Goal: Task Accomplishment & Management: Manage account settings

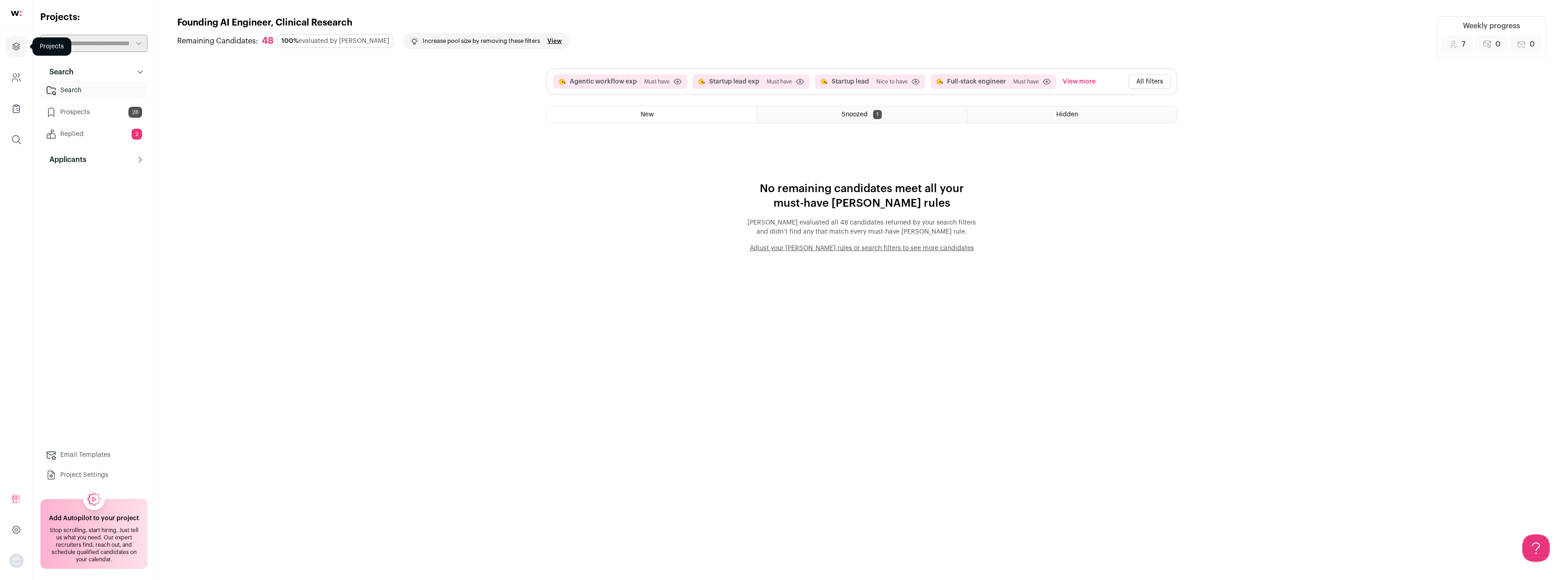
click at [14, 45] on icon "Projects" at bounding box center [16, 46] width 10 height 11
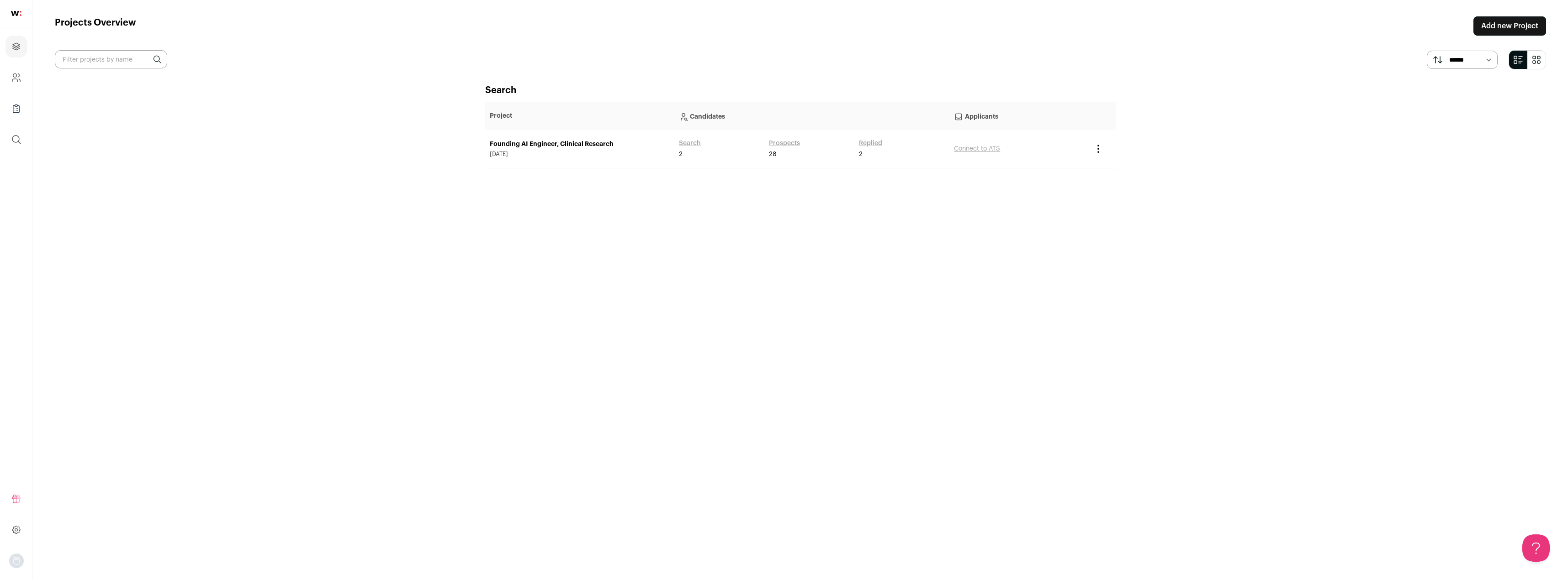
click at [556, 143] on link "Founding AI Engineer, Clinical Research" at bounding box center [580, 144] width 180 height 9
click at [1102, 151] on icon "Project Actions" at bounding box center [1098, 149] width 11 height 11
click at [822, 194] on div "Search Project Candidates Applicants Founding AI Engineer, Clinical Research [D…" at bounding box center [800, 324] width 631 height 480
click at [532, 149] on link "Founding AI Engineer, Clinical Research" at bounding box center [580, 144] width 180 height 9
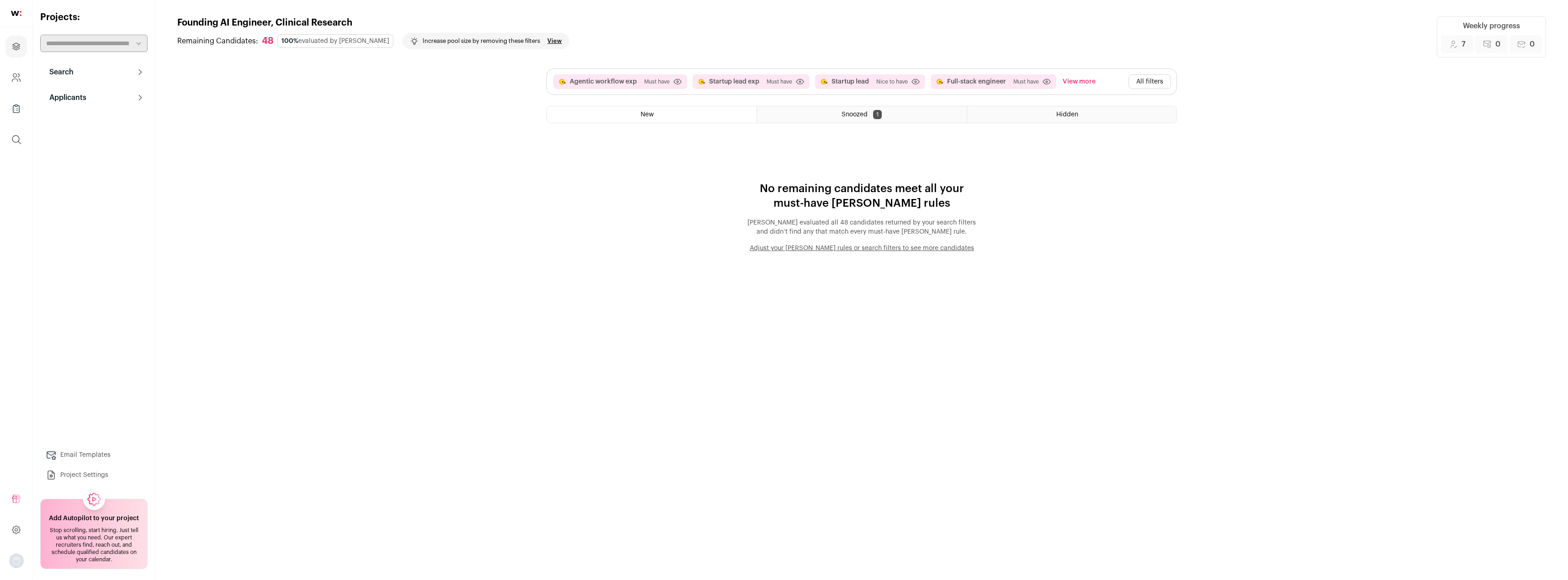
click at [104, 72] on button "Search" at bounding box center [94, 72] width 108 height 18
click at [96, 478] on link "Project Settings" at bounding box center [94, 475] width 108 height 18
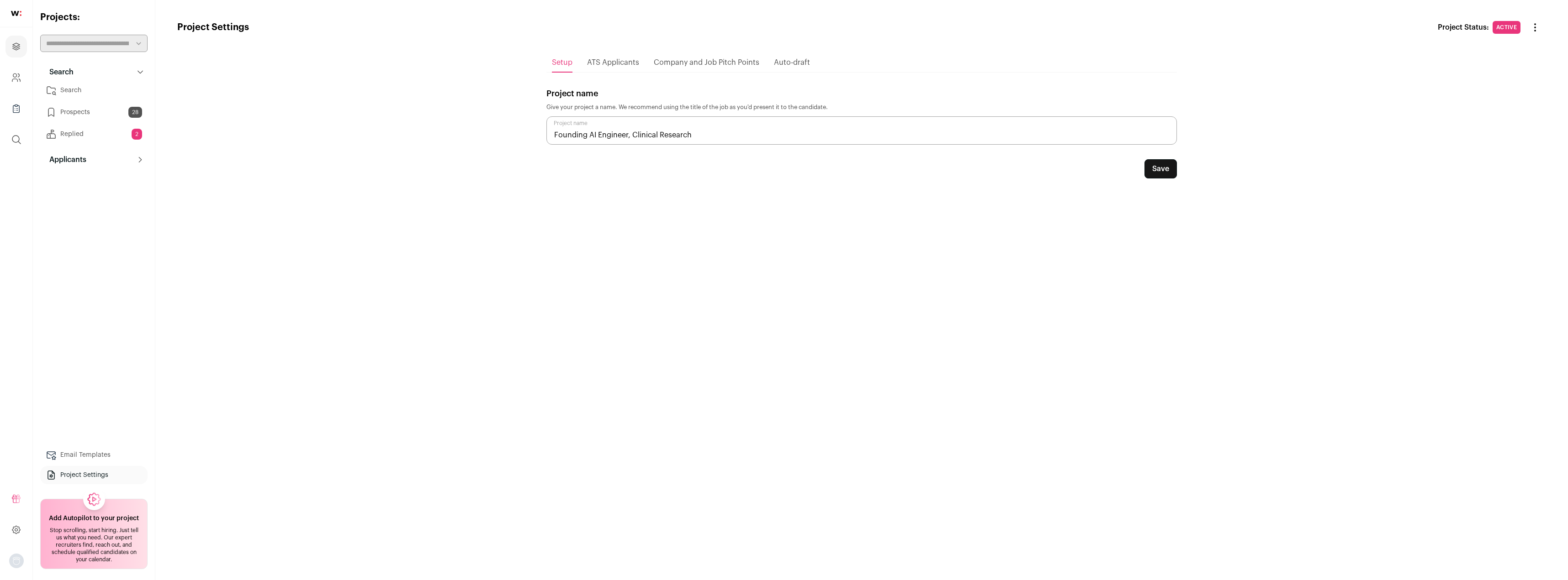
click at [608, 65] on span "ATS Applicants" at bounding box center [613, 62] width 52 height 7
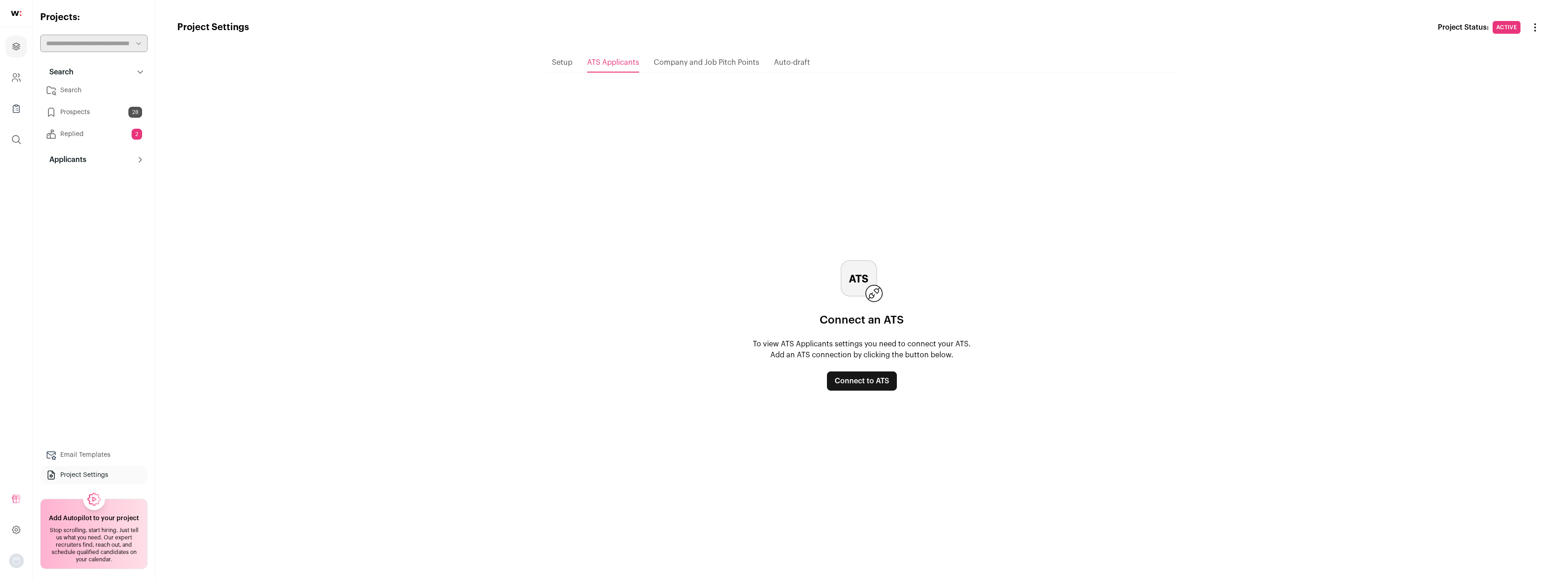
click at [701, 65] on span "Company and Job Pitch Points" at bounding box center [706, 62] width 106 height 7
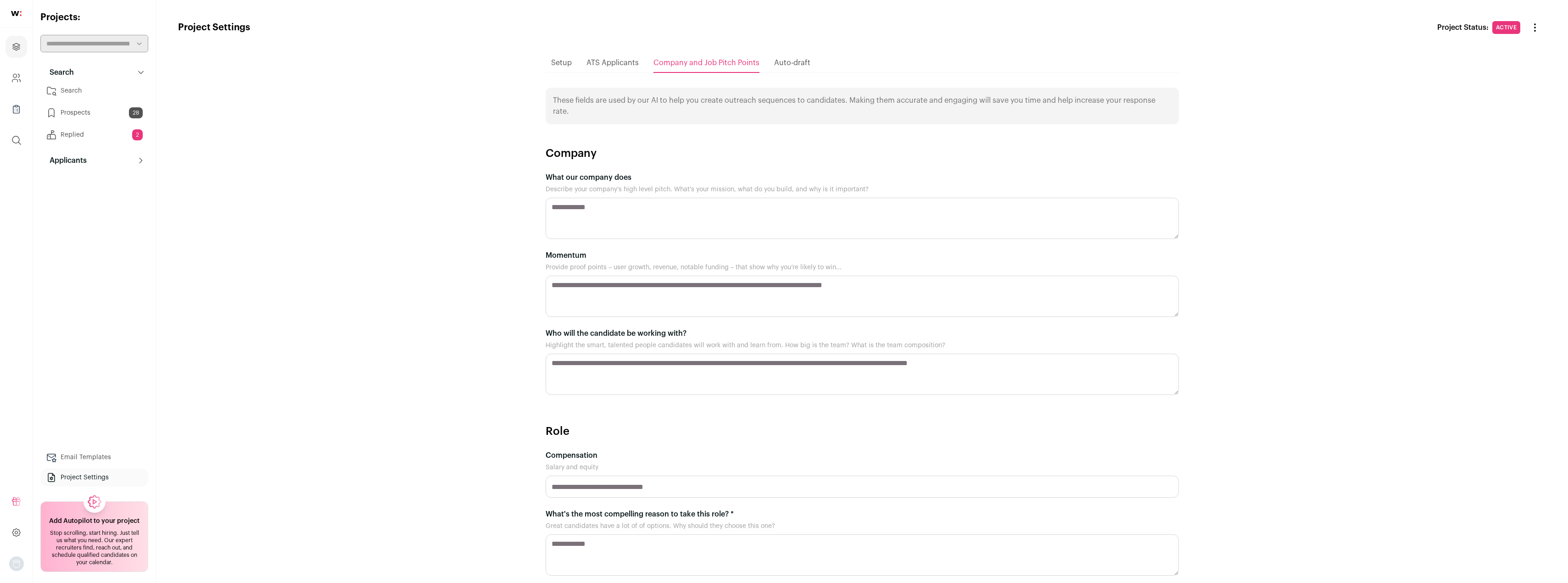
click at [793, 64] on span "Auto-draft" at bounding box center [792, 62] width 36 height 7
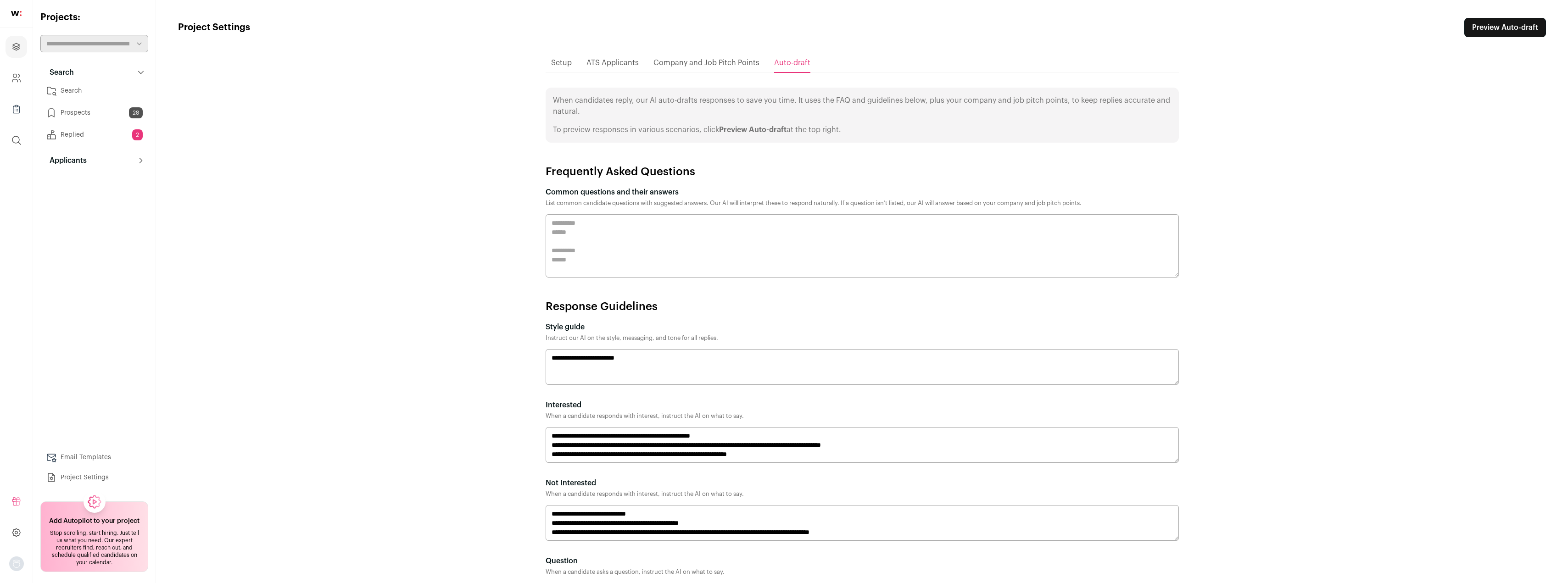
drag, startPoint x: 561, startPoint y: 103, endPoint x: 850, endPoint y: 112, distance: 289.1
click at [848, 112] on p "When candidates reply, our AI auto-drafts responses to save you time. It uses t…" at bounding box center [862, 106] width 619 height 22
click at [850, 111] on p "When candidates reply, our AI auto-drafts responses to save you time. It uses t…" at bounding box center [862, 106] width 619 height 22
click at [623, 239] on textarea "Common questions and their answers List common candidate questions with suggest…" at bounding box center [862, 246] width 634 height 64
click at [688, 59] on span "Company and Job Pitch Points" at bounding box center [706, 62] width 106 height 7
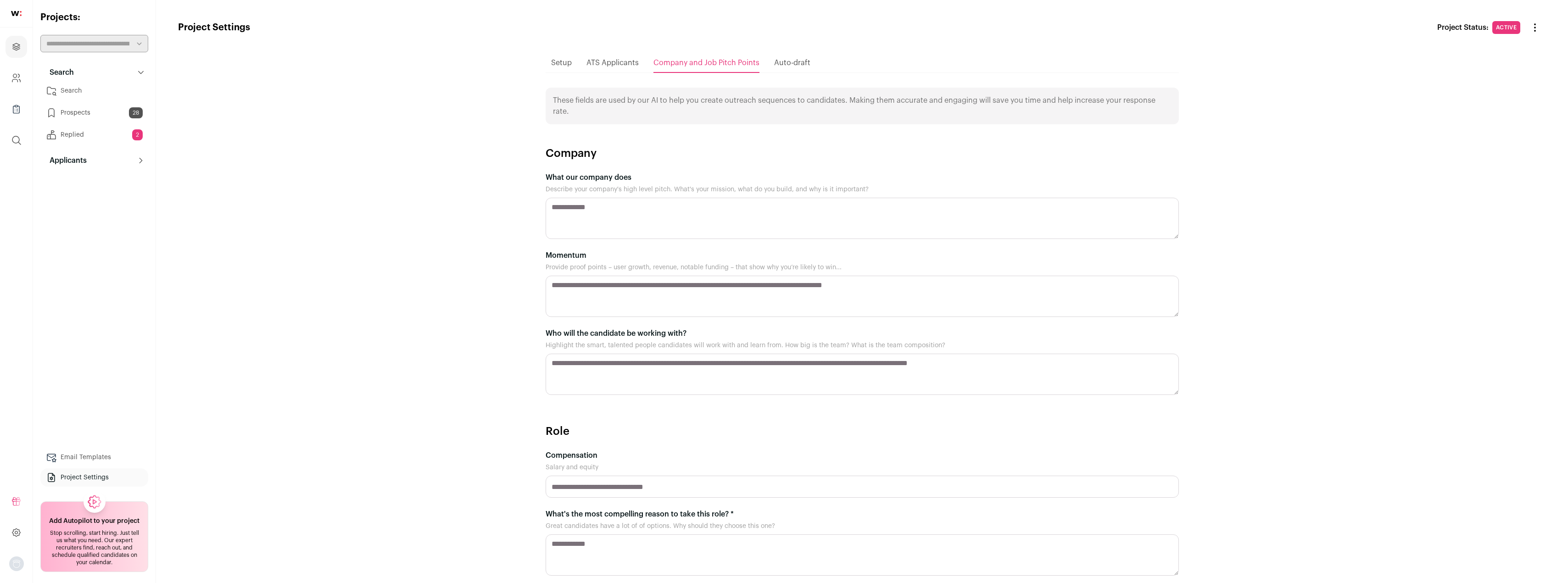
click at [604, 62] on span "ATS Applicants" at bounding box center [613, 62] width 52 height 7
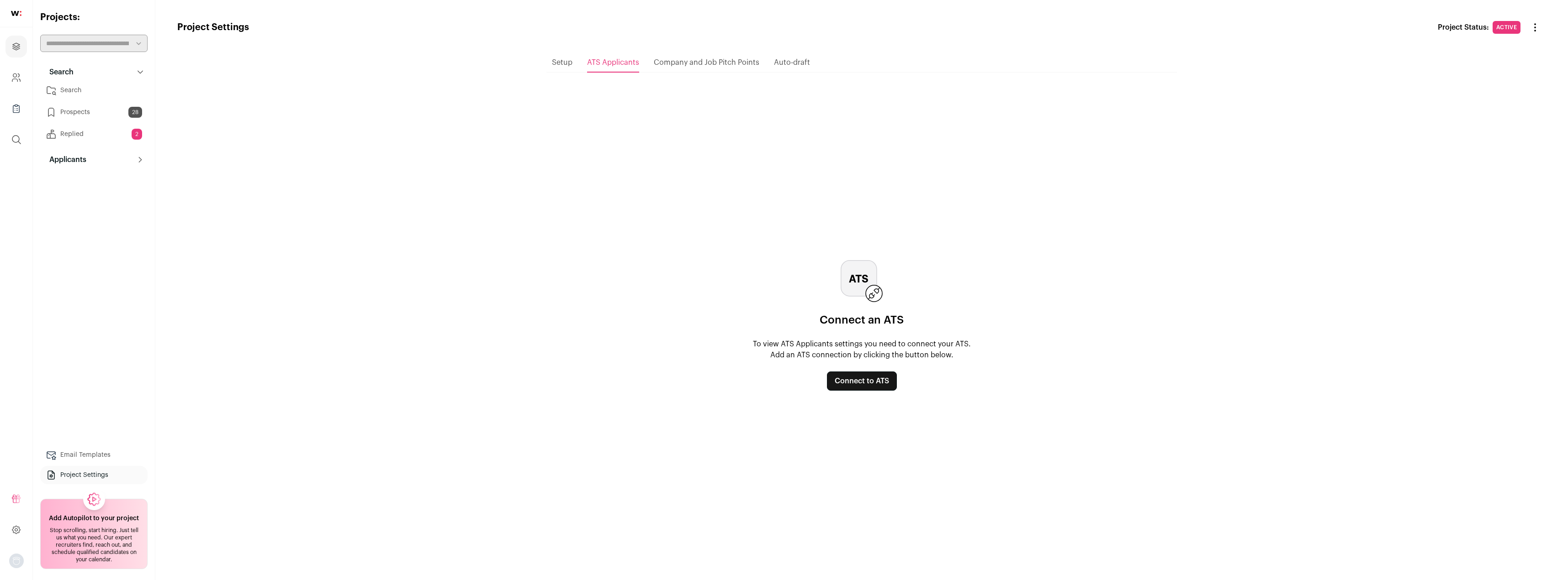
click at [852, 383] on link "Connect to ATS" at bounding box center [862, 381] width 70 height 19
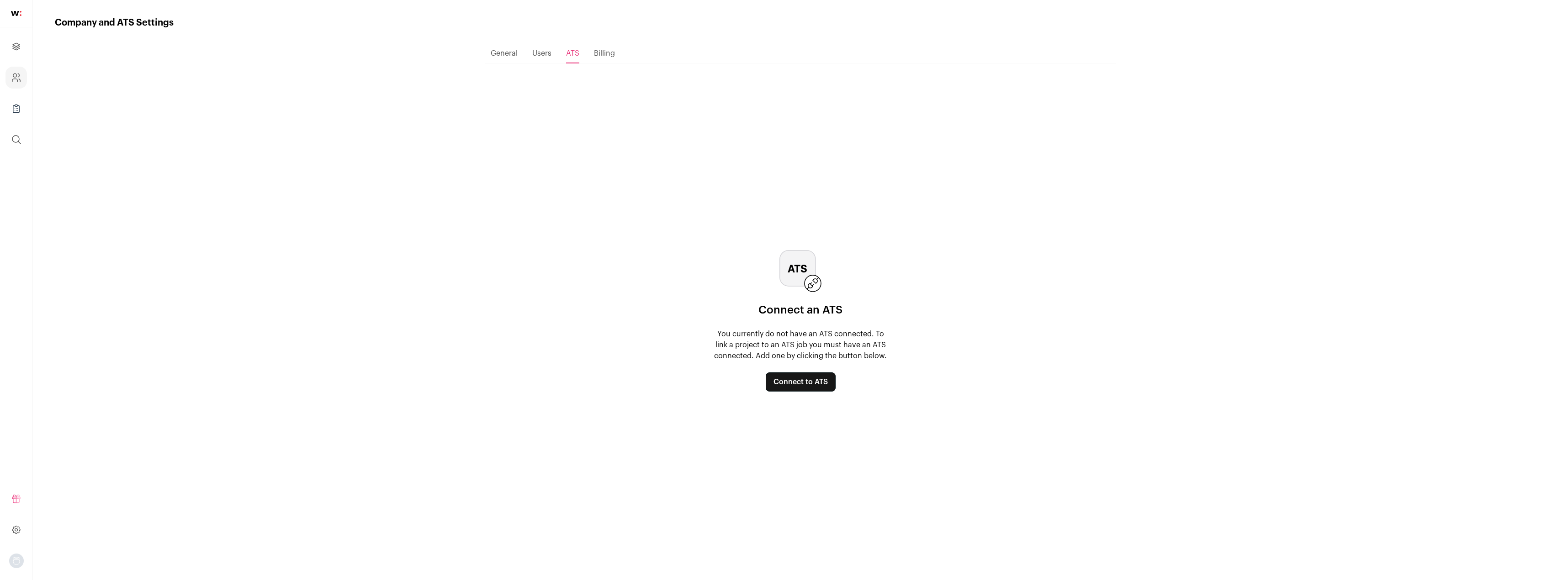
click at [807, 386] on button "Connect to ATS" at bounding box center [800, 382] width 70 height 19
click at [597, 55] on span "Billing" at bounding box center [605, 53] width 21 height 7
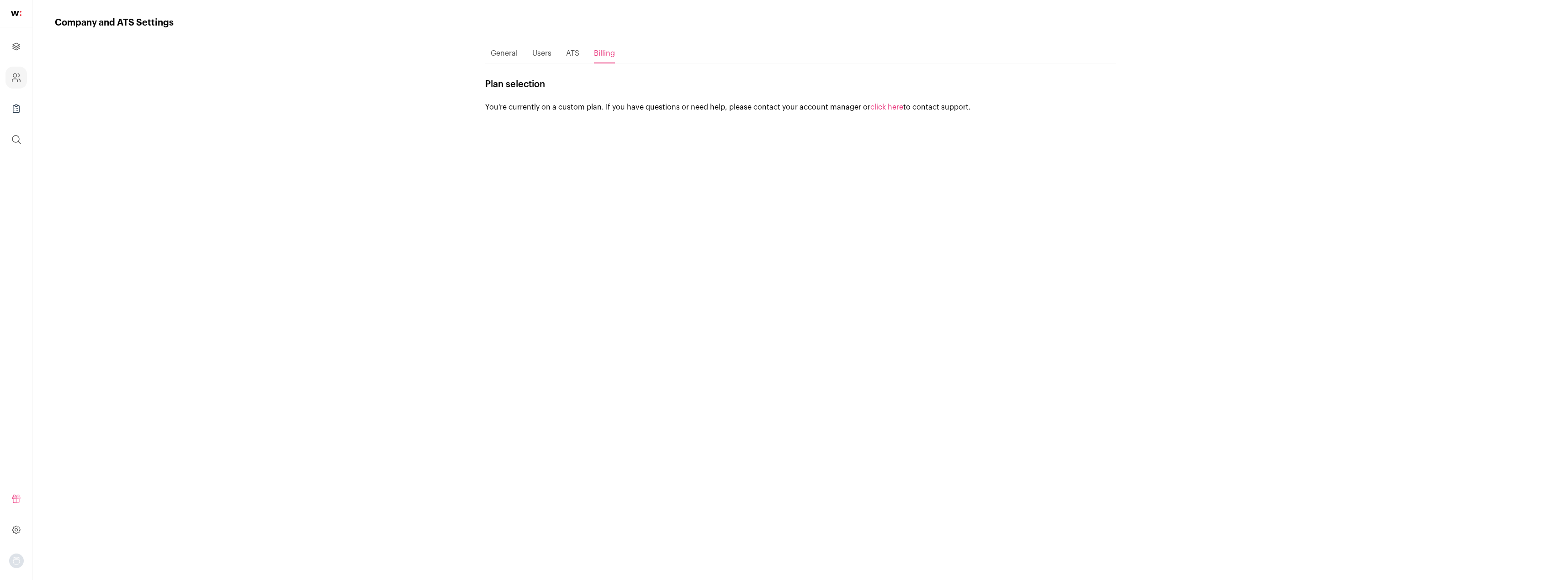
click at [544, 53] on span "Users" at bounding box center [541, 53] width 19 height 7
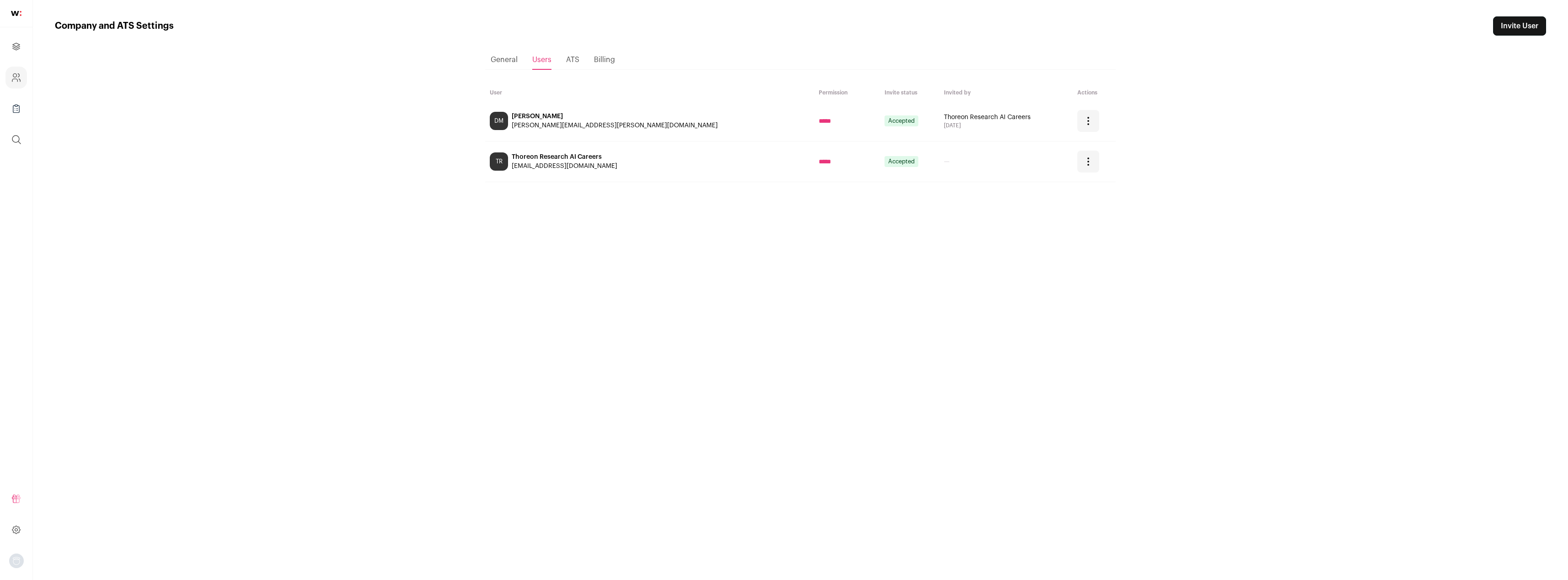
click at [507, 62] on span "General" at bounding box center [504, 59] width 27 height 7
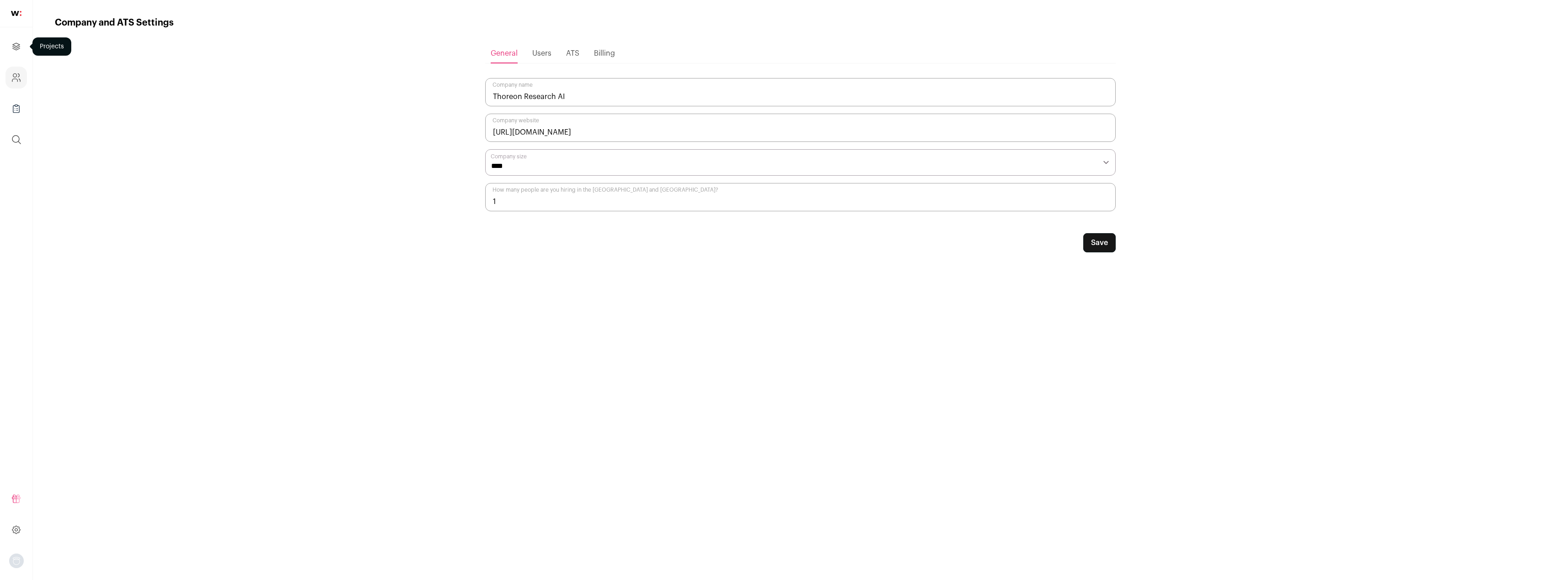
click at [18, 50] on icon "Projects" at bounding box center [16, 46] width 7 height 7
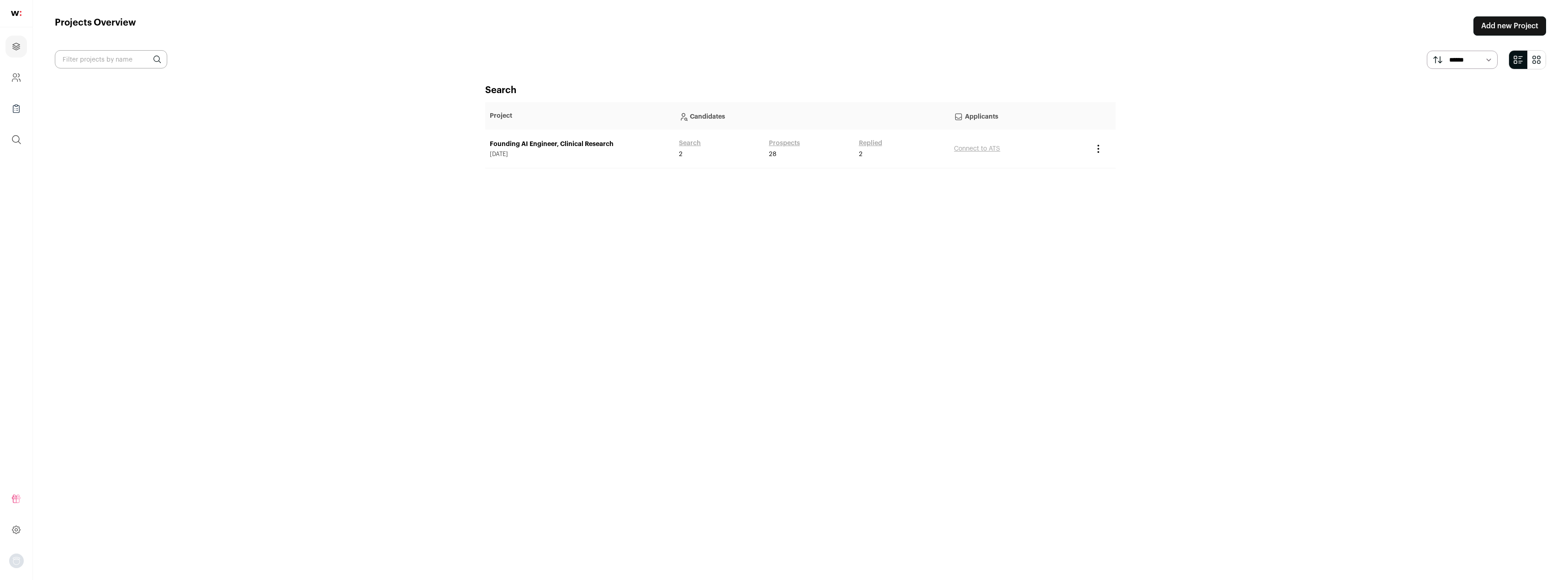
click at [583, 149] on link "Founding AI Engineer, Clinical Research" at bounding box center [580, 144] width 180 height 9
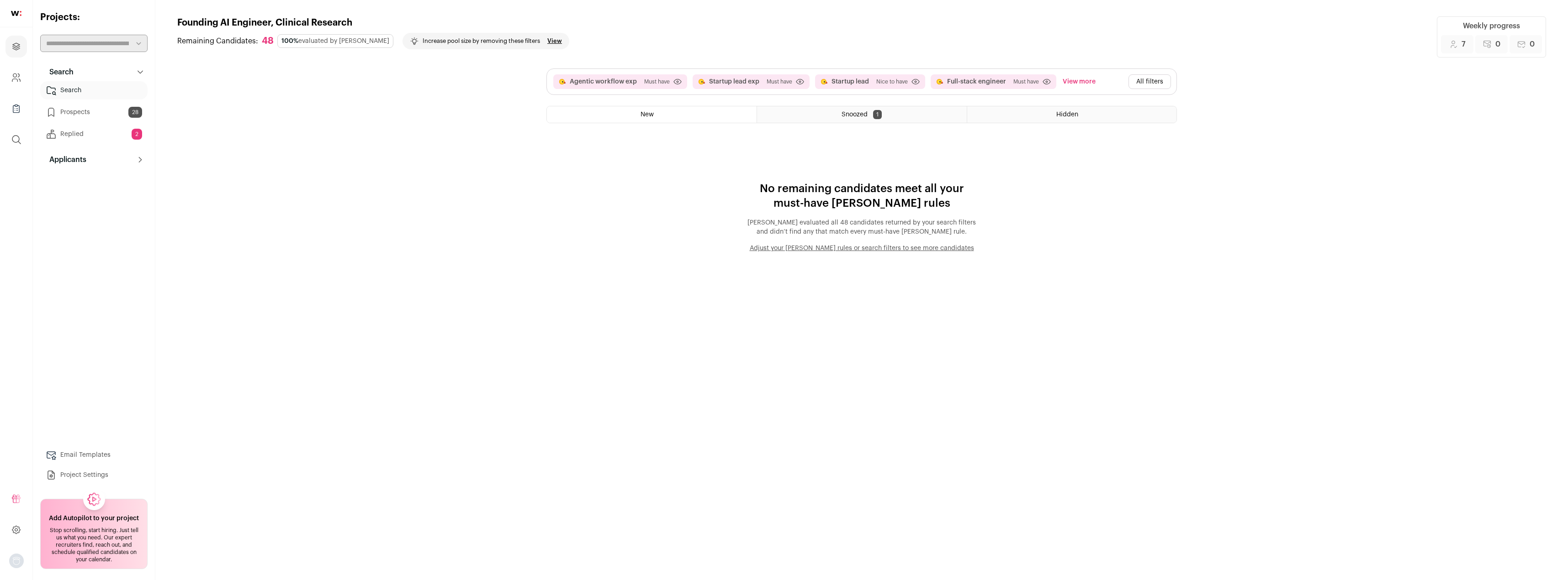
click at [680, 117] on div "New" at bounding box center [652, 114] width 210 height 16
click at [890, 251] on button "Adjust your [PERSON_NAME] rules or search filters to see more candidates" at bounding box center [862, 248] width 228 height 9
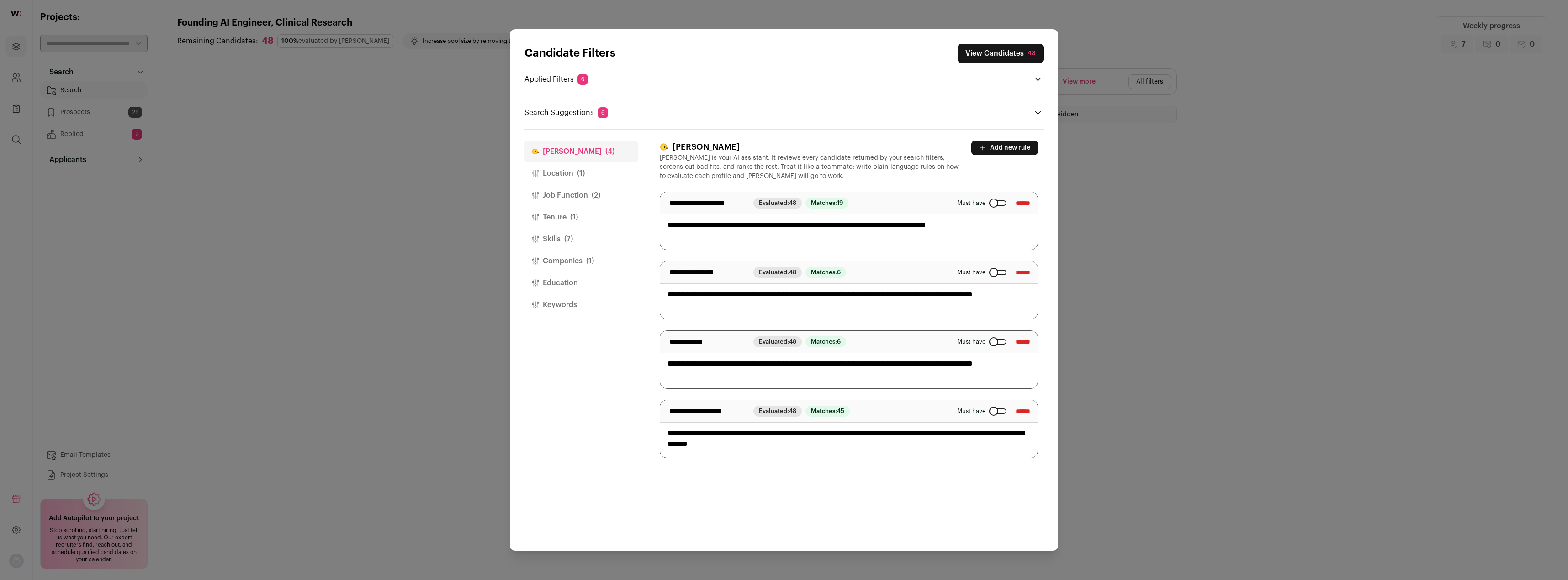
drag, startPoint x: 680, startPoint y: 227, endPoint x: 993, endPoint y: 228, distance: 313.0
click at [992, 228] on textarea "**********" at bounding box center [849, 221] width 378 height 57
drag, startPoint x: 685, startPoint y: 292, endPoint x: 907, endPoint y: 307, distance: 222.5
click at [907, 307] on textarea "**********" at bounding box center [849, 290] width 378 height 57
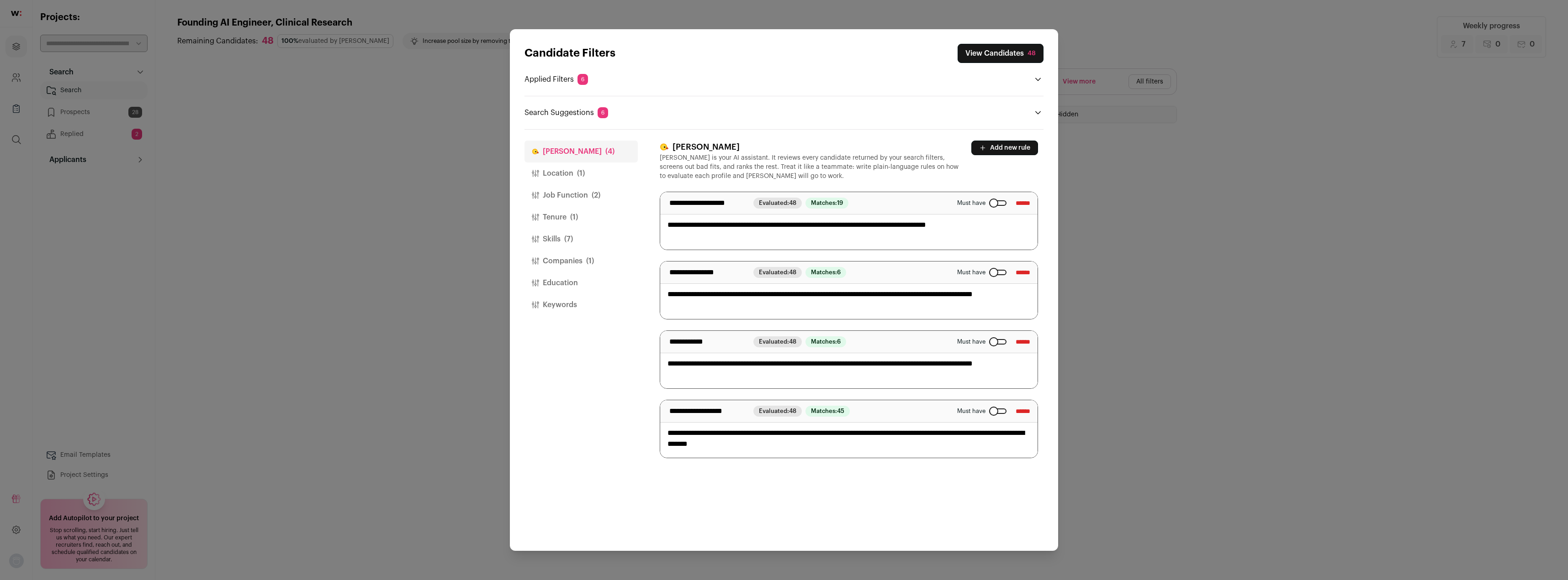
drag, startPoint x: 852, startPoint y: 310, endPoint x: 663, endPoint y: 292, distance: 189.9
click at [663, 292] on textarea "**********" at bounding box center [849, 290] width 378 height 57
click at [788, 310] on textarea "**********" at bounding box center [849, 290] width 378 height 57
drag, startPoint x: 762, startPoint y: 297, endPoint x: 931, endPoint y: 310, distance: 169.5
click at [931, 310] on textarea "**********" at bounding box center [849, 290] width 378 height 57
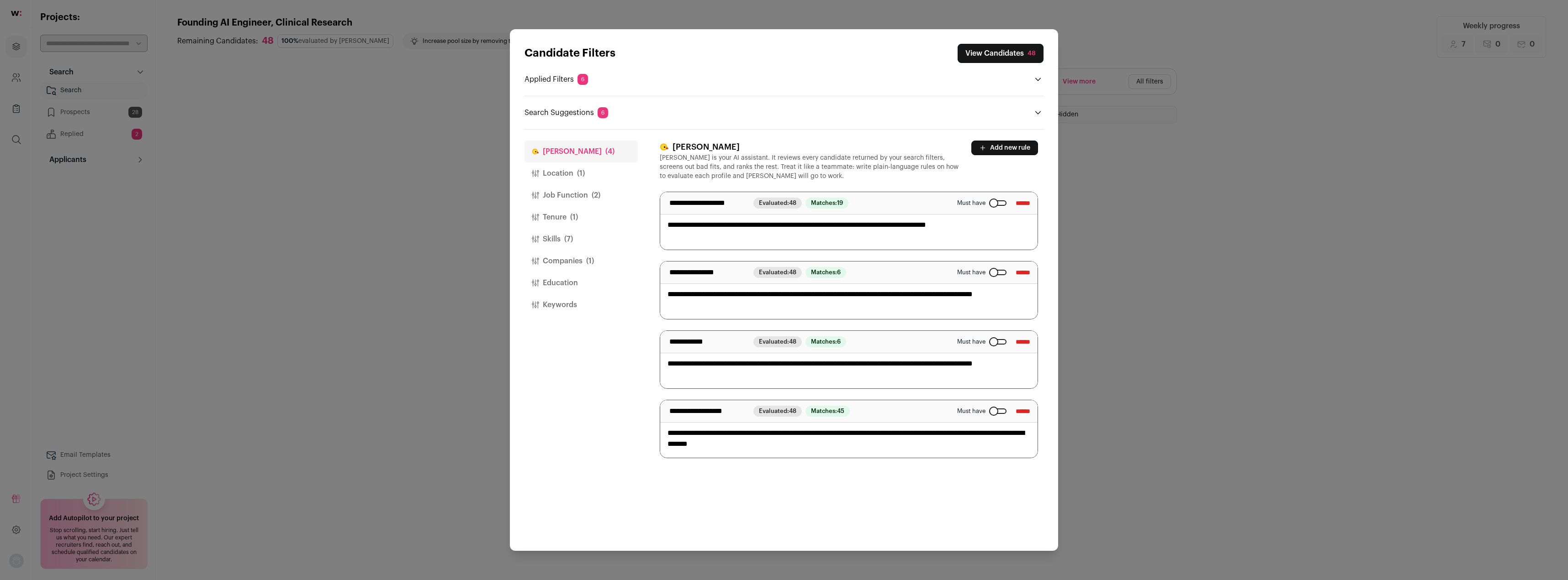
click at [929, 310] on textarea "**********" at bounding box center [849, 290] width 378 height 57
drag, startPoint x: 859, startPoint y: 315, endPoint x: 661, endPoint y: 297, distance: 198.8
click at [661, 297] on textarea "**********" at bounding box center [849, 290] width 378 height 57
click at [882, 317] on textarea "**********" at bounding box center [849, 290] width 378 height 57
click at [1019, 273] on input "******" at bounding box center [1023, 272] width 14 height 14
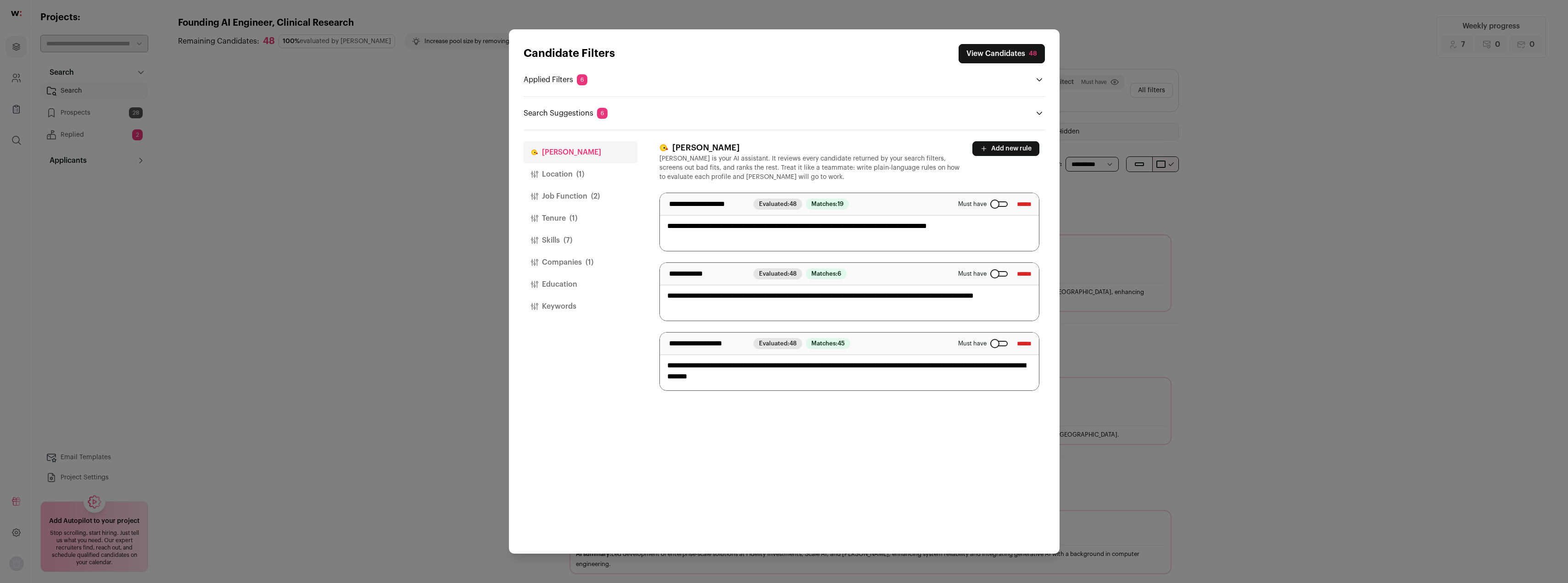
drag, startPoint x: 671, startPoint y: 368, endPoint x: 859, endPoint y: 379, distance: 188.3
click at [859, 379] on textarea "**********" at bounding box center [849, 362] width 379 height 58
drag, startPoint x: 859, startPoint y: 383, endPoint x: 665, endPoint y: 364, distance: 194.9
click at [665, 364] on textarea "**********" at bounding box center [849, 362] width 379 height 58
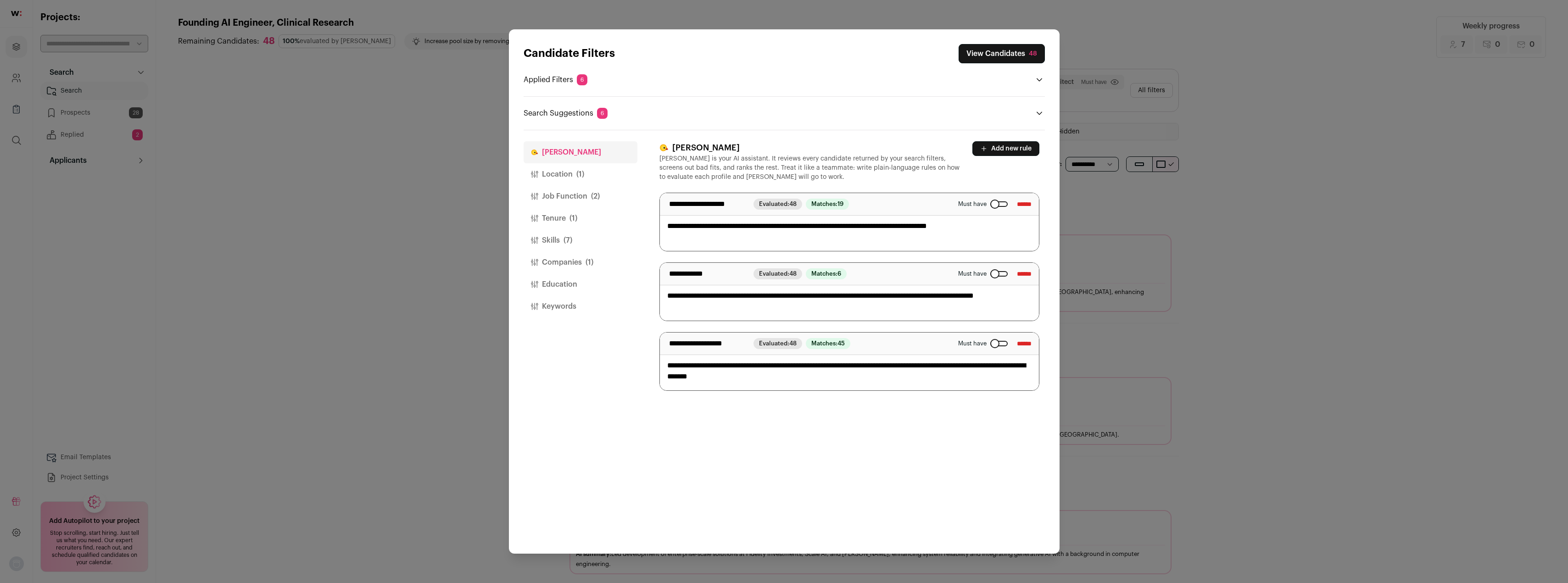
click at [1288, 319] on div "Candidate Filters View Candidates 48 Applied Filters 6 Agentic workflow exp, St…" at bounding box center [784, 292] width 1568 height 583
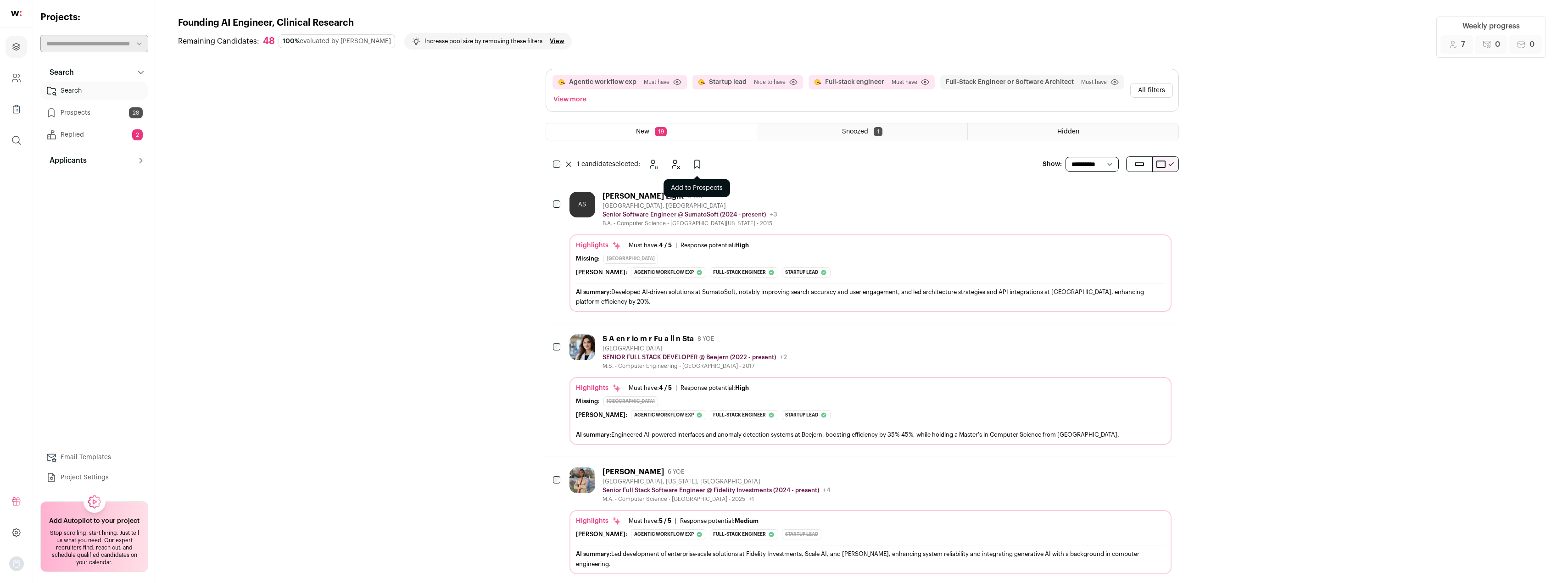
click at [695, 165] on icon "Add to Prospects" at bounding box center [697, 164] width 11 height 11
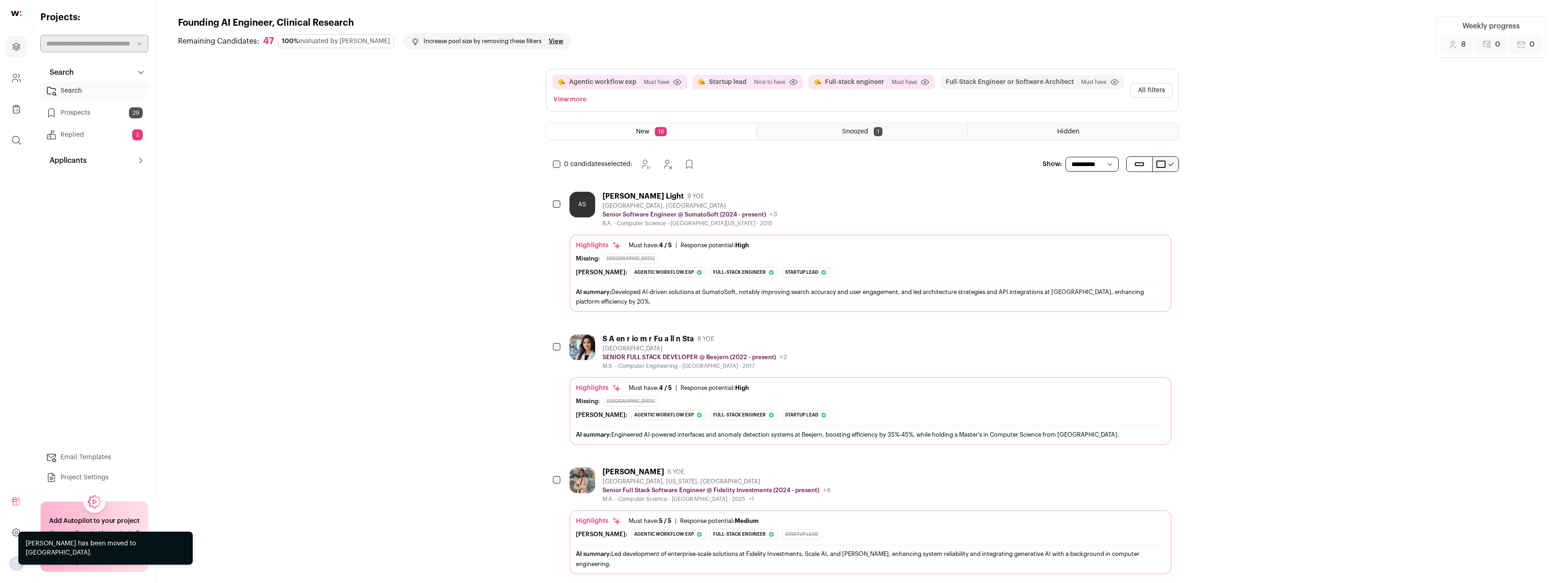
click at [862, 278] on div "Highlights Must have: 4 / 5 How many must haves have been fulfilled? | Response…" at bounding box center [870, 276] width 589 height 69
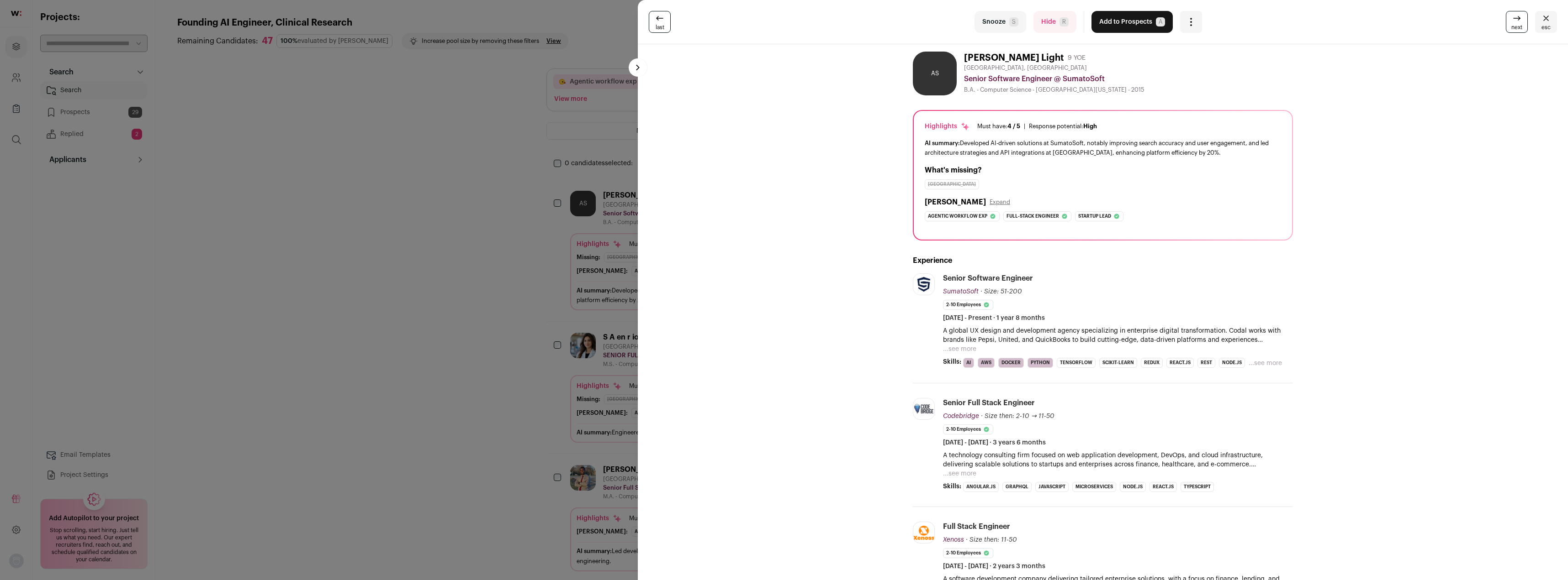
click at [962, 351] on button "...see more" at bounding box center [959, 349] width 33 height 9
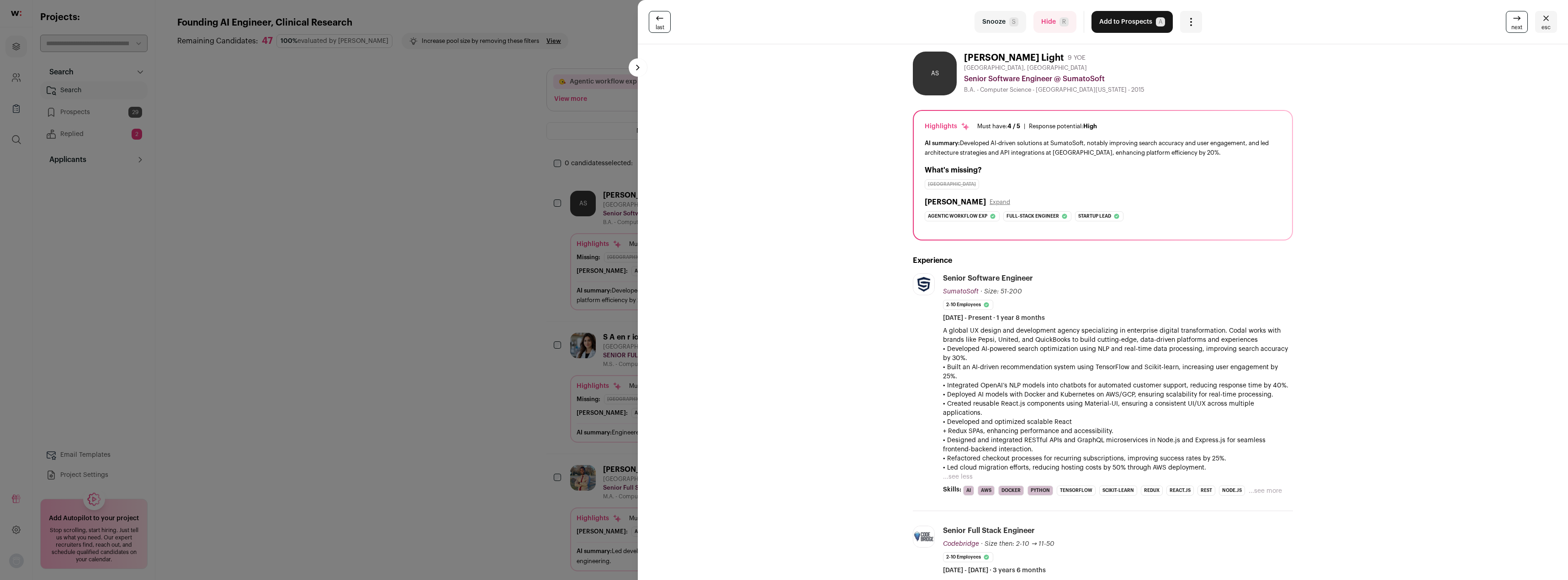
drag, startPoint x: 956, startPoint y: 350, endPoint x: 1198, endPoint y: 356, distance: 242.1
click at [1198, 356] on p "• Developed AI-powered search optimization using NLP and real-time data process…" at bounding box center [1118, 354] width 350 height 18
click at [1199, 356] on p "• Developed AI-powered search optimization using NLP and real-time data process…" at bounding box center [1118, 354] width 350 height 18
drag, startPoint x: 946, startPoint y: 370, endPoint x: 1288, endPoint y: 378, distance: 342.1
click at [1288, 378] on div "A global UX design and development agency specializing in enterprise digital tr…" at bounding box center [1118, 399] width 350 height 146
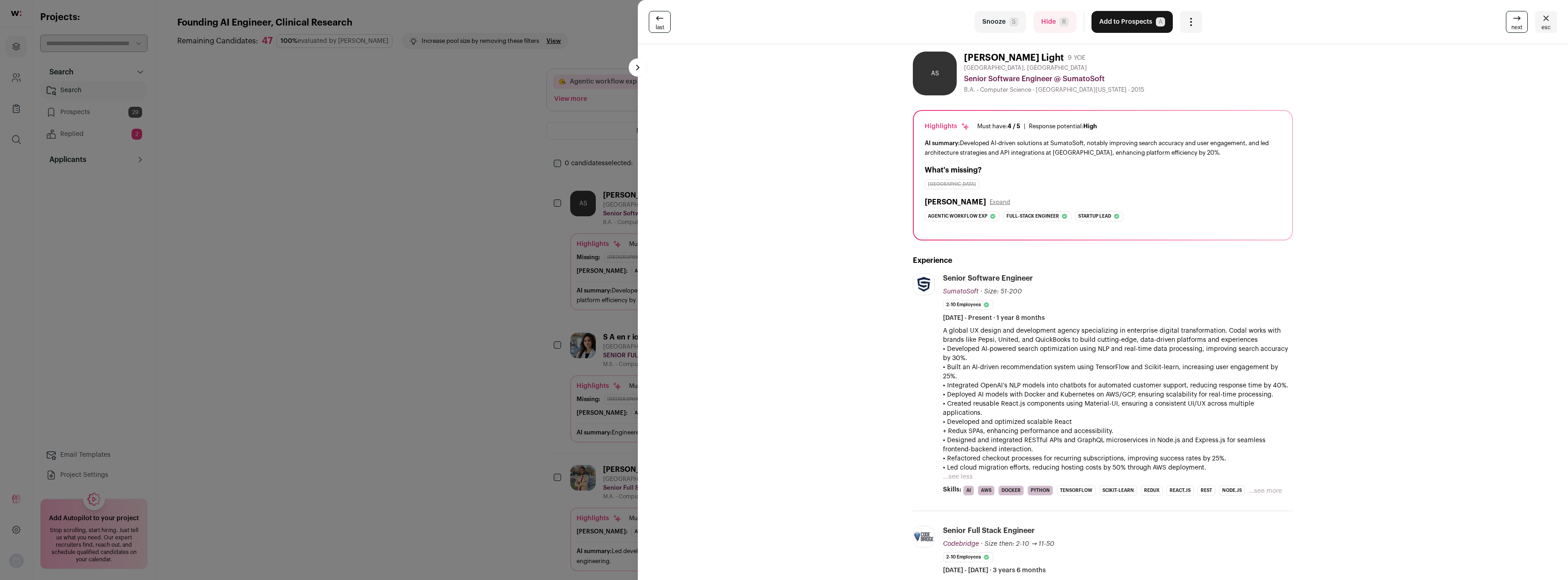
click at [1289, 381] on p "• Integrated OpenAI’s NLP models into chatbots for automated customer support, …" at bounding box center [1118, 386] width 350 height 9
drag, startPoint x: 1292, startPoint y: 379, endPoint x: 952, endPoint y: 368, distance: 340.2
click at [950, 368] on p "• Built an AI-driven recommendation system using TensorFlow and Scikit-learn, i…" at bounding box center [1118, 372] width 350 height 18
drag, startPoint x: 940, startPoint y: 370, endPoint x: 1276, endPoint y: 383, distance: 336.3
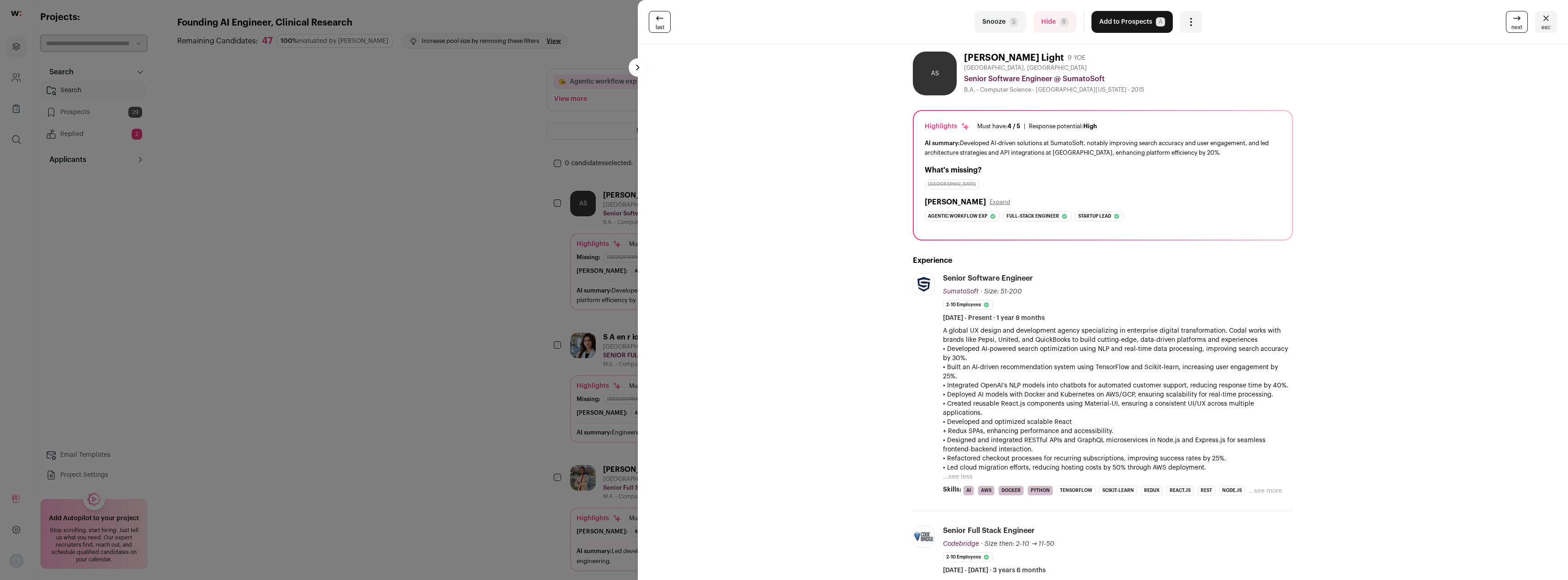
click at [1276, 383] on div "A global UX design and development agency specializing in enterprise digital tr…" at bounding box center [1118, 399] width 350 height 146
click at [1276, 390] on p "• Deployed AI models with Docker and Kubernetes on AWS/GCP, ensuring scalabilit…" at bounding box center [1118, 395] width 350 height 9
drag, startPoint x: 1271, startPoint y: 384, endPoint x: 934, endPoint y: 370, distance: 337.3
click at [934, 370] on li "SumatoSoft [DOMAIN_NAME] Add to company list Public / Private Private Valuation…" at bounding box center [1102, 392] width 380 height 238
click at [1016, 381] on p "• Integrated OpenAI’s NLP models into chatbots for automated customer support, …" at bounding box center [1118, 386] width 350 height 9
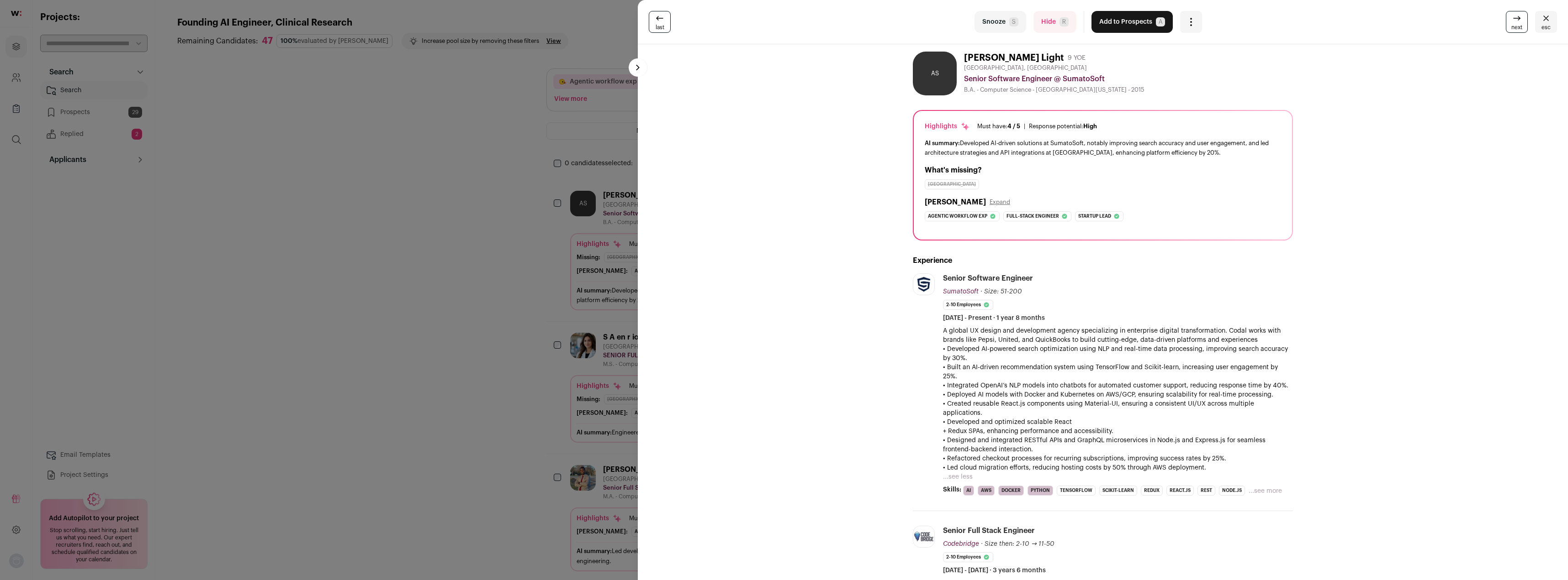
drag, startPoint x: 1184, startPoint y: 358, endPoint x: 971, endPoint y: 346, distance: 213.3
click at [974, 347] on p "• Developed AI-powered search optimization using NLP and real-time data process…" at bounding box center [1118, 354] width 350 height 18
click at [943, 334] on p "A global UX design and development agency specializing in enterprise digital tr…" at bounding box center [1118, 336] width 350 height 18
drag, startPoint x: 940, startPoint y: 332, endPoint x: 995, endPoint y: 358, distance: 60.8
click at [995, 358] on div "A global UX design and development agency specializing in enterprise digital tr…" at bounding box center [1118, 399] width 350 height 146
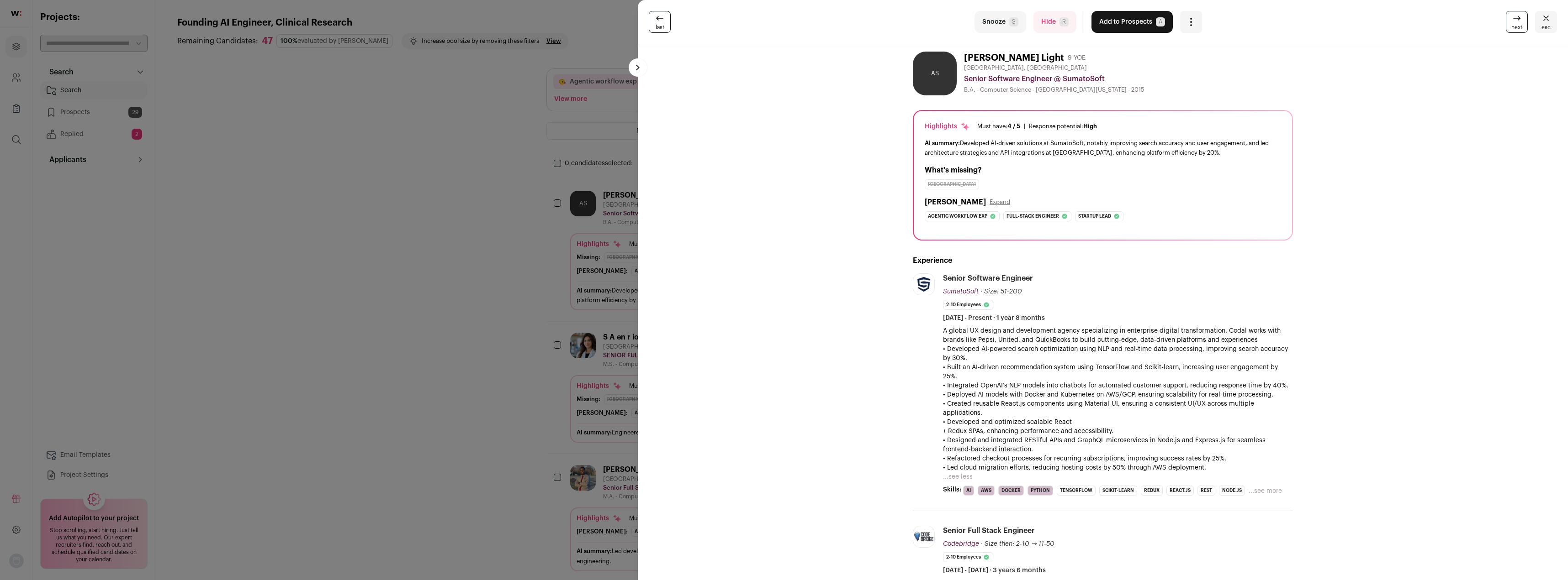
click at [995, 358] on p "• Developed AI-powered search optimization using NLP and real-time data process…" at bounding box center [1118, 354] width 350 height 18
drag, startPoint x: 941, startPoint y: 331, endPoint x: 1030, endPoint y: 355, distance: 92.2
click at [1030, 355] on div "A global UX design and development agency specializing in enterprise digital tr…" at bounding box center [1118, 399] width 350 height 146
click at [1029, 355] on p "• Developed AI-powered search optimization using NLP and real-time data process…" at bounding box center [1118, 354] width 350 height 18
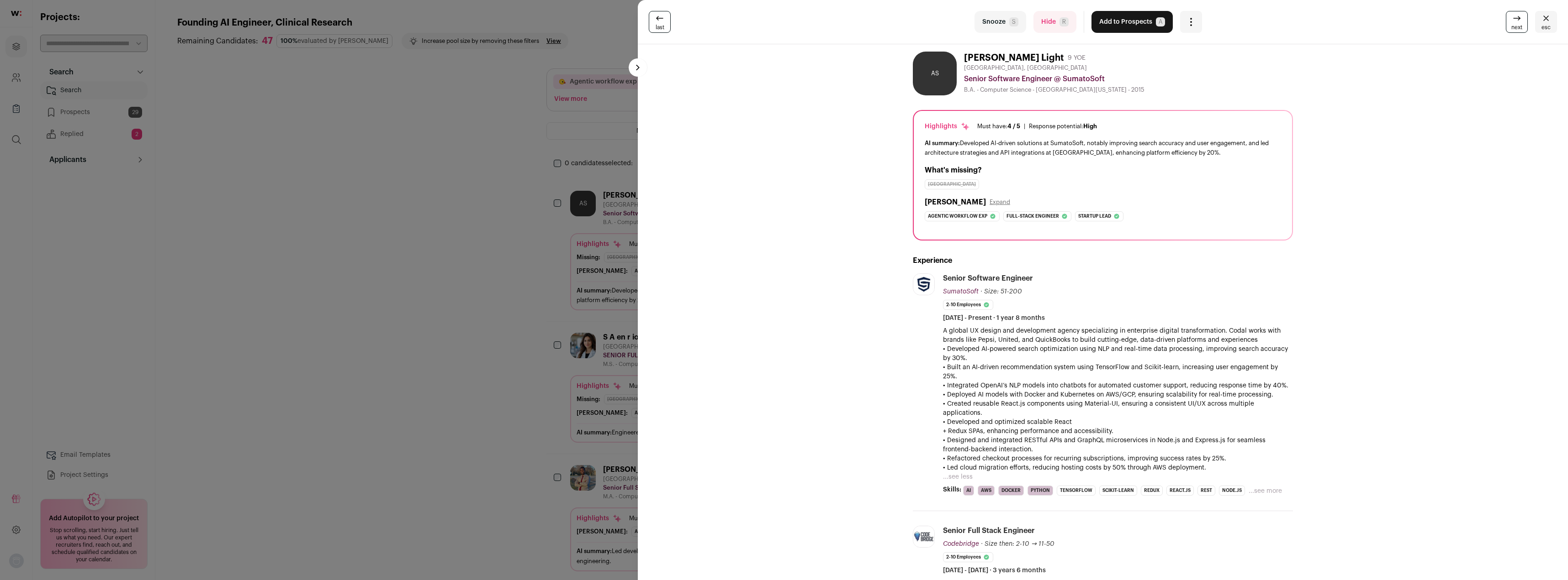
drag, startPoint x: 954, startPoint y: 336, endPoint x: 977, endPoint y: 358, distance: 31.8
click at [977, 358] on div "A global UX design and development agency specializing in enterprise digital tr…" at bounding box center [1118, 399] width 350 height 146
click at [982, 356] on p "• Developed AI-powered search optimization using NLP and real-time data process…" at bounding box center [1118, 354] width 350 height 18
drag, startPoint x: 962, startPoint y: 349, endPoint x: 1181, endPoint y: 356, distance: 219.1
click at [1181, 356] on p "• Developed AI-powered search optimization using NLP and real-time data process…" at bounding box center [1118, 354] width 350 height 18
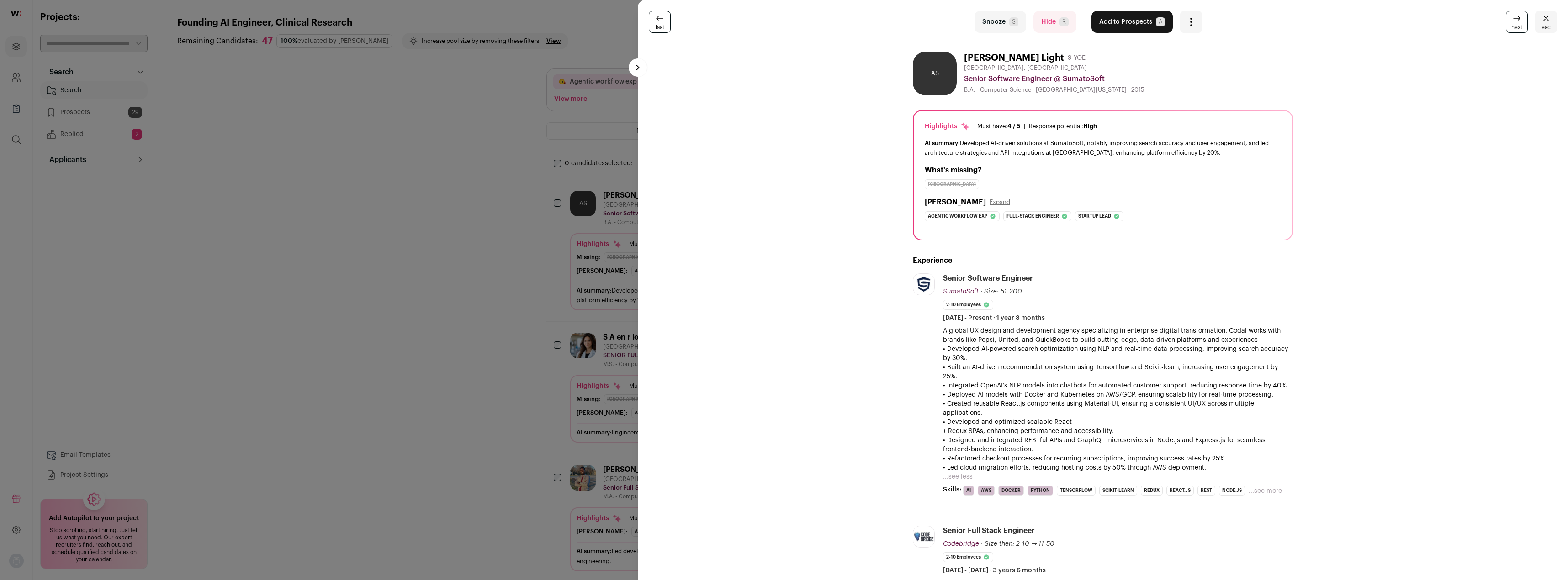
click at [1181, 356] on p "• Developed AI-powered search optimization using NLP and real-time data process…" at bounding box center [1118, 354] width 350 height 18
drag, startPoint x: 969, startPoint y: 378, endPoint x: 1218, endPoint y: 449, distance: 258.9
click at [1224, 448] on div "A global UX design and development agency specializing in enterprise digital tr…" at bounding box center [1118, 399] width 350 height 146
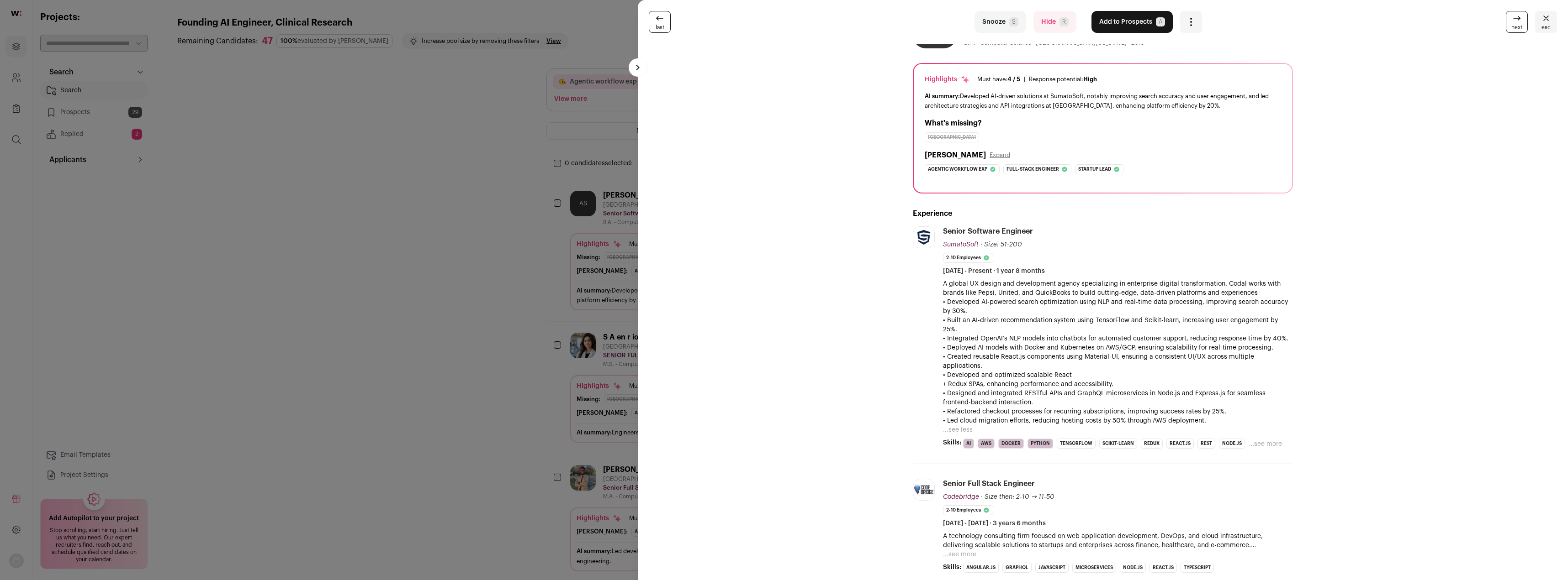
scroll to position [91, 0]
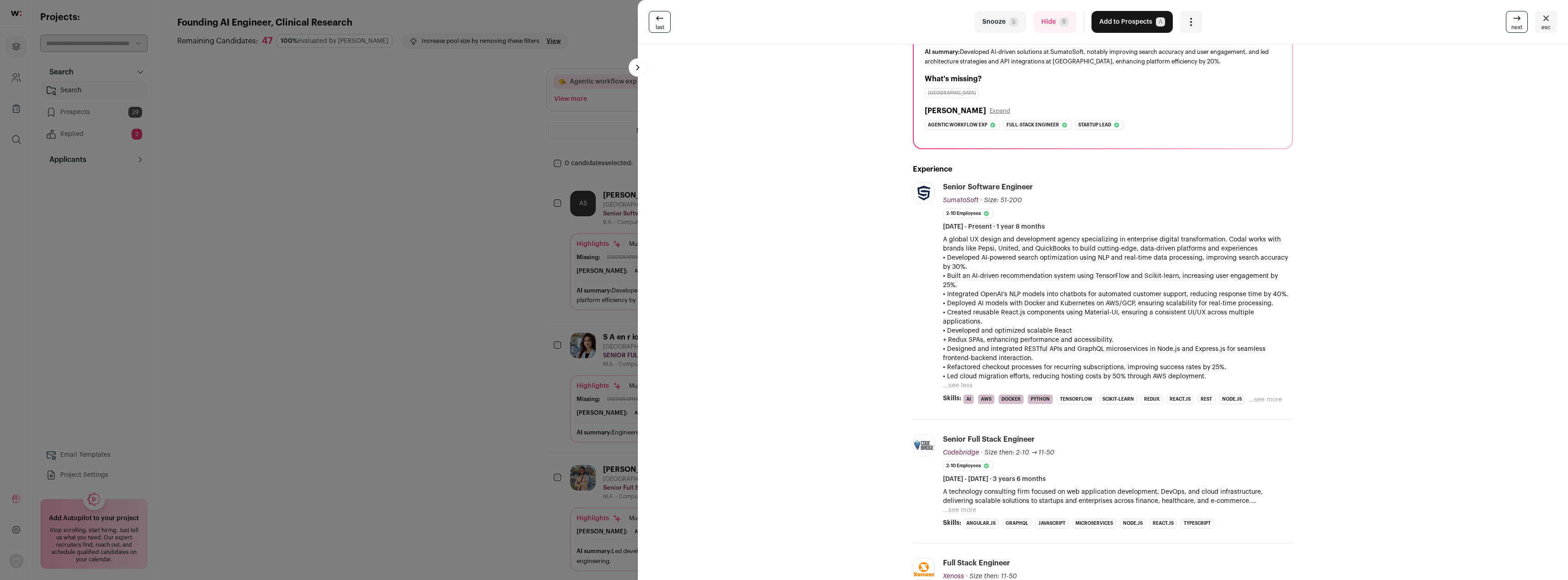
click at [1062, 487] on p "A technology consulting firm focused on web application development, DevOps, an…" at bounding box center [1118, 497] width 350 height 18
click at [964, 506] on button "...see more" at bounding box center [959, 510] width 33 height 9
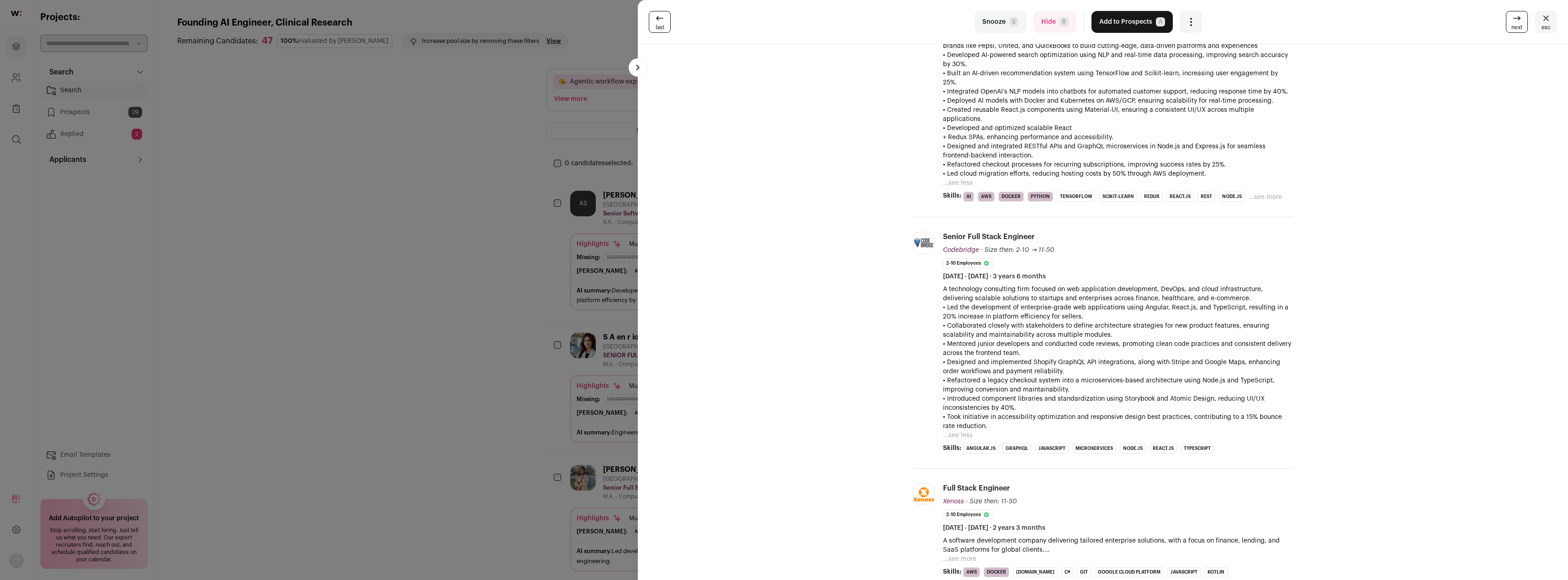
scroll to position [365, 0]
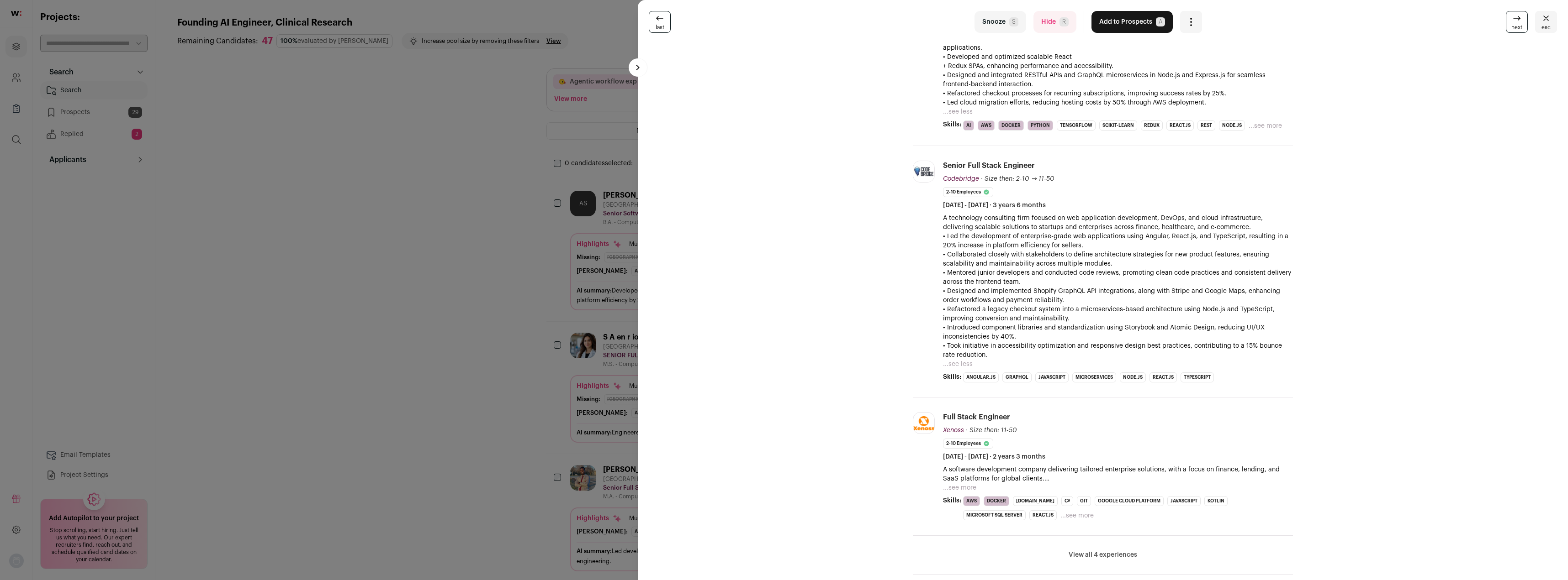
drag, startPoint x: 951, startPoint y: 199, endPoint x: 1111, endPoint y: 282, distance: 180.2
click at [1111, 282] on div "A technology consulting firm focused on web application development, DevOps, an…" at bounding box center [1118, 287] width 350 height 146
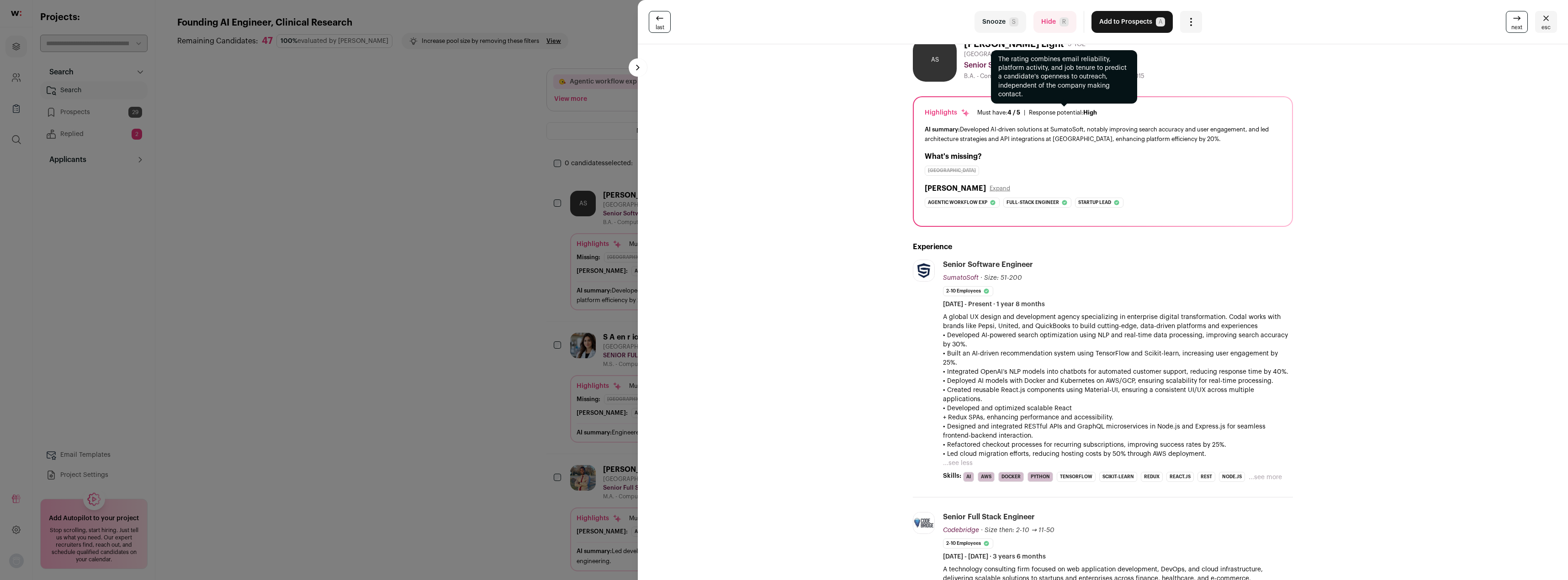
scroll to position [0, 0]
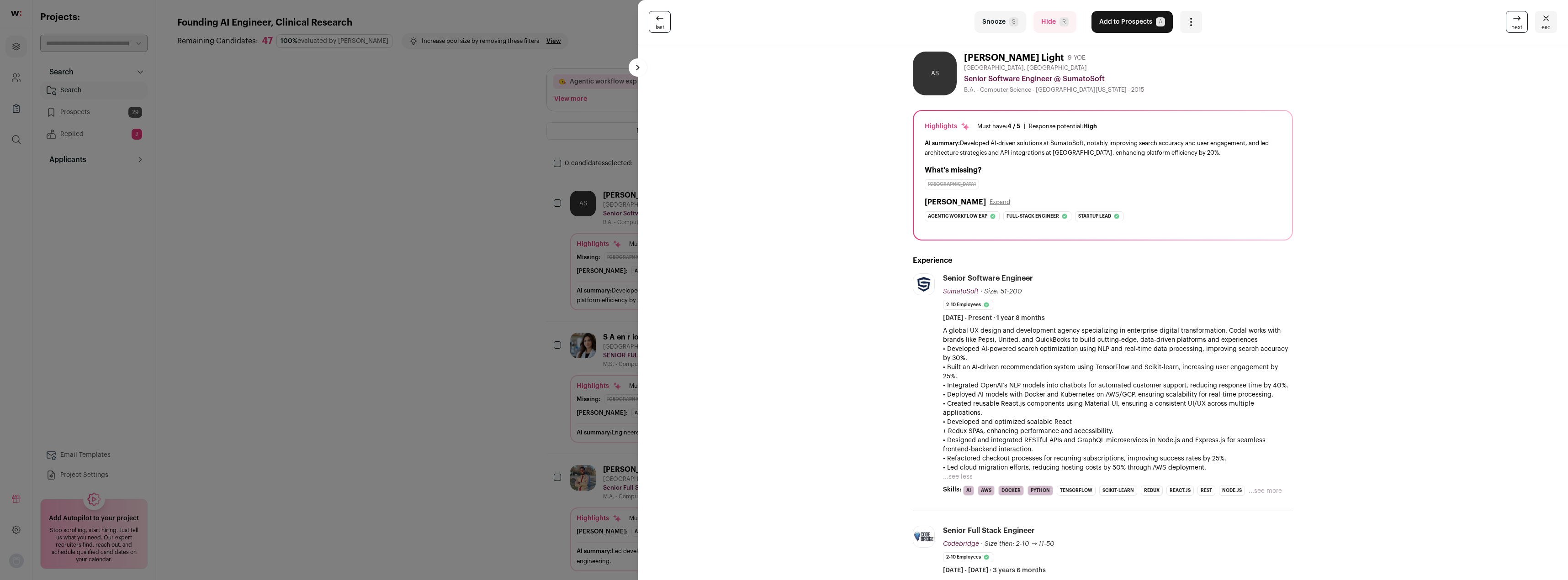
click at [1132, 12] on button "Add to Prospects A" at bounding box center [1132, 22] width 82 height 22
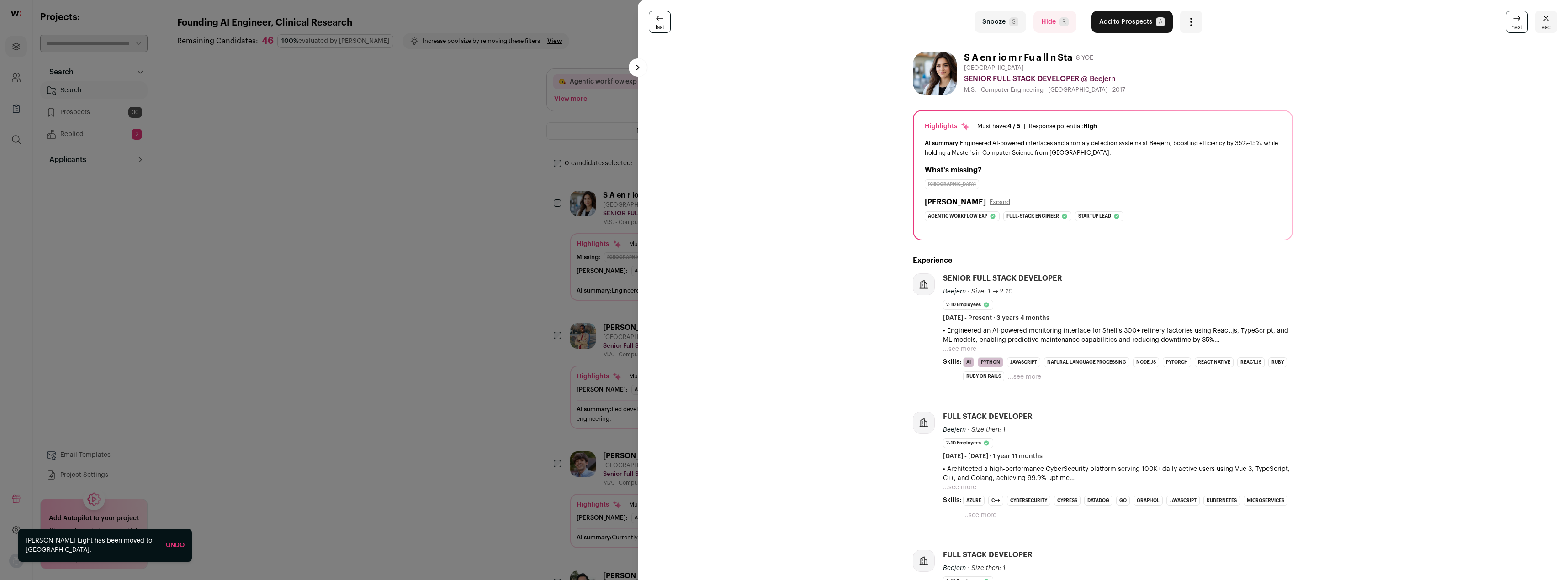
click at [957, 347] on button "...see more" at bounding box center [959, 349] width 33 height 9
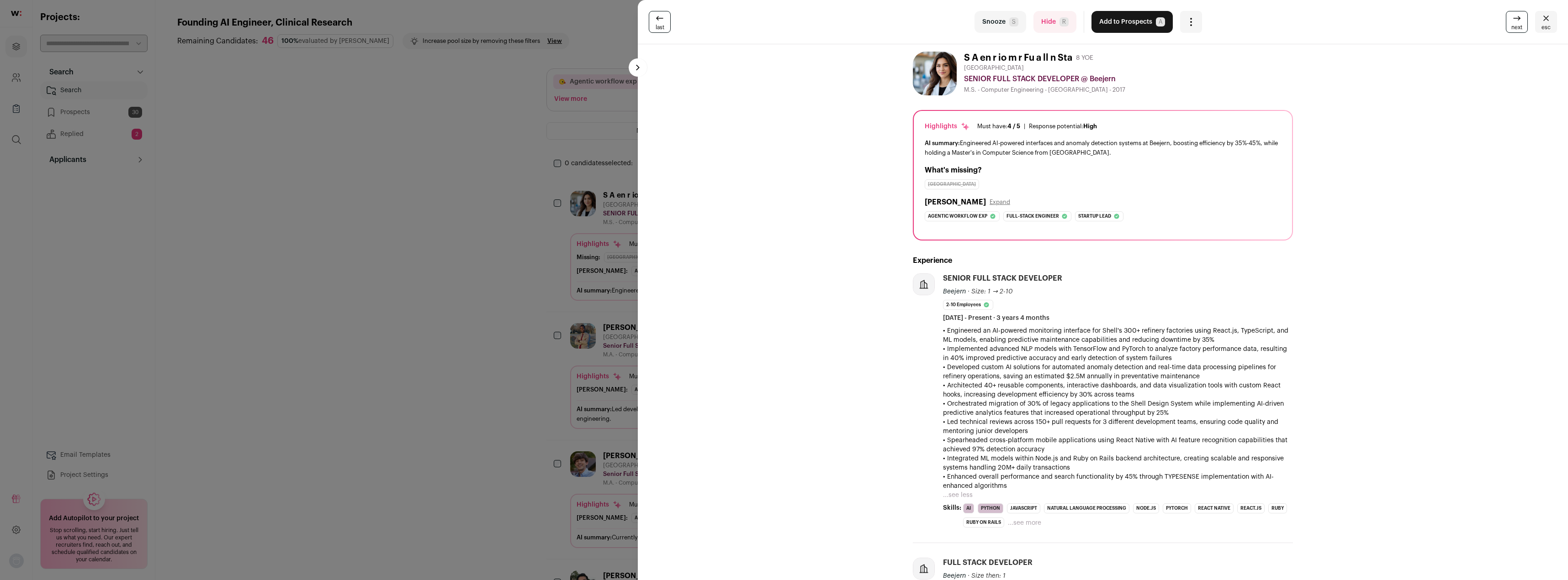
drag, startPoint x: 1042, startPoint y: 348, endPoint x: 1201, endPoint y: 358, distance: 159.3
click at [1201, 358] on p "• Implemented advanced NLP models with TensorFlow and PyTorch to analyze factor…" at bounding box center [1118, 354] width 350 height 18
drag, startPoint x: 976, startPoint y: 373, endPoint x: 1228, endPoint y: 377, distance: 252.0
click at [1228, 377] on p "• Developed custom AI solutions for automated anomaly detection and real-time d…" at bounding box center [1118, 372] width 350 height 18
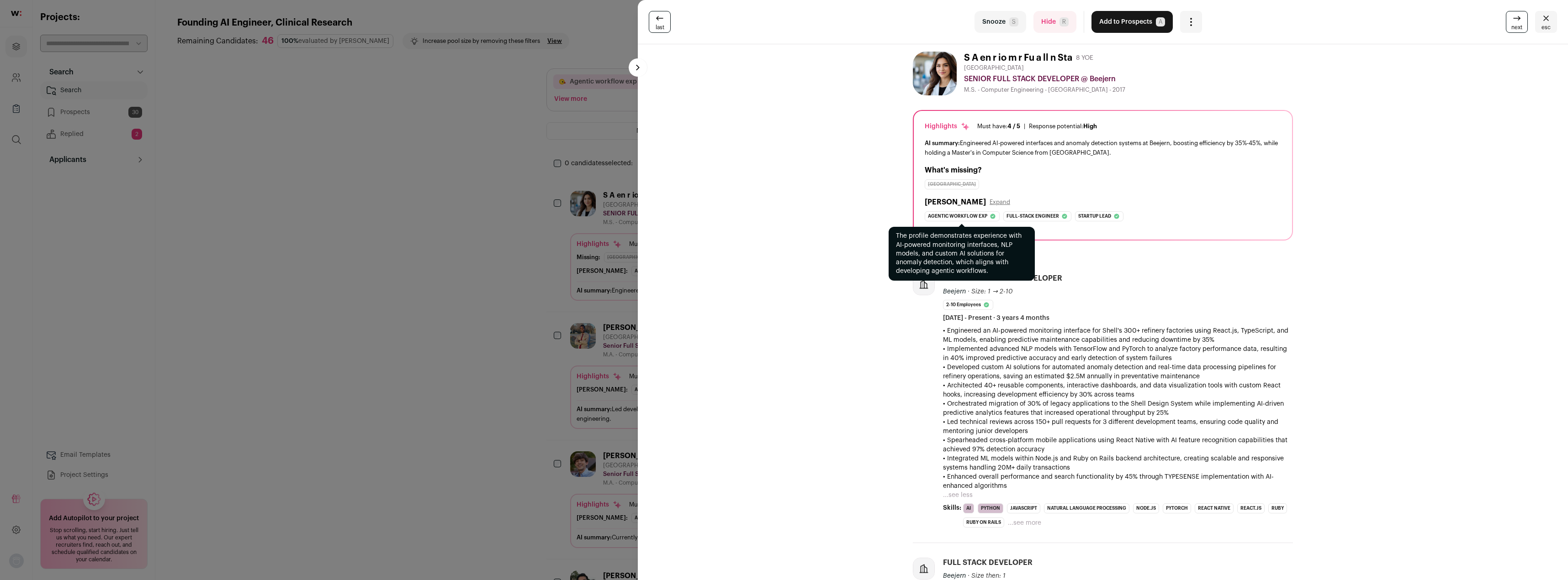
click at [957, 216] on span "Agentic workflow exp" at bounding box center [957, 216] width 59 height 9
click at [1009, 23] on span "S" at bounding box center [1014, 22] width 9 height 9
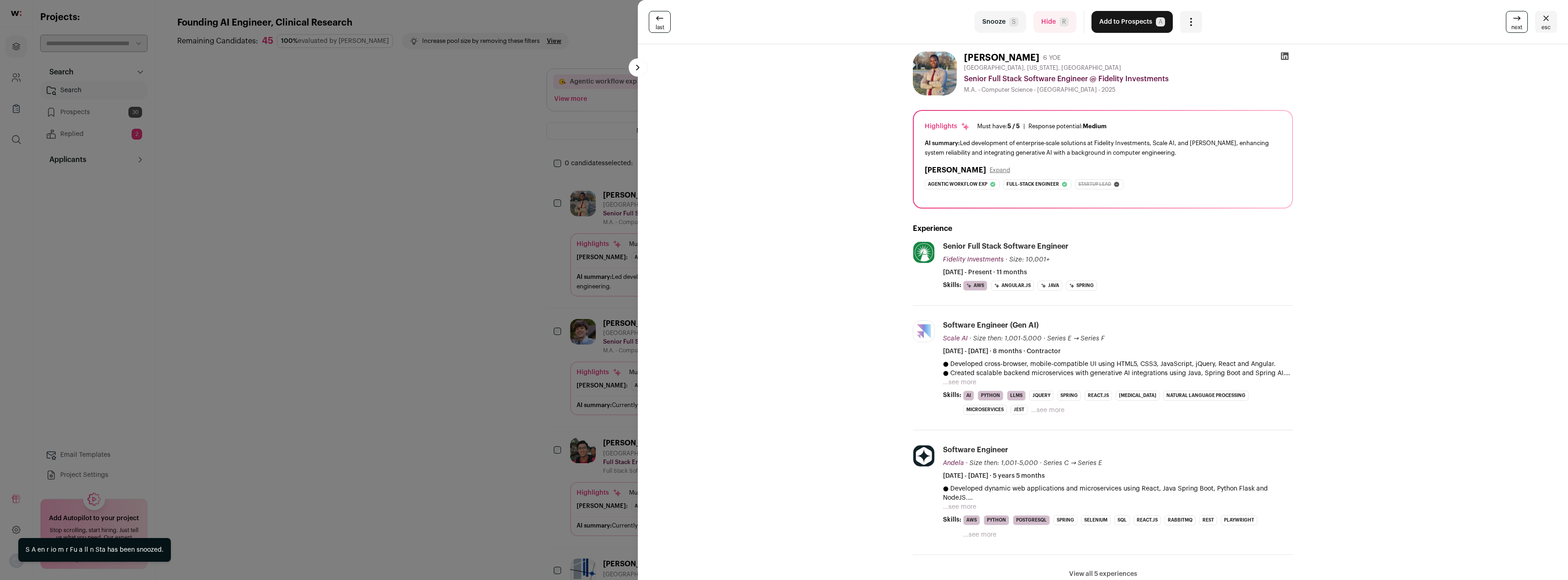
click at [963, 382] on button "...see more" at bounding box center [959, 383] width 33 height 9
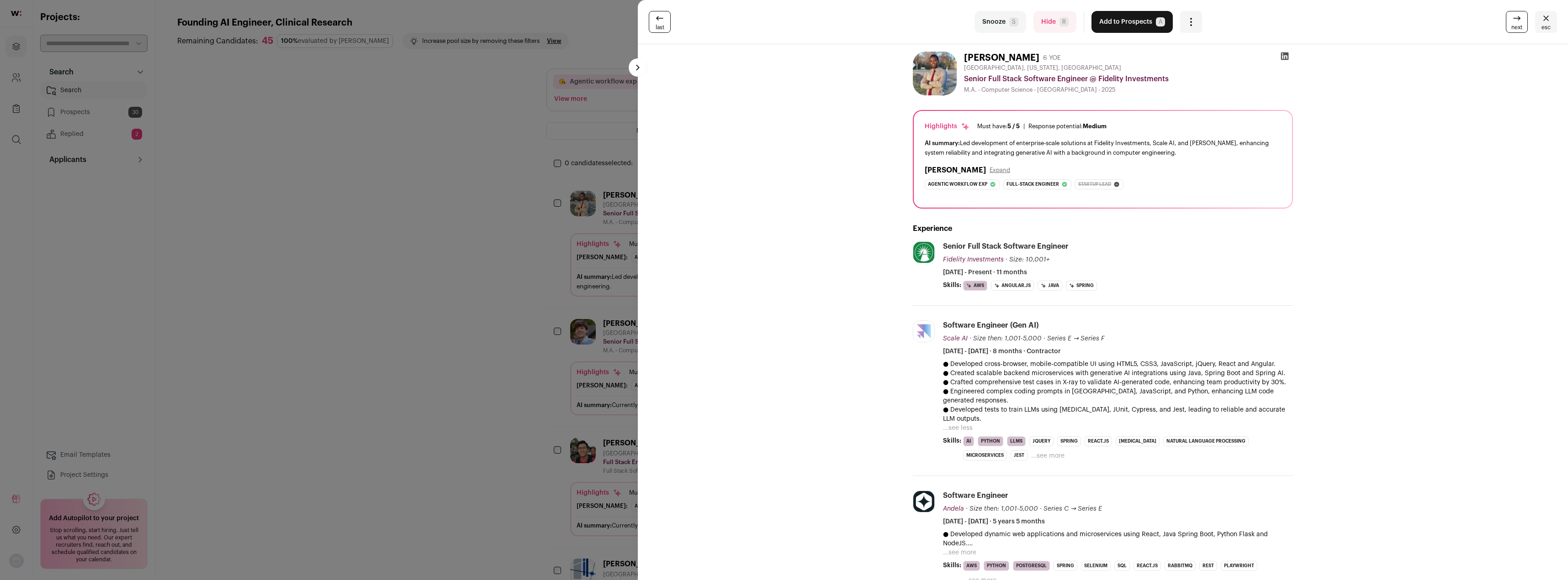
click at [961, 424] on button "...see less" at bounding box center [958, 428] width 30 height 9
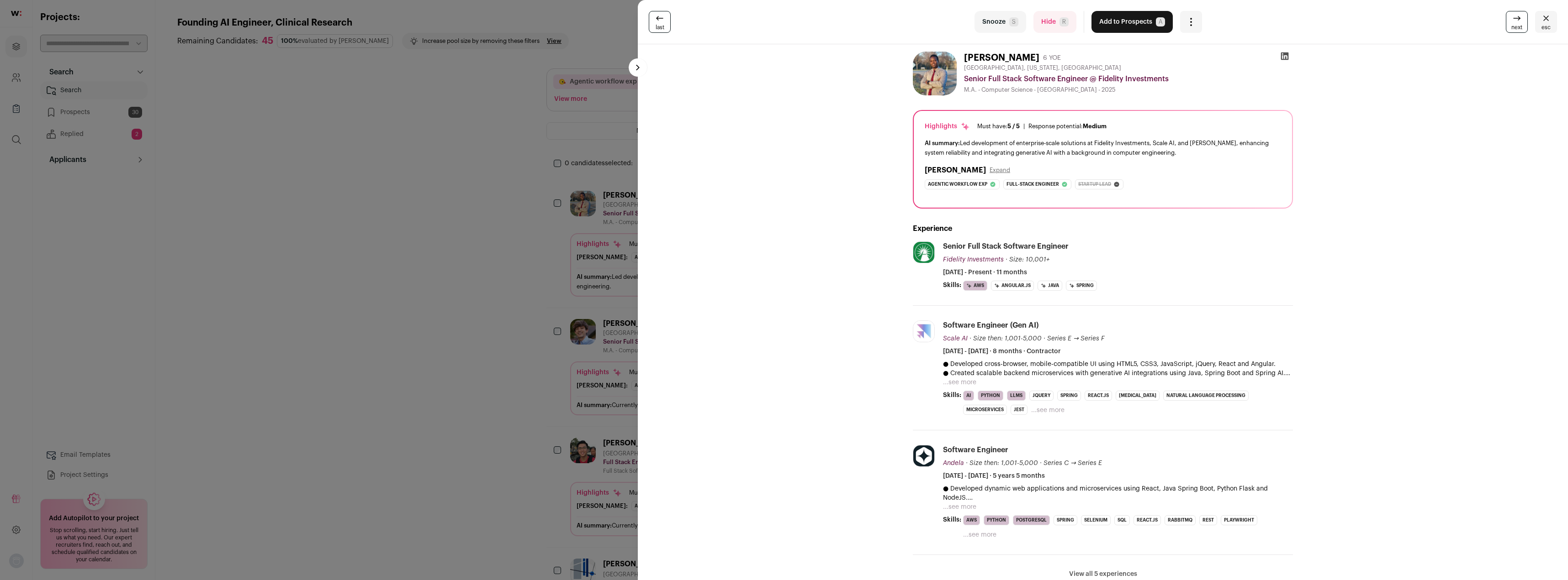
click at [959, 383] on button "...see more" at bounding box center [959, 383] width 33 height 9
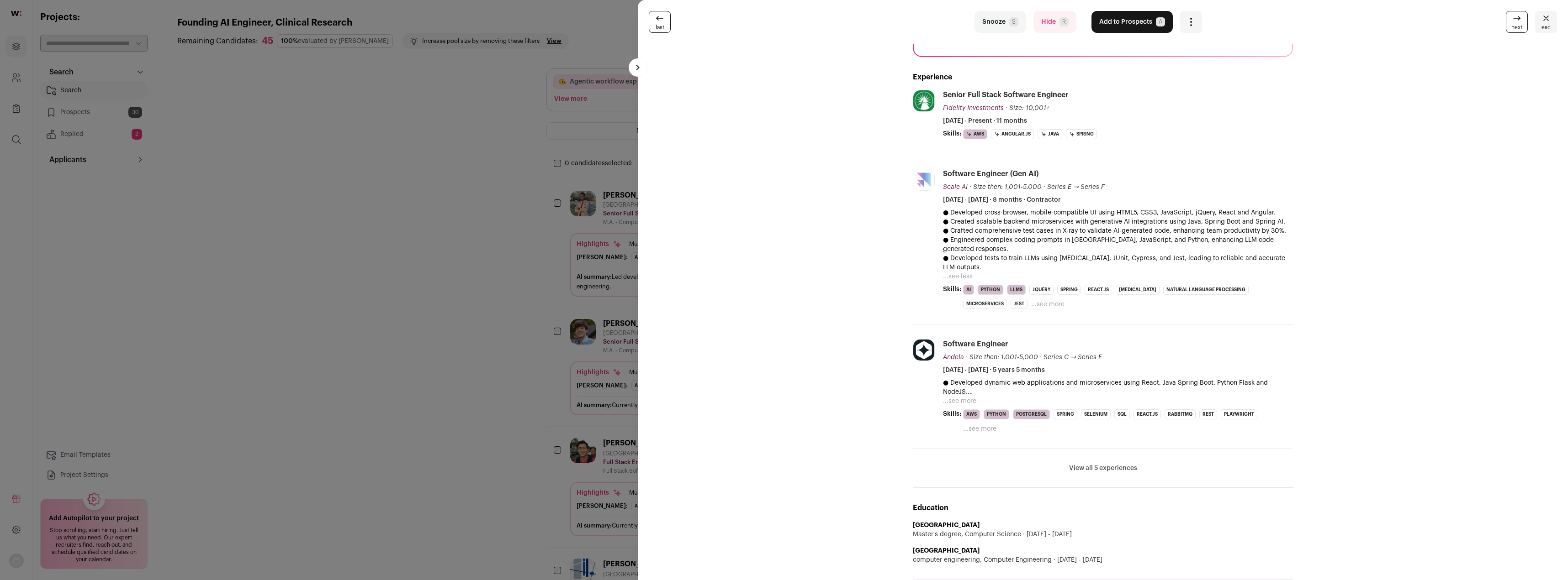
scroll to position [89, 0]
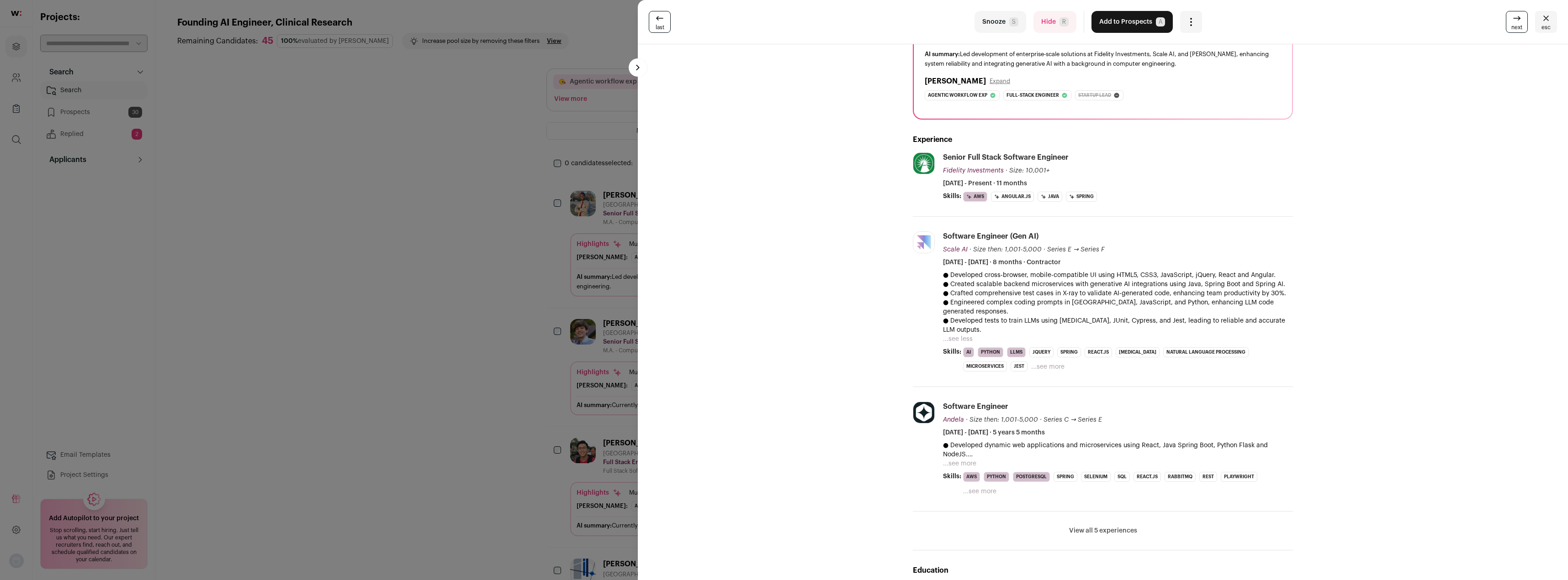
click at [1129, 24] on button "Add to Prospects A" at bounding box center [1132, 22] width 82 height 22
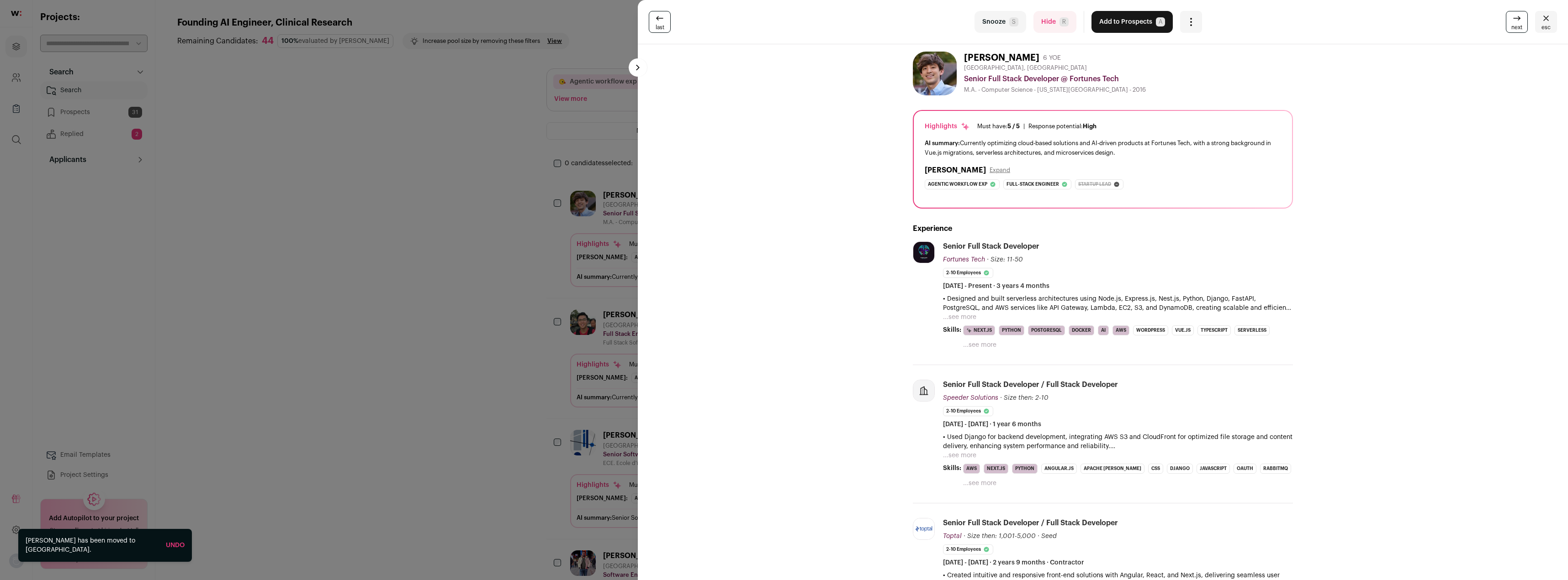
click at [950, 318] on button "...see more" at bounding box center [959, 317] width 33 height 9
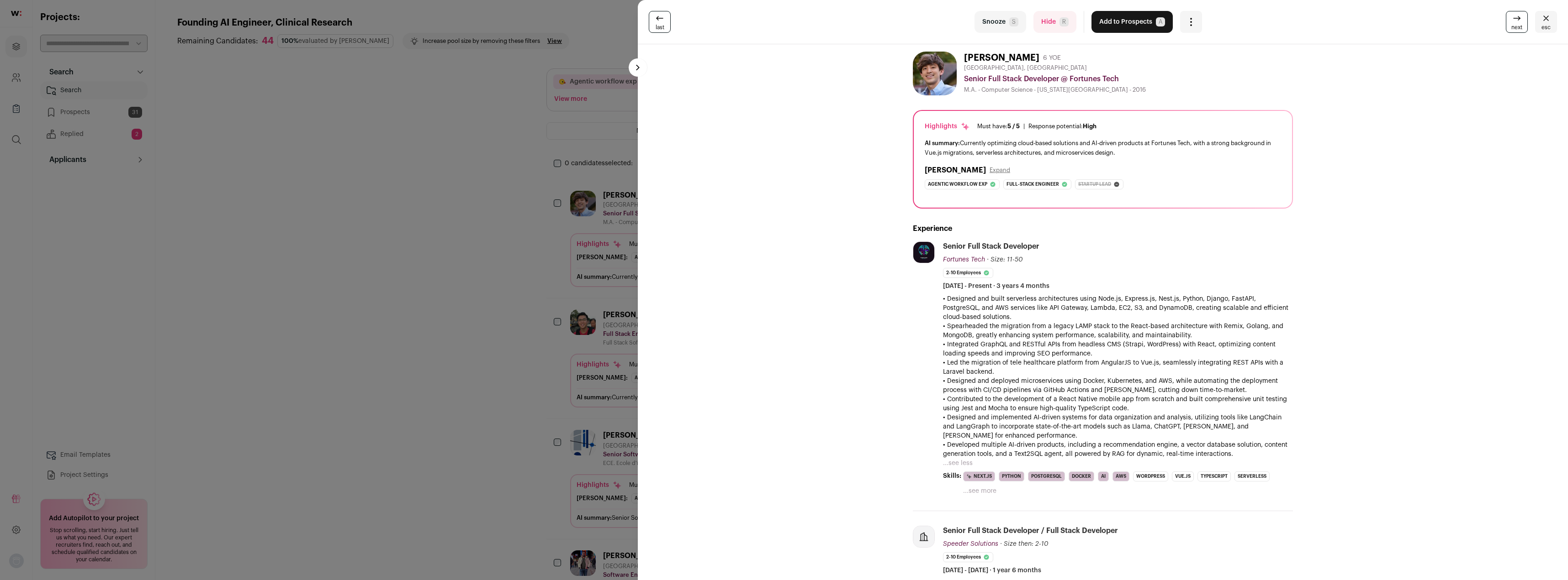
click at [993, 22] on button "Snooze S" at bounding box center [1000, 22] width 52 height 22
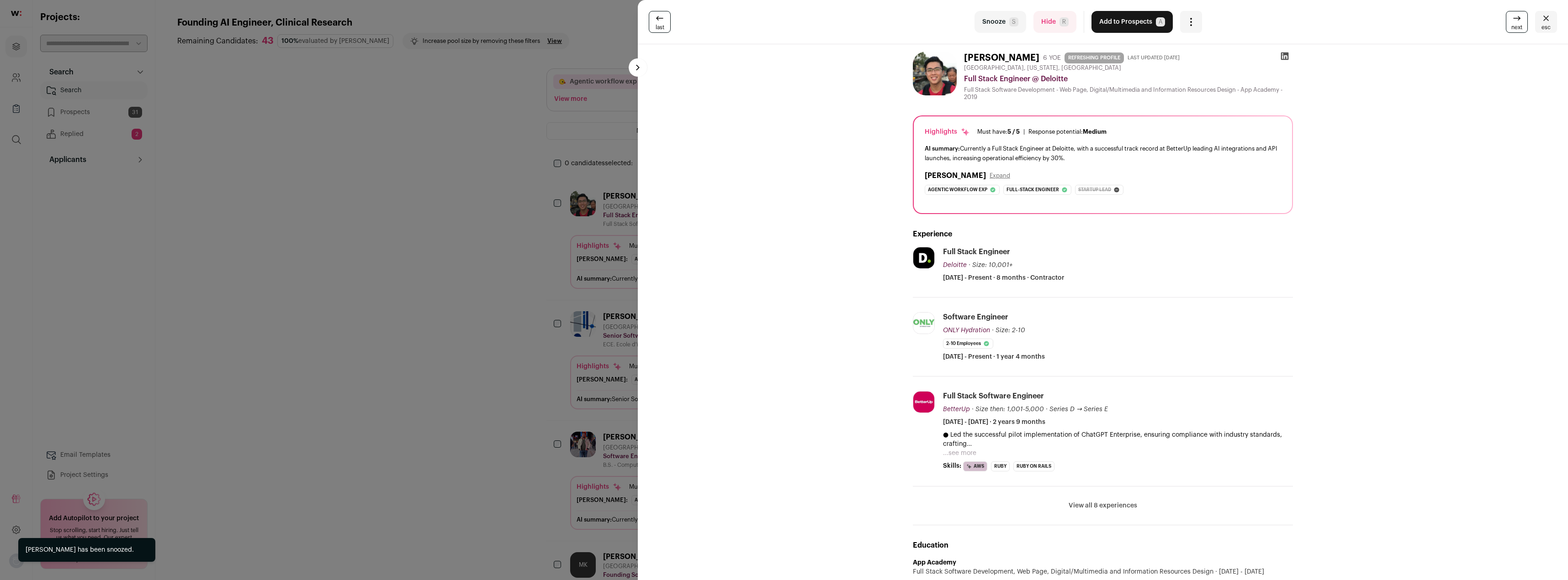
click at [996, 23] on button "Snooze S" at bounding box center [1000, 22] width 52 height 22
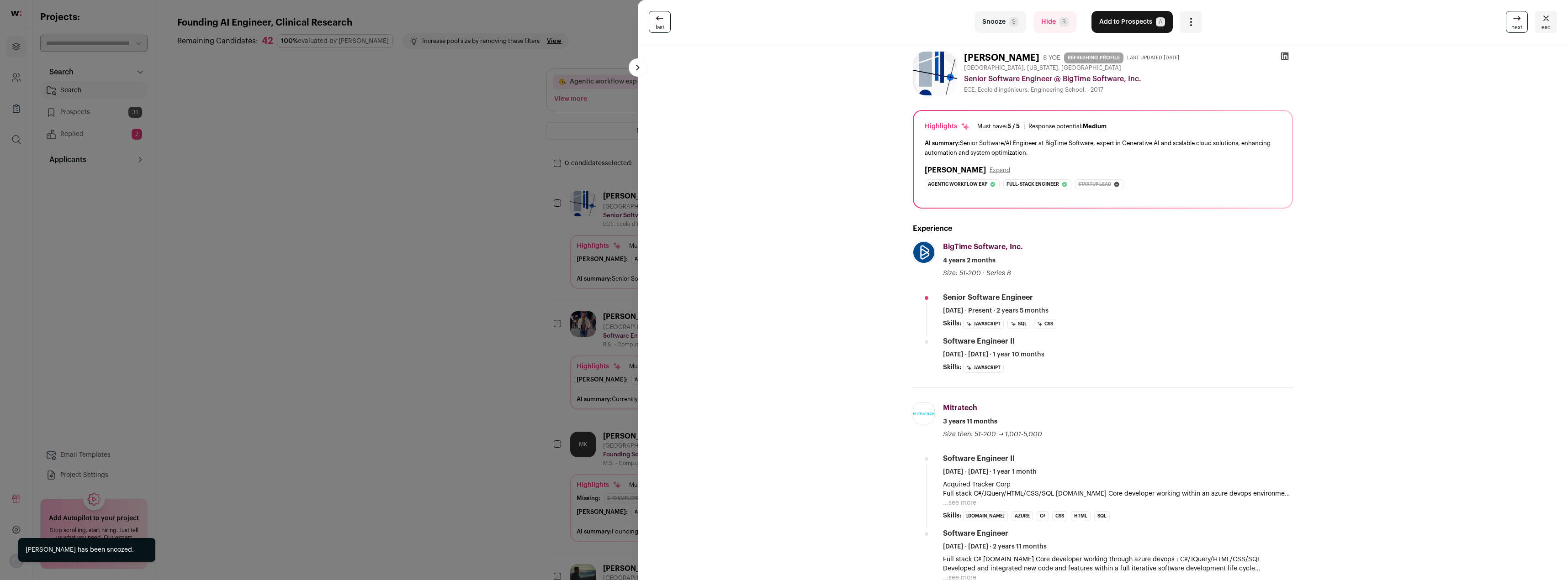
scroll to position [91, 0]
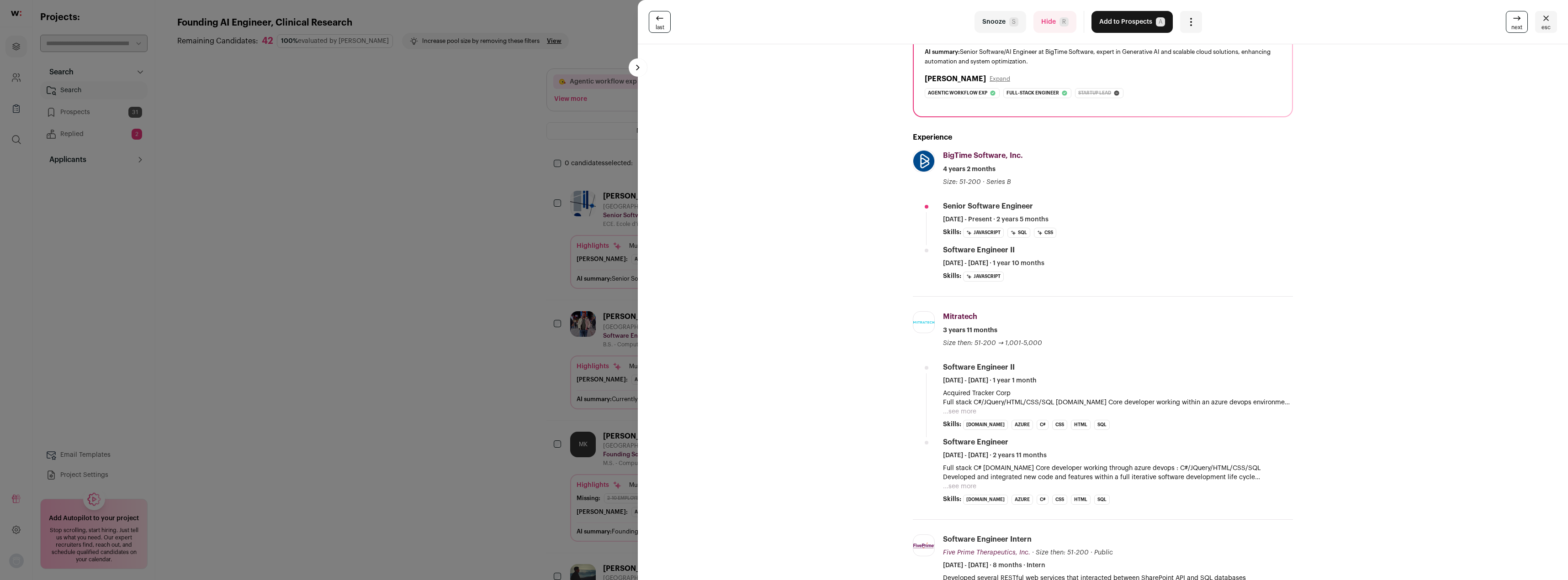
click at [962, 489] on button "...see more" at bounding box center [959, 487] width 33 height 9
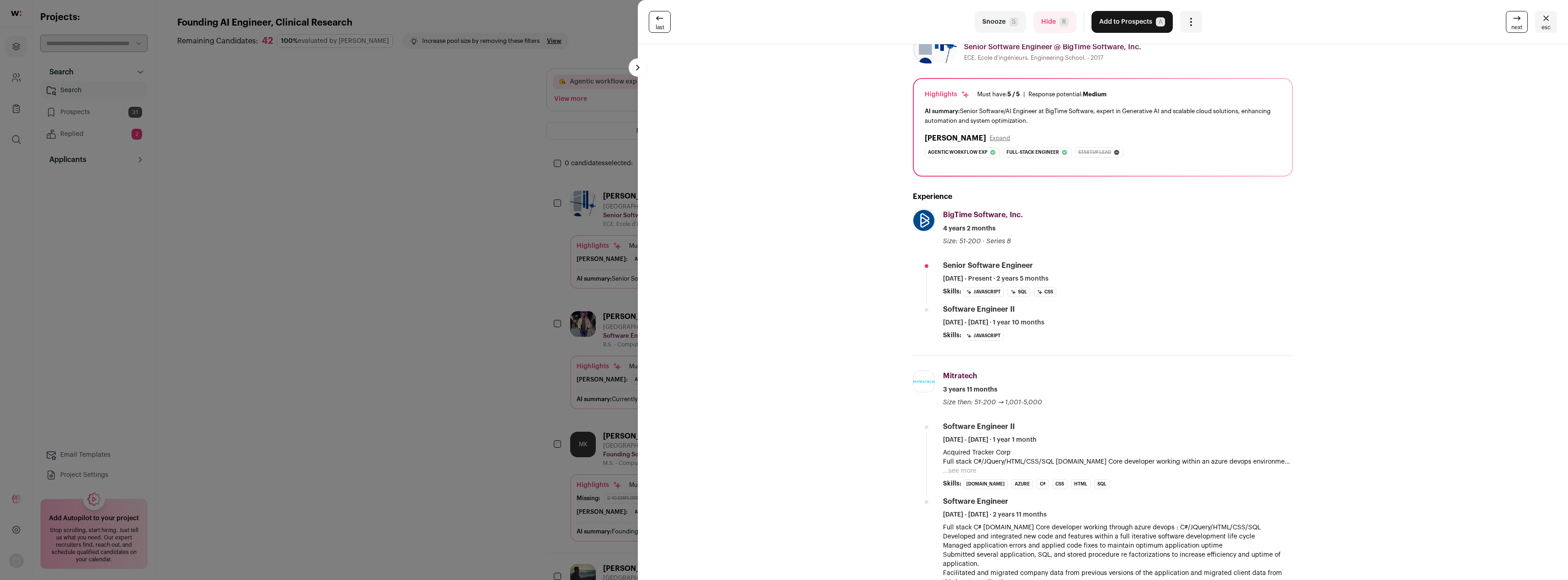
scroll to position [0, 0]
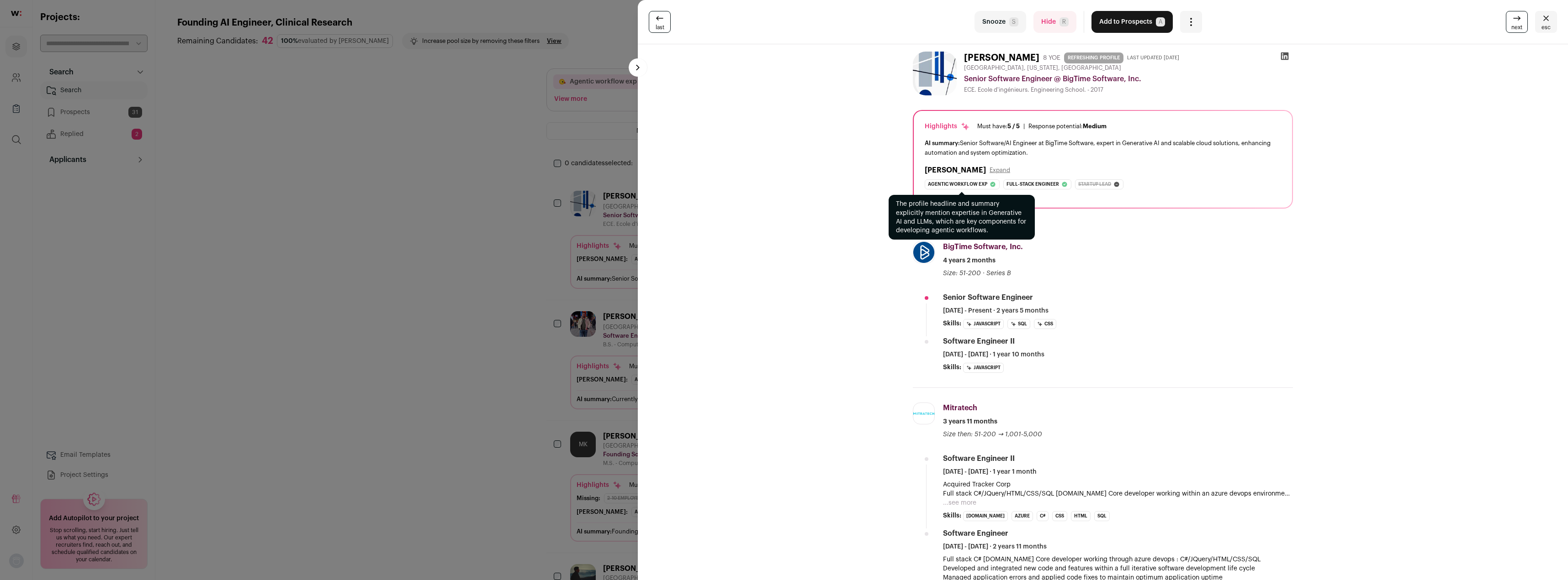
click at [963, 184] on span "Agentic workflow exp" at bounding box center [957, 184] width 59 height 9
click at [964, 184] on span "Agentic workflow exp" at bounding box center [957, 184] width 59 height 9
click at [992, 23] on button "Snooze S" at bounding box center [1000, 22] width 52 height 22
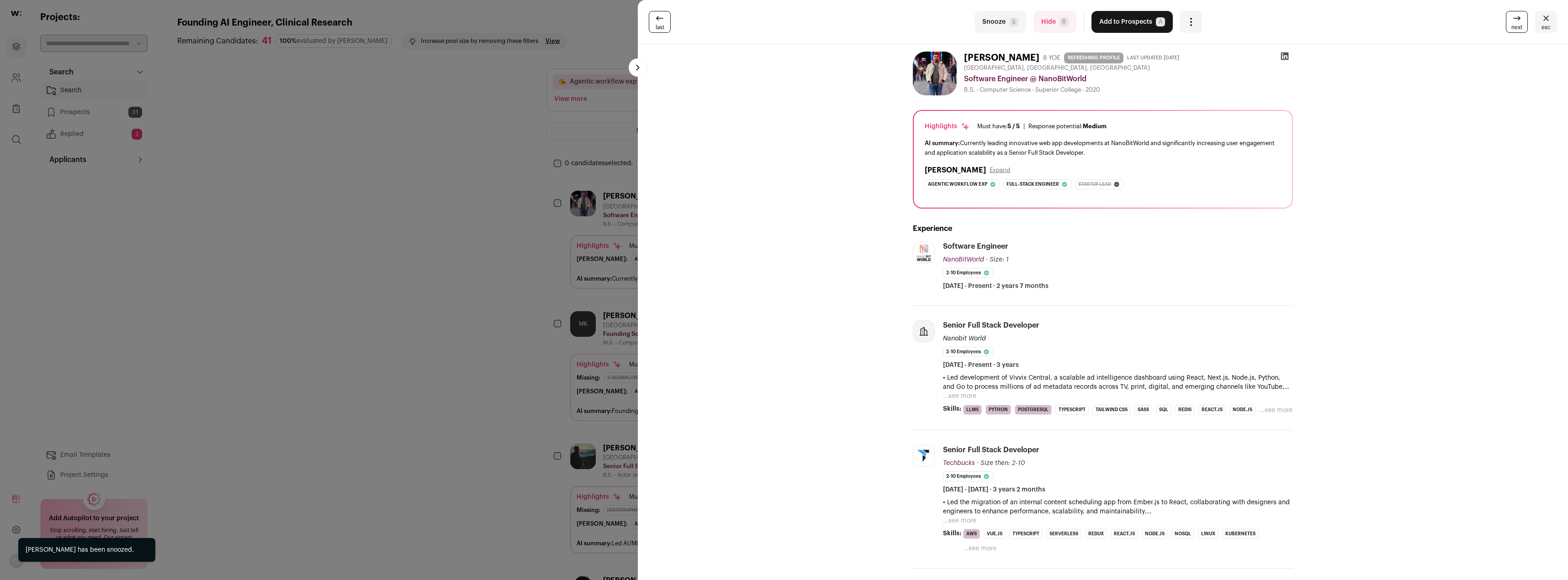
click at [952, 398] on button "...see more" at bounding box center [959, 396] width 33 height 9
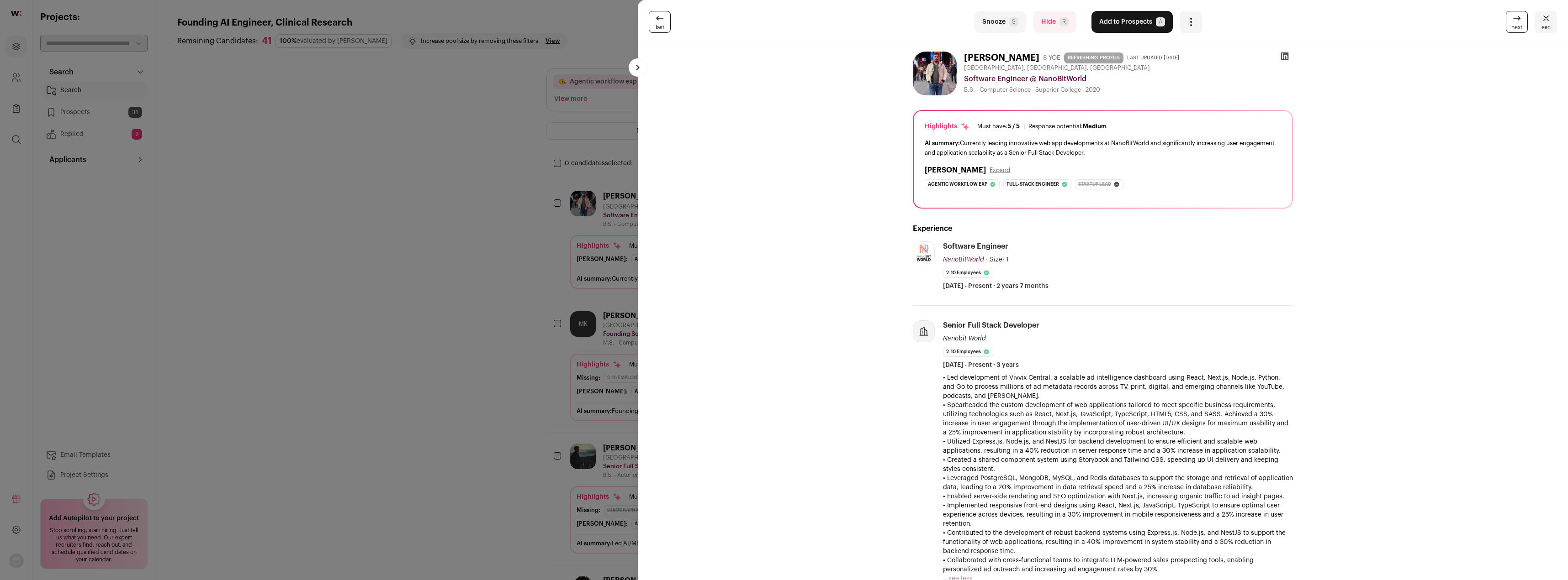
click at [991, 22] on button "Snooze S" at bounding box center [1000, 22] width 52 height 22
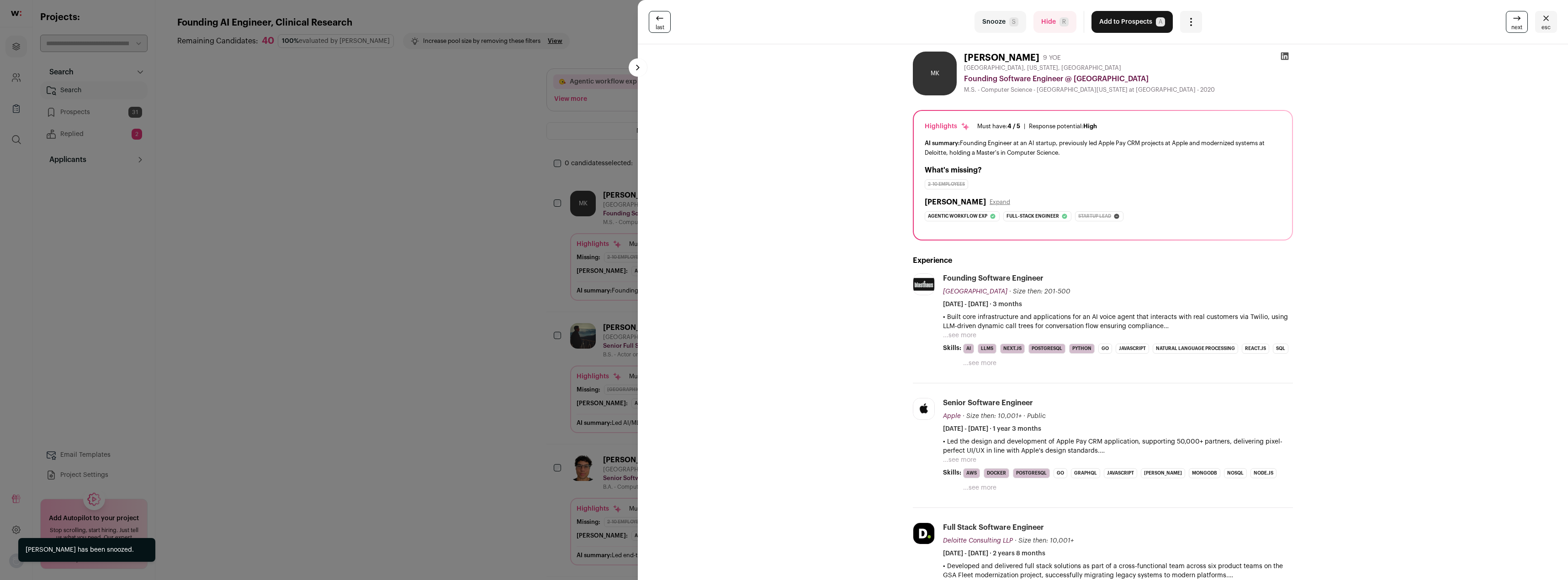
click at [961, 333] on button "...see more" at bounding box center [959, 336] width 33 height 9
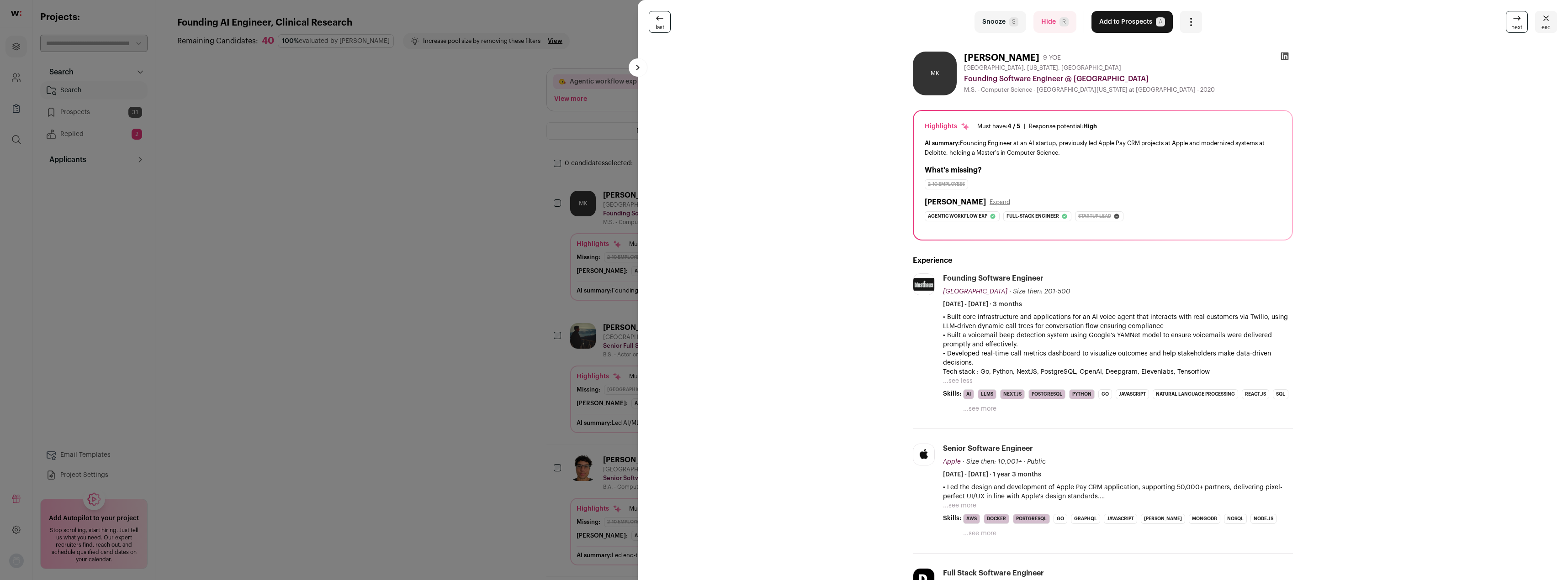
click at [956, 383] on button "...see less" at bounding box center [958, 381] width 30 height 9
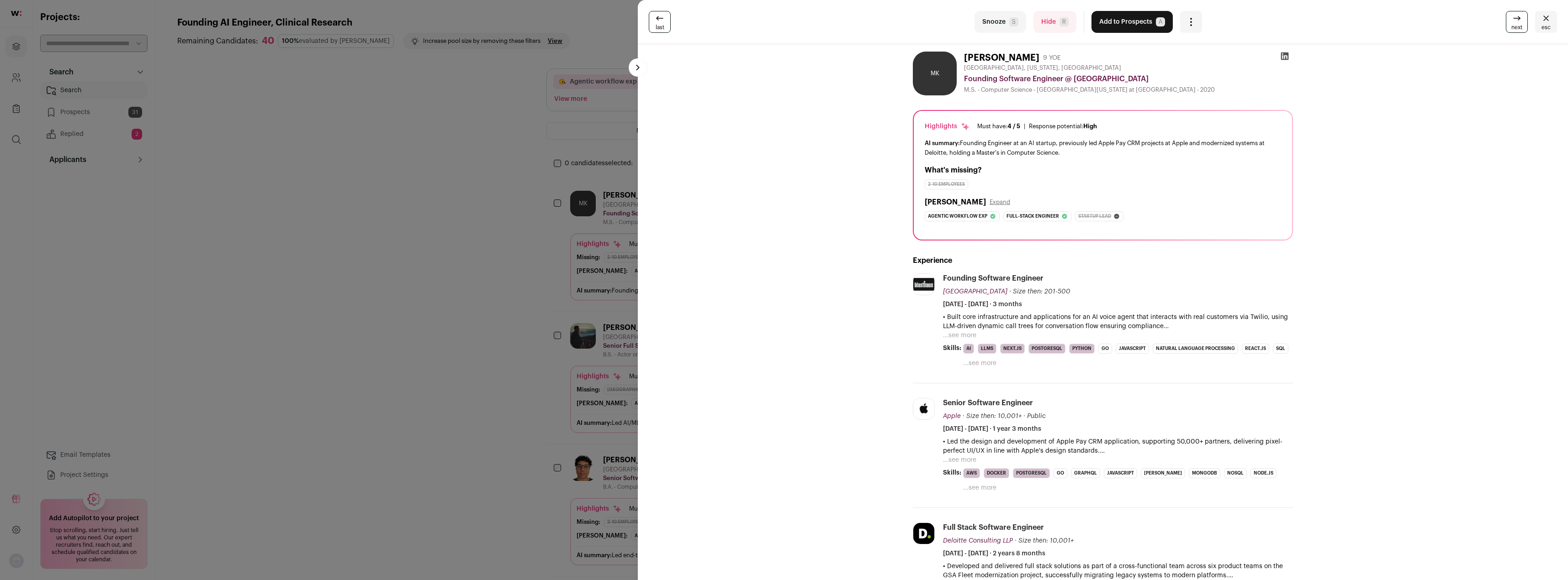
click at [957, 336] on button "...see more" at bounding box center [959, 336] width 33 height 9
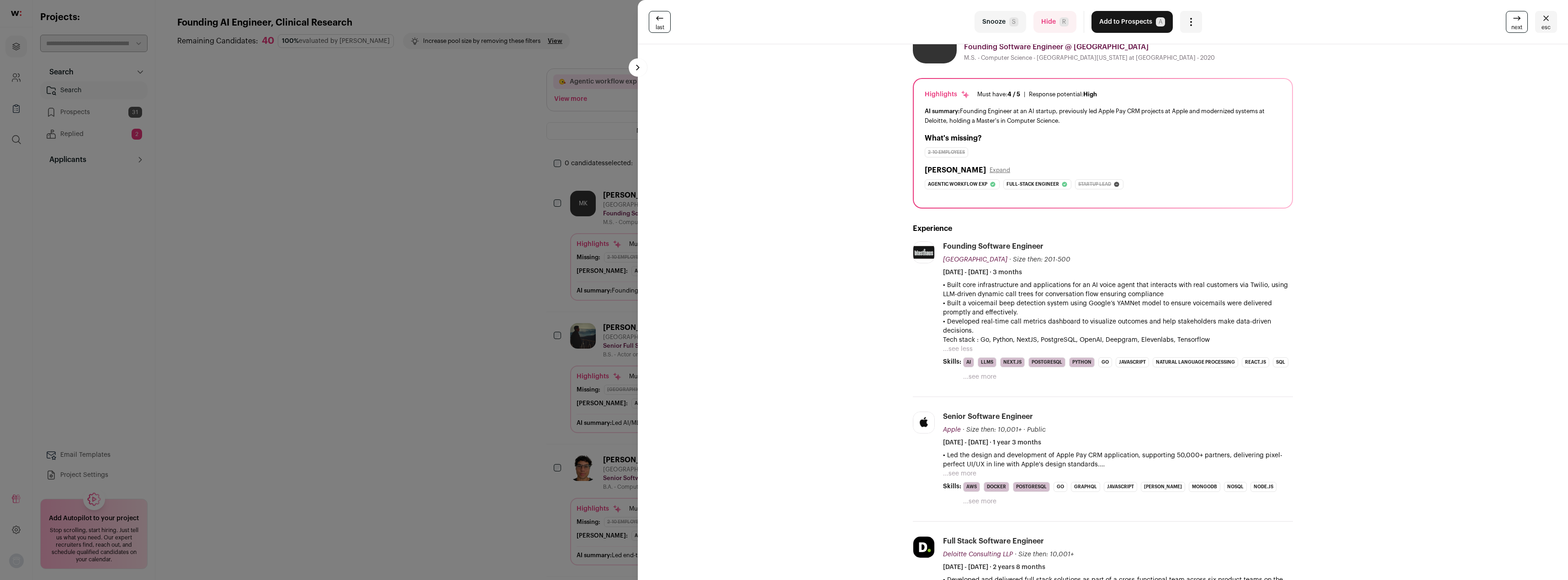
scroll to position [46, 0]
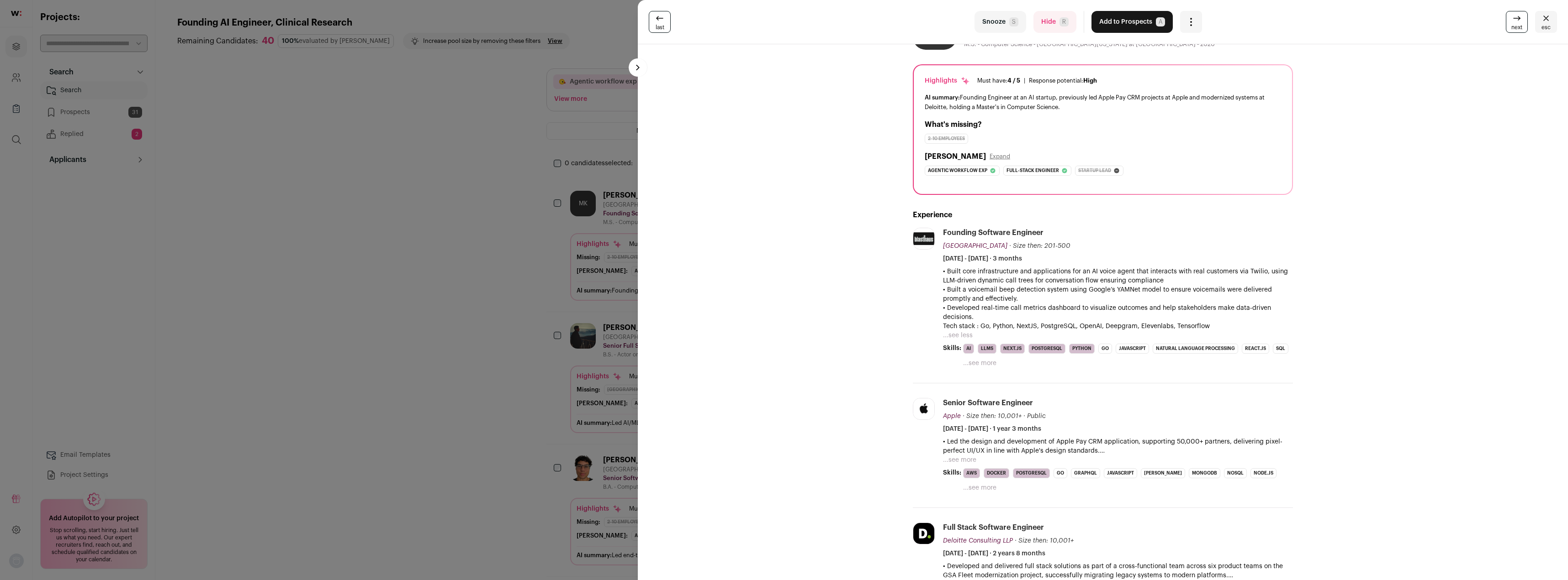
click at [960, 458] on button "...see more" at bounding box center [959, 460] width 33 height 9
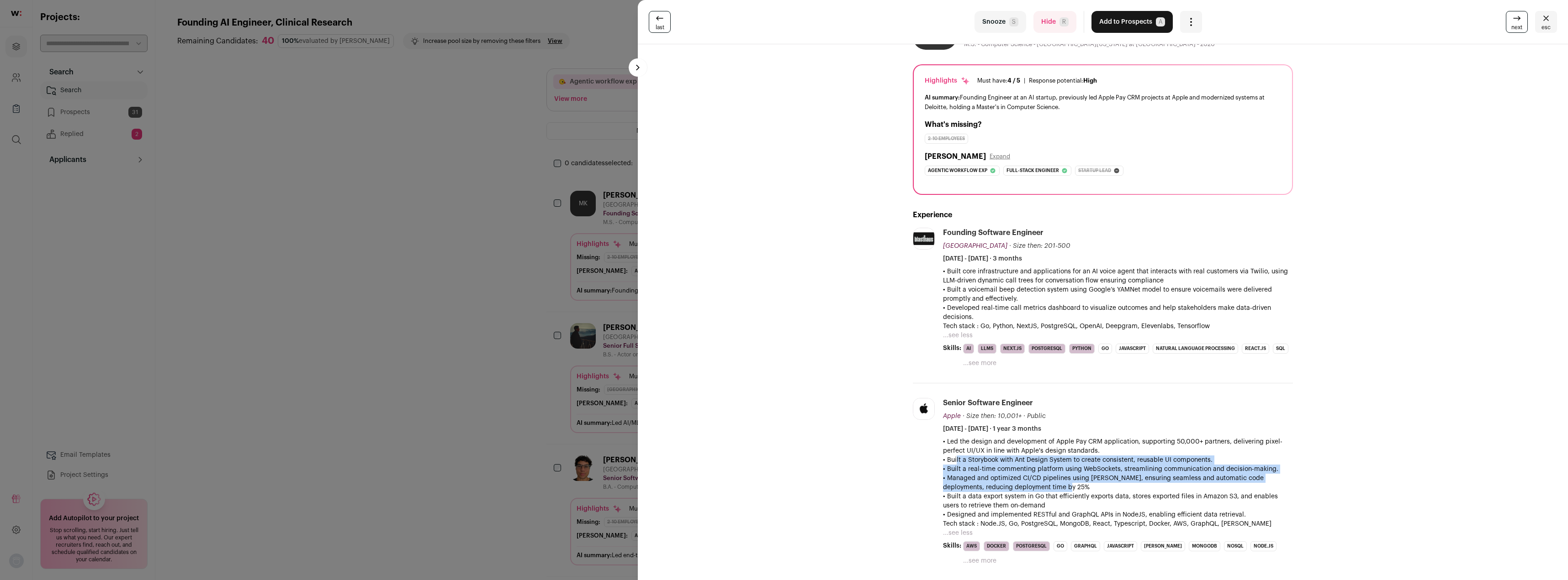
drag, startPoint x: 952, startPoint y: 459, endPoint x: 1082, endPoint y: 486, distance: 132.8
click at [1082, 486] on div "• Led the design and development of Apple Pay CRM application, supporting 50,00…" at bounding box center [1118, 483] width 350 height 91
click at [1083, 486] on p "• Managed and optimized CI/CD pipelines using [PERSON_NAME], ensuring seamless …" at bounding box center [1118, 483] width 350 height 18
click at [1068, 491] on p "• Managed and optimized CI/CD pipelines using [PERSON_NAME], ensuring seamless …" at bounding box center [1118, 483] width 350 height 18
drag, startPoint x: 954, startPoint y: 499, endPoint x: 1067, endPoint y: 504, distance: 113.1
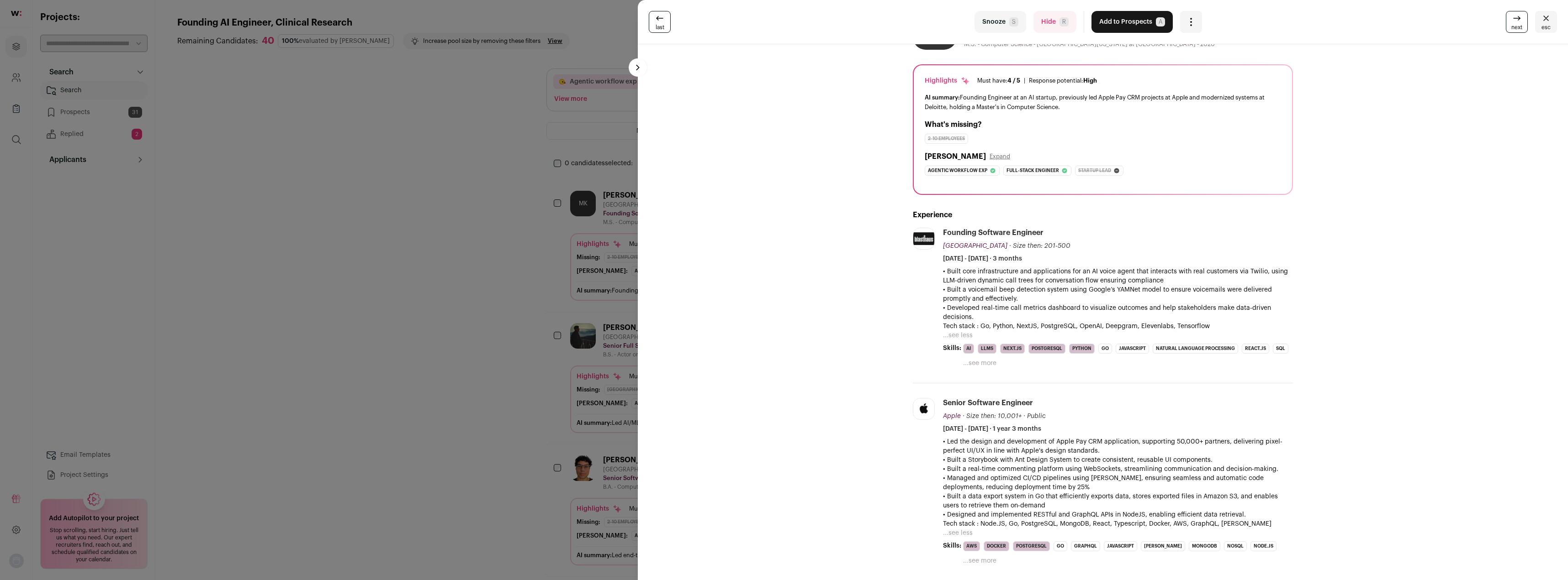
click at [1067, 504] on p "• Built a data export system in Go that efficiently exports data, stores export…" at bounding box center [1118, 501] width 350 height 18
drag, startPoint x: 952, startPoint y: 274, endPoint x: 1170, endPoint y: 281, distance: 218.1
click at [1170, 281] on p "• Built core infrastructure and applications for an AI voice agent that interac…" at bounding box center [1118, 276] width 350 height 18
drag, startPoint x: 1172, startPoint y: 281, endPoint x: 943, endPoint y: 275, distance: 229.1
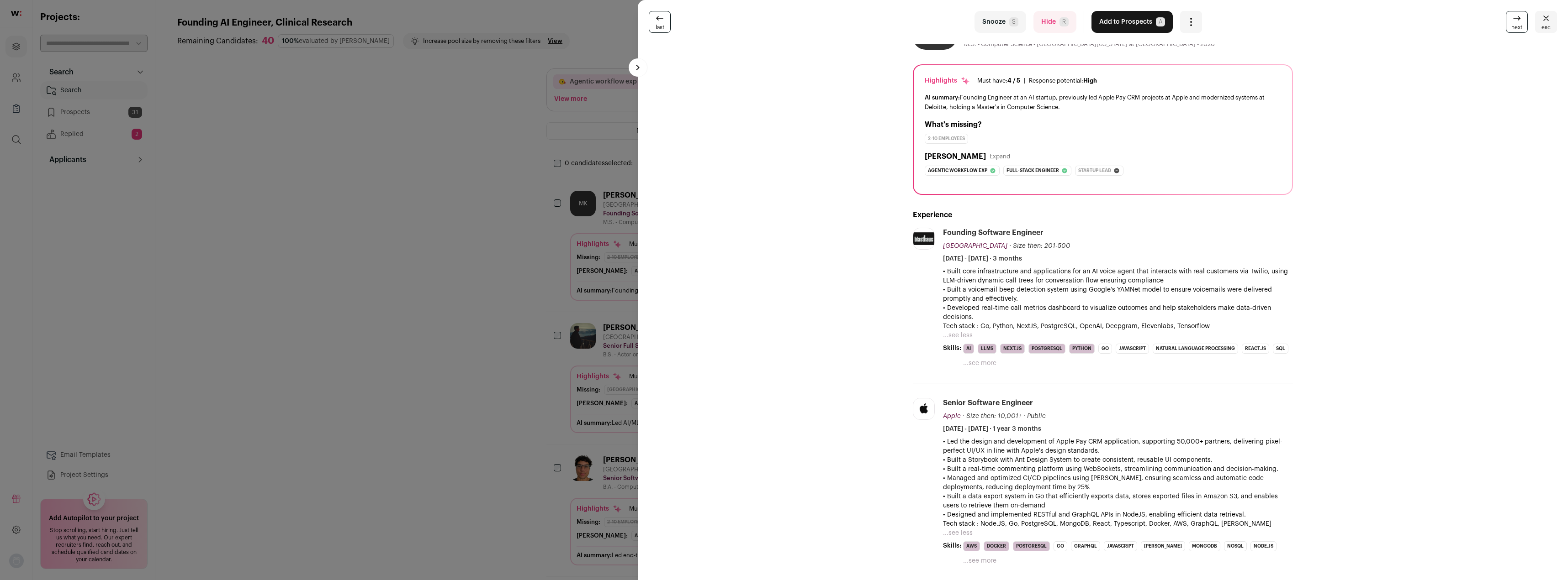
click at [943, 275] on p "• Built core infrastructure and applications for an AI voice agent that interac…" at bounding box center [1118, 276] width 350 height 18
drag, startPoint x: 1087, startPoint y: 274, endPoint x: 1196, endPoint y: 278, distance: 109.1
click at [1196, 278] on p "• Built core infrastructure and applications for an AI voice agent that interac…" at bounding box center [1118, 276] width 350 height 18
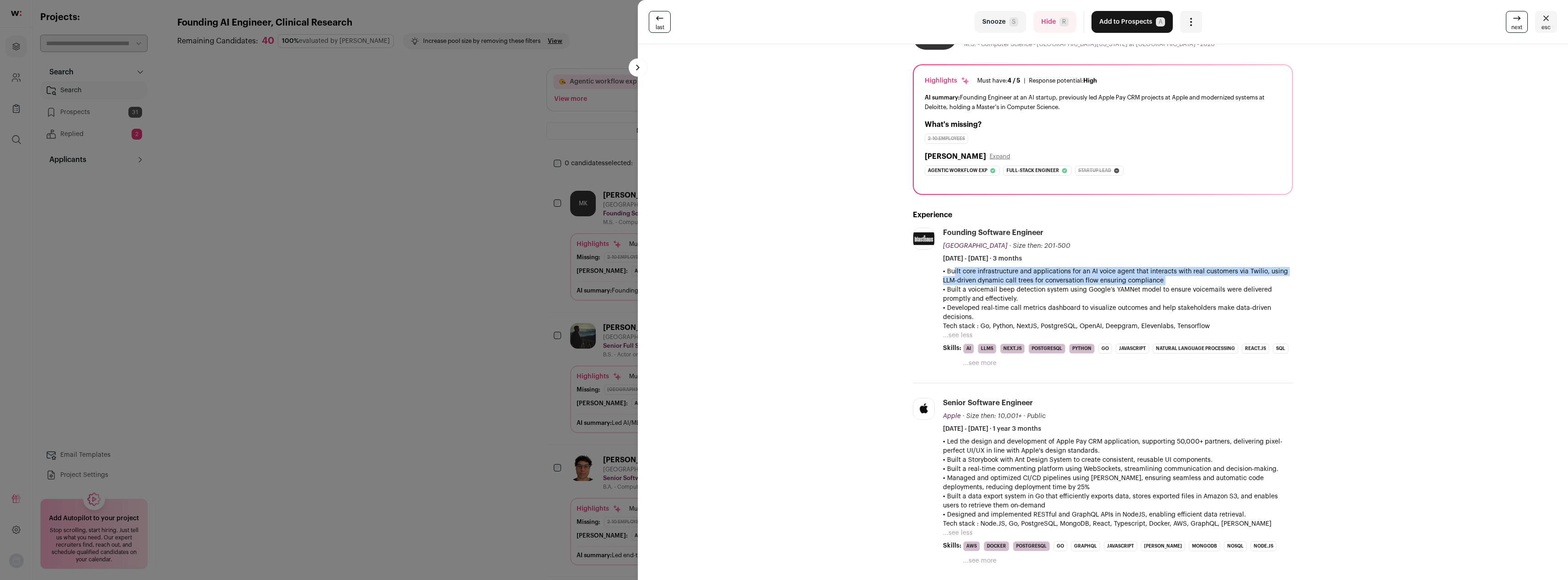
drag, startPoint x: 1139, startPoint y: 282, endPoint x: 940, endPoint y: 274, distance: 199.2
click at [943, 274] on p "• Built core infrastructure and applications for an AI voice agent that interac…" at bounding box center [1118, 276] width 350 height 18
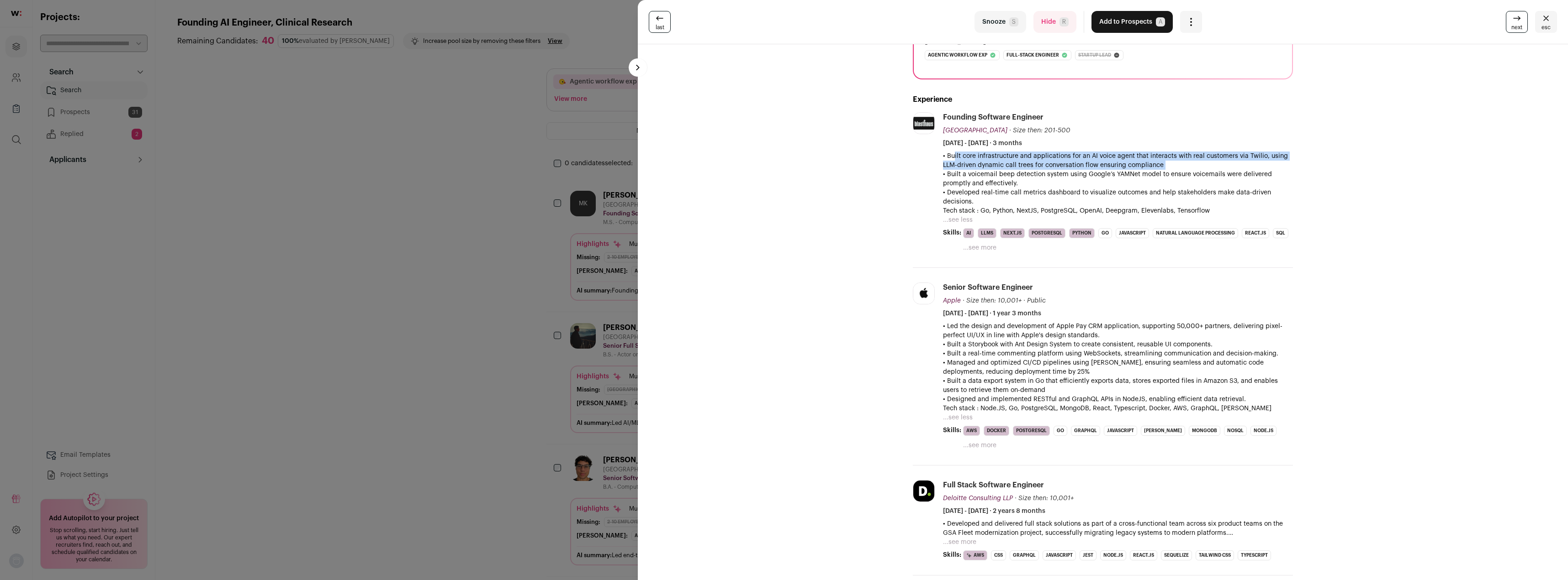
scroll to position [182, 0]
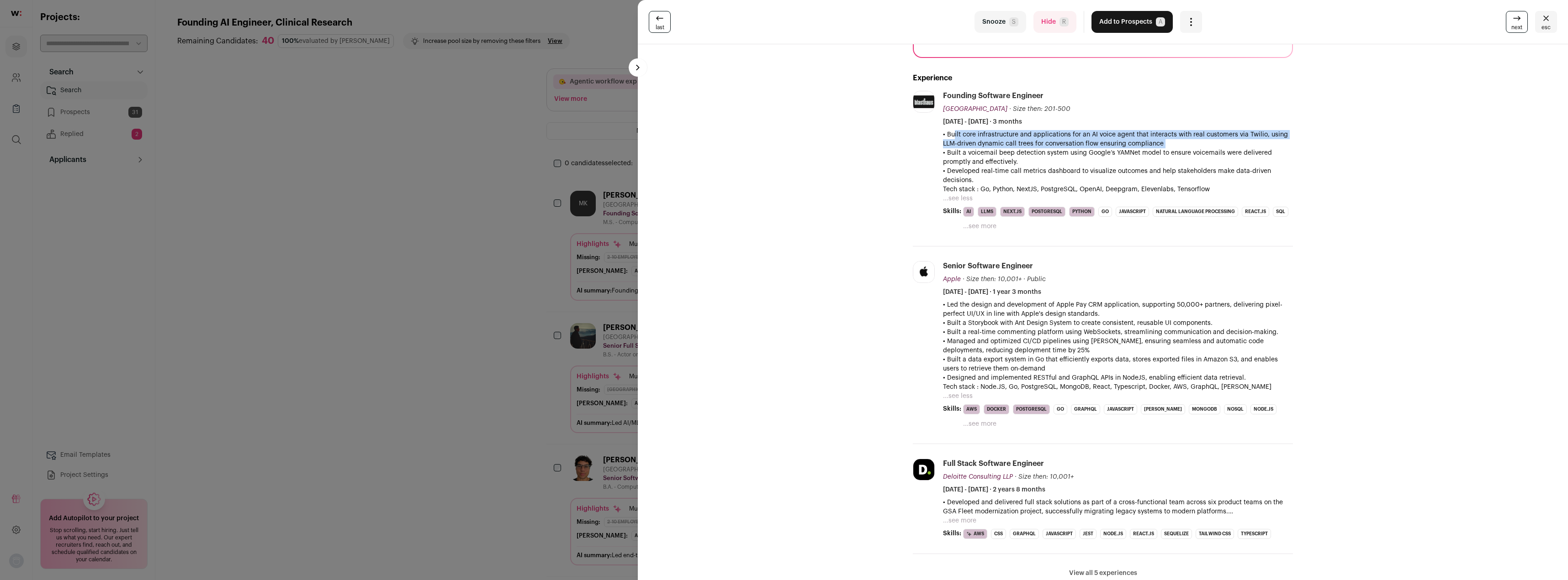
click at [960, 398] on button "...see less" at bounding box center [958, 396] width 30 height 9
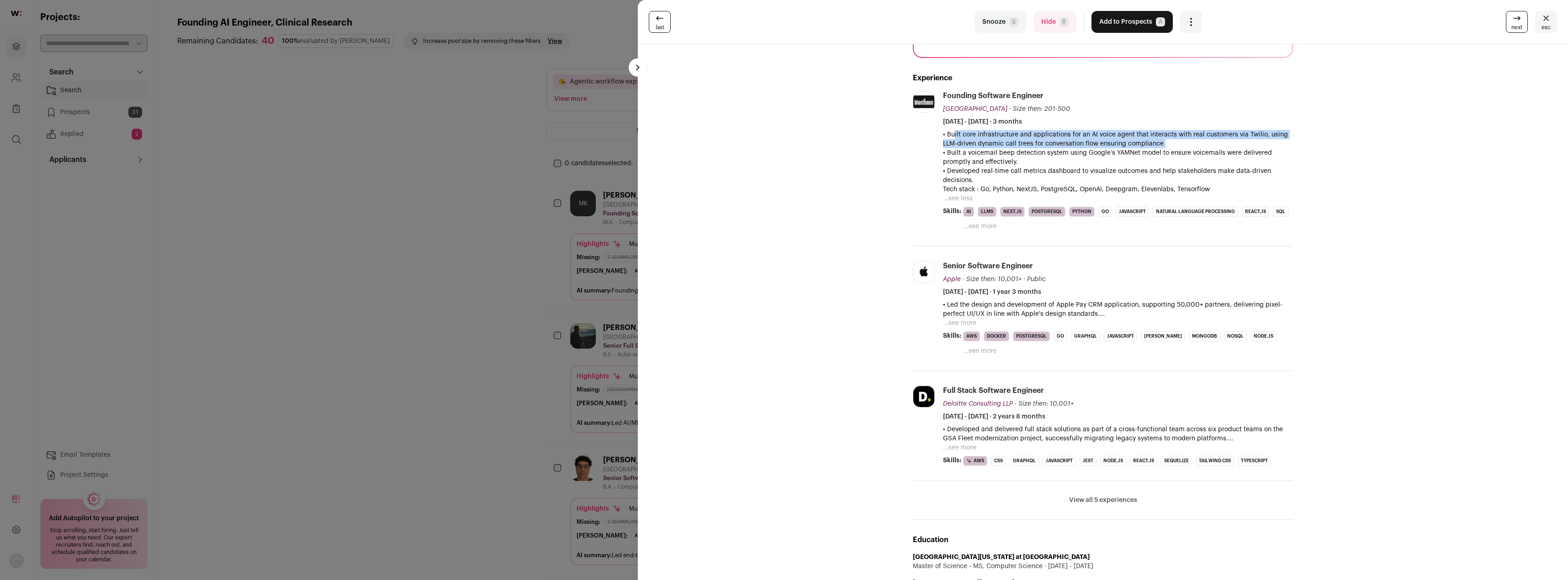
click at [965, 322] on button "...see more" at bounding box center [959, 323] width 33 height 9
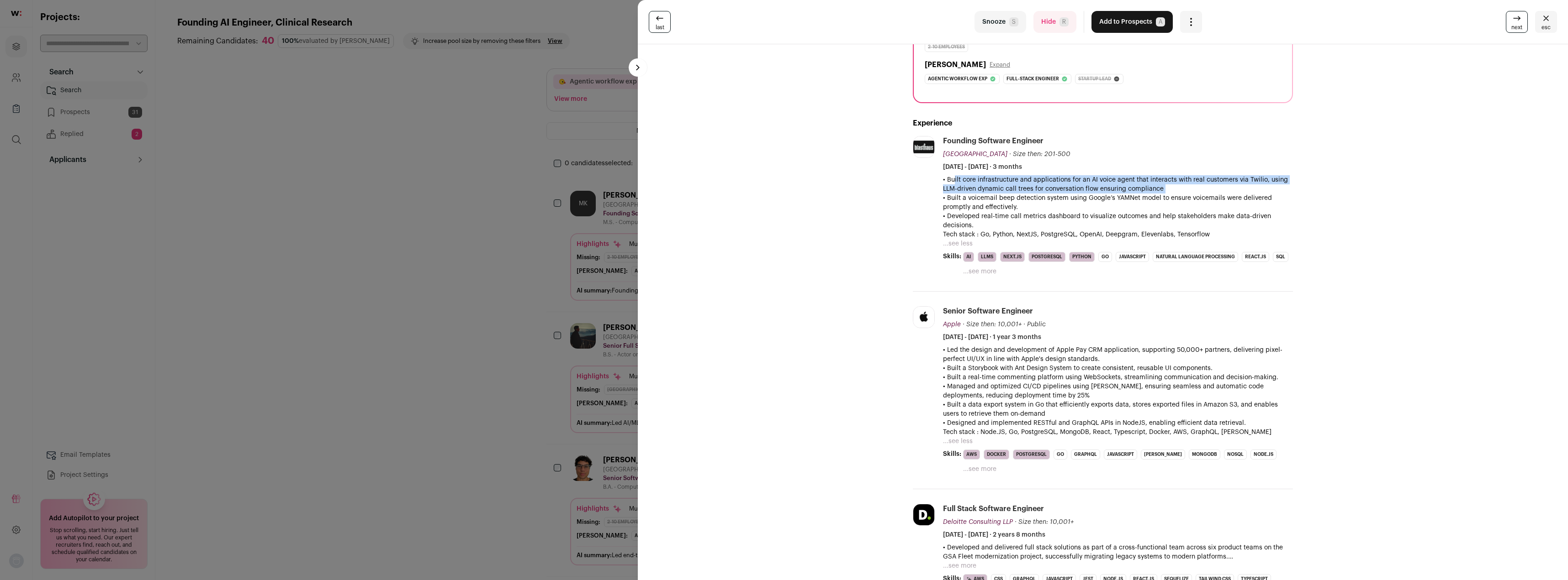
scroll to position [137, 0]
click at [995, 21] on button "Snooze S" at bounding box center [1000, 22] width 52 height 22
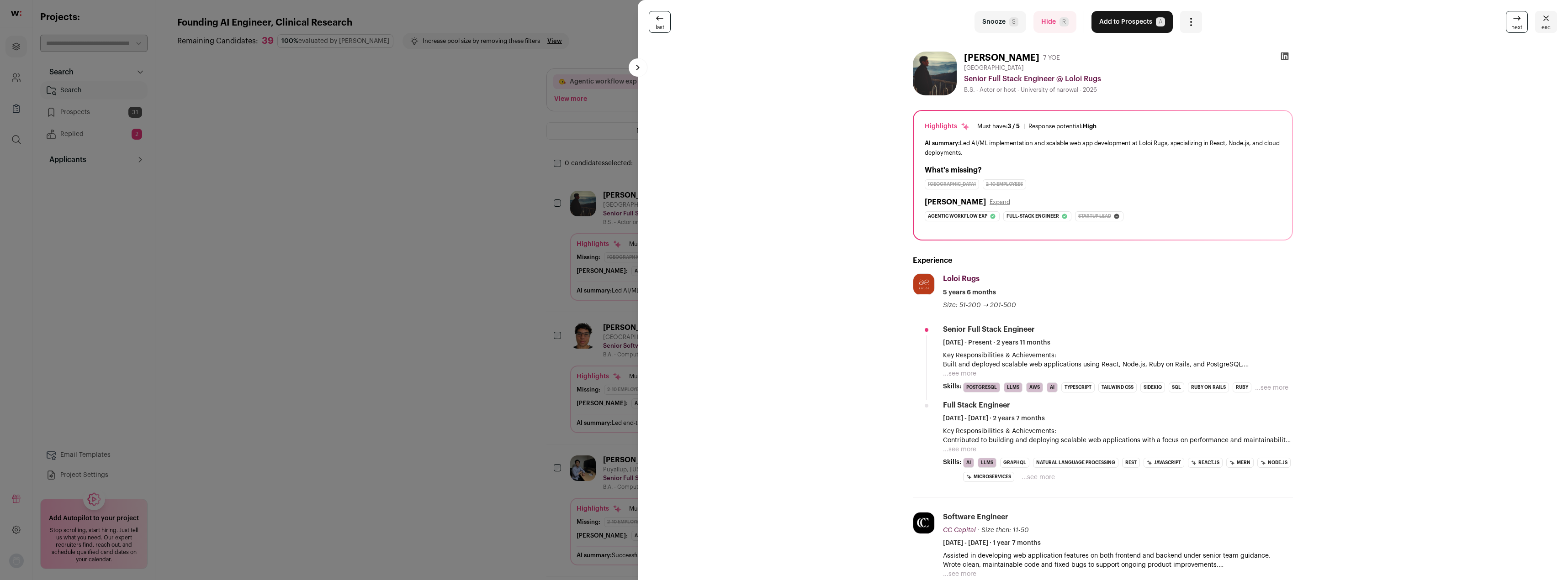
drag, startPoint x: 960, startPoint y: 141, endPoint x: 1025, endPoint y: 151, distance: 65.8
click at [1025, 151] on div "AI summary: Led AI/ML implementation and scalable web app development at Loloi …" at bounding box center [1103, 147] width 356 height 19
click at [956, 372] on button "...see more" at bounding box center [959, 374] width 33 height 9
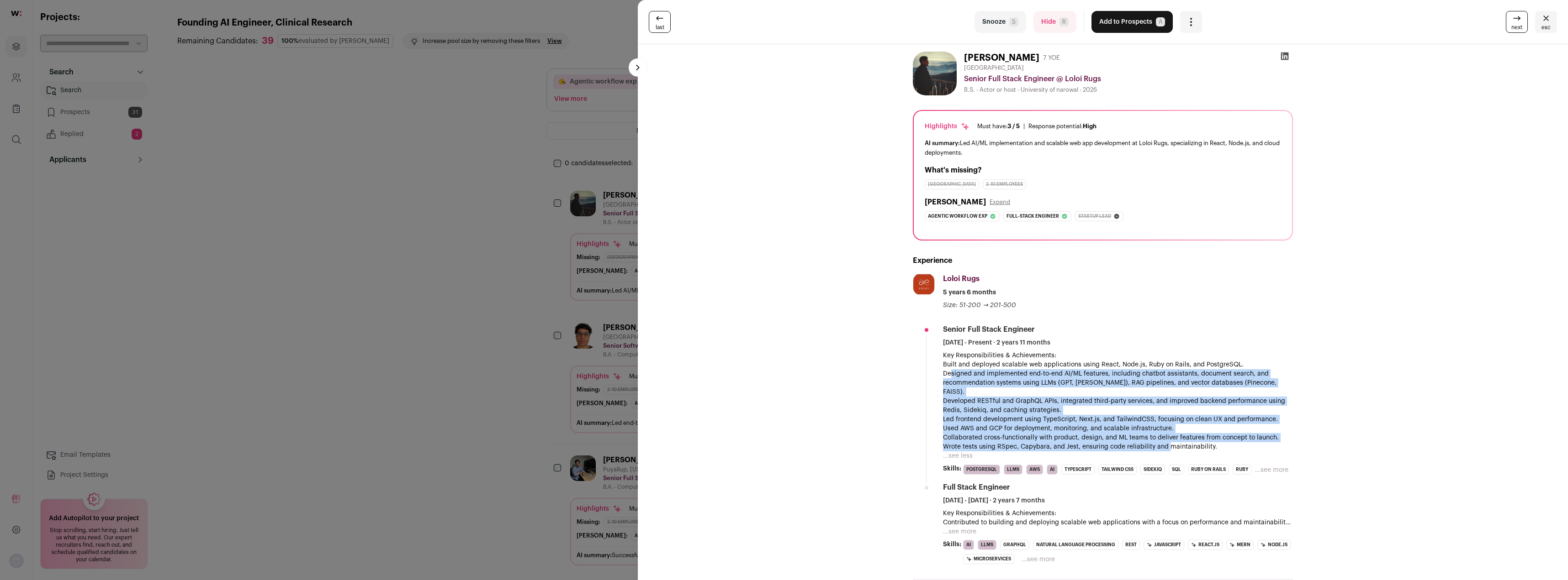
drag, startPoint x: 948, startPoint y: 374, endPoint x: 1160, endPoint y: 437, distance: 221.2
click at [1163, 439] on div "Key Responsibilities & Achievements: Built and deployed scalable web applicatio…" at bounding box center [1118, 401] width 350 height 100
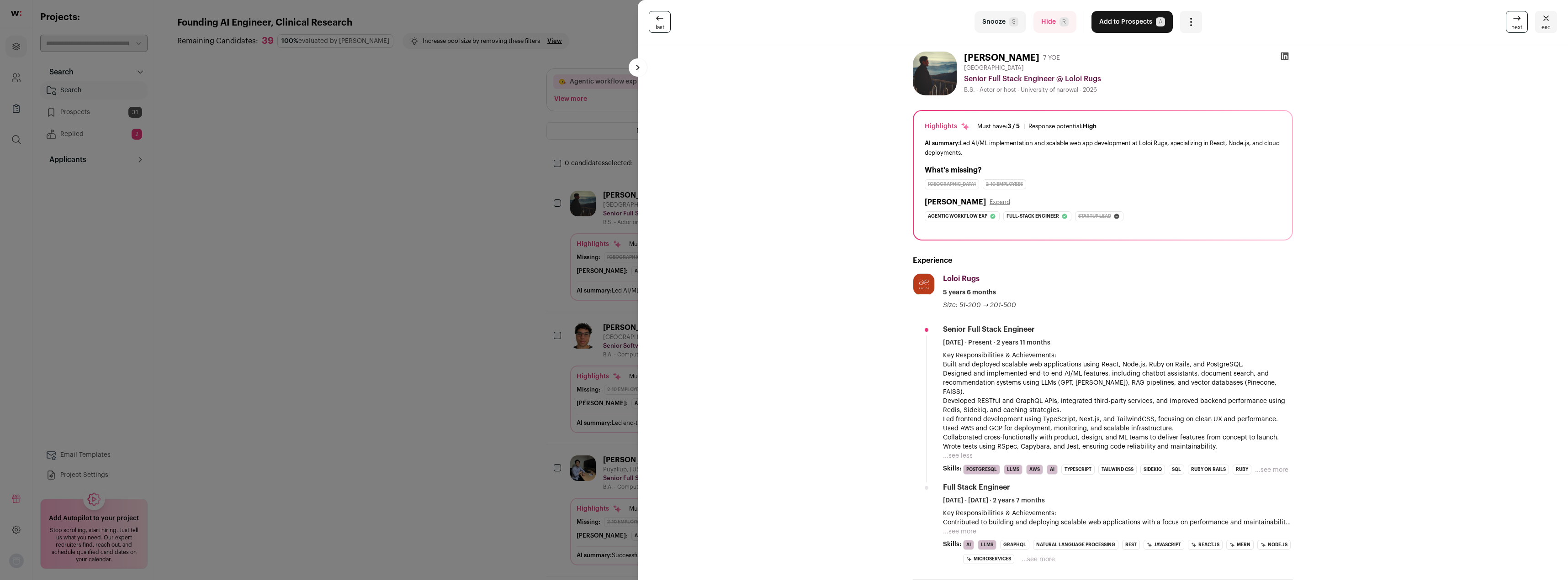
drag, startPoint x: 1119, startPoint y: 25, endPoint x: 757, endPoint y: 252, distance: 427.3
click at [755, 252] on turbo-frame "last Snooze S Hide R Add to Prospects A Are you sure? [PERSON_NAME] is already …" at bounding box center [1103, 290] width 930 height 580
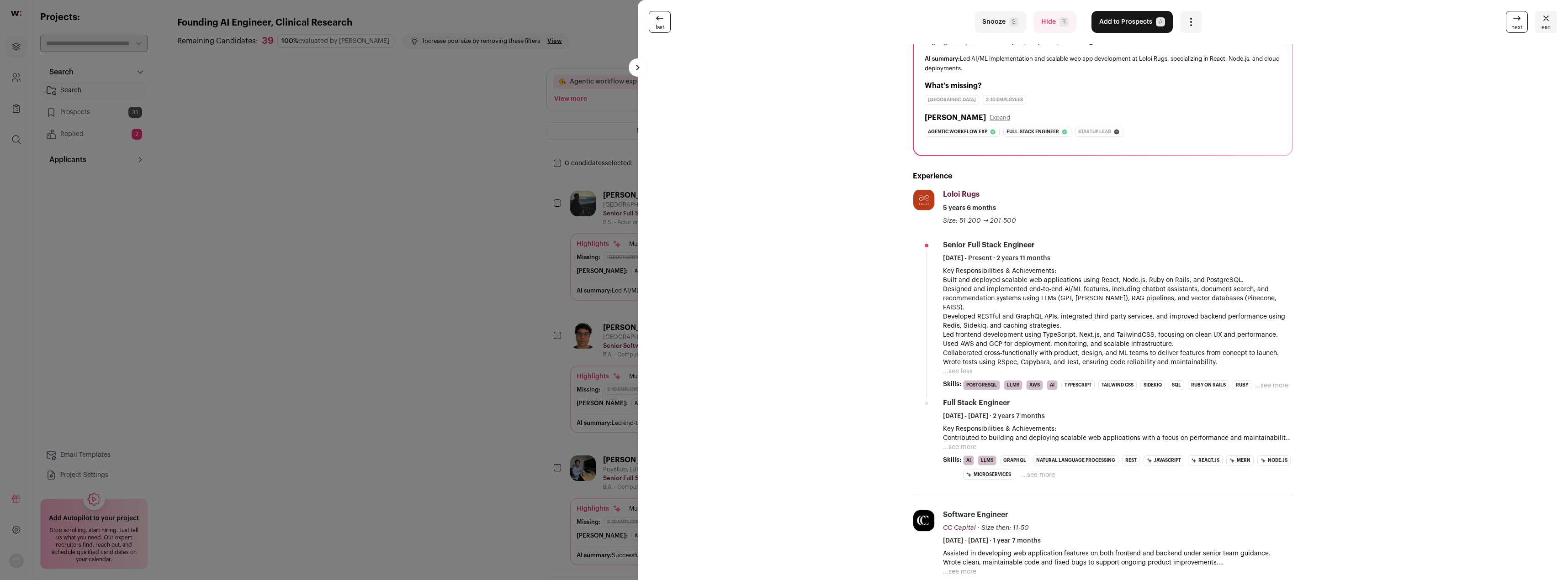
scroll to position [91, 0]
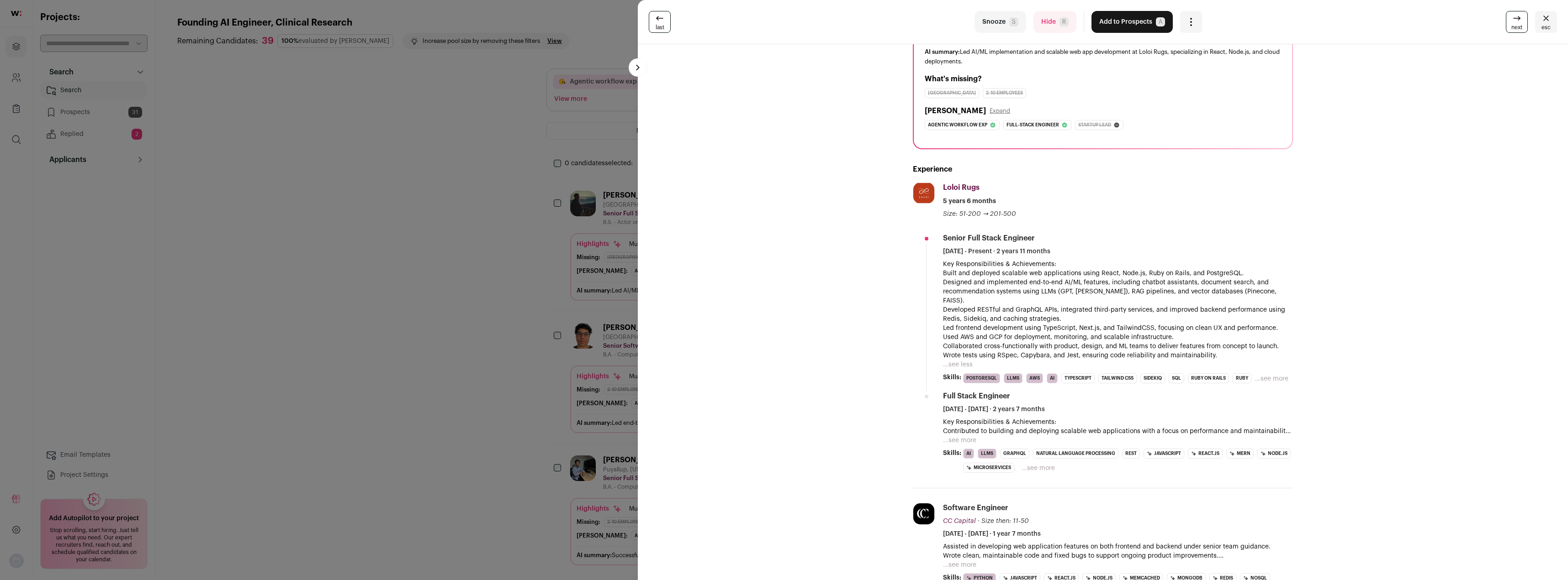
click at [951, 436] on button "...see more" at bounding box center [959, 441] width 33 height 9
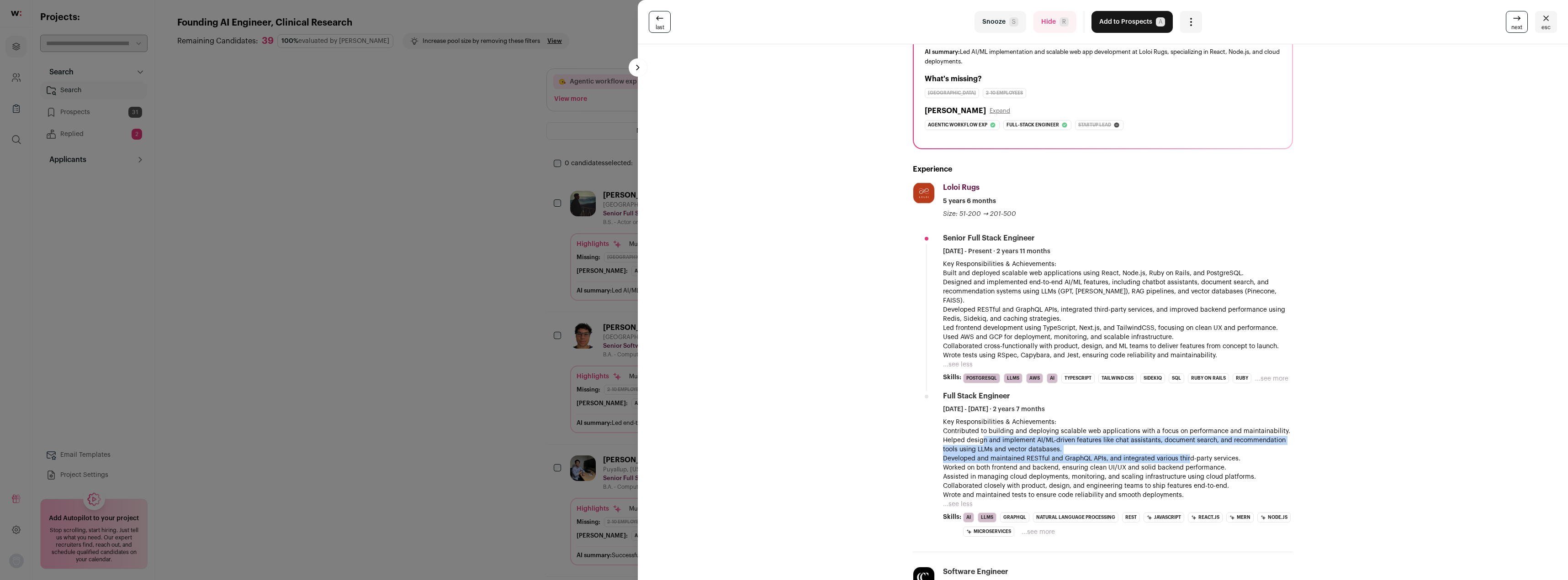
drag, startPoint x: 980, startPoint y: 431, endPoint x: 1183, endPoint y: 445, distance: 203.5
click at [1183, 445] on div "Key Responsibilities & Achievements: Contributed to building and deploying scal…" at bounding box center [1118, 459] width 350 height 82
click at [1109, 444] on p "Helped design and implement AI/ML-driven features like chat assistants, documen…" at bounding box center [1118, 445] width 350 height 18
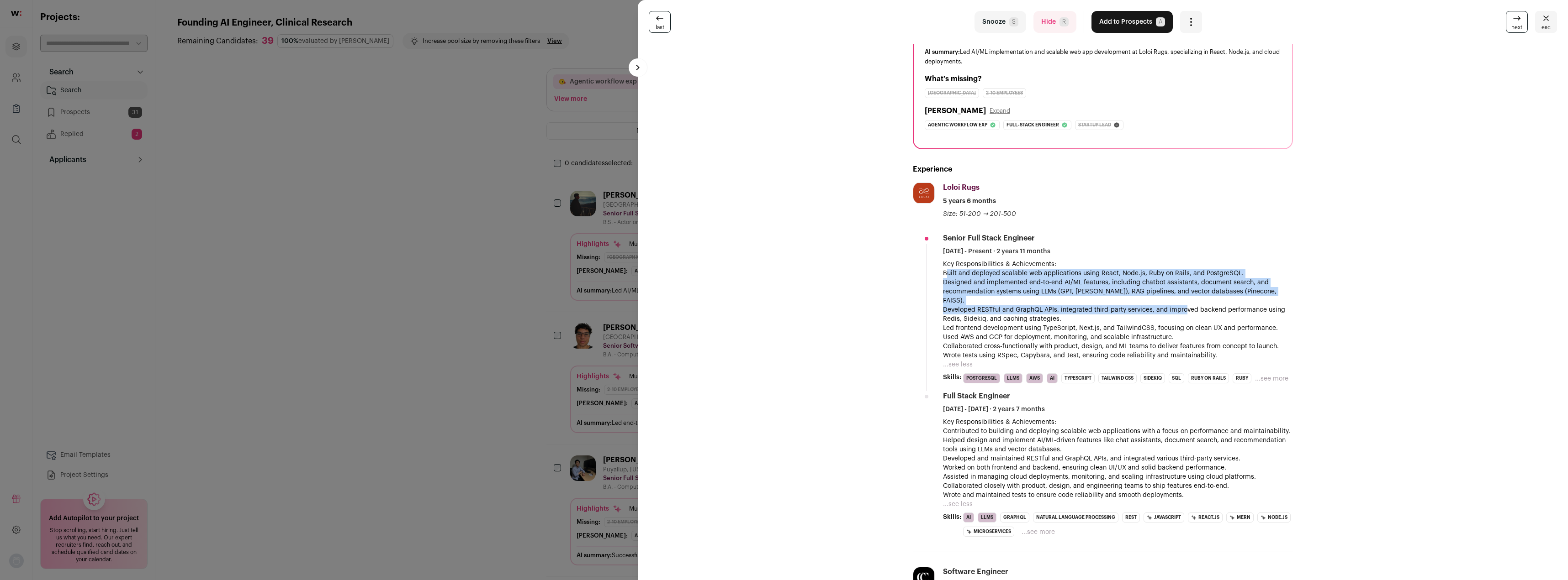
drag, startPoint x: 945, startPoint y: 269, endPoint x: 1182, endPoint y: 304, distance: 239.6
click at [1182, 304] on div "Key Responsibilities & Achievements: Built and deployed scalable web applicatio…" at bounding box center [1118, 310] width 350 height 100
drag, startPoint x: 942, startPoint y: 296, endPoint x: 937, endPoint y: 291, distance: 7.1
click at [943, 296] on p "Designed and implemented end-to-end AI/ML features, including chatbot assistant…" at bounding box center [1118, 292] width 350 height 27
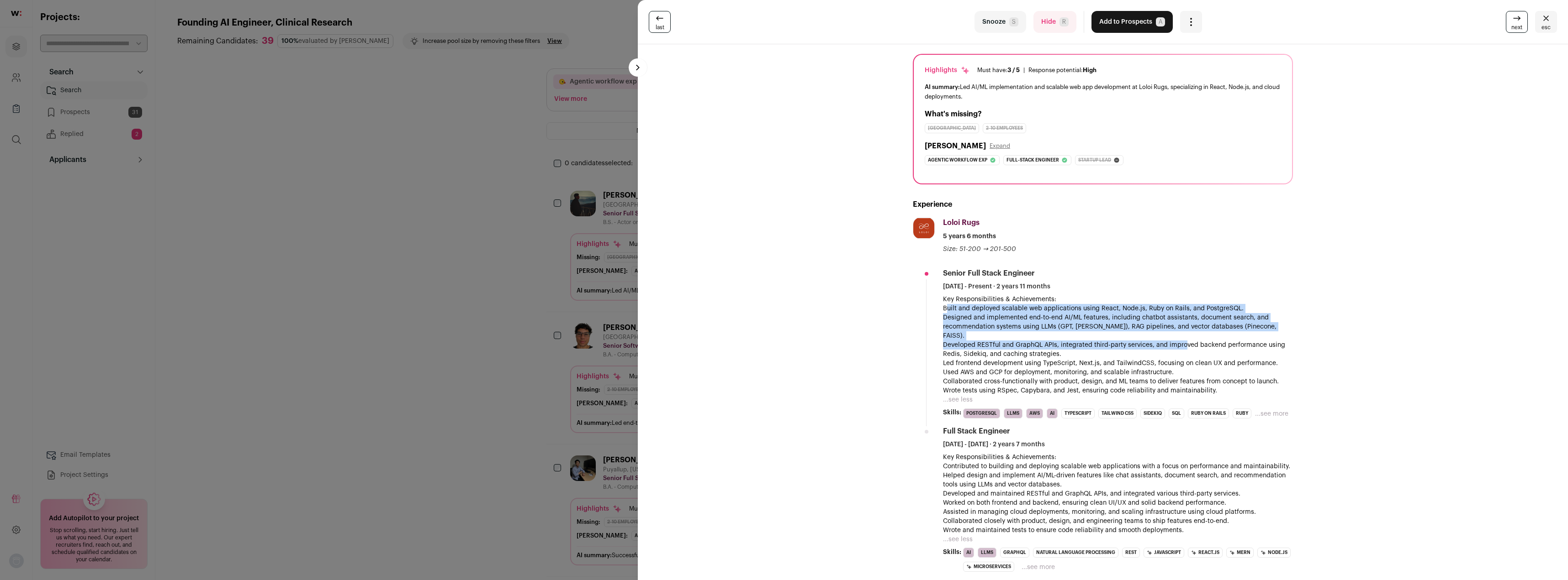
scroll to position [0, 0]
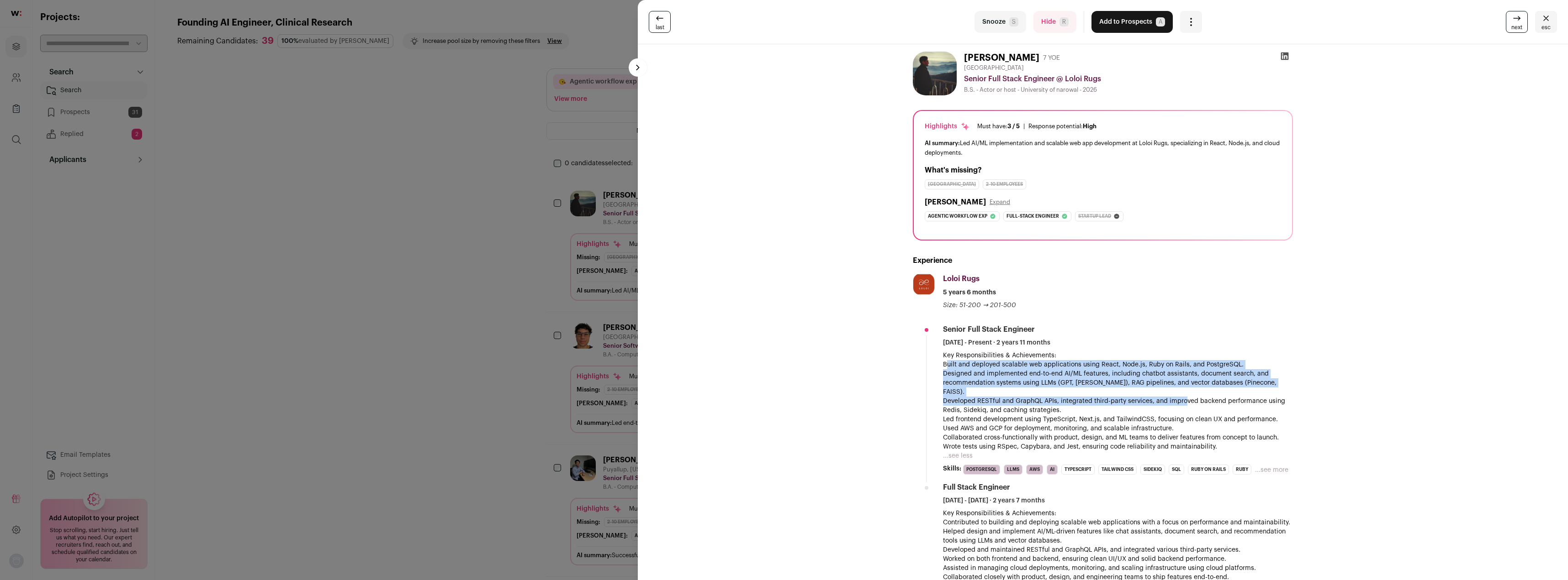
click at [1109, 23] on button "Add to Prospects A" at bounding box center [1132, 22] width 82 height 22
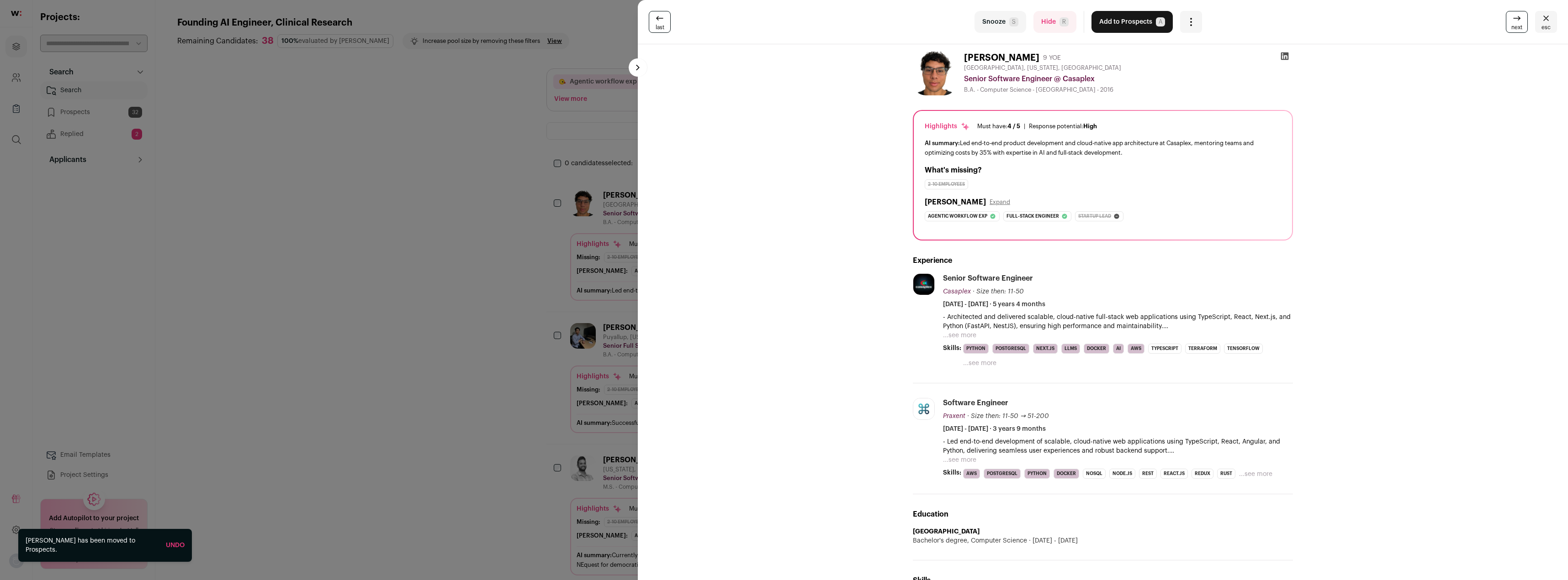
drag, startPoint x: 1004, startPoint y: 145, endPoint x: 1192, endPoint y: 151, distance: 188.1
click at [1195, 151] on div "AI summary: Led end-to-end product development and cloud-native app architectur…" at bounding box center [1103, 147] width 356 height 19
click at [1191, 151] on div "AI summary: Led end-to-end product development and cloud-native app architectur…" at bounding box center [1103, 147] width 356 height 19
drag, startPoint x: 1157, startPoint y: 152, endPoint x: 963, endPoint y: 143, distance: 194.2
click at [963, 143] on div "AI summary: Led end-to-end product development and cloud-native app architectur…" at bounding box center [1103, 147] width 356 height 19
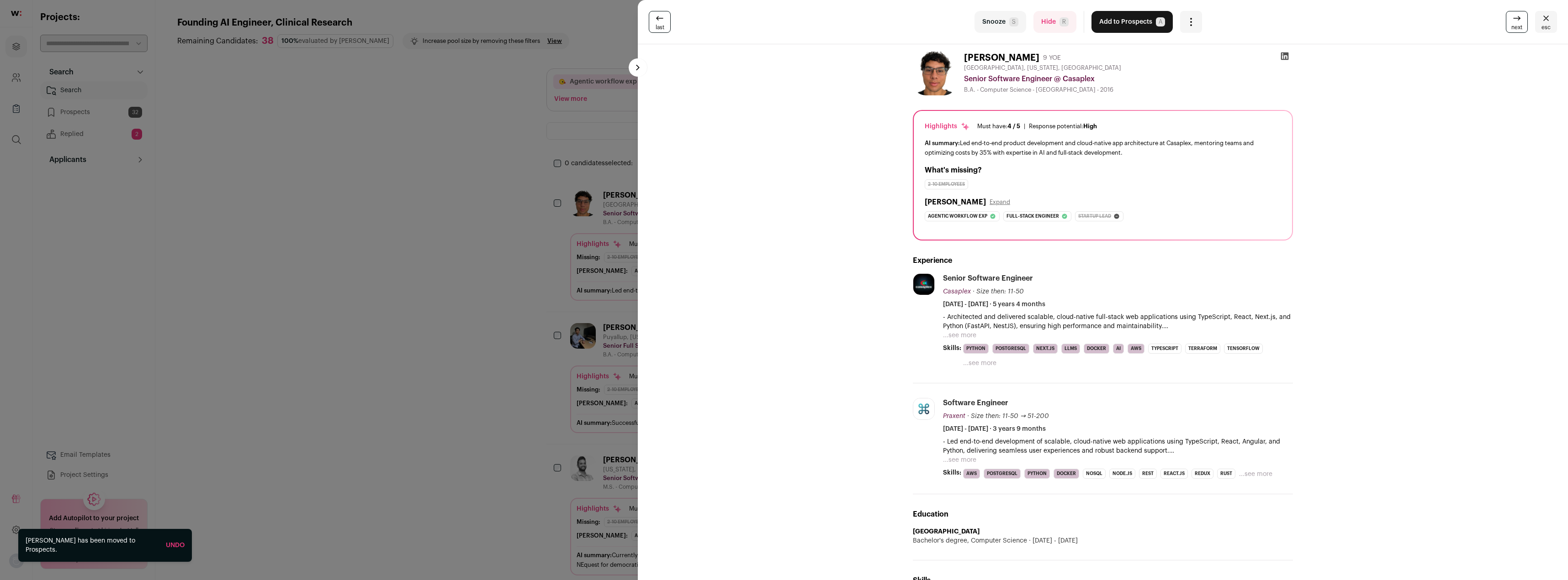
click at [963, 144] on div "AI summary: Led end-to-end product development and cloud-native app architectur…" at bounding box center [1103, 147] width 356 height 19
drag, startPoint x: 982, startPoint y: 145, endPoint x: 1140, endPoint y: 152, distance: 158.2
click at [1140, 152] on div "AI summary: Led end-to-end product development and cloud-native app architectur…" at bounding box center [1103, 147] width 356 height 19
click at [961, 336] on button "...see more" at bounding box center [959, 336] width 33 height 9
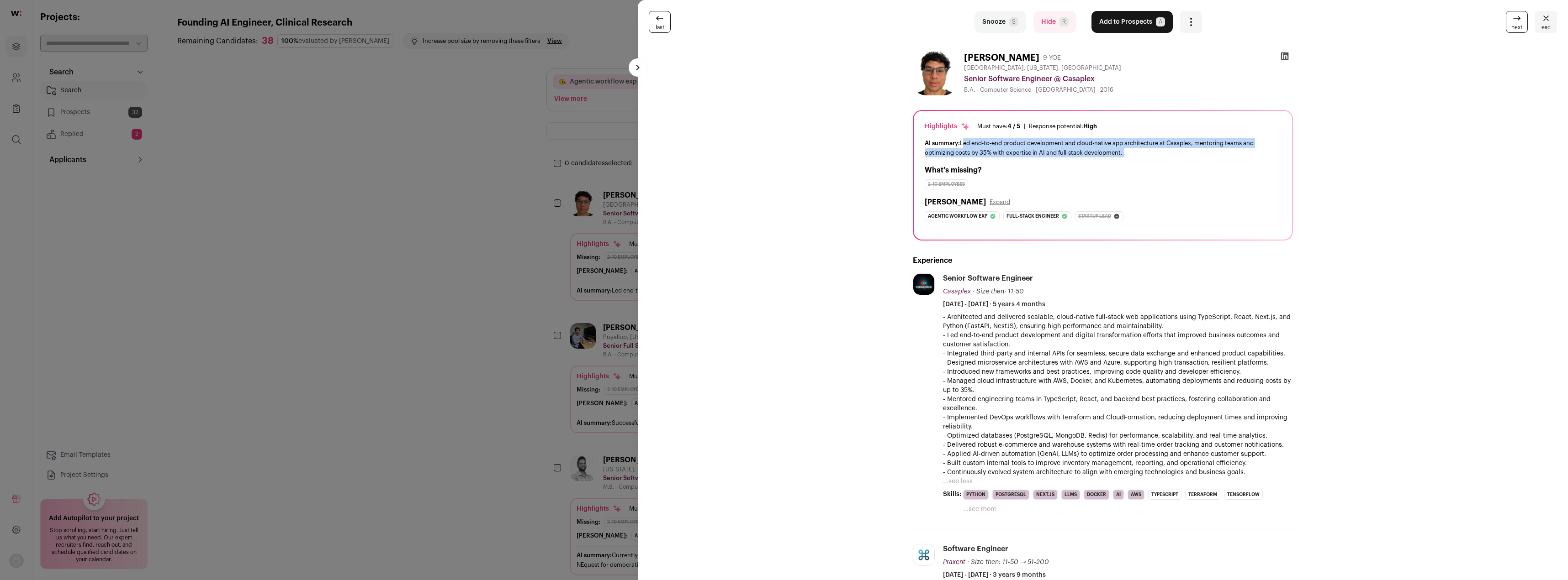
drag, startPoint x: 1019, startPoint y: 323, endPoint x: 1212, endPoint y: 325, distance: 193.0
click at [1212, 325] on p "- Architected and delivered scalable, cloud-native full-stack web applications …" at bounding box center [1118, 322] width 350 height 18
click at [1211, 325] on p "- Architected and delivered scalable, cloud-native full-stack web applications …" at bounding box center [1118, 322] width 350 height 18
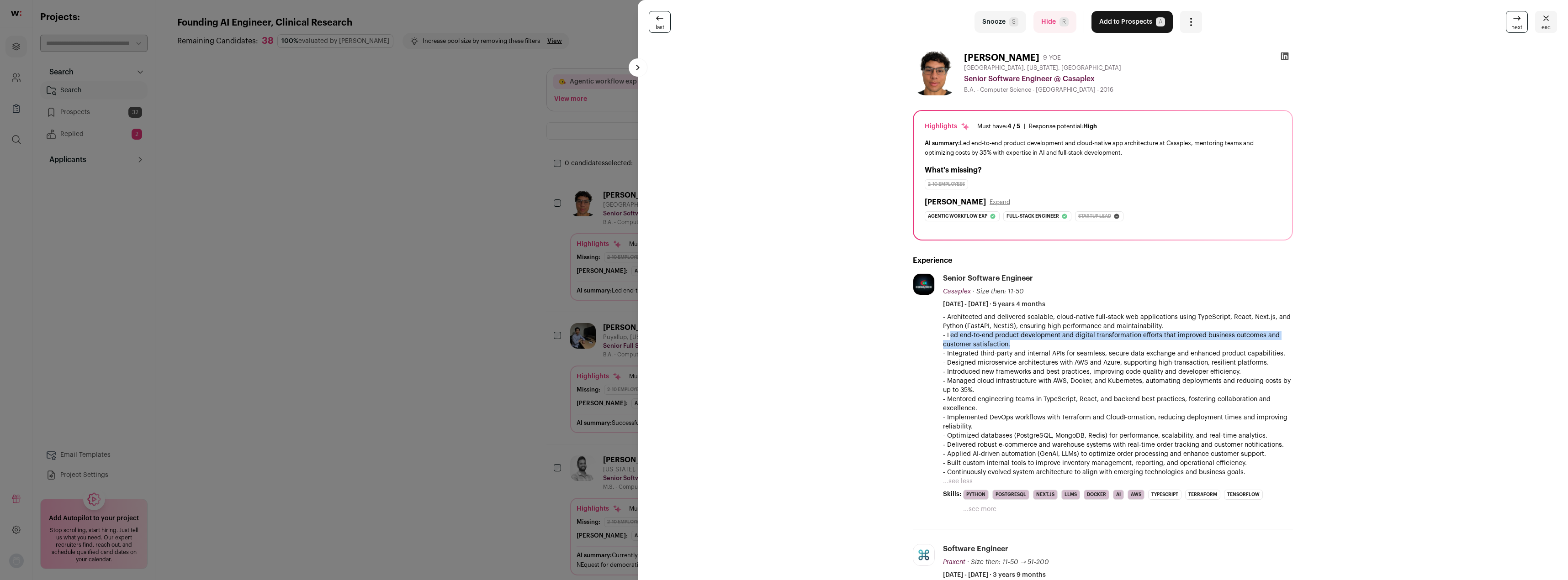
drag, startPoint x: 946, startPoint y: 338, endPoint x: 1076, endPoint y: 342, distance: 130.1
click at [1076, 342] on p "- Led end-to-end product development and digital transformation efforts that im…" at bounding box center [1118, 340] width 350 height 18
click at [972, 364] on p "- Designed microservice architectures with AWS and Azure, supporting high-trans…" at bounding box center [1118, 363] width 350 height 9
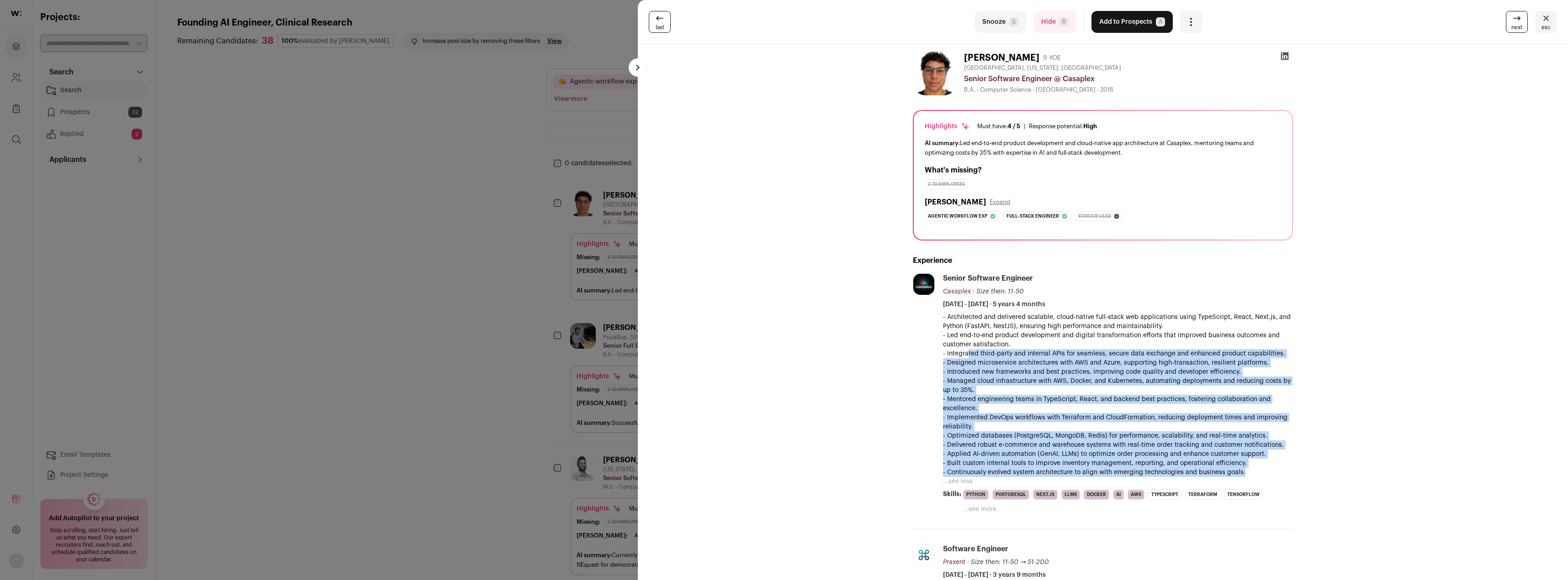
drag, startPoint x: 966, startPoint y: 351, endPoint x: 1262, endPoint y: 471, distance: 319.4
click at [1262, 471] on div "- Architected and delivered scalable, cloud-native full-stack web applications …" at bounding box center [1118, 395] width 350 height 164
click at [1056, 454] on p "- Applied AI-driven automation (GenAI, LLMs) to optimize order processing and e…" at bounding box center [1118, 454] width 350 height 9
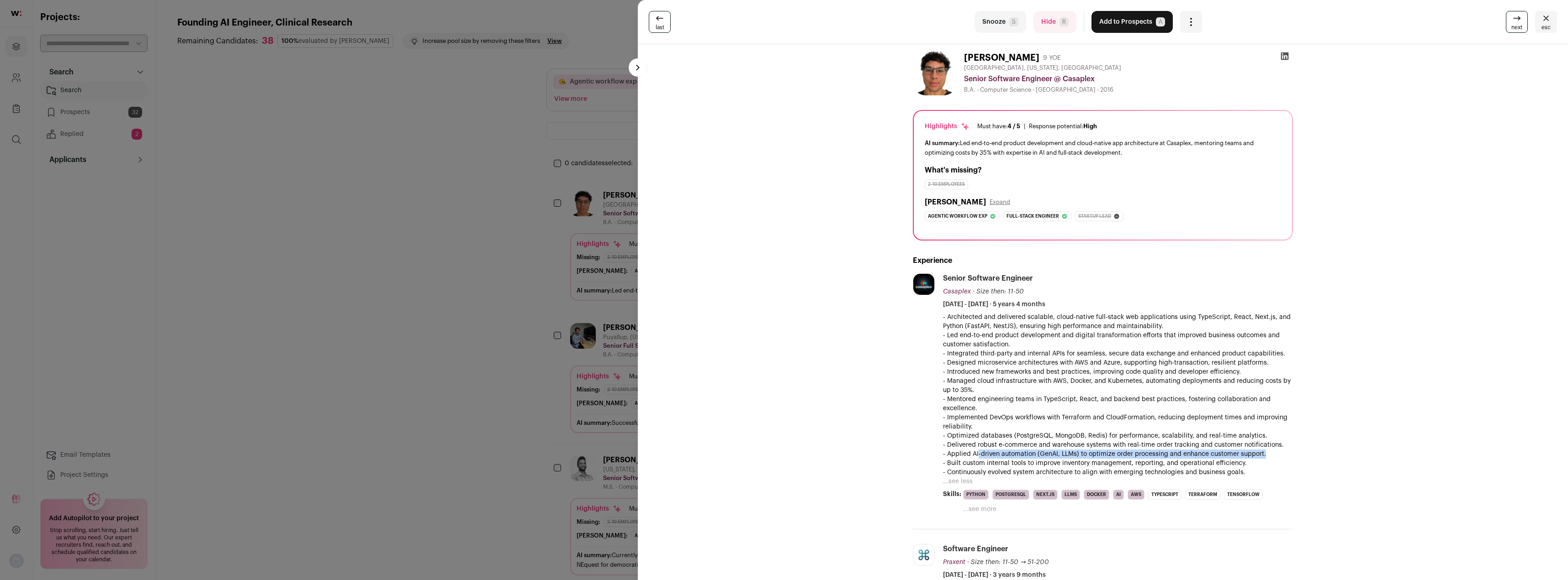
drag, startPoint x: 1066, startPoint y: 452, endPoint x: 1281, endPoint y: 458, distance: 215.1
click at [1281, 458] on p "- Applied AI-driven automation (GenAI, LLMs) to optimize order processing and e…" at bounding box center [1118, 454] width 350 height 9
click at [1280, 458] on p "- Applied AI-driven automation (GenAI, LLMs) to optimize order processing and e…" at bounding box center [1118, 454] width 350 height 9
drag, startPoint x: 1221, startPoint y: 452, endPoint x: 948, endPoint y: 452, distance: 273.0
click at [948, 452] on p "- Applied AI-driven automation (GenAI, LLMs) to optimize order processing and e…" at bounding box center [1118, 454] width 350 height 9
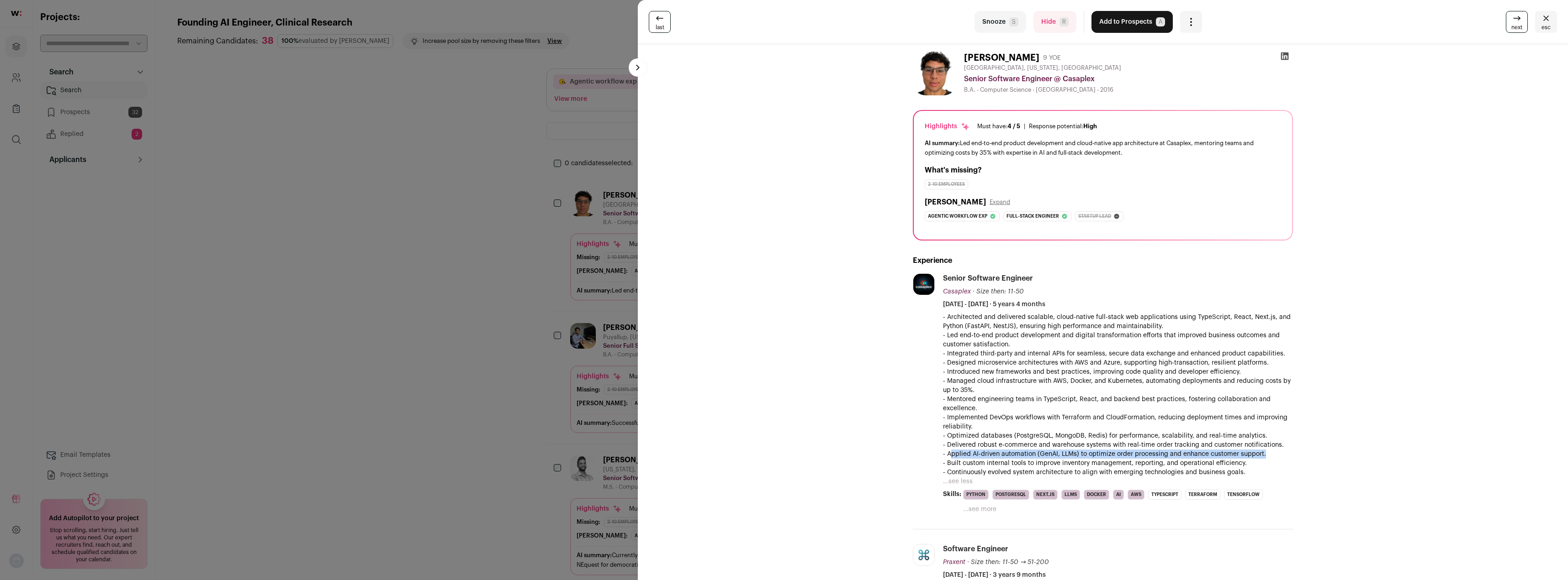
click at [948, 452] on p "- Applied AI-driven automation (GenAI, LLMs) to optimize order processing and e…" at bounding box center [1118, 454] width 350 height 9
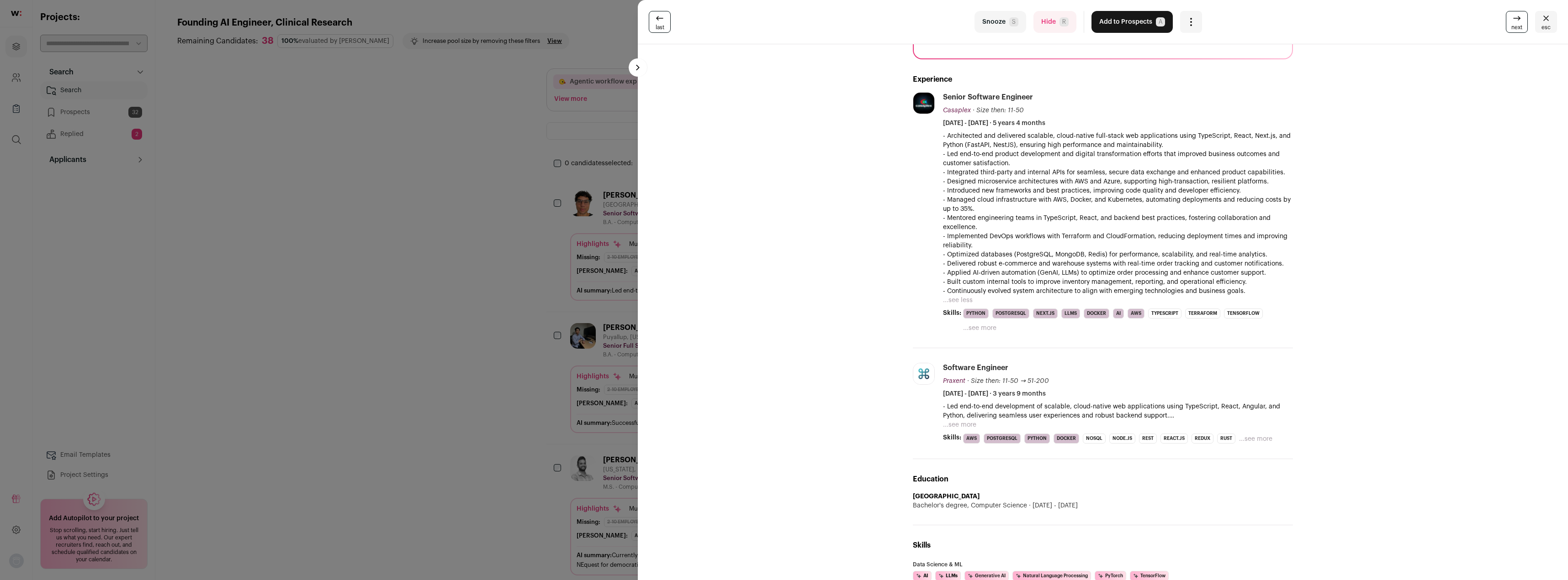
scroll to position [182, 0]
click at [950, 424] on button "...see more" at bounding box center [959, 424] width 33 height 9
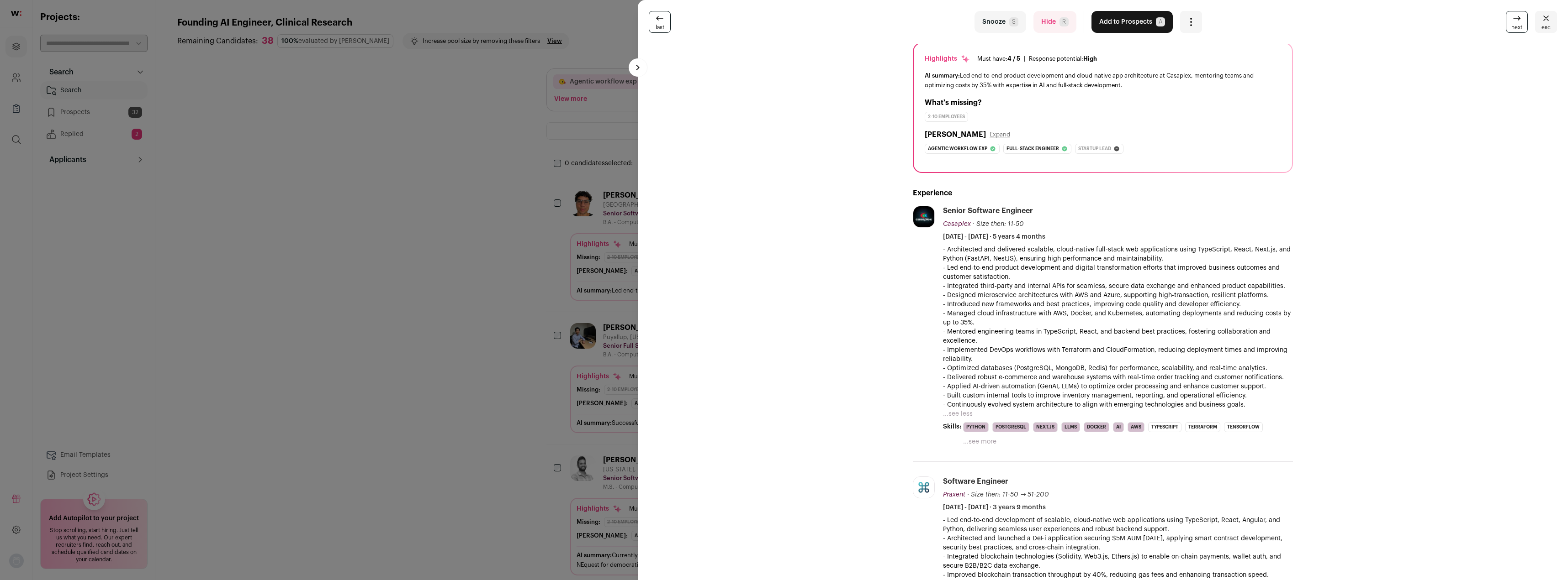
scroll to position [0, 0]
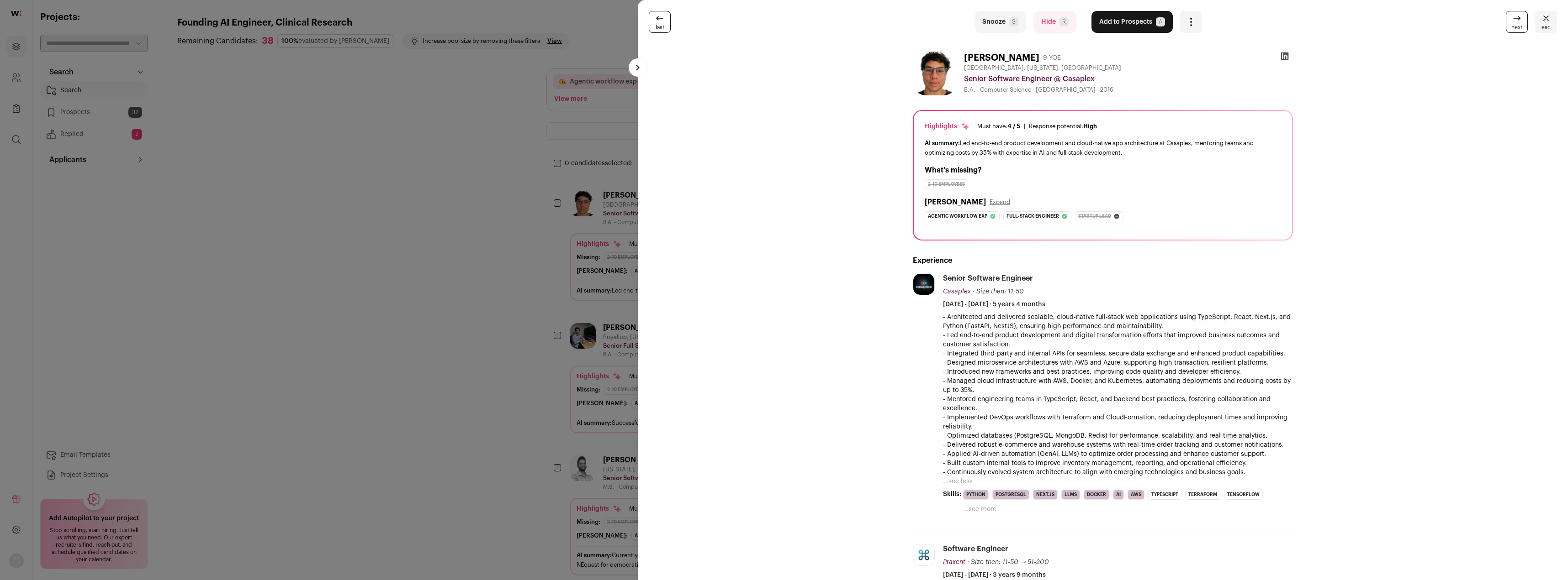
click at [991, 22] on button "Snooze S" at bounding box center [1000, 22] width 52 height 22
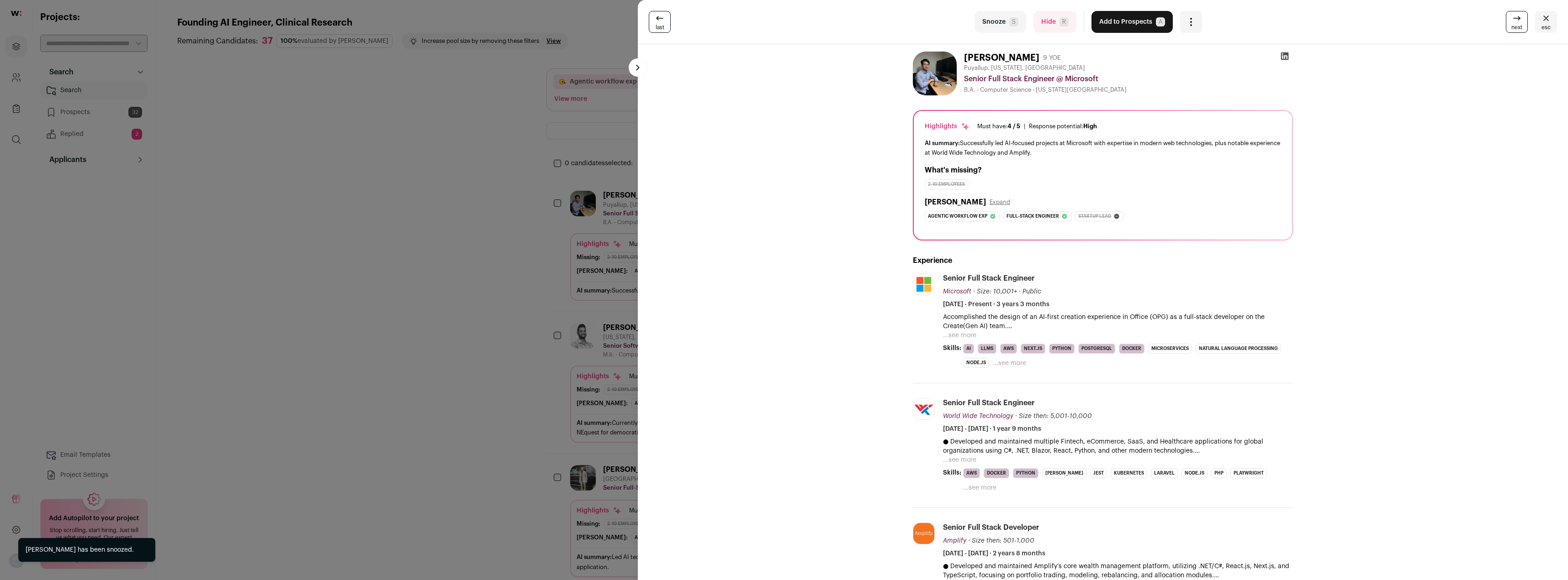
click at [960, 334] on button "...see more" at bounding box center [959, 336] width 33 height 9
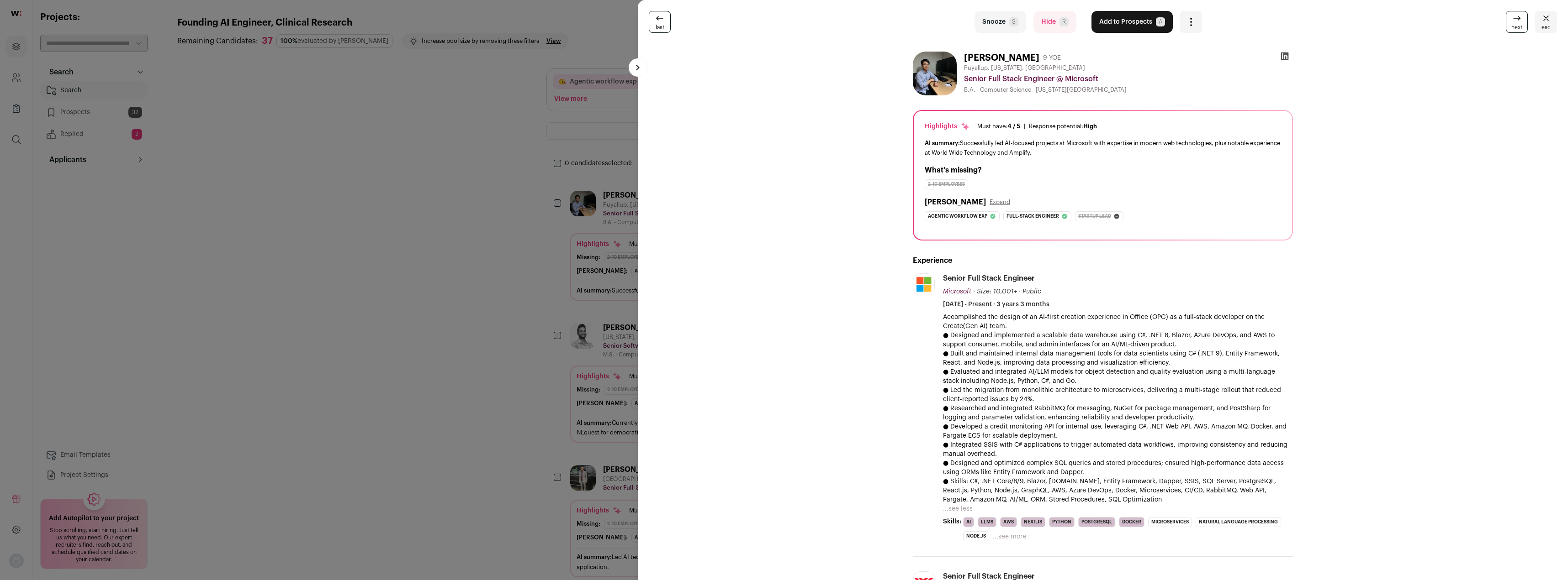
drag, startPoint x: 968, startPoint y: 374, endPoint x: 1138, endPoint y: 384, distance: 170.3
click at [1138, 384] on p "● Evaluated and integrated AI/LLM models for object detection and quality evalu…" at bounding box center [1118, 377] width 350 height 18
drag, startPoint x: 1154, startPoint y: 359, endPoint x: 1145, endPoint y: 456, distance: 97.4
click at [1145, 456] on div "Accomplished the design of an AI-first creation experience in Office (OPG) as a…" at bounding box center [1118, 409] width 350 height 192
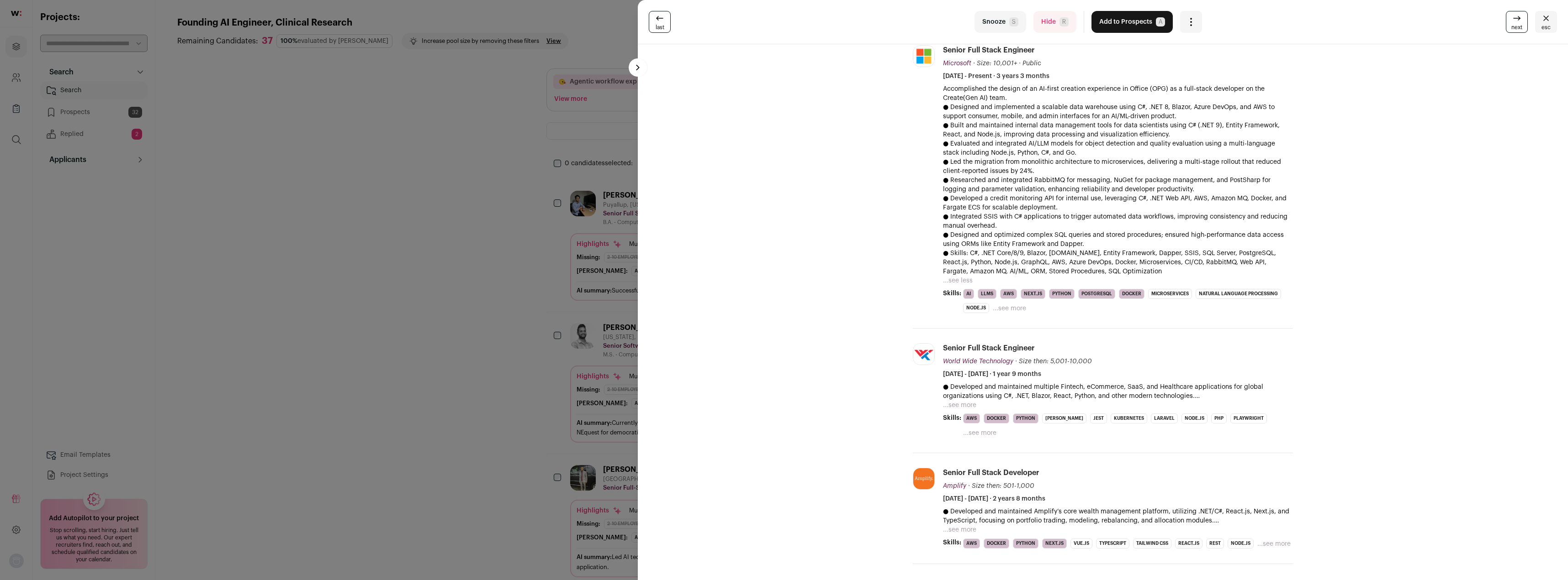
click at [1000, 23] on button "Snooze S" at bounding box center [1000, 22] width 52 height 22
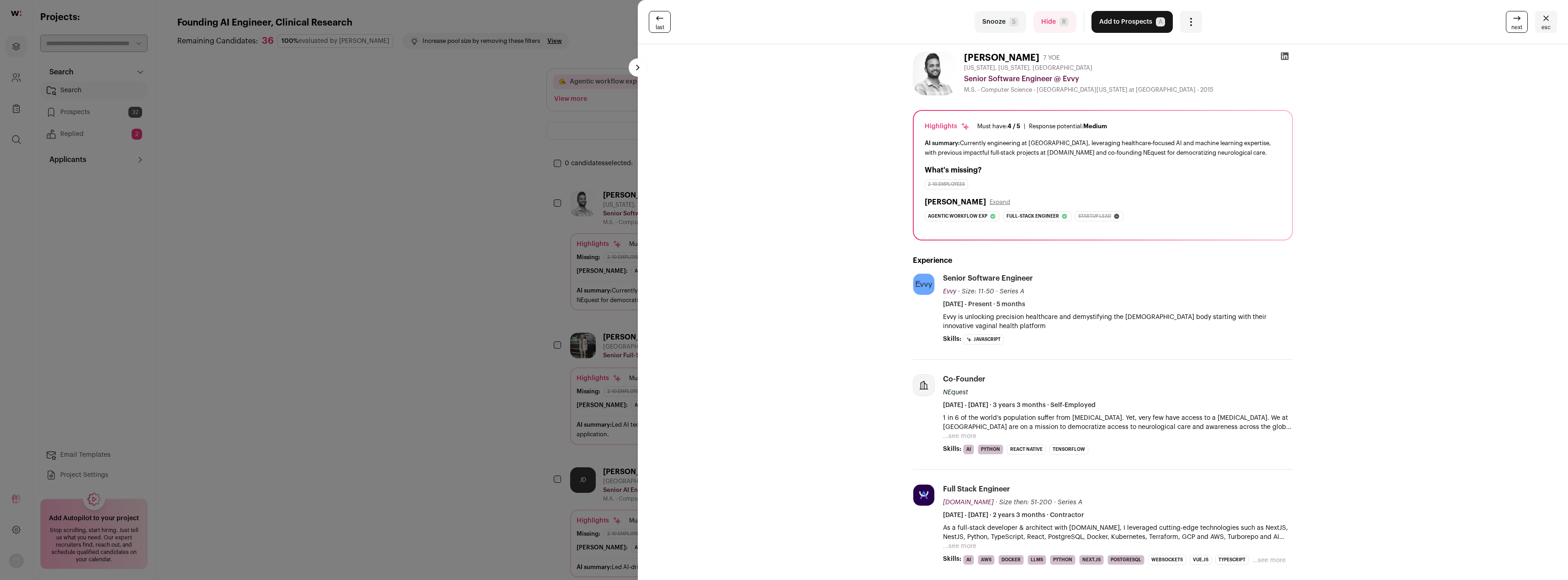
click at [958, 437] on button "...see more" at bounding box center [959, 437] width 33 height 9
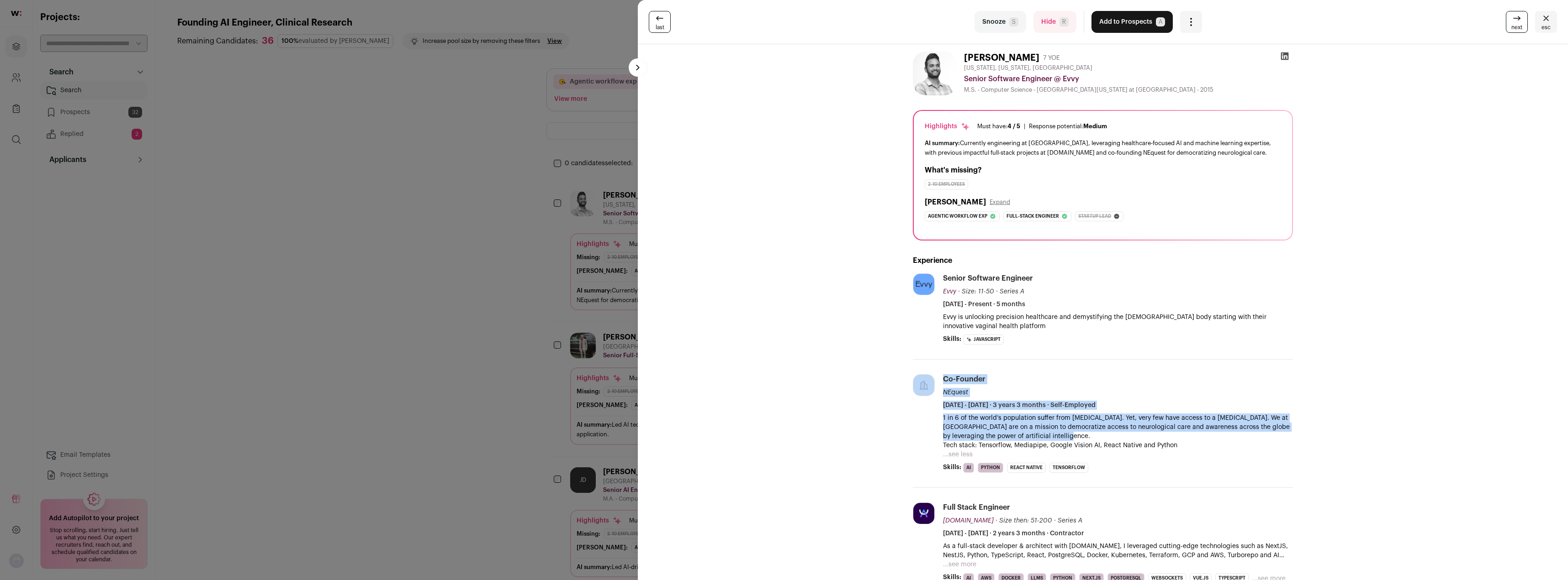
drag, startPoint x: 933, startPoint y: 426, endPoint x: 1190, endPoint y: 437, distance: 257.2
click at [1188, 437] on li "Co-Founder NEquest [DATE] - [DATE] · 3 years 3 months · Self-Employed 1 in 6 of…" at bounding box center [1102, 424] width 380 height 128
click at [1190, 437] on p "1 in 6 of the world’s population suffer from [MEDICAL_DATA]. Yet, very few have…" at bounding box center [1118, 428] width 350 height 27
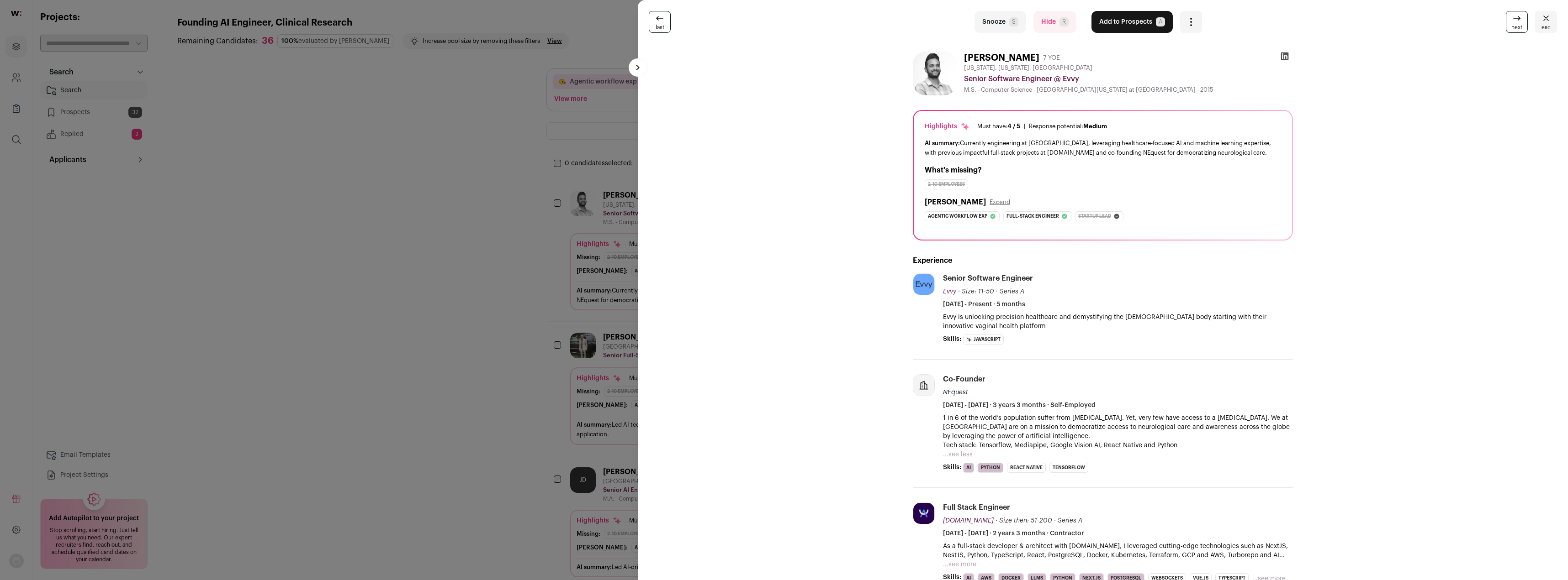
click at [1192, 447] on p "Tech stack: Tensorflow, Mediapipe, Google Vision AI, React Native and Python" at bounding box center [1118, 446] width 350 height 9
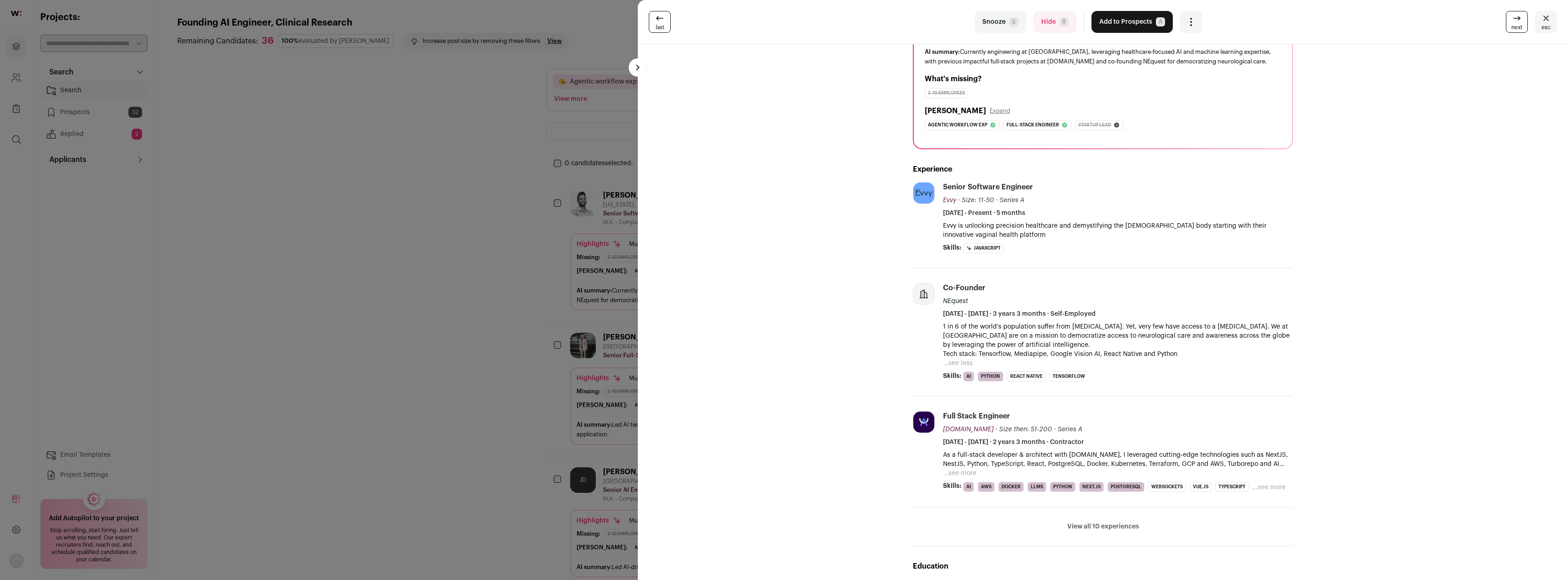
click at [964, 473] on button "...see more" at bounding box center [959, 473] width 33 height 9
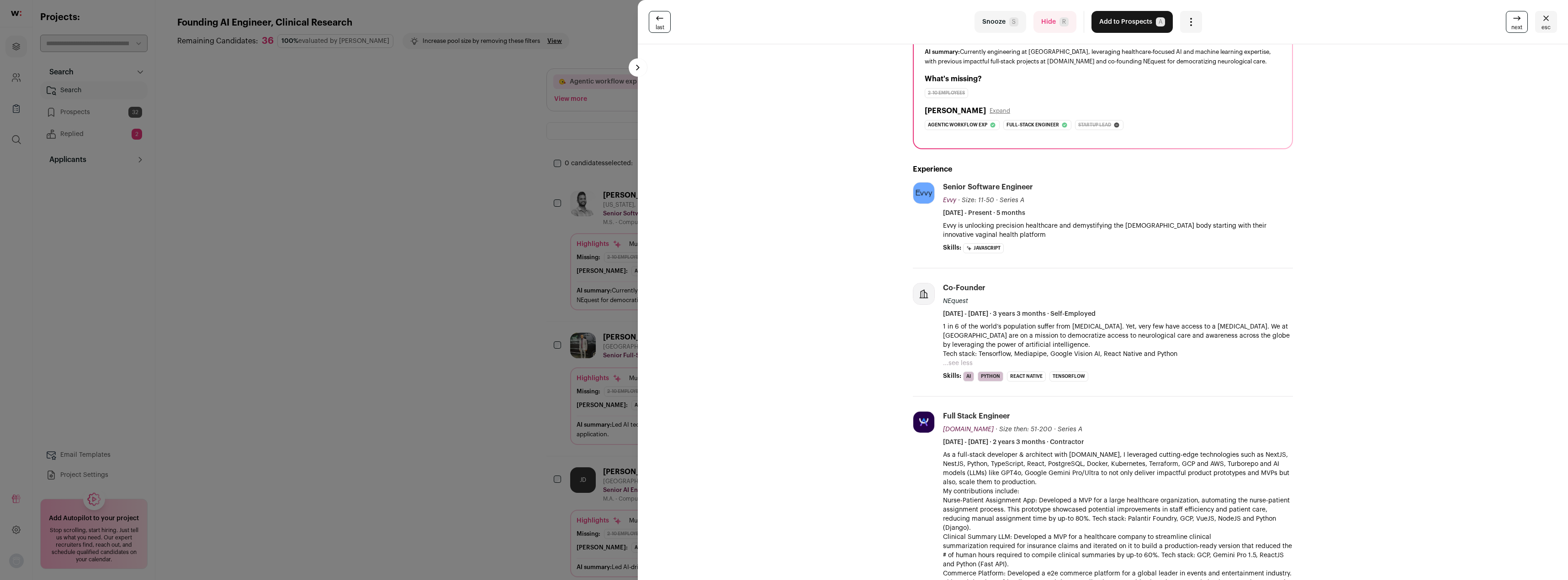
scroll to position [182, 0]
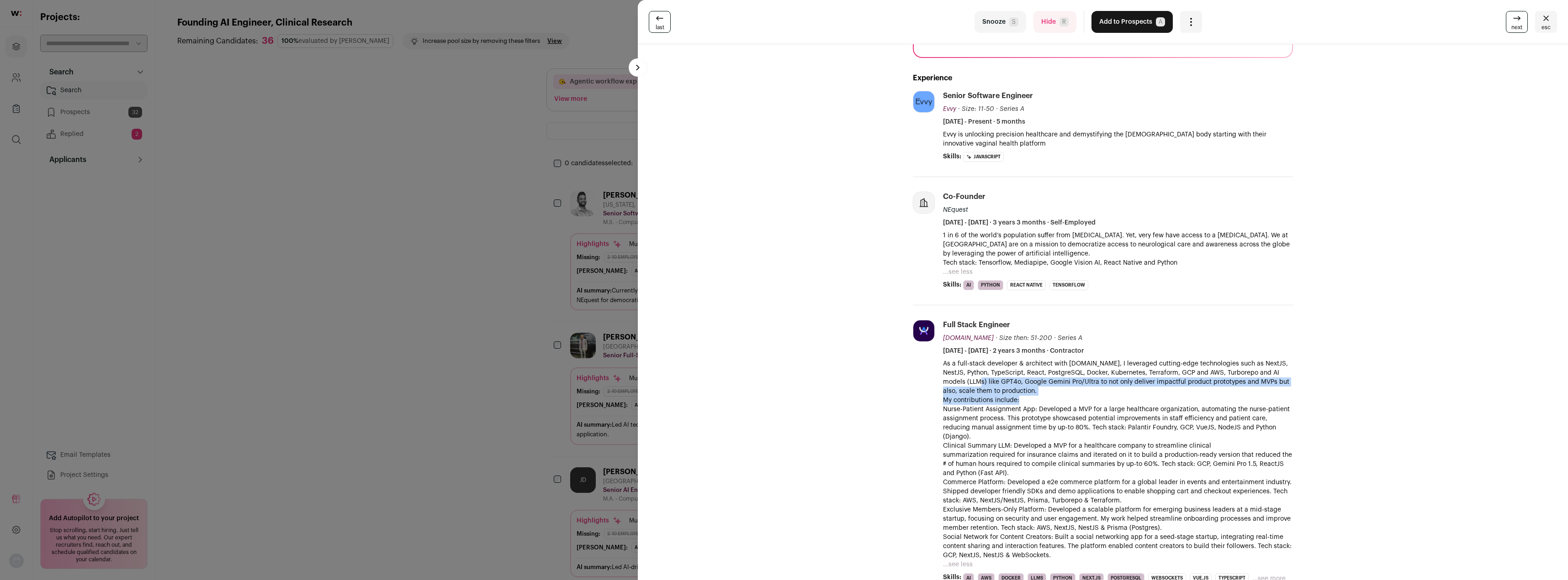
drag, startPoint x: 974, startPoint y: 383, endPoint x: 1079, endPoint y: 399, distance: 106.2
click at [1079, 399] on div "As a full-stack developer & architect with [DOMAIN_NAME], I leveraged cutting-e…" at bounding box center [1118, 459] width 350 height 201
click at [1080, 398] on p "My contributions include:" at bounding box center [1118, 400] width 350 height 9
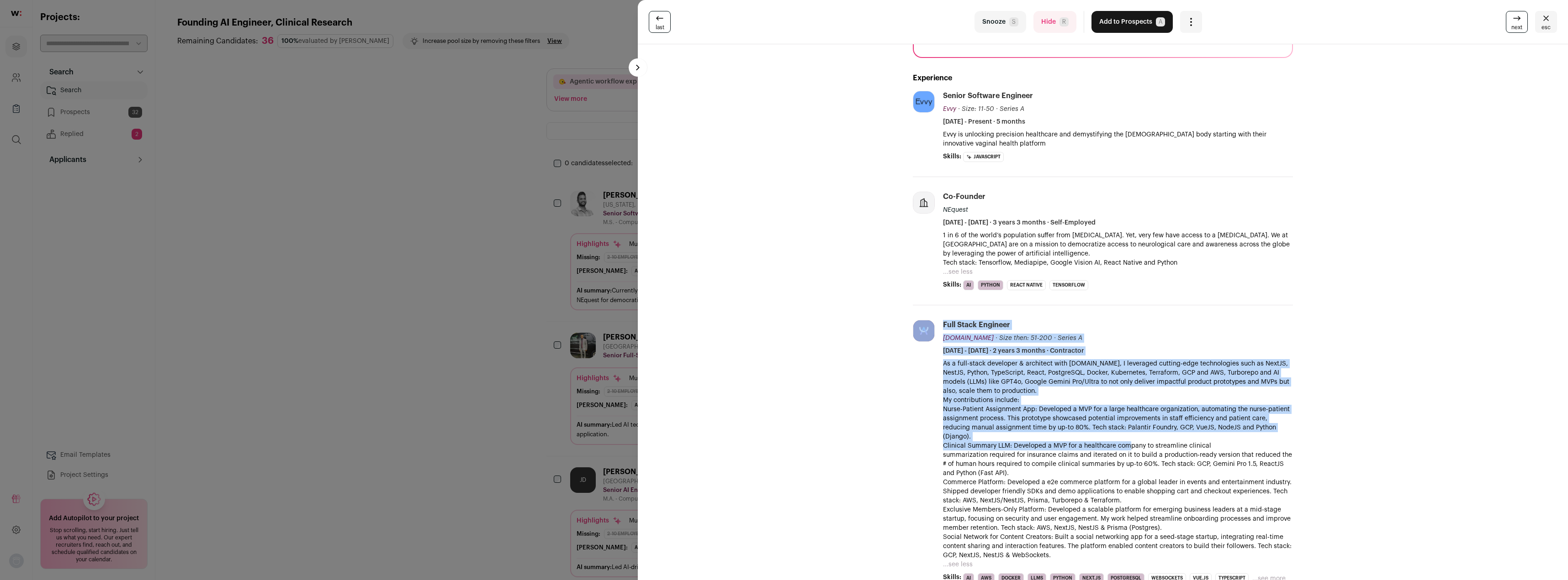
drag, startPoint x: 933, startPoint y: 411, endPoint x: 1128, endPoint y: 442, distance: 197.4
click at [1128, 442] on li "[DOMAIN_NAME] [DOMAIN_NAME] Add to company list Public / Private Private Valuat…" at bounding box center [1102, 452] width 380 height 293
click at [1128, 442] on p "Clinical Summary LLM: Developed a MVP for a healthcare company to streamline cl…" at bounding box center [1118, 459] width 350 height 36
drag, startPoint x: 1230, startPoint y: 444, endPoint x: 933, endPoint y: 405, distance: 299.5
click at [933, 405] on li "[DOMAIN_NAME] [DOMAIN_NAME] Add to company list Public / Private Private Valuat…" at bounding box center [1102, 452] width 380 height 293
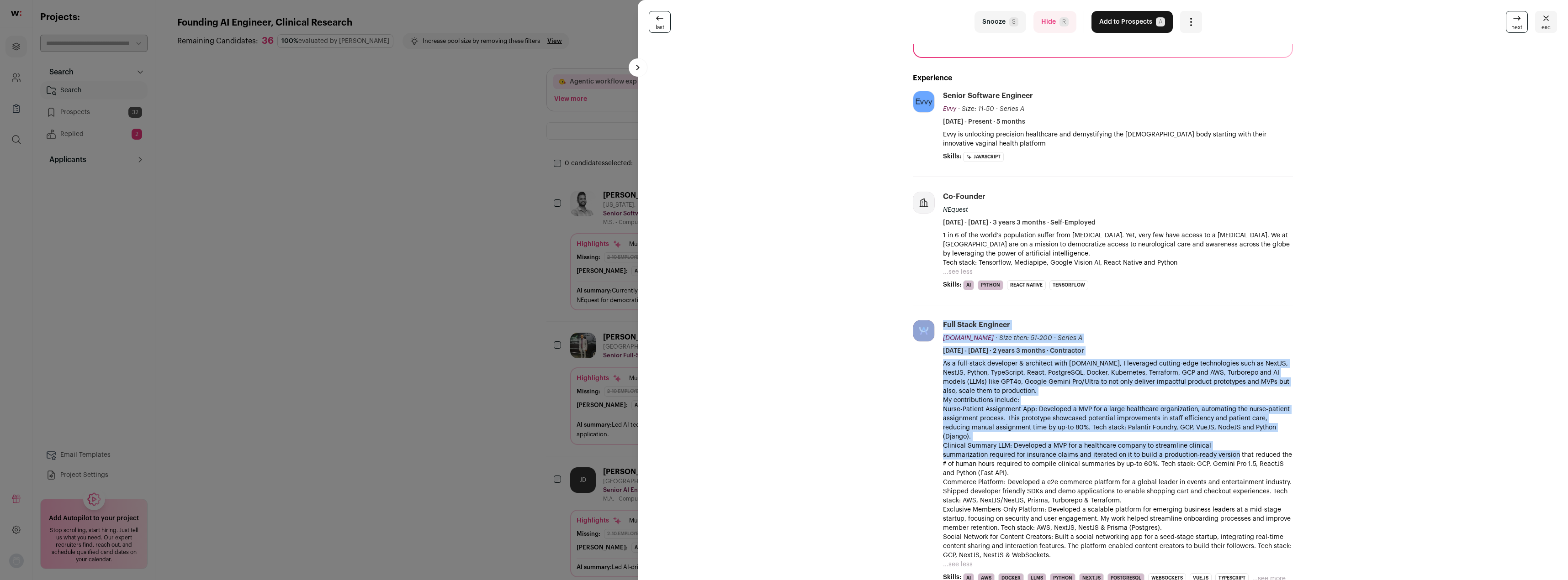
click at [956, 429] on p "Nurse-Patient Assignment App: Developed a MVP for a large healthcare organizati…" at bounding box center [1118, 423] width 350 height 36
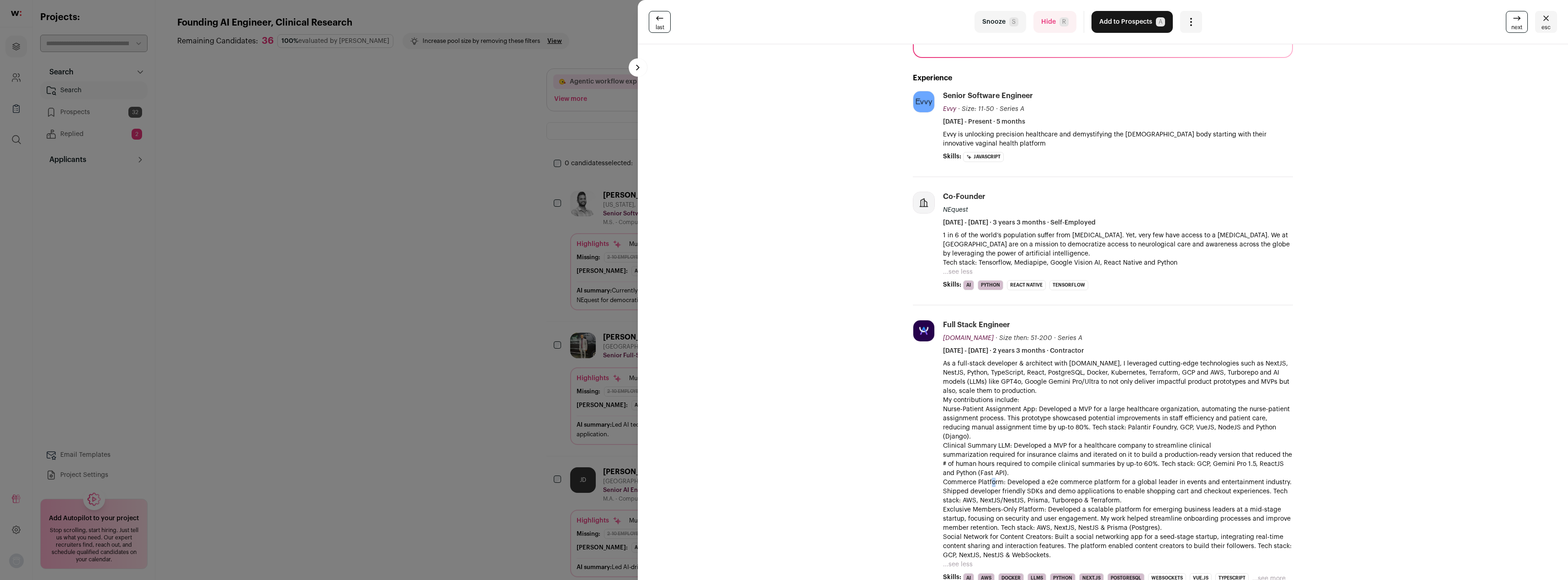
click at [992, 478] on p "Commerce Platform: Developed a e2e commerce platform for a global leader in eve…" at bounding box center [1118, 491] width 350 height 27
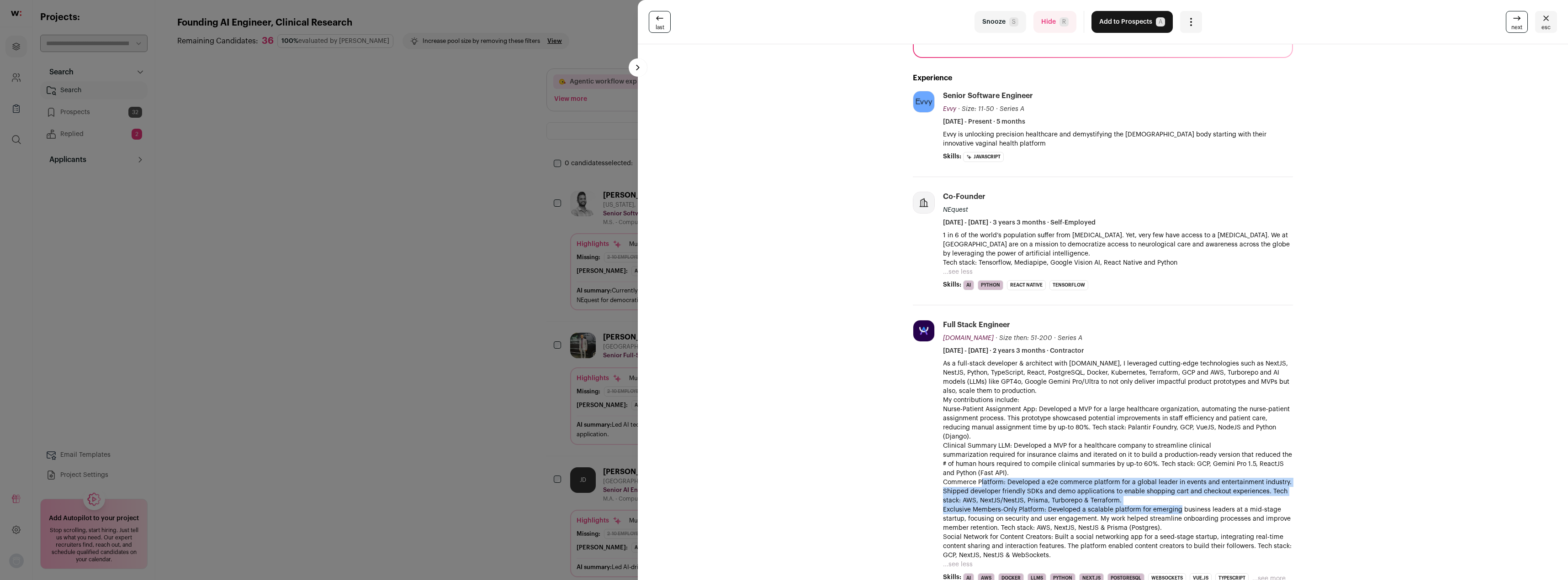
drag, startPoint x: 982, startPoint y: 474, endPoint x: 1175, endPoint y: 499, distance: 194.6
click at [1175, 499] on div "As a full-stack developer & architect with [DOMAIN_NAME], I leveraged cutting-e…" at bounding box center [1118, 459] width 350 height 201
click at [1173, 505] on p "Exclusive Members-Only Platform: Developed a scalable platform for emerging bus…" at bounding box center [1118, 519] width 350 height 27
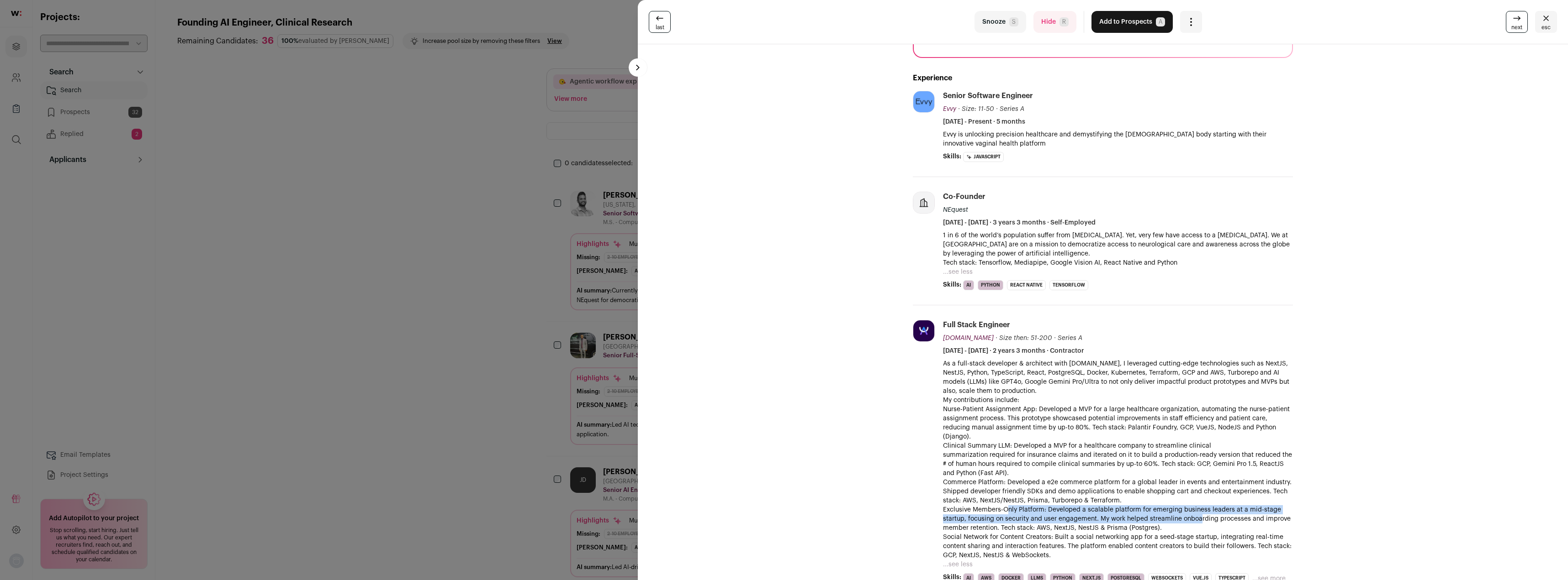
drag, startPoint x: 1035, startPoint y: 505, endPoint x: 1196, endPoint y: 513, distance: 161.2
click at [1196, 513] on p "Exclusive Members-Only Platform: Developed a scalable platform for emerging bus…" at bounding box center [1118, 519] width 350 height 27
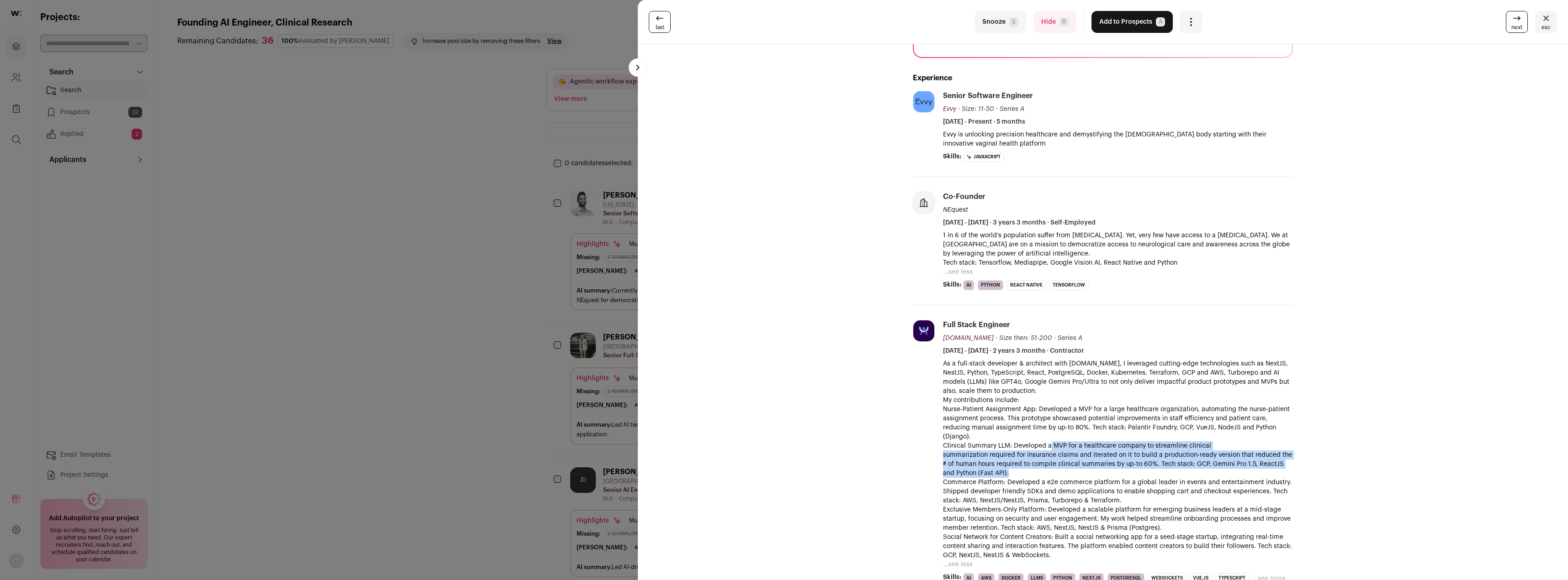
drag, startPoint x: 1046, startPoint y: 437, endPoint x: 1169, endPoint y: 464, distance: 125.9
click at [1169, 464] on p "Clinical Summary LLM: Developed a MVP for a healthcare company to streamline cl…" at bounding box center [1118, 459] width 350 height 36
click at [1169, 463] on p "Clinical Summary LLM: Developed a MVP for a healthcare company to streamline cl…" at bounding box center [1118, 459] width 350 height 36
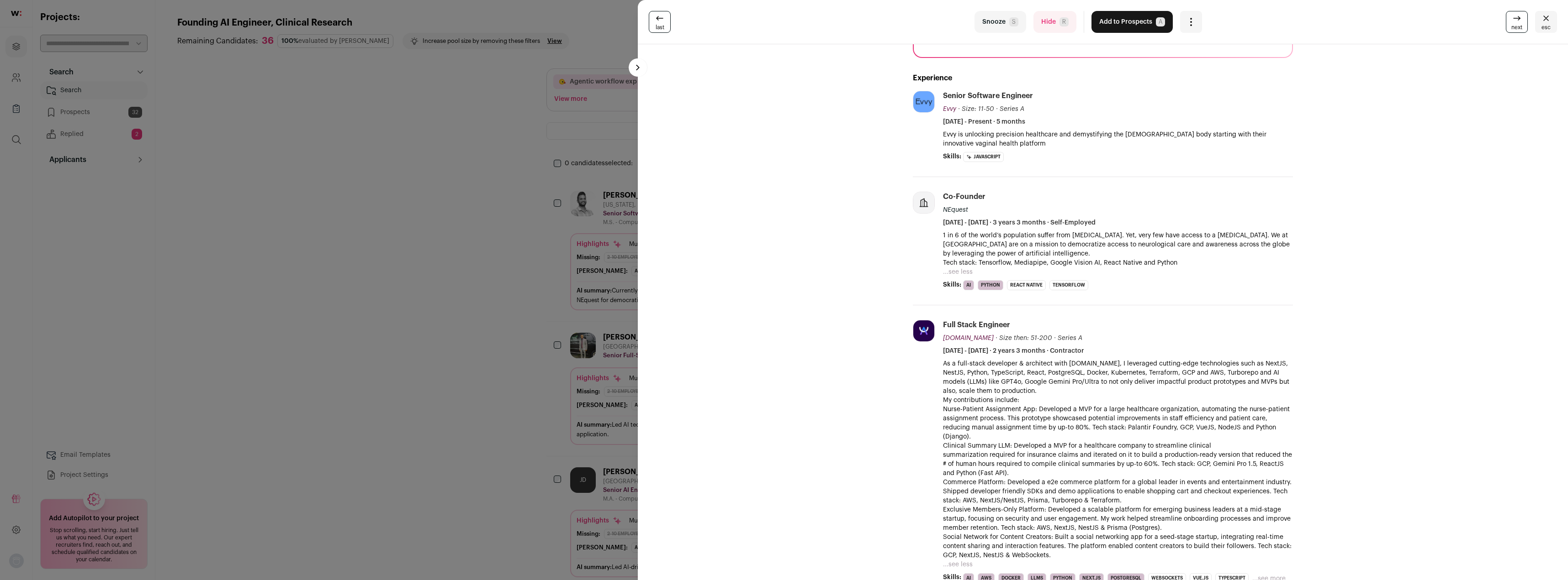
click at [991, 441] on p "Clinical Summary LLM: Developed a MVP for a healthcare company to streamline cl…" at bounding box center [1118, 459] width 350 height 36
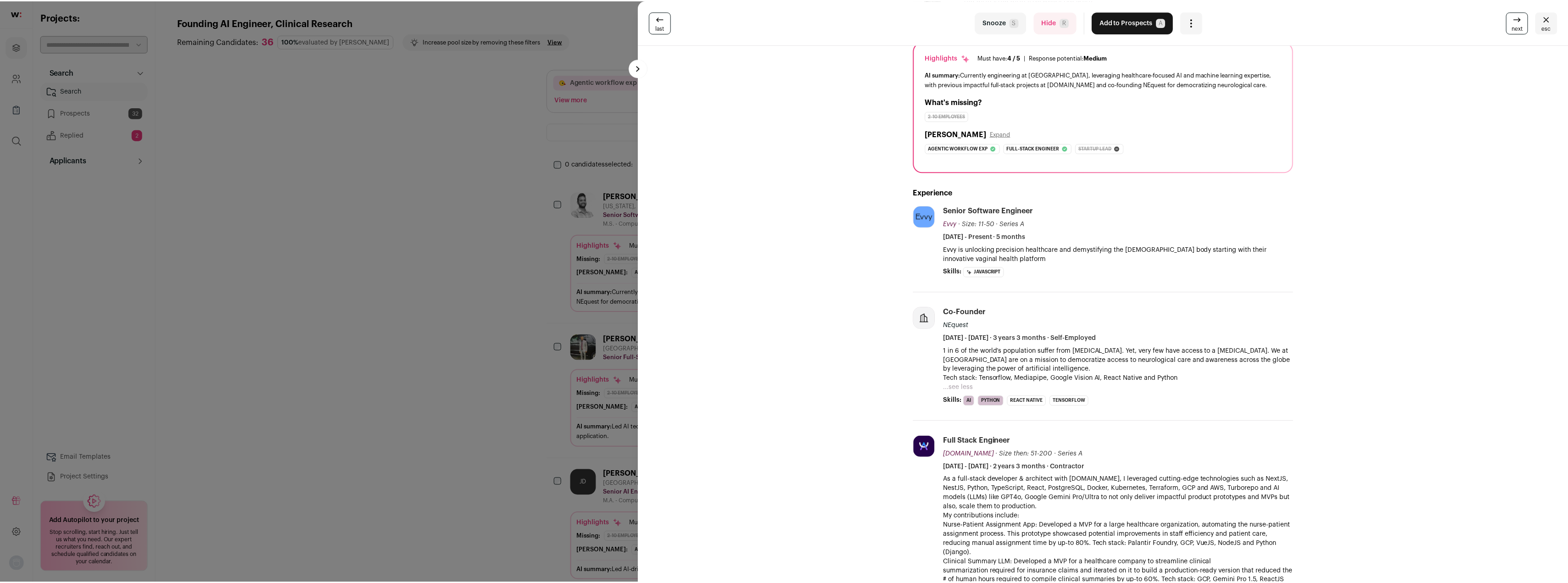
scroll to position [0, 0]
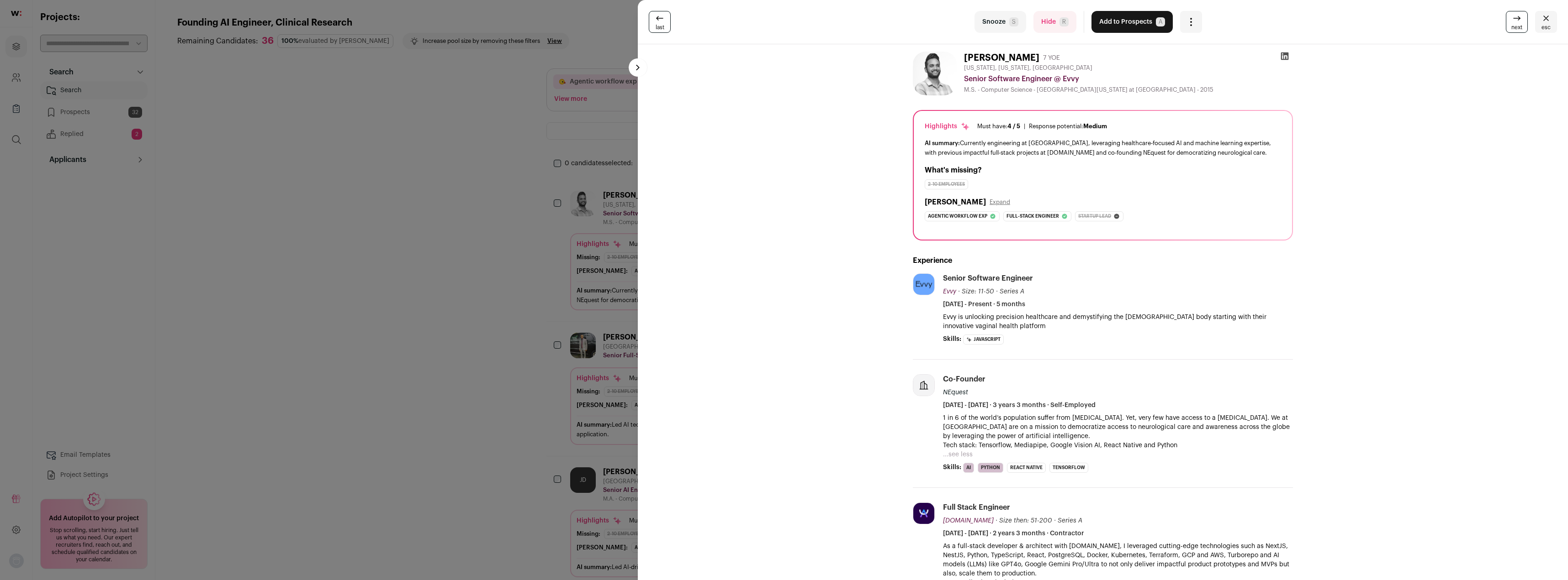
click at [1044, 23] on button "Hide R" at bounding box center [1055, 22] width 43 height 22
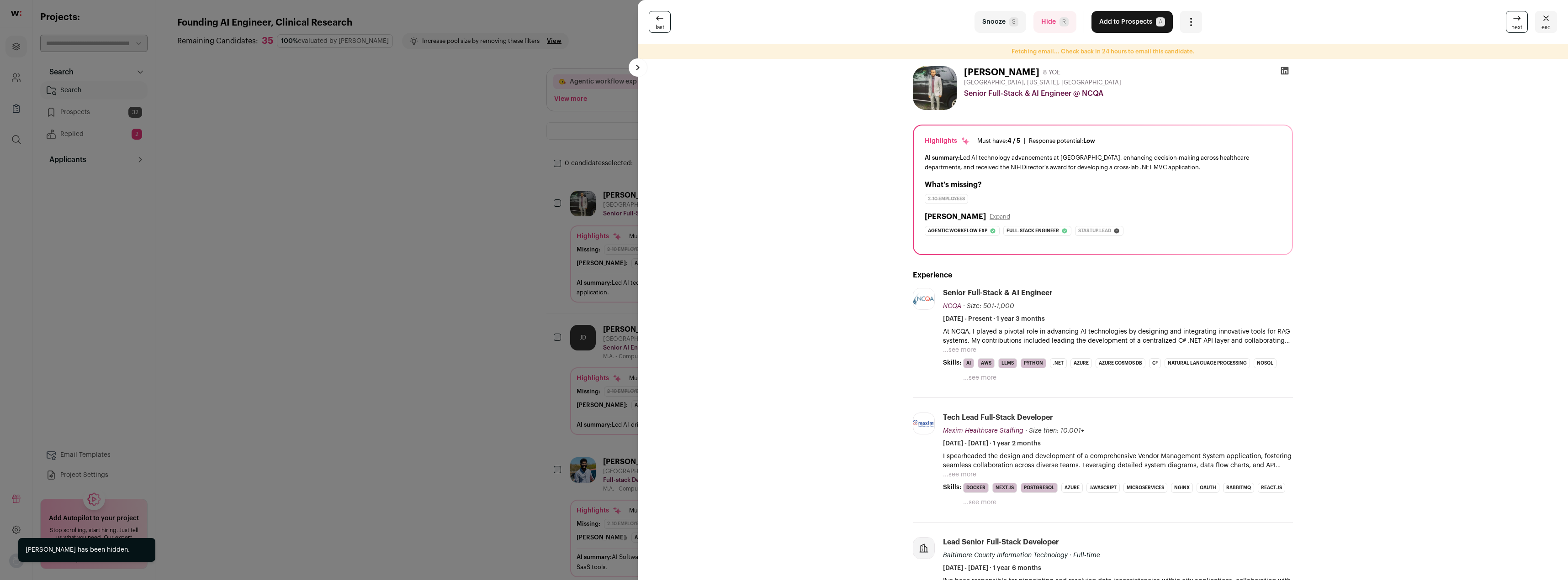
click at [960, 349] on button "...see more" at bounding box center [959, 350] width 33 height 9
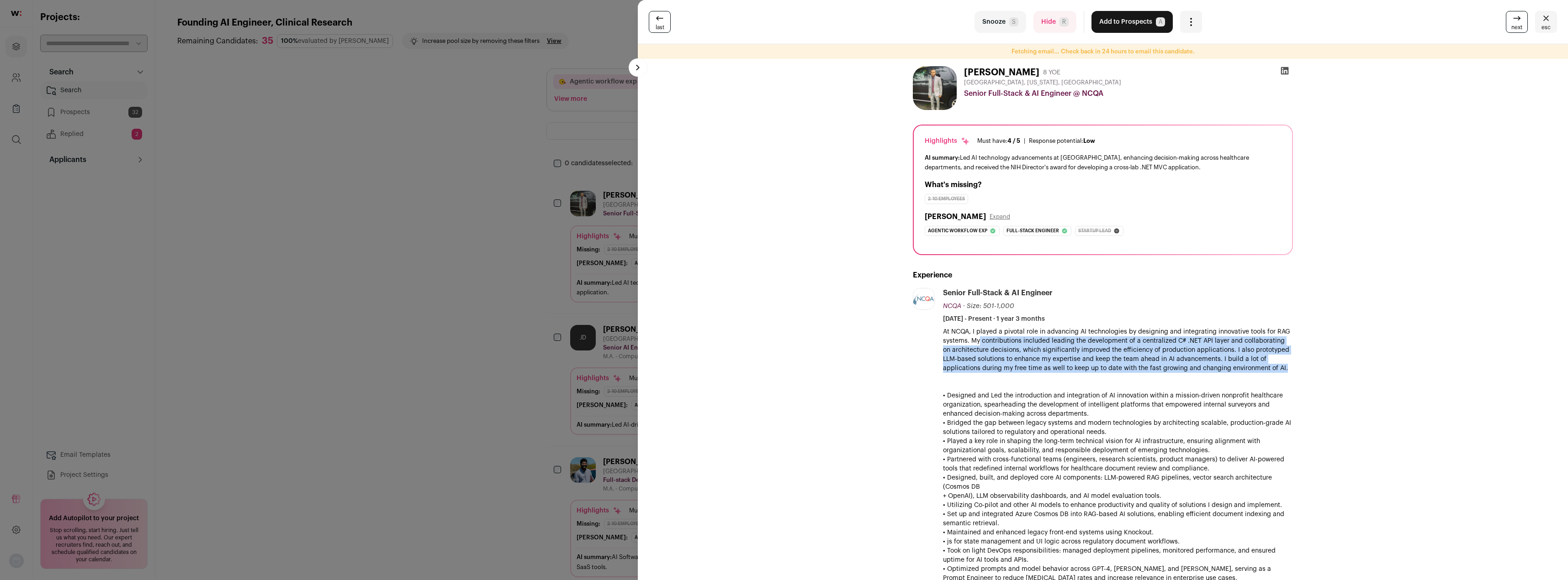
drag, startPoint x: 975, startPoint y: 339, endPoint x: 1332, endPoint y: 370, distance: 358.3
click at [1269, 371] on p "At NCQA, I played a pivotal role in advancing AI technologies by designing and …" at bounding box center [1118, 555] width 350 height 456
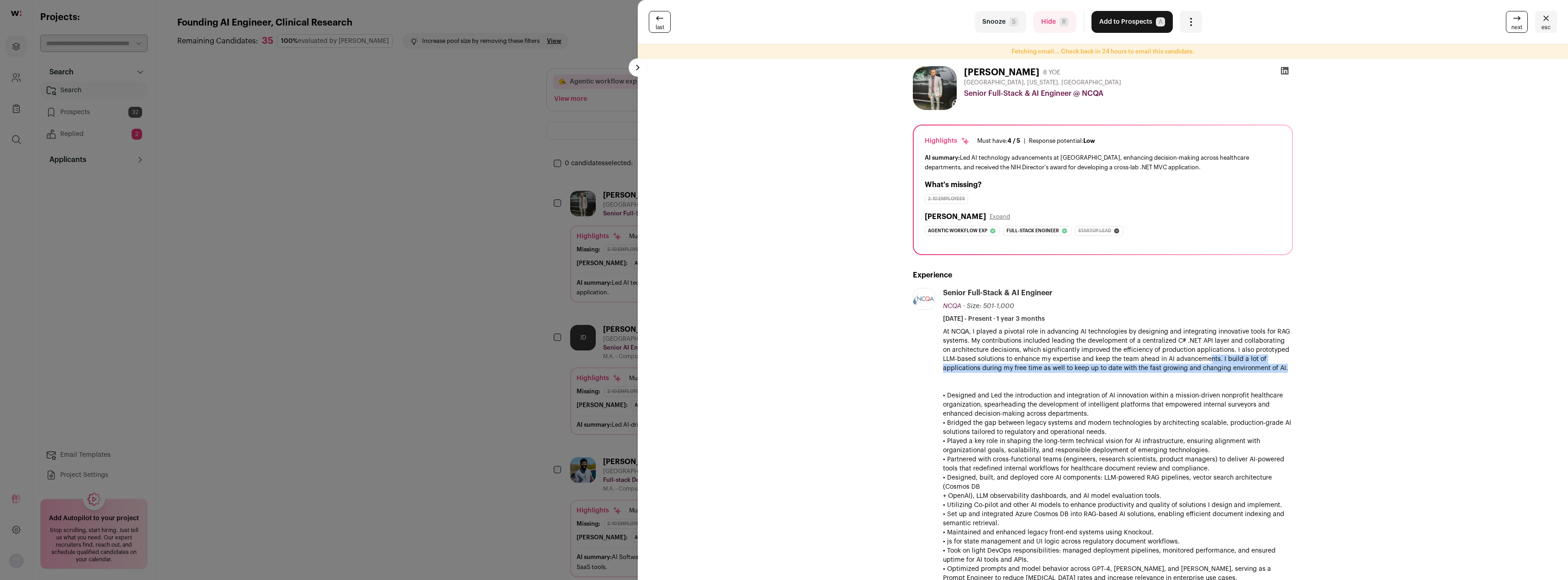
drag, startPoint x: 1256, startPoint y: 366, endPoint x: 1190, endPoint y: 357, distance: 66.6
click at [1192, 357] on p "At NCQA, I played a pivotal role in advancing AI technologies by designing and …" at bounding box center [1118, 555] width 350 height 456
click at [1102, 365] on p "At NCQA, I played a pivotal role in advancing AI technologies by designing and …" at bounding box center [1118, 555] width 350 height 456
drag, startPoint x: 991, startPoint y: 392, endPoint x: 1156, endPoint y: 408, distance: 165.8
click at [1279, 420] on p "At NCQA, I played a pivotal role in advancing AI technologies by designing and …" at bounding box center [1118, 555] width 350 height 456
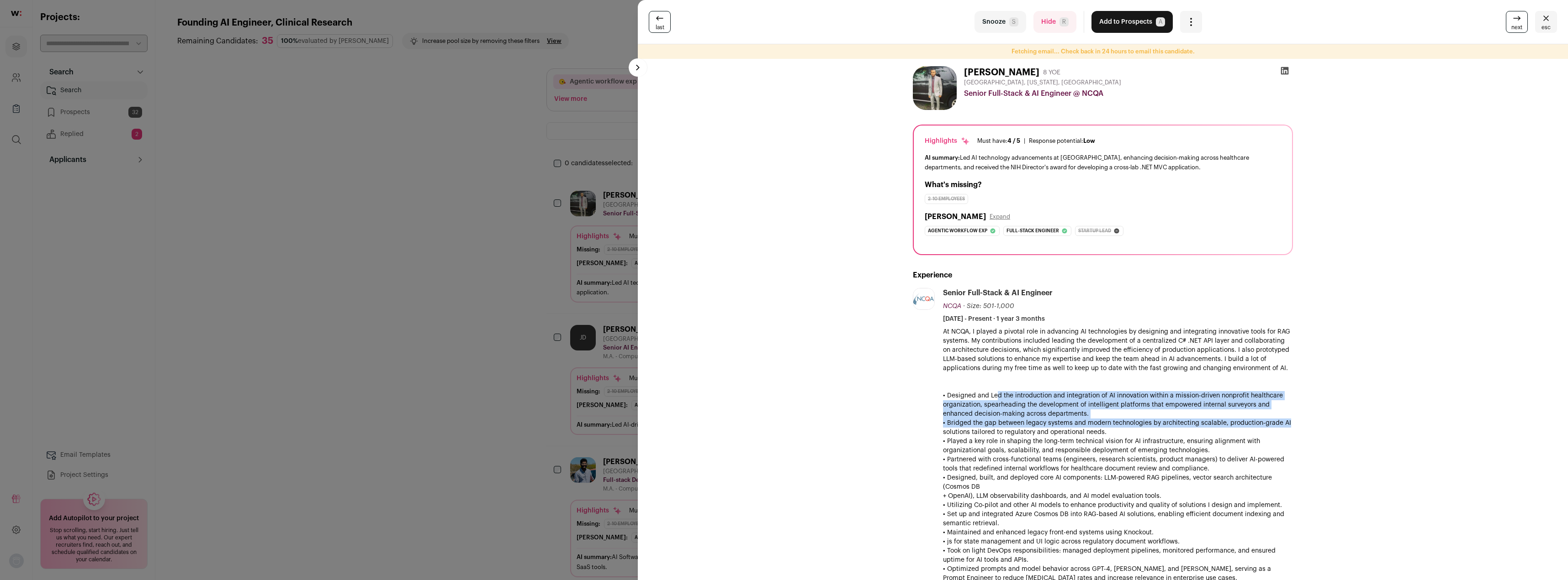
click at [1156, 408] on p "At NCQA, I played a pivotal role in advancing AI technologies by designing and …" at bounding box center [1118, 555] width 350 height 456
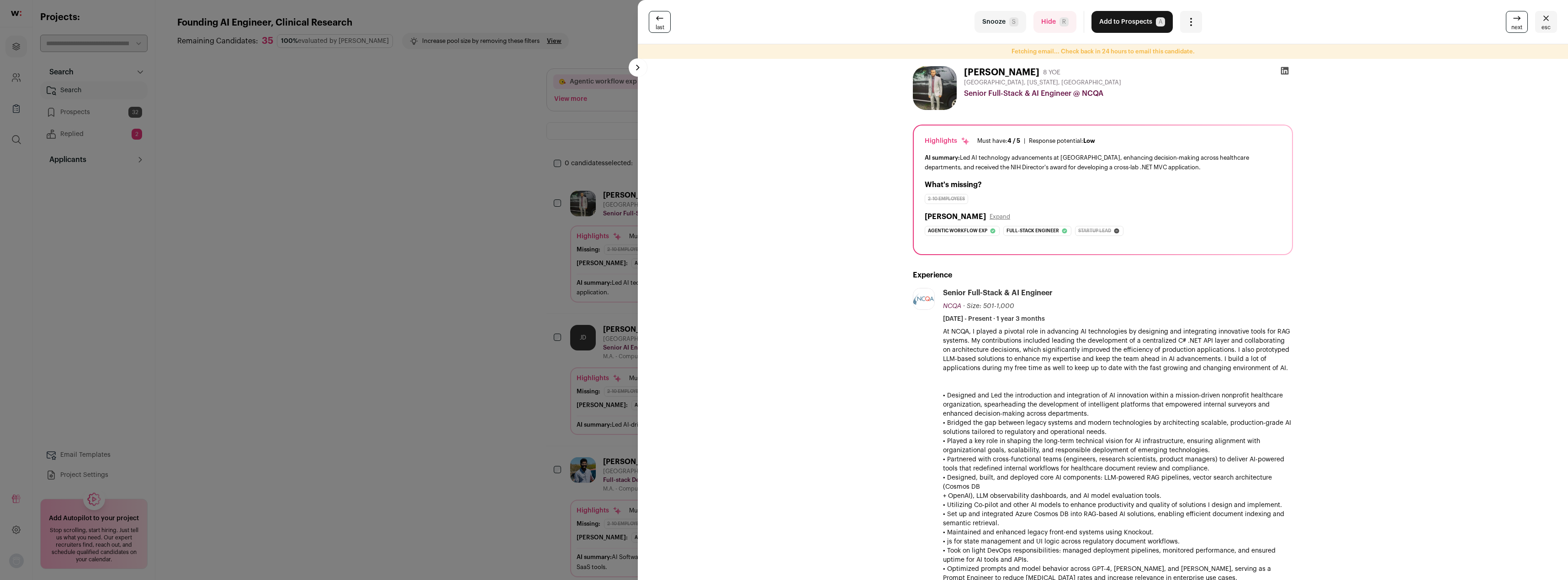
click at [997, 22] on button "Snooze S" at bounding box center [1000, 22] width 52 height 22
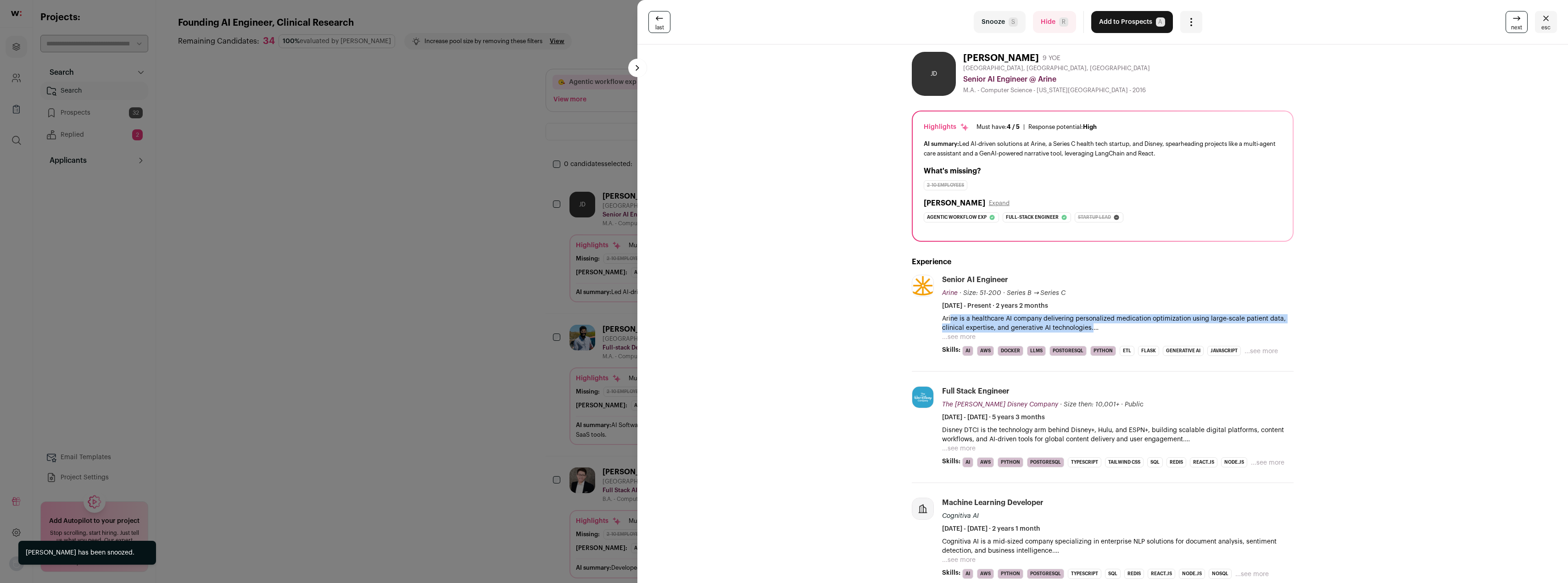
drag, startPoint x: 946, startPoint y: 321, endPoint x: 1099, endPoint y: 331, distance: 153.3
click at [1099, 331] on p "Arine is a healthcare AI company delivering personalized medication optimizatio…" at bounding box center [1118, 324] width 352 height 18
click at [958, 336] on button "...see more" at bounding box center [959, 337] width 33 height 9
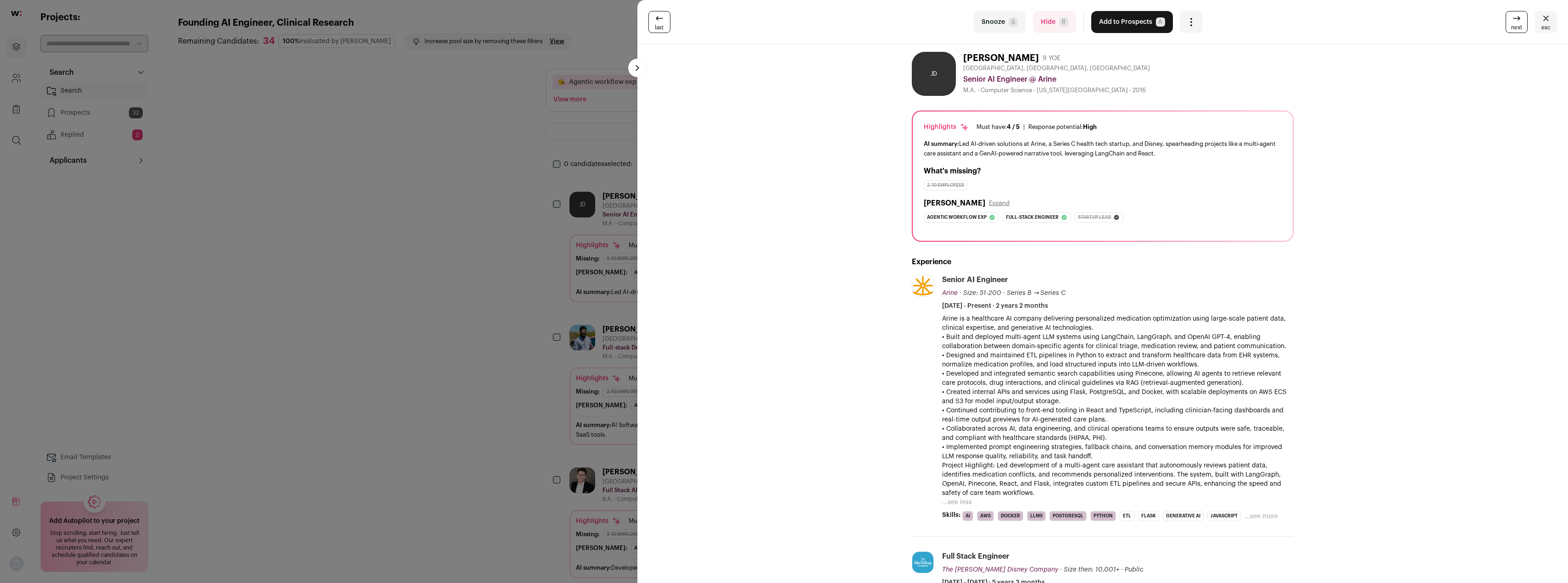
click at [992, 339] on p "• Built and deployed multi-agent LLM systems using LangChain, LangGraph, and Op…" at bounding box center [1118, 342] width 352 height 18
drag, startPoint x: 994, startPoint y: 339, endPoint x: 1117, endPoint y: 339, distance: 123.0
click at [1117, 339] on p "• Built and deployed multi-agent LLM systems using LangChain, LangGraph, and Op…" at bounding box center [1118, 342] width 352 height 18
click at [1118, 338] on p "• Built and deployed multi-agent LLM systems using LangChain, LangGraph, and Op…" at bounding box center [1118, 342] width 352 height 18
drag, startPoint x: 1125, startPoint y: 21, endPoint x: 1122, endPoint y: 30, distance: 9.5
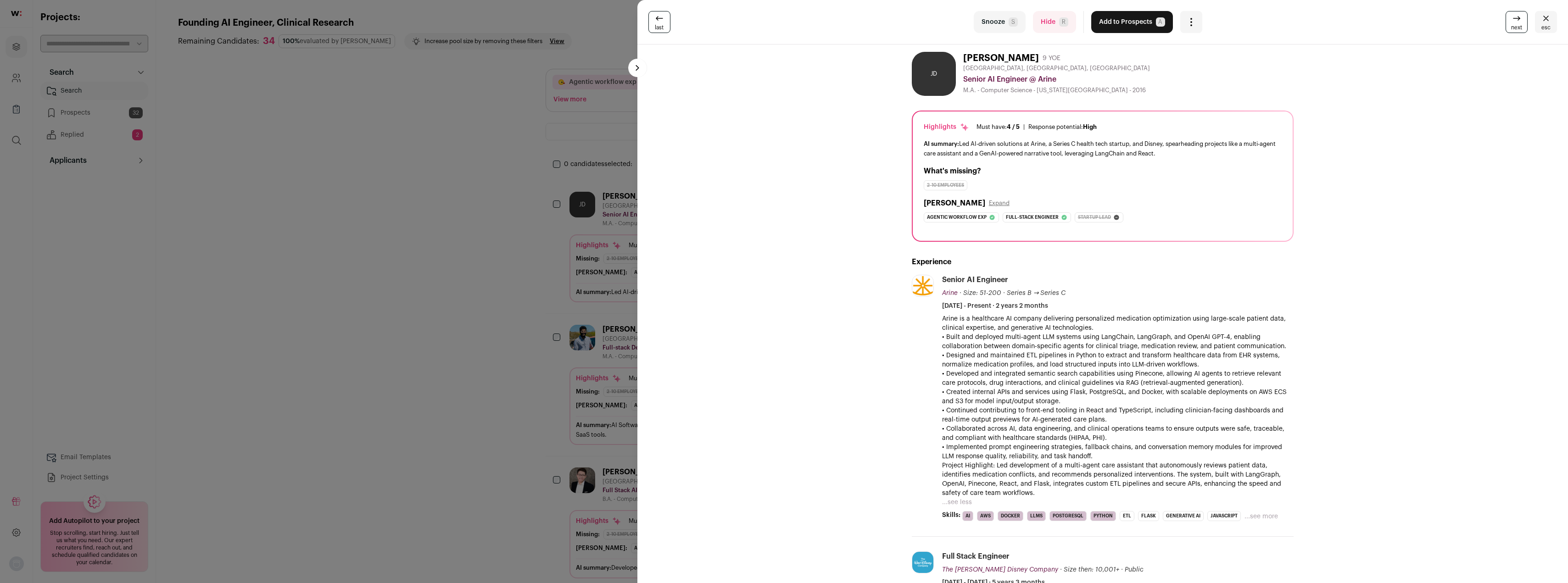
click at [1122, 30] on button "Add to Prospects A" at bounding box center [1132, 22] width 82 height 22
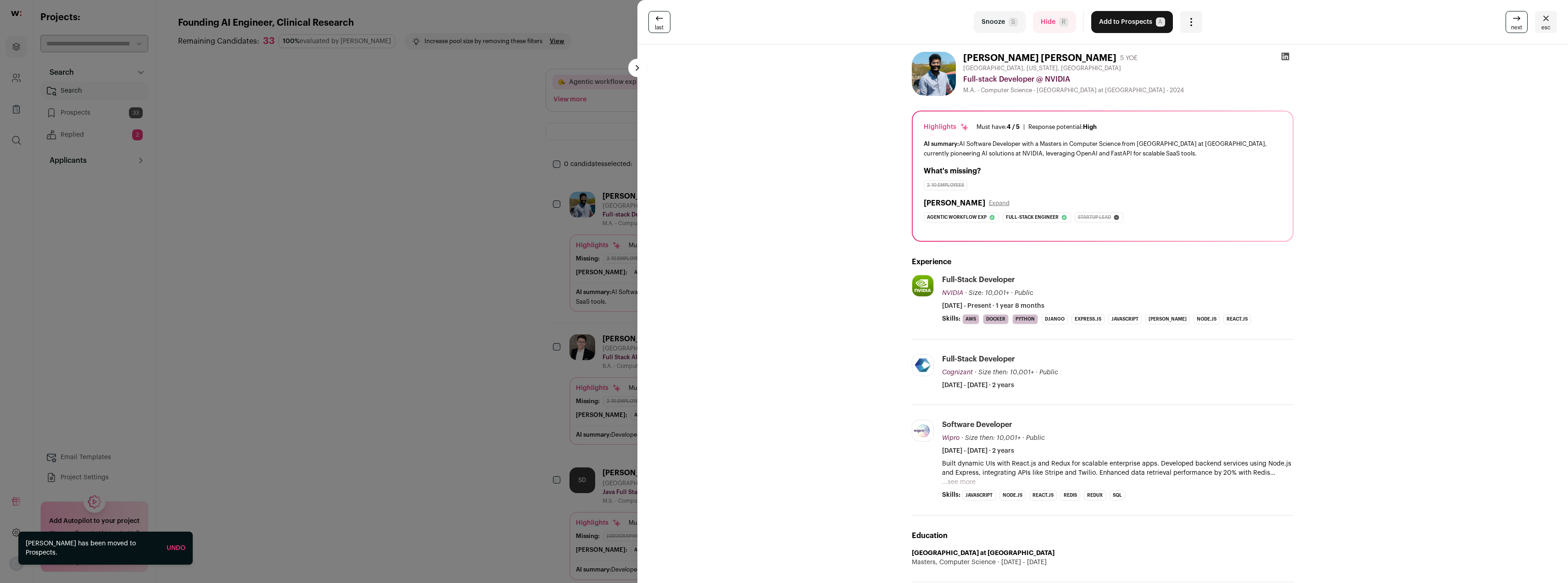
click at [995, 19] on button "Snooze S" at bounding box center [999, 22] width 52 height 22
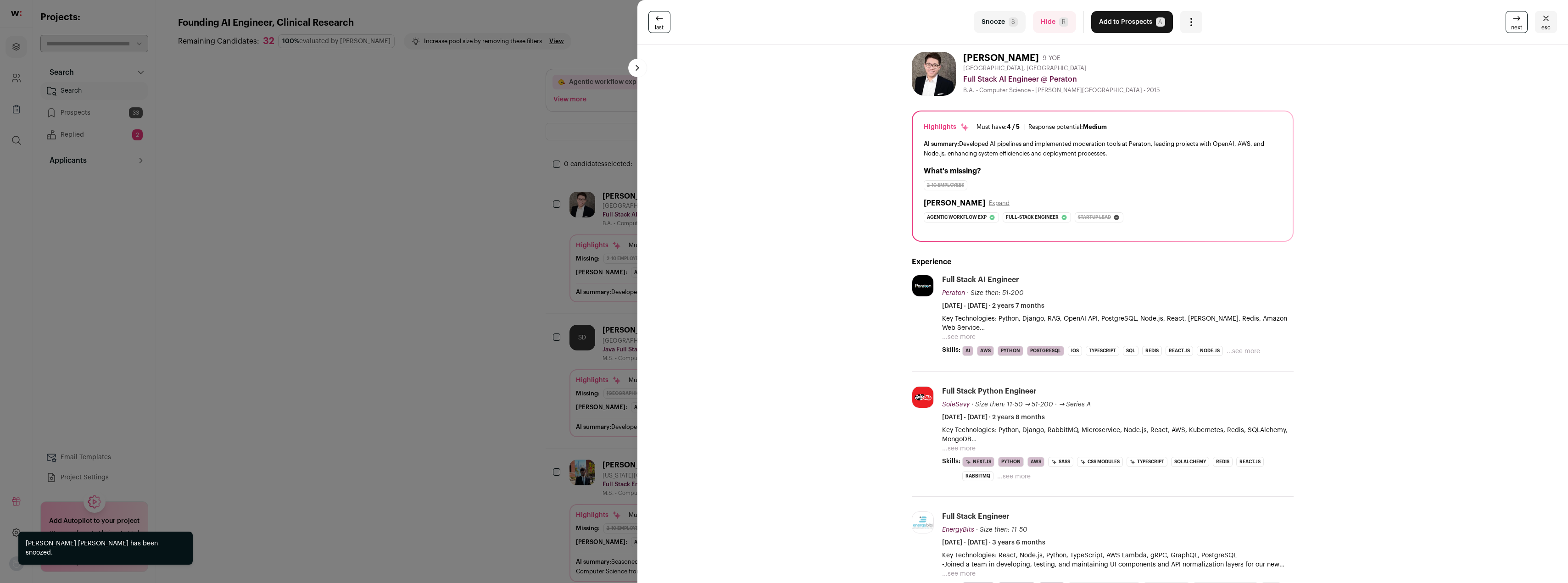
drag, startPoint x: 982, startPoint y: 145, endPoint x: 1170, endPoint y: 154, distance: 188.2
click at [1170, 154] on div "AI summary: Developed AI pipelines and implemented moderation tools at Peraton,…" at bounding box center [1103, 148] width 358 height 19
click at [955, 339] on button "...see more" at bounding box center [959, 337] width 33 height 9
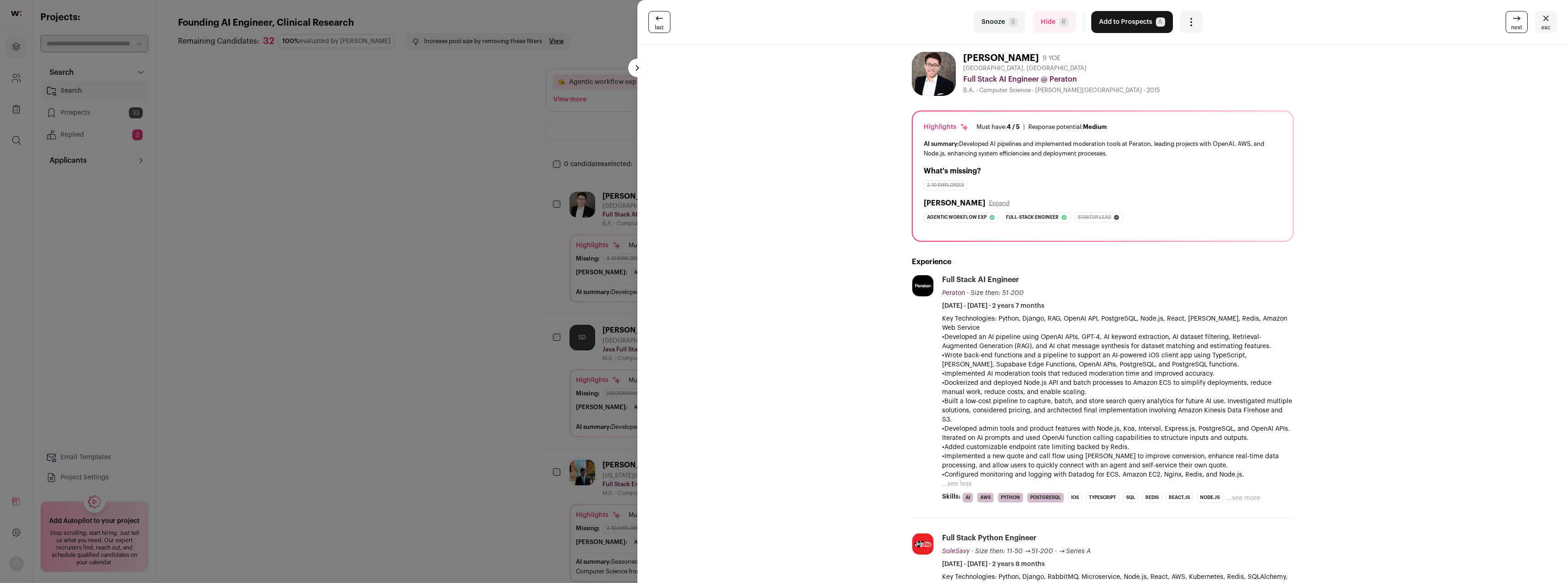
drag, startPoint x: 980, startPoint y: 330, endPoint x: 1244, endPoint y: 338, distance: 264.1
click at [1244, 338] on p "•Developed an AI pipeline using OpenAI APIs, GPT-4, AI keyword extraction, AI d…" at bounding box center [1118, 342] width 352 height 18
drag, startPoint x: 1243, startPoint y: 336, endPoint x: 937, endPoint y: 331, distance: 306.0
click at [942, 333] on p "•Developed an AI pipeline using OpenAI APIs, GPT-4, AI keyword extraction, AI d…" at bounding box center [1118, 342] width 352 height 18
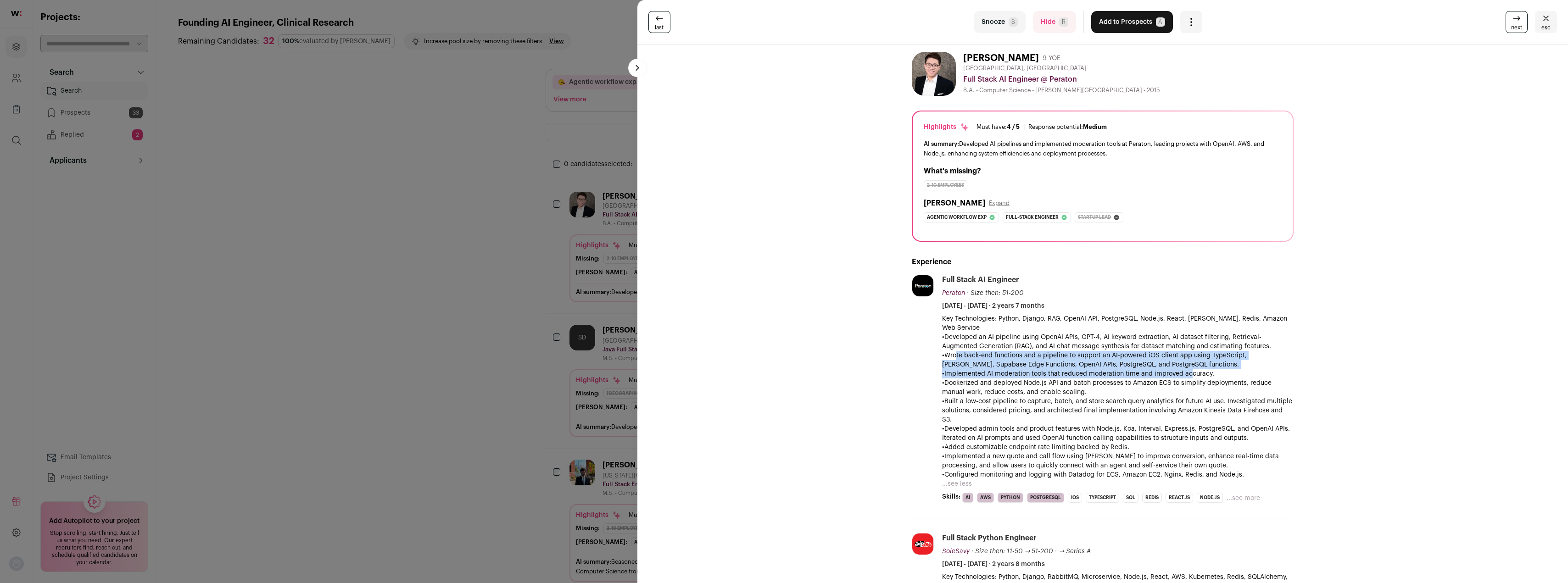
drag, startPoint x: 947, startPoint y: 350, endPoint x: 1181, endPoint y: 361, distance: 234.3
click at [1181, 361] on div "Key Technologies: Python, Django, RAG, OpenAI API, PostgreSQL, Node.js, React, …" at bounding box center [1118, 397] width 352 height 165
click at [1183, 355] on p "•Wrote back-end functions and a pipeline to support an AI-powered iOS client ap…" at bounding box center [1118, 360] width 352 height 18
drag, startPoint x: 1124, startPoint y: 353, endPoint x: 939, endPoint y: 345, distance: 185.2
click at [942, 351] on p "•Wrote back-end functions and a pipeline to support an AI-powered iOS client ap…" at bounding box center [1118, 360] width 352 height 18
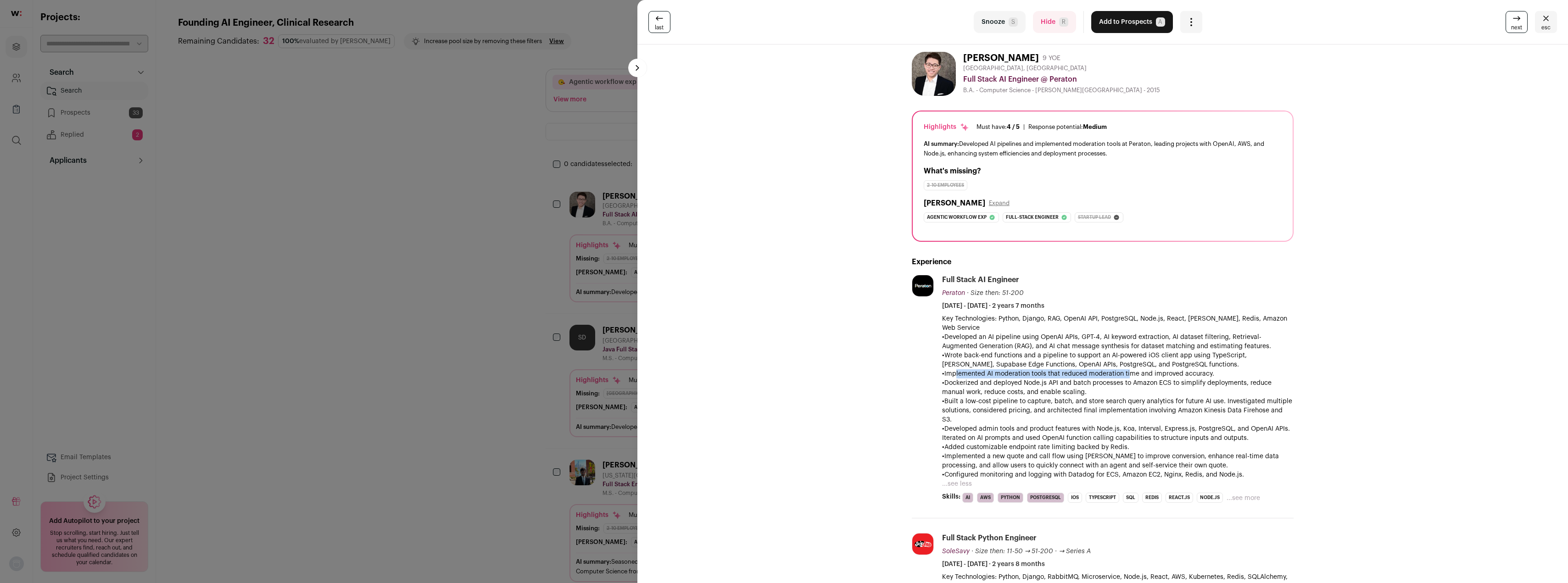
drag, startPoint x: 946, startPoint y: 366, endPoint x: 1127, endPoint y: 365, distance: 181.0
click at [1122, 369] on p "•Implemented AI moderation tools that reduced moderation time and improved accu…" at bounding box center [1118, 374] width 352 height 9
click at [1126, 369] on p "•Implemented AI moderation tools that reduced moderation time and improved accu…" at bounding box center [1118, 374] width 352 height 9
click at [1059, 369] on p "•Implemented AI moderation tools that reduced moderation time and improved accu…" at bounding box center [1118, 374] width 352 height 9
drag, startPoint x: 942, startPoint y: 364, endPoint x: 1083, endPoint y: 383, distance: 142.3
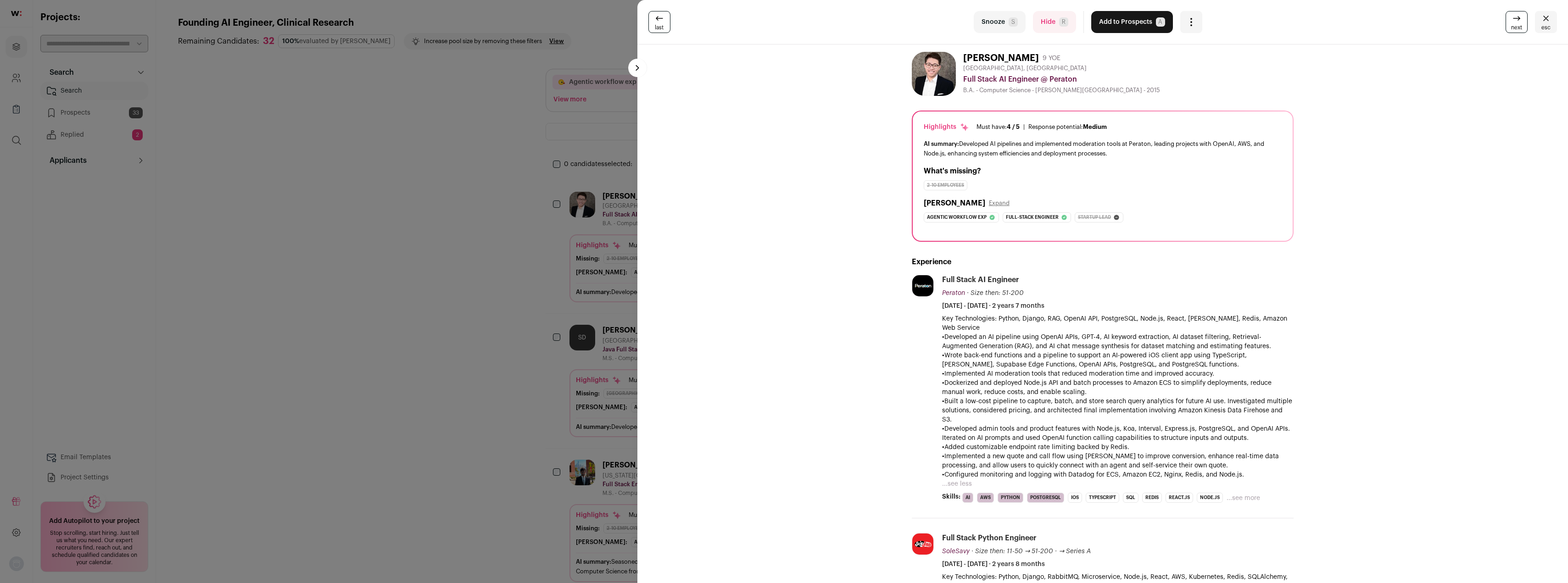
click at [1083, 383] on div "Key Technologies: Python, Django, RAG, OpenAI API, PostgreSQL, Node.js, React, …" at bounding box center [1118, 397] width 352 height 165
click at [1083, 381] on p "•Dockerized and deployed Node.js API and batch processes to Amazon ECS to simpl…" at bounding box center [1118, 388] width 352 height 18
drag, startPoint x: 1079, startPoint y: 381, endPoint x: 949, endPoint y: 362, distance: 131.4
click at [949, 362] on div "Key Technologies: Python, Django, RAG, OpenAI API, PostgreSQL, Node.js, React, …" at bounding box center [1118, 397] width 352 height 165
click at [1118, 27] on button "Add to Prospects A" at bounding box center [1132, 22] width 82 height 22
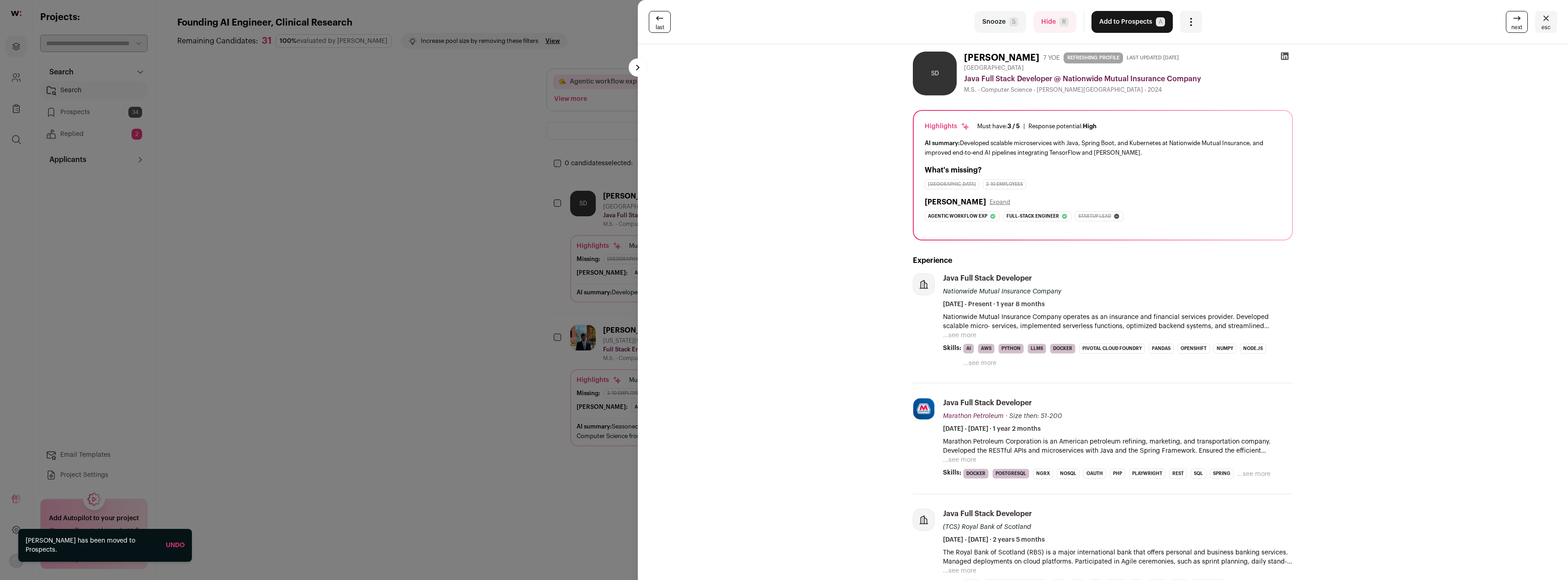
click at [958, 335] on button "...see more" at bounding box center [959, 336] width 33 height 9
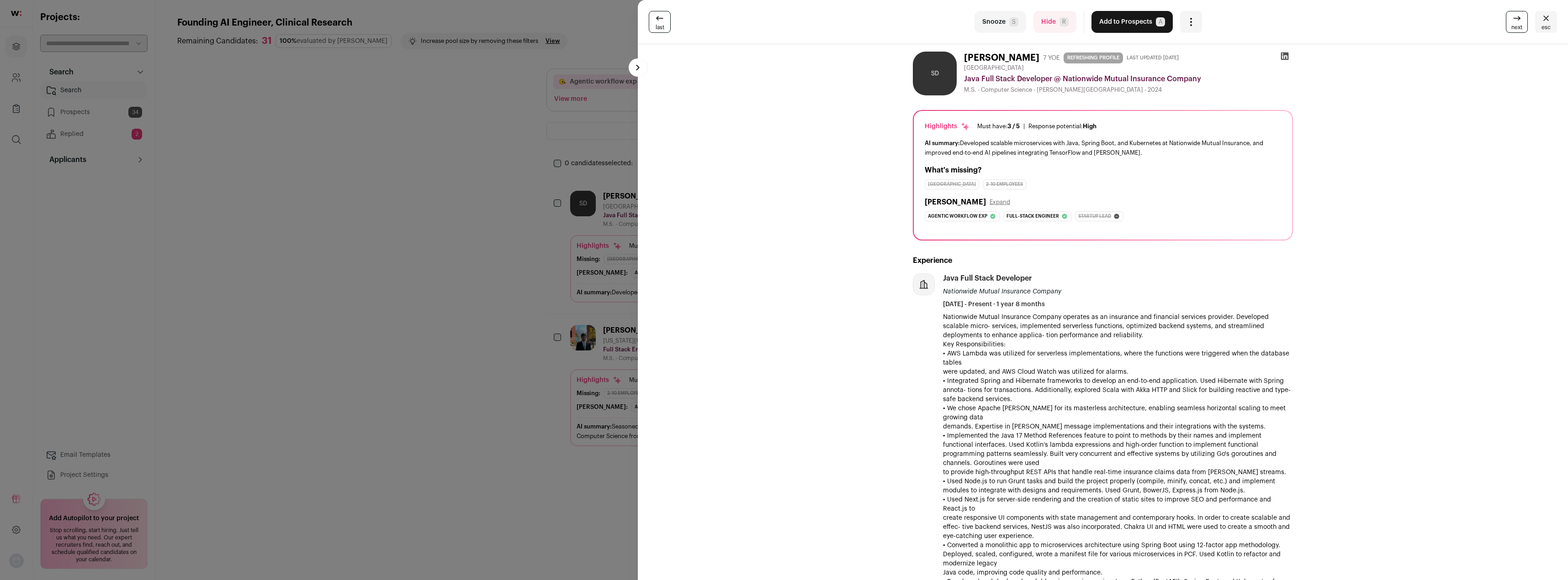
click at [993, 23] on button "Snooze S" at bounding box center [1000, 22] width 52 height 22
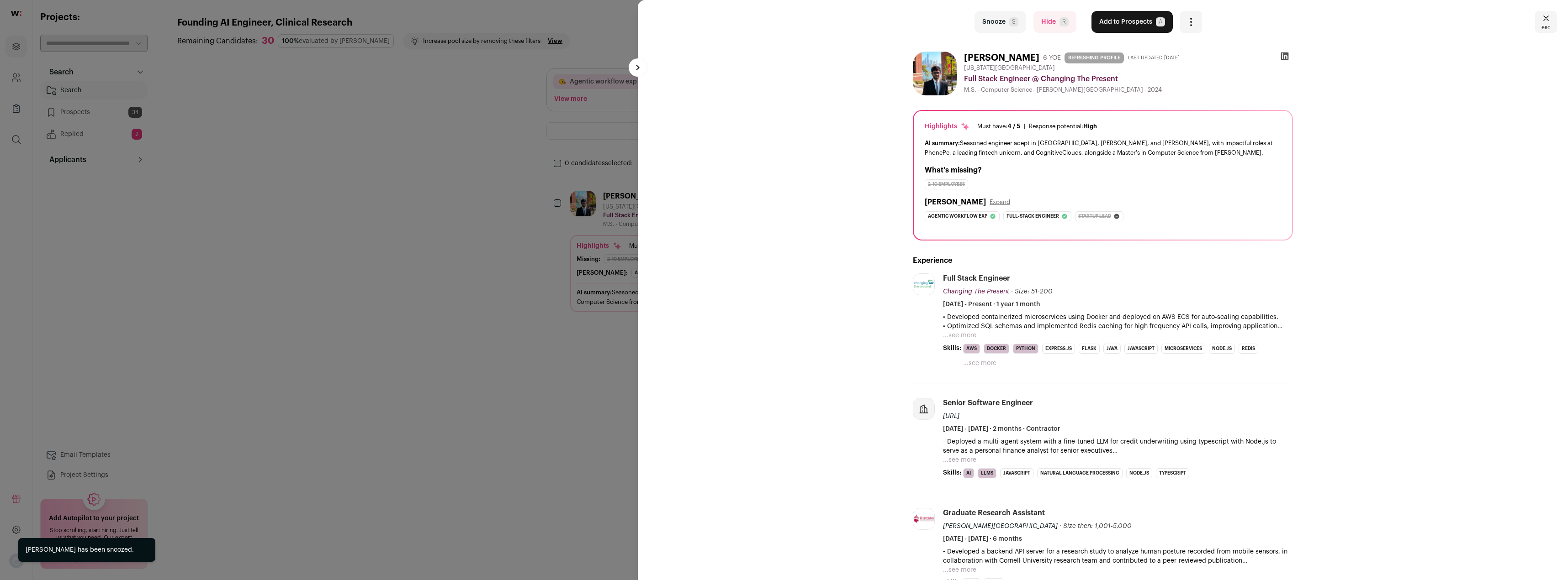
click at [960, 336] on button "...see more" at bounding box center [959, 336] width 33 height 9
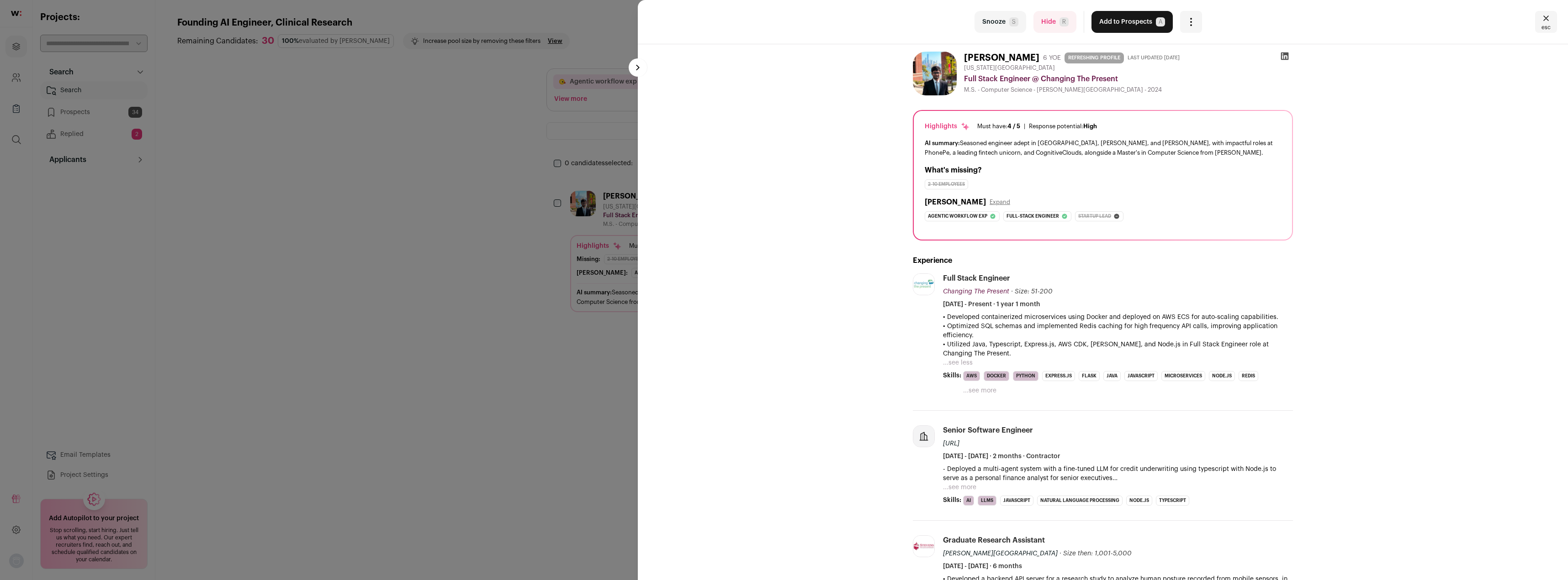
click at [960, 486] on button "...see more" at bounding box center [959, 487] width 33 height 9
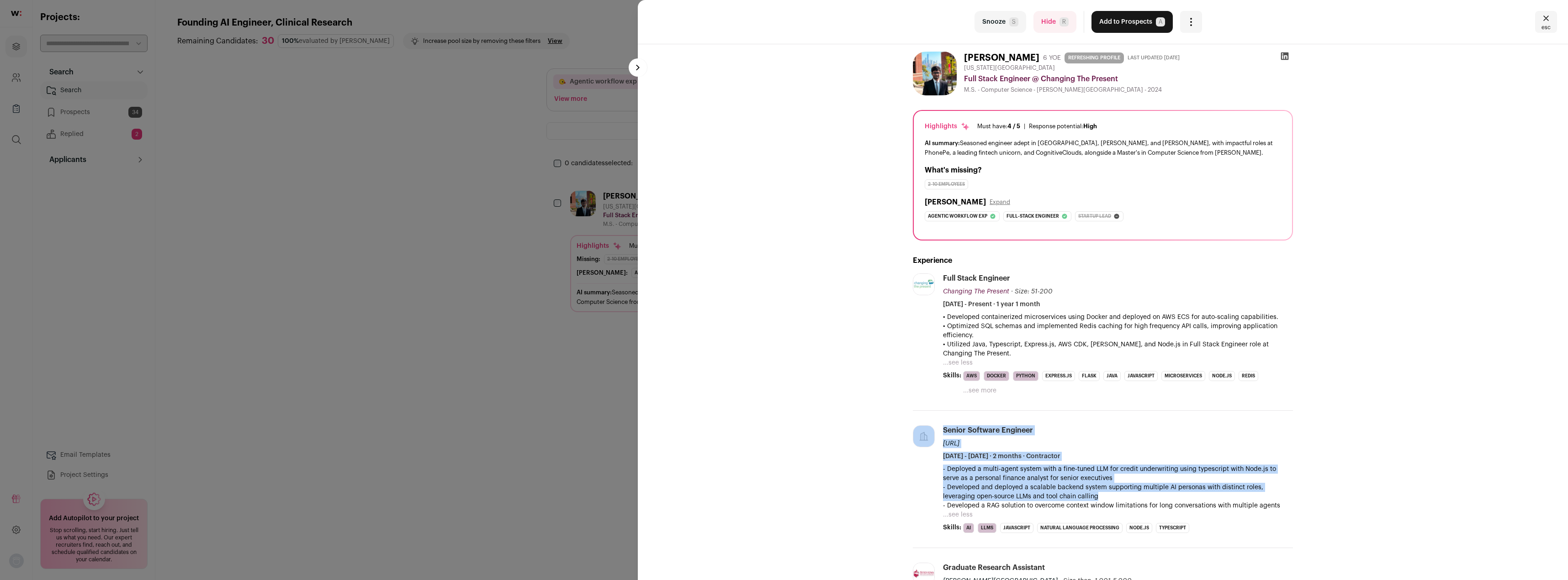
drag, startPoint x: 935, startPoint y: 472, endPoint x: 1072, endPoint y: 497, distance: 139.3
click at [1070, 497] on li "Senior Software Engineer [URL] [DATE] - [DATE] · 2 months · Contractor - Deploy…" at bounding box center [1102, 479] width 380 height 138
click at [1072, 497] on p "- Developed and deployed a scalable backend system supporting multiple AI perso…" at bounding box center [1118, 492] width 350 height 18
drag, startPoint x: 1040, startPoint y: 491, endPoint x: 947, endPoint y: 473, distance: 94.7
click at [947, 473] on div "- Deployed a multi-agent system with a fine-tuned LLM for credit underwriting u…" at bounding box center [1118, 487] width 350 height 46
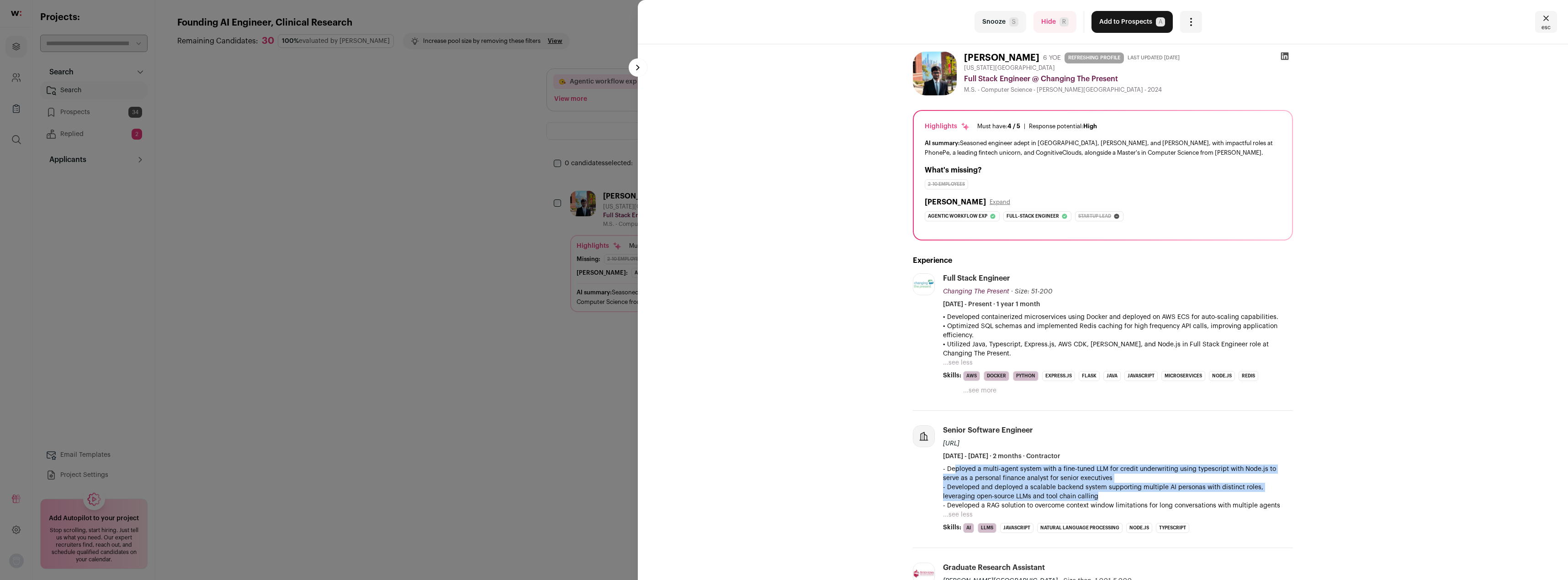
click at [1010, 483] on p "- Developed and deployed a scalable backend system supporting multiple AI perso…" at bounding box center [1118, 492] width 350 height 18
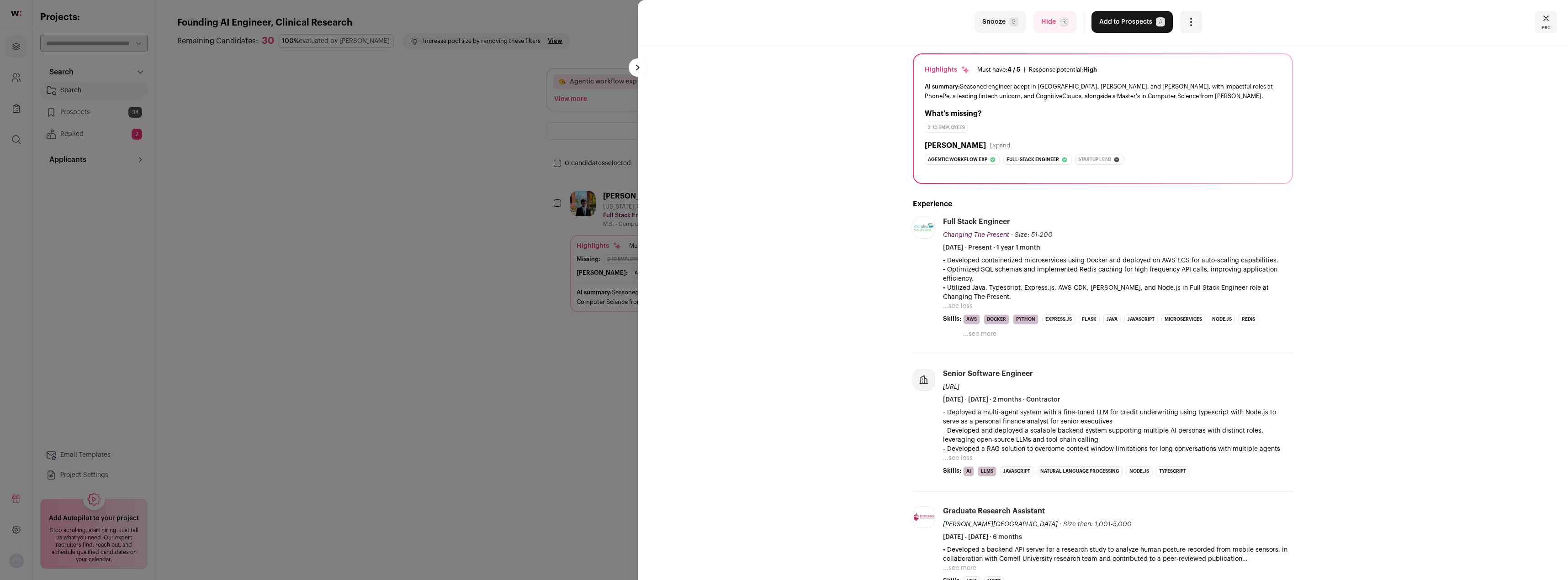
scroll to position [91, 0]
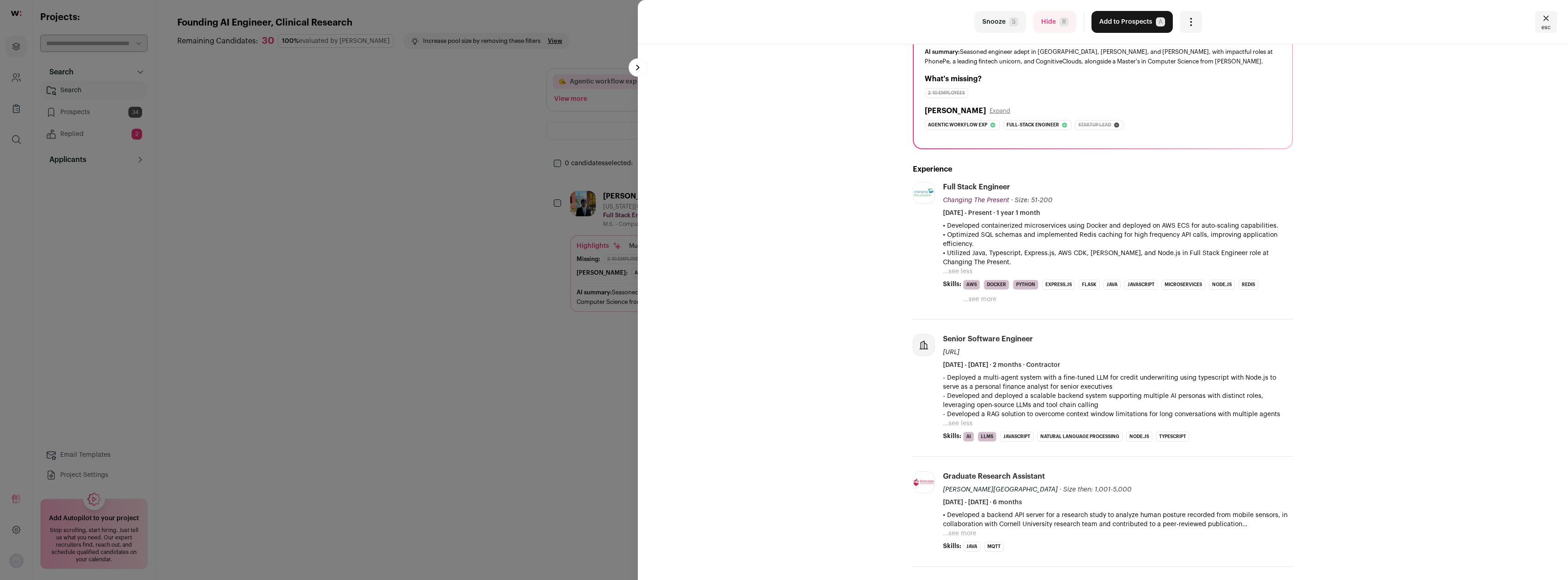
click at [959, 426] on button "...see less" at bounding box center [958, 424] width 30 height 9
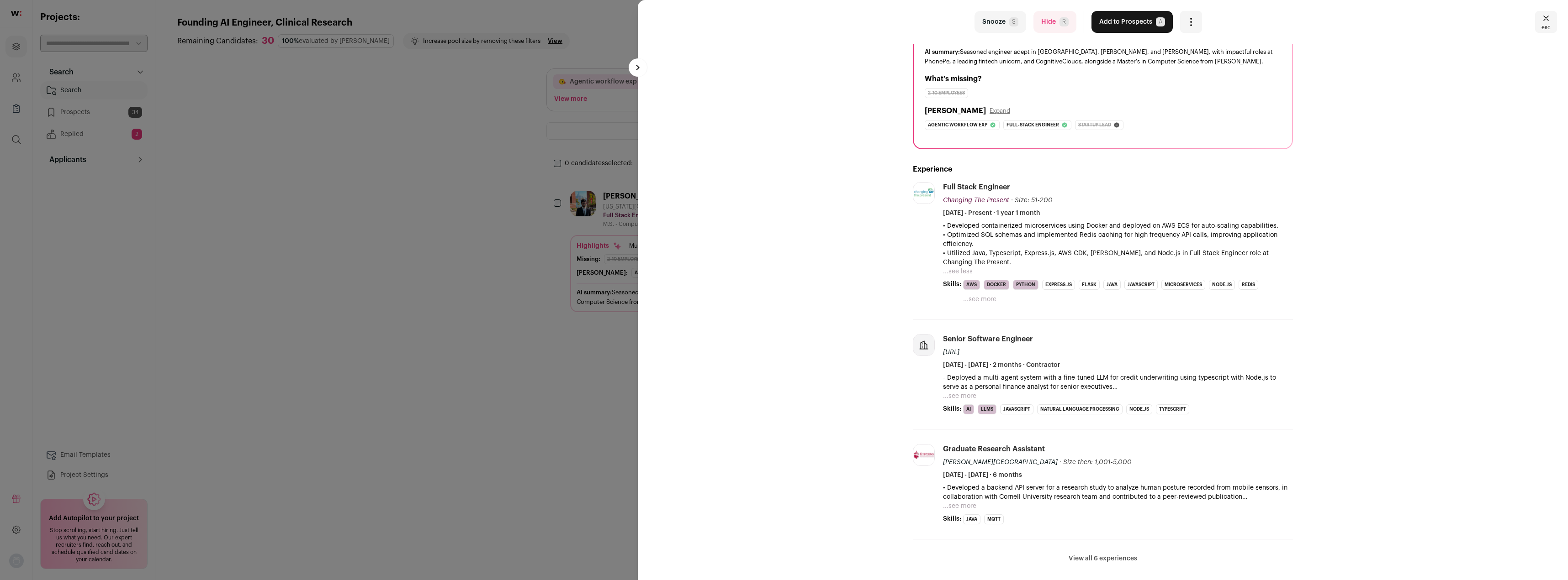
click at [961, 394] on button "...see more" at bounding box center [959, 396] width 33 height 9
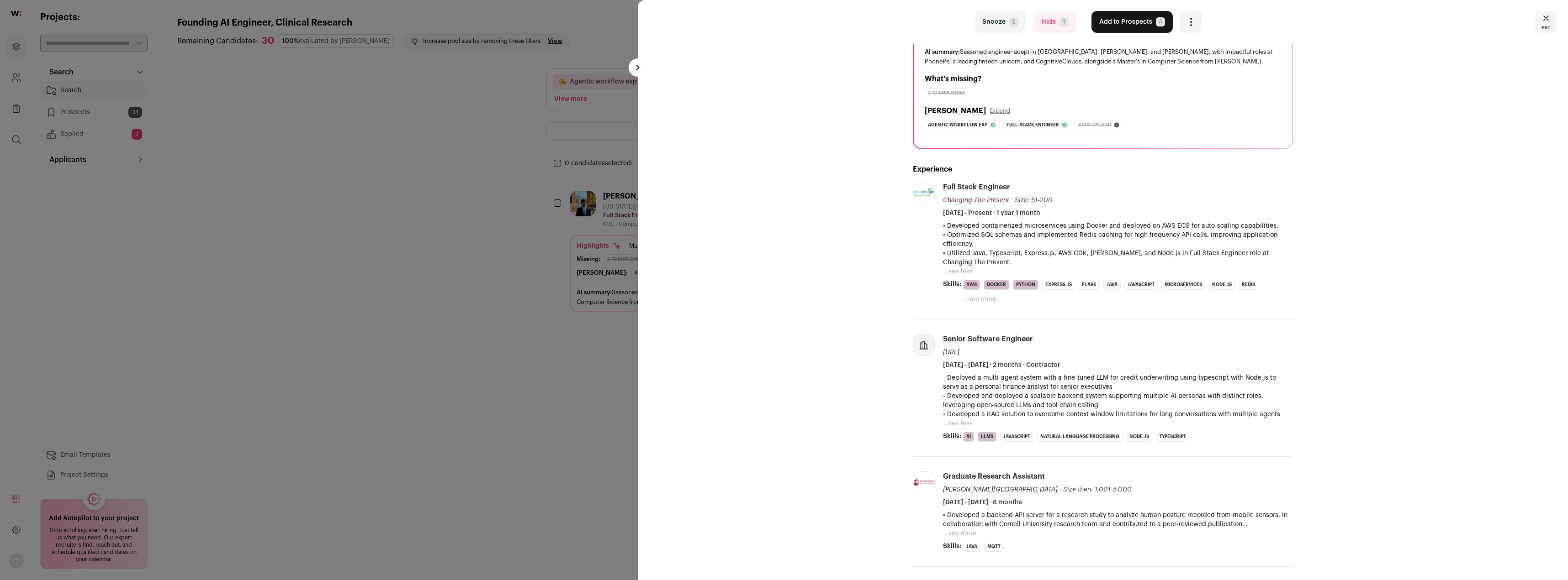
click at [954, 272] on button "...see less" at bounding box center [958, 272] width 30 height 9
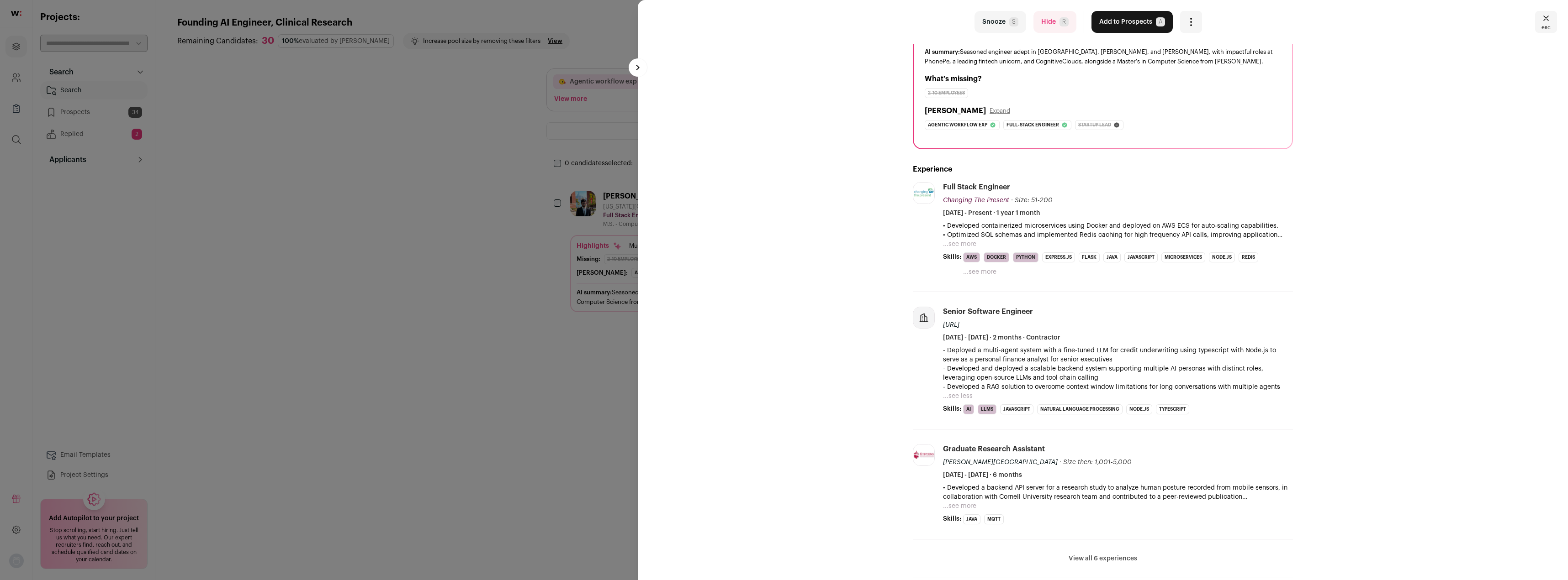
click at [959, 245] on button "...see more" at bounding box center [959, 244] width 33 height 9
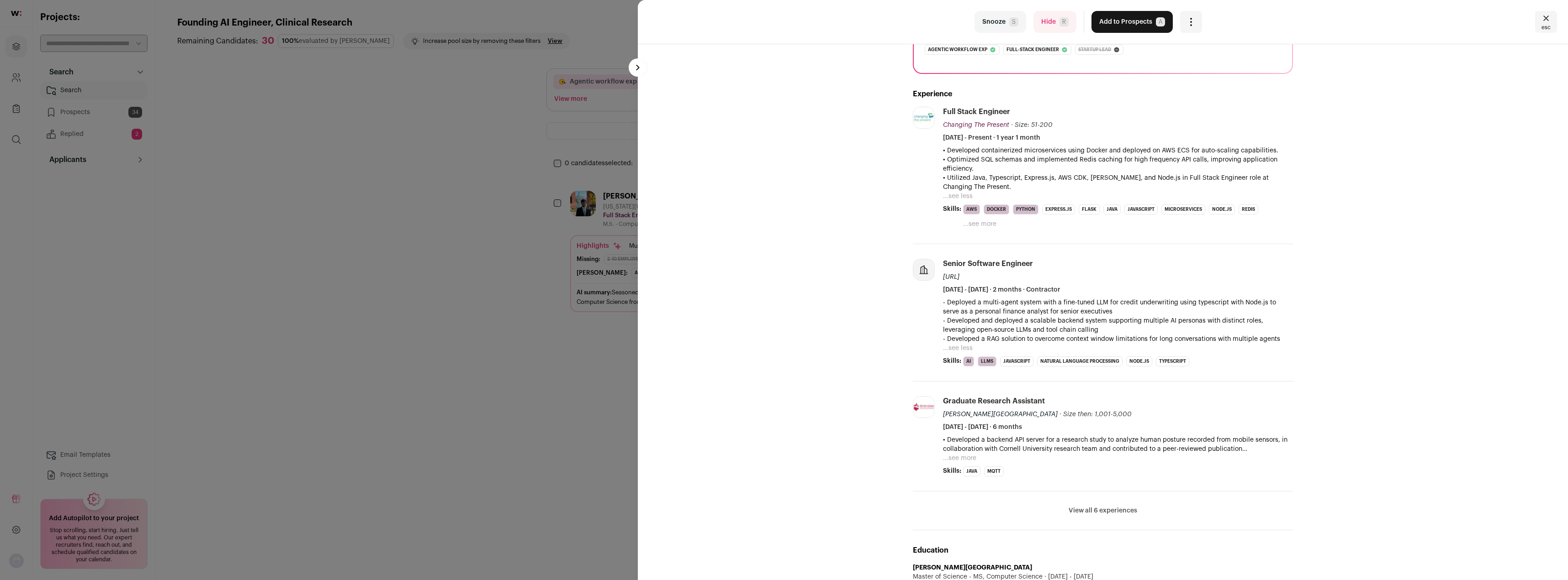
scroll to position [274, 0]
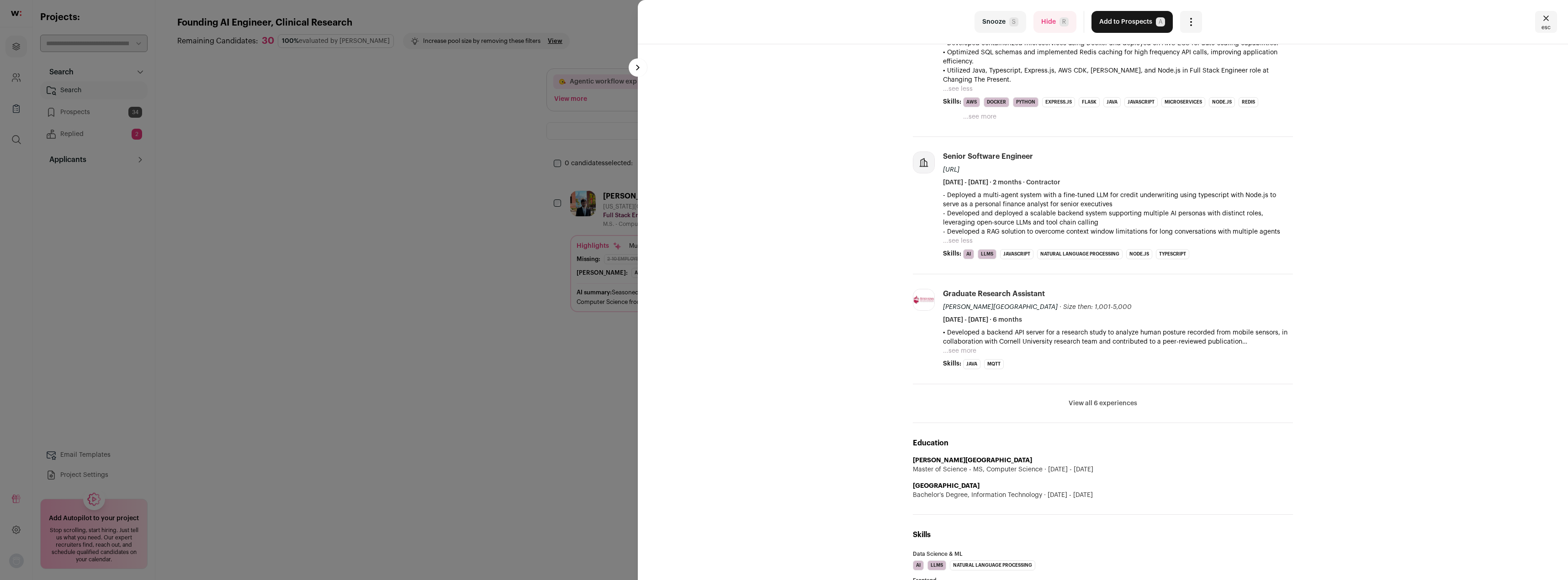
click at [1102, 403] on button "View all 6 experiences" at bounding box center [1102, 403] width 68 height 9
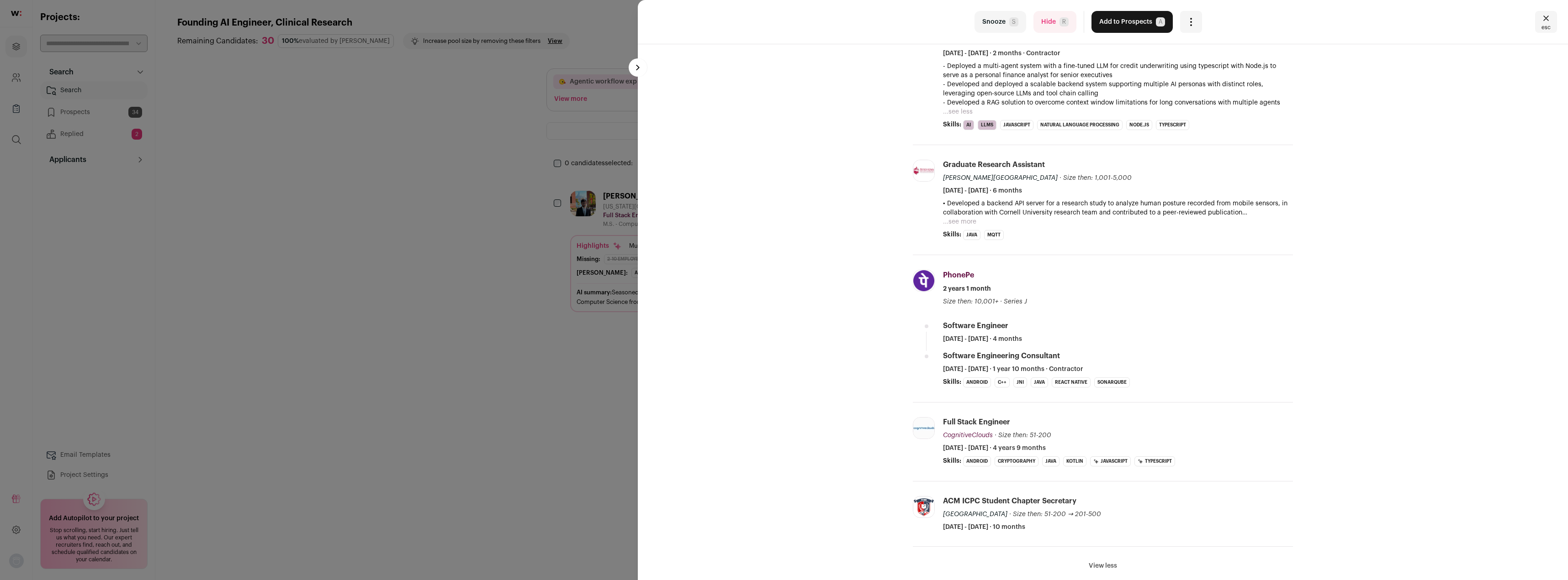
scroll to position [365, 0]
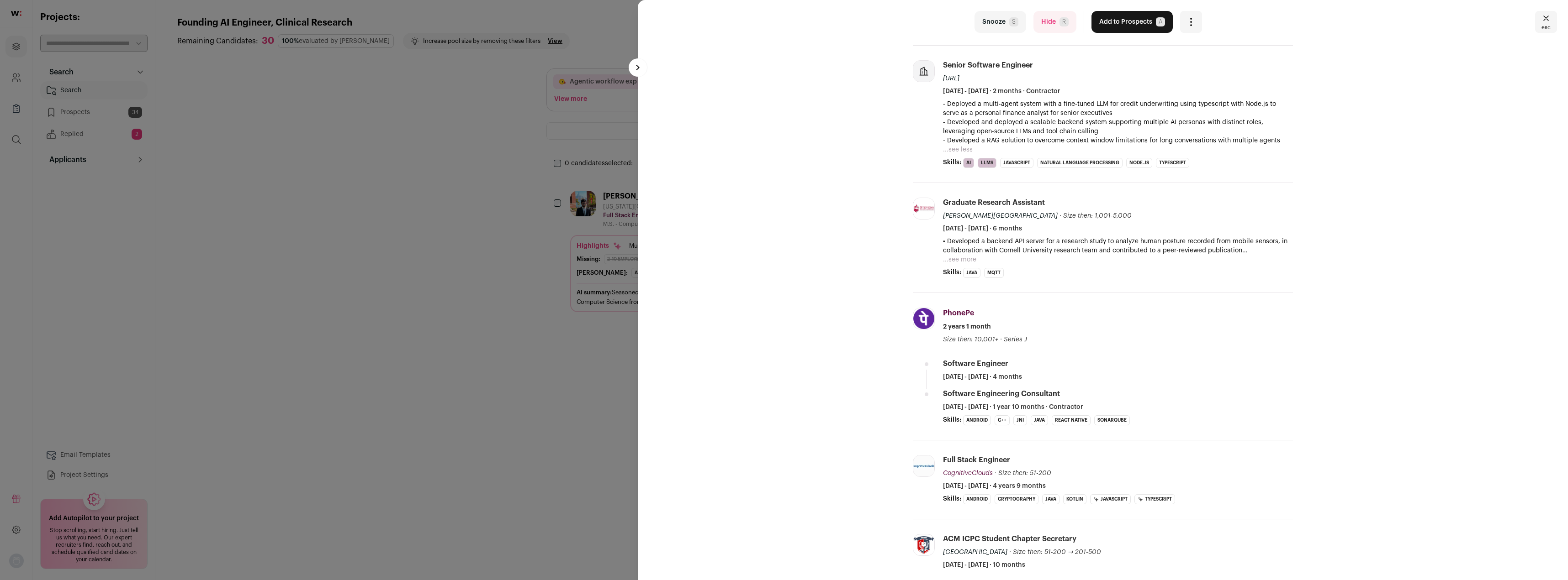
click at [963, 260] on button "...see more" at bounding box center [959, 260] width 33 height 9
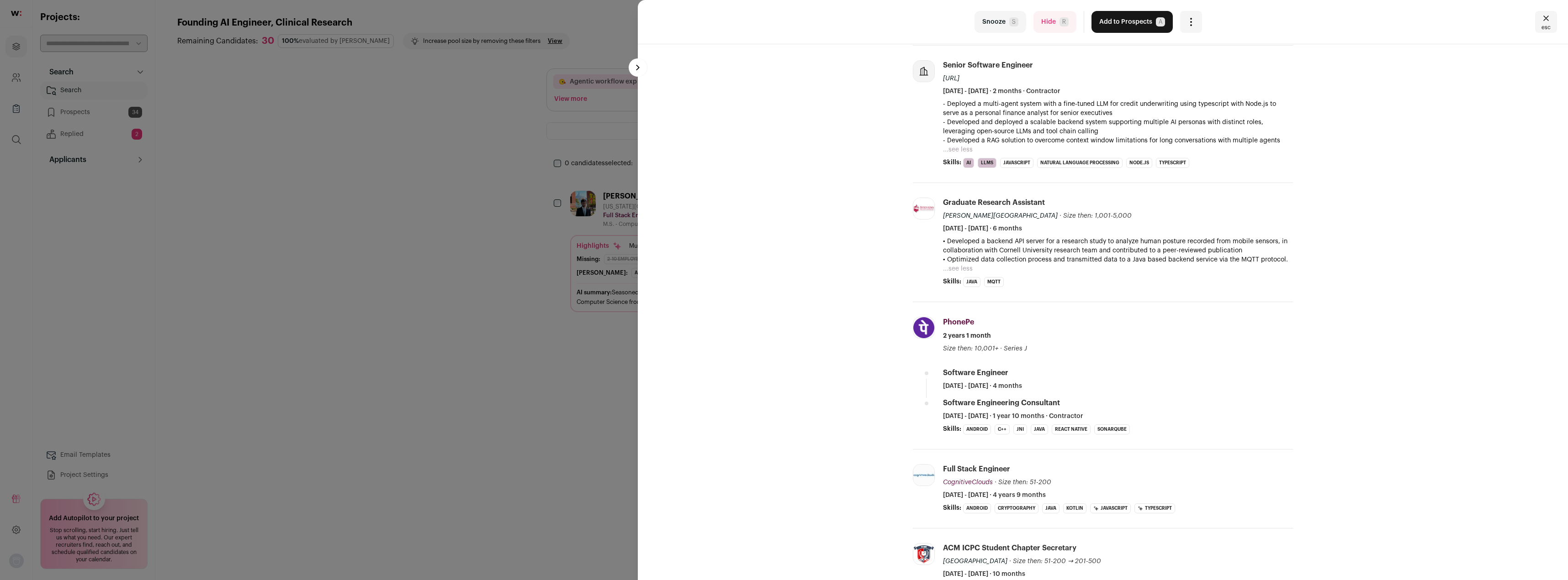
click at [961, 149] on button "...see less" at bounding box center [958, 150] width 30 height 9
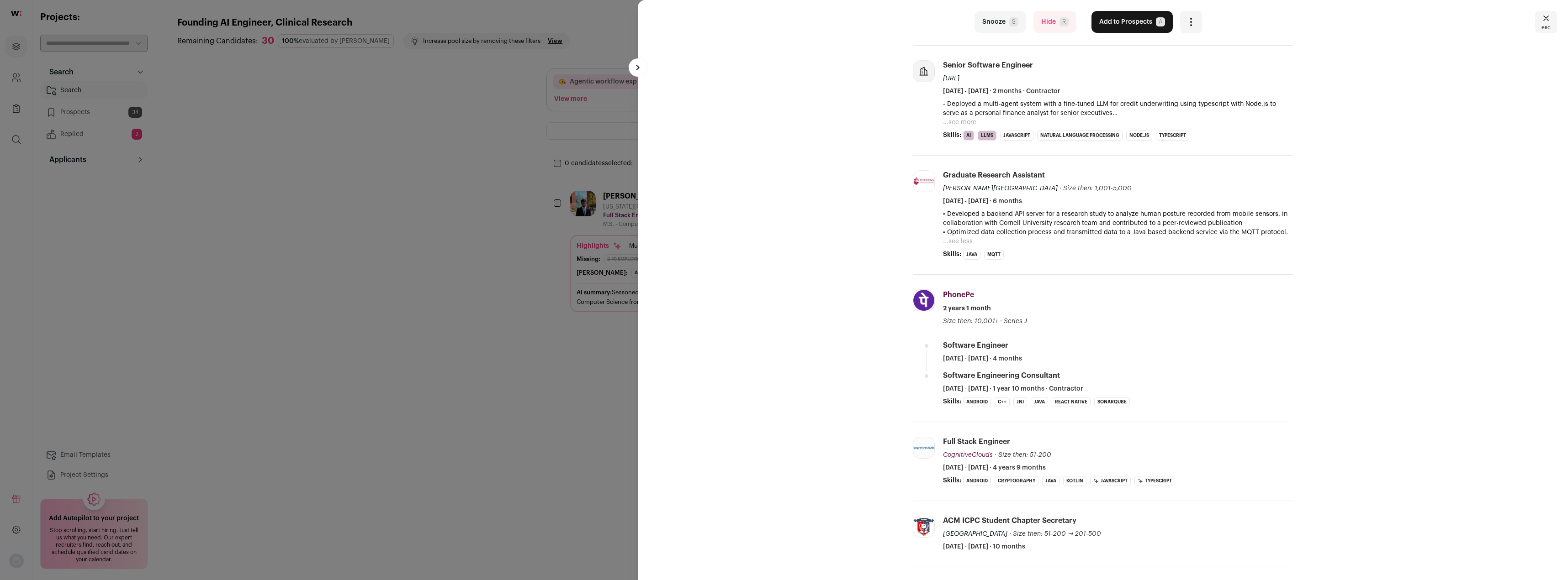
click at [963, 123] on button "...see more" at bounding box center [959, 123] width 33 height 9
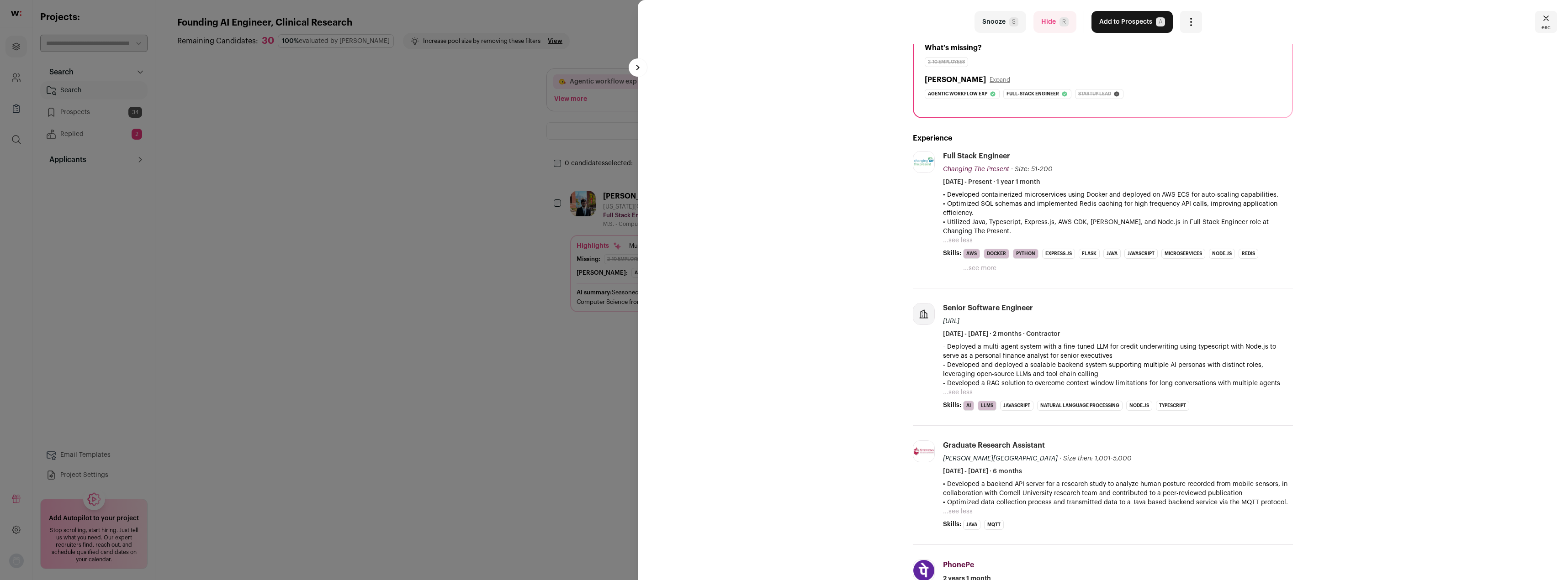
scroll to position [0, 0]
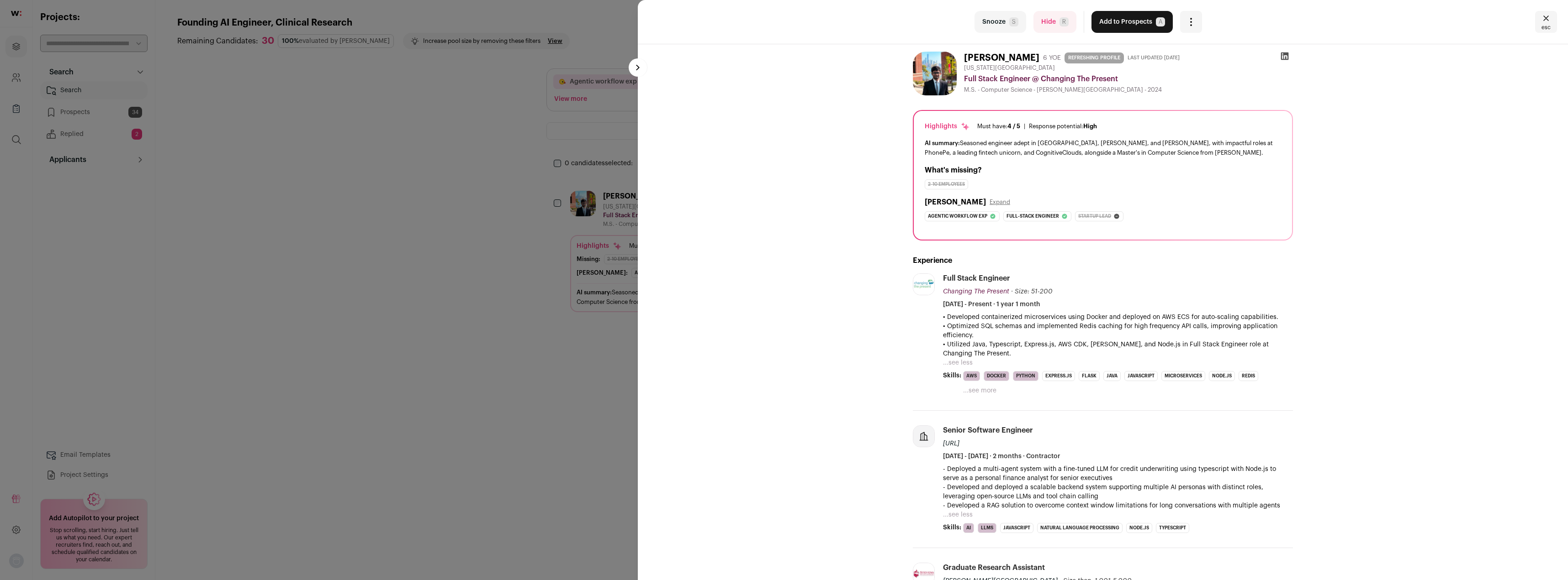
click at [995, 28] on button "Snooze S" at bounding box center [1000, 22] width 52 height 22
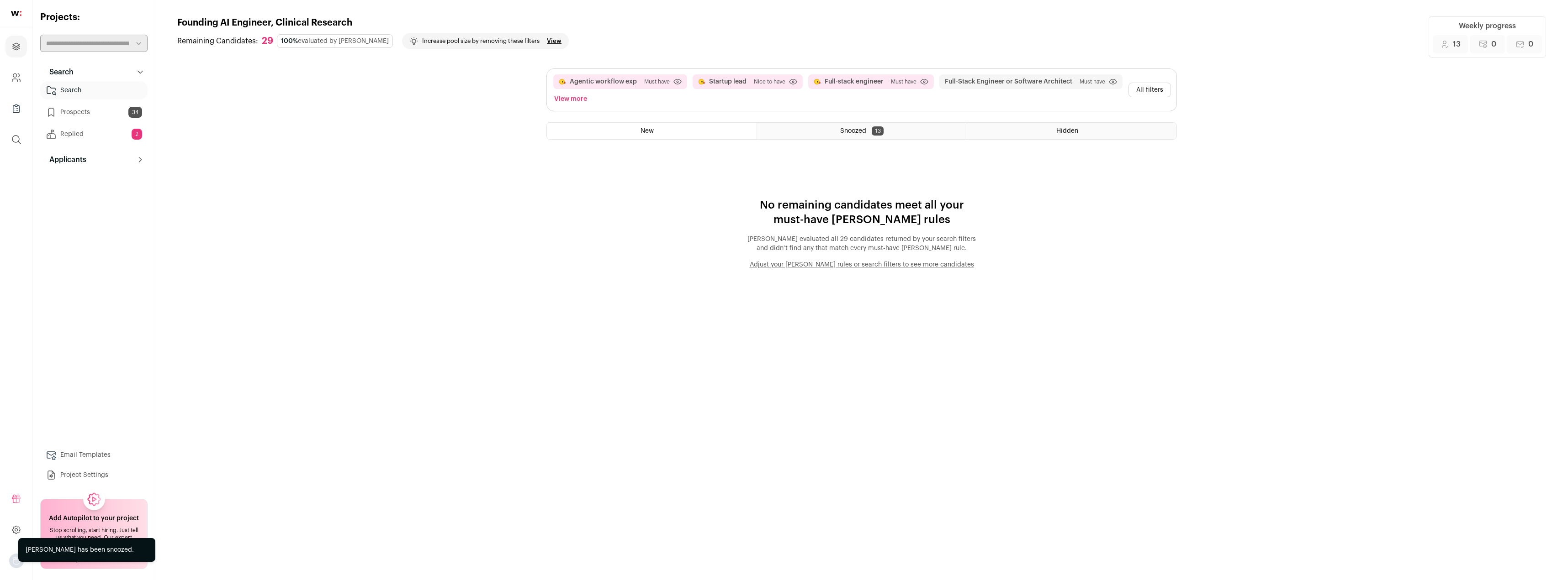
click at [76, 114] on link "Prospects 34" at bounding box center [94, 112] width 108 height 18
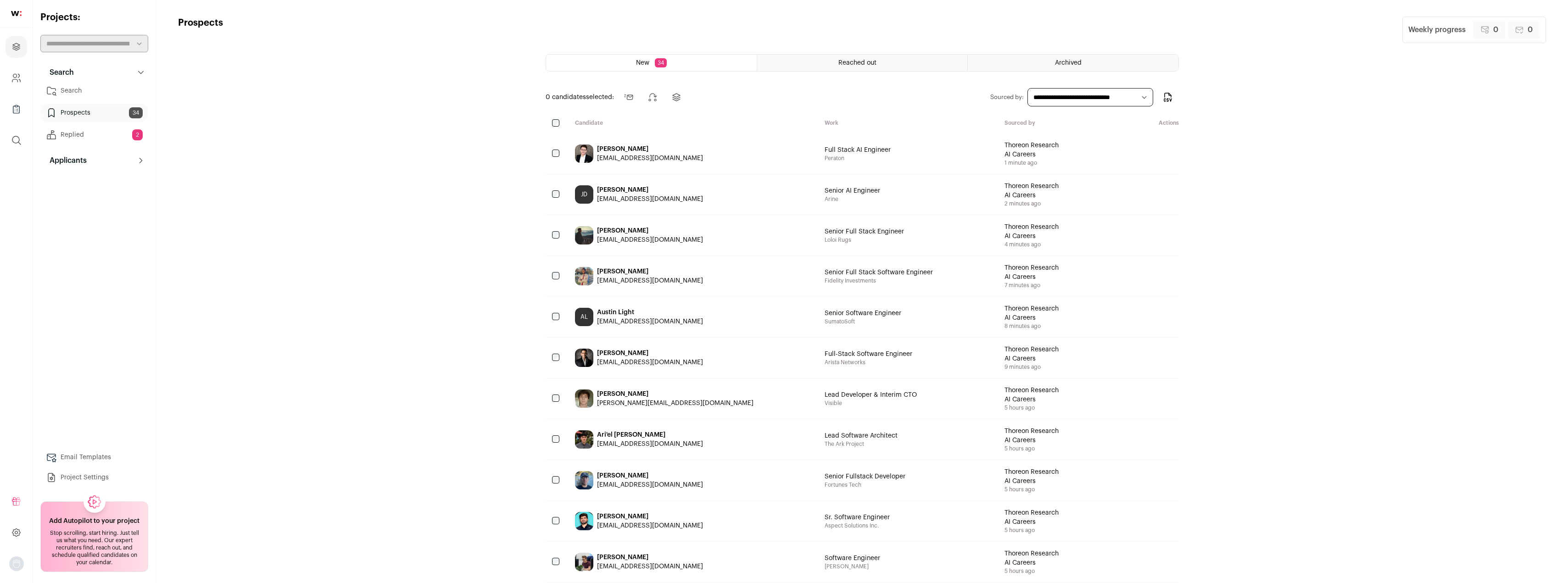
click at [691, 354] on div "[PERSON_NAME] [EMAIL_ADDRESS][DOMAIN_NAME]" at bounding box center [693, 358] width 250 height 41
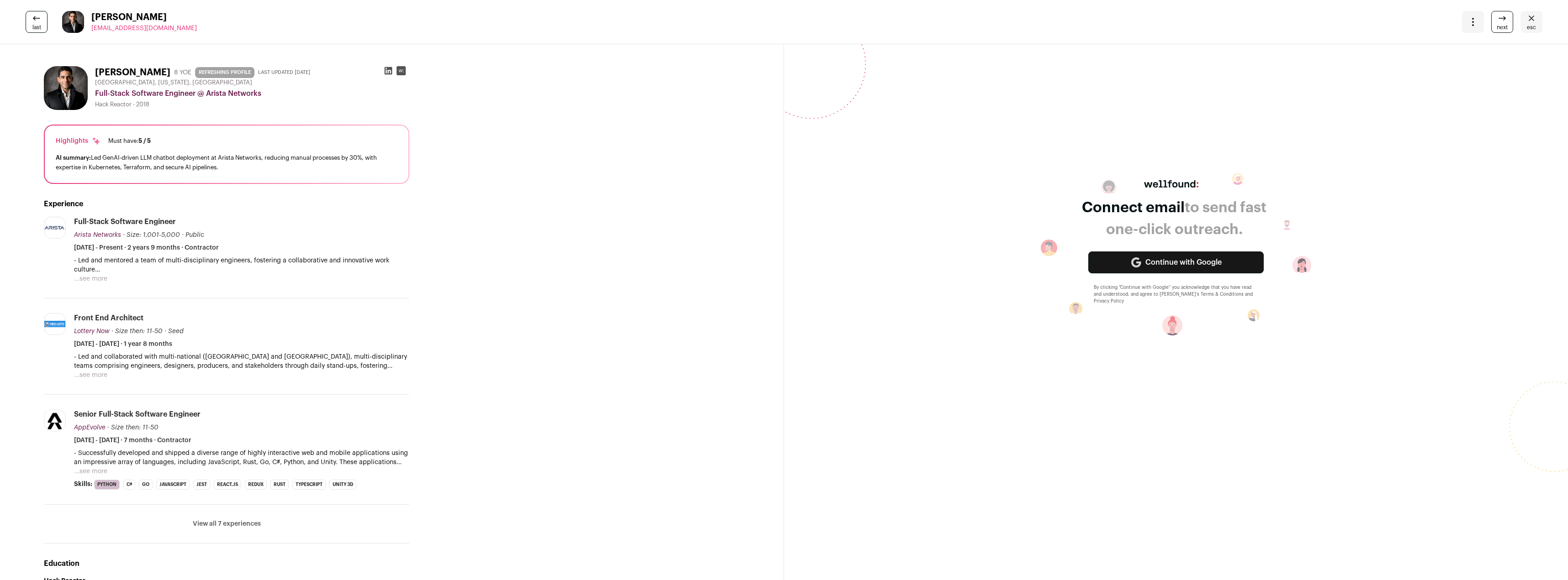
click at [98, 280] on button "...see more" at bounding box center [90, 279] width 33 height 9
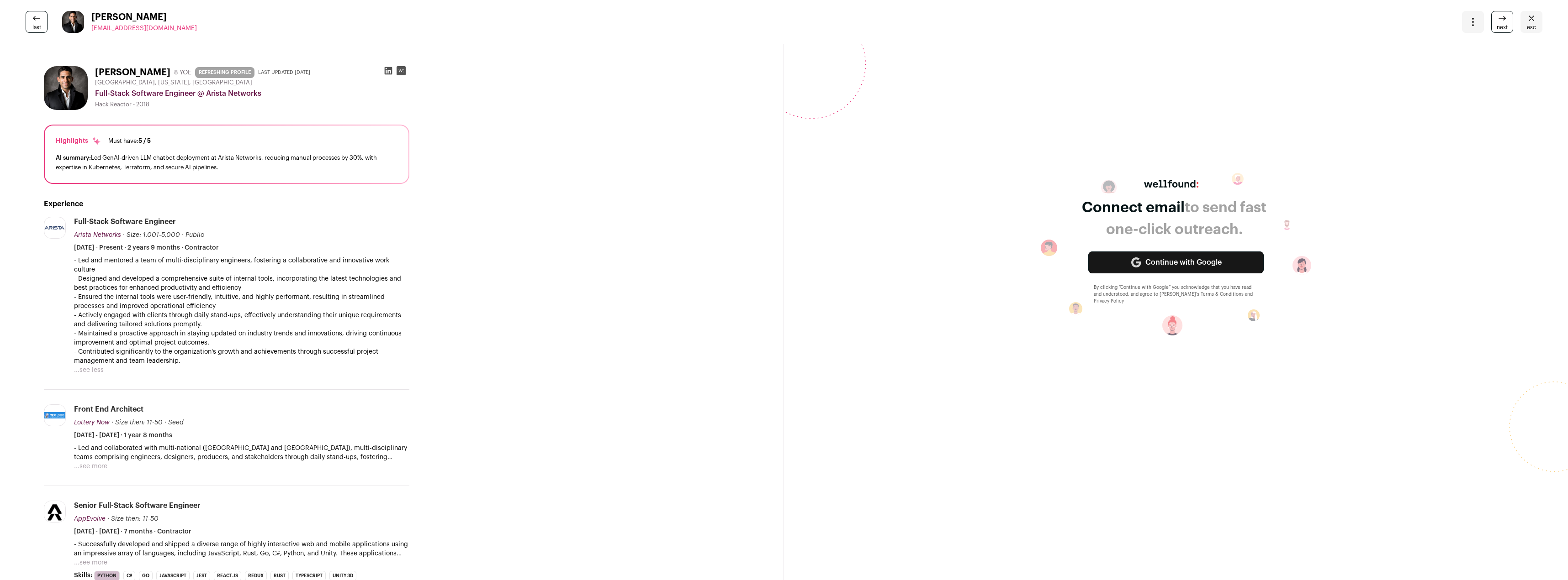
drag, startPoint x: 115, startPoint y: 281, endPoint x: 221, endPoint y: 234, distance: 116.0
click at [224, 327] on p "- Led and mentored a team of multi-disciplinary engineers, fostering a collabor…" at bounding box center [241, 311] width 335 height 109
click at [32, 21] on icon at bounding box center [37, 18] width 11 height 11
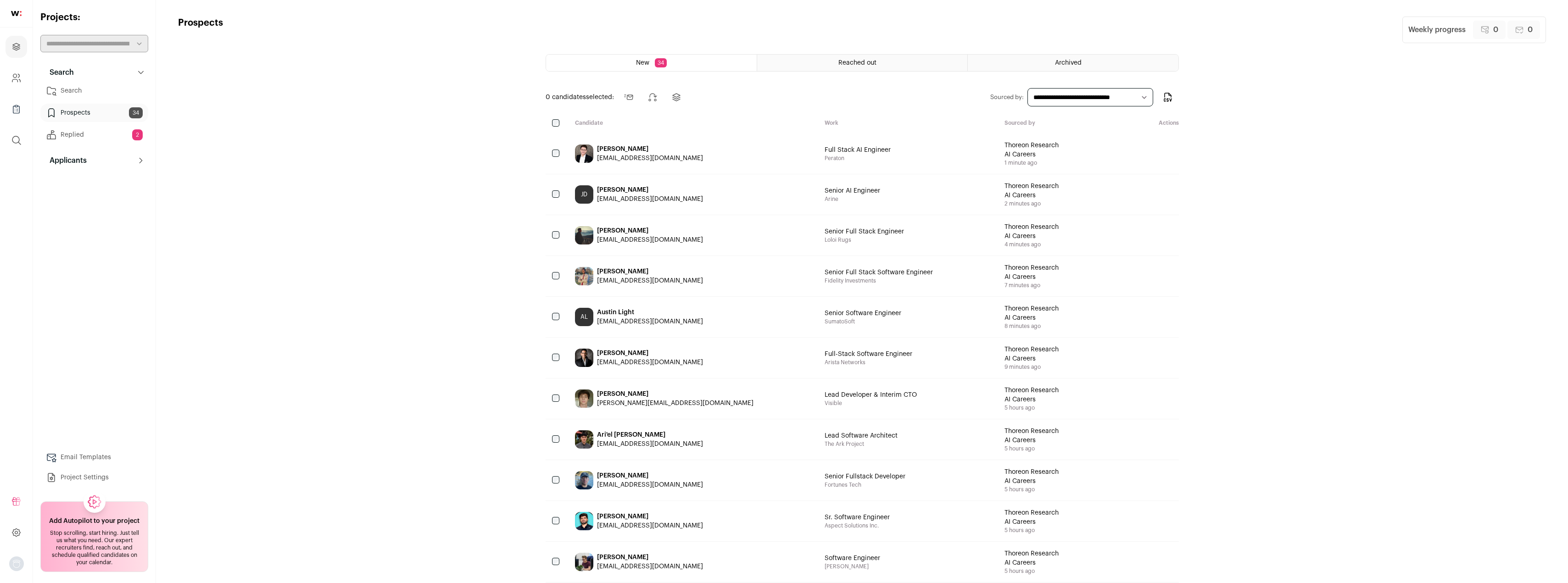
click at [626, 400] on div "[PERSON_NAME][EMAIL_ADDRESS][DOMAIN_NAME]" at bounding box center [675, 404] width 157 height 9
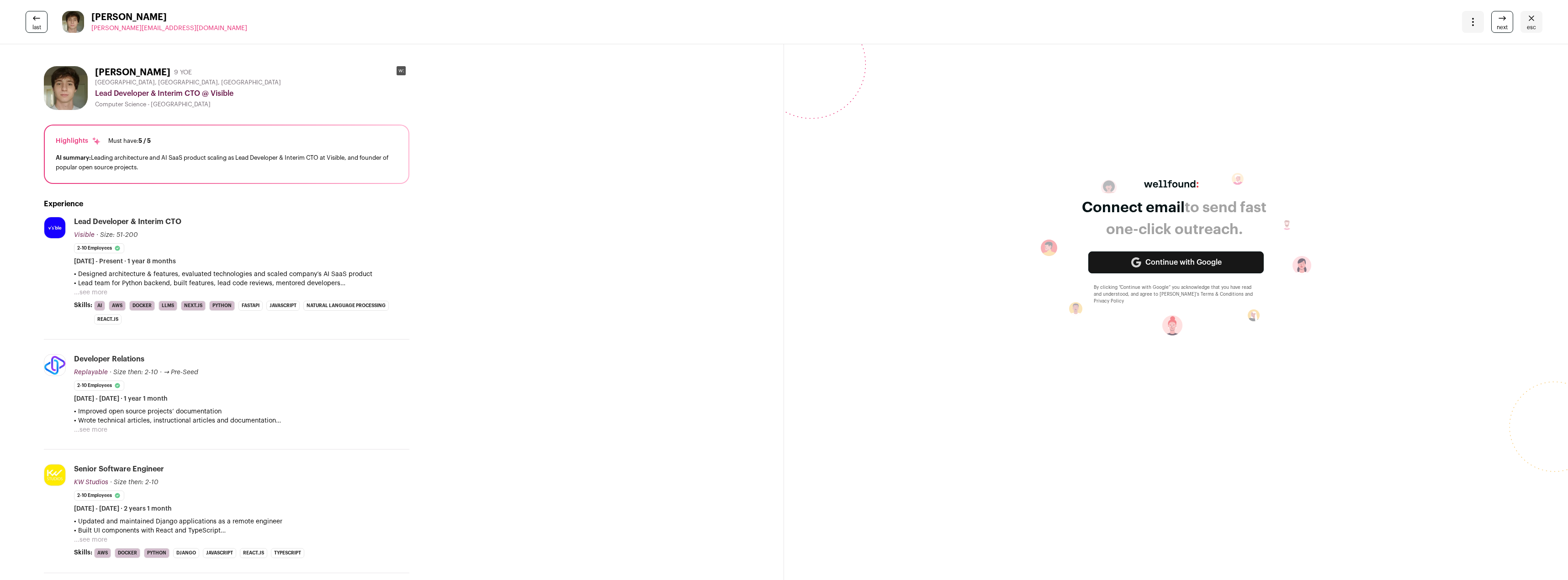
click at [94, 293] on button "...see more" at bounding box center [90, 293] width 33 height 9
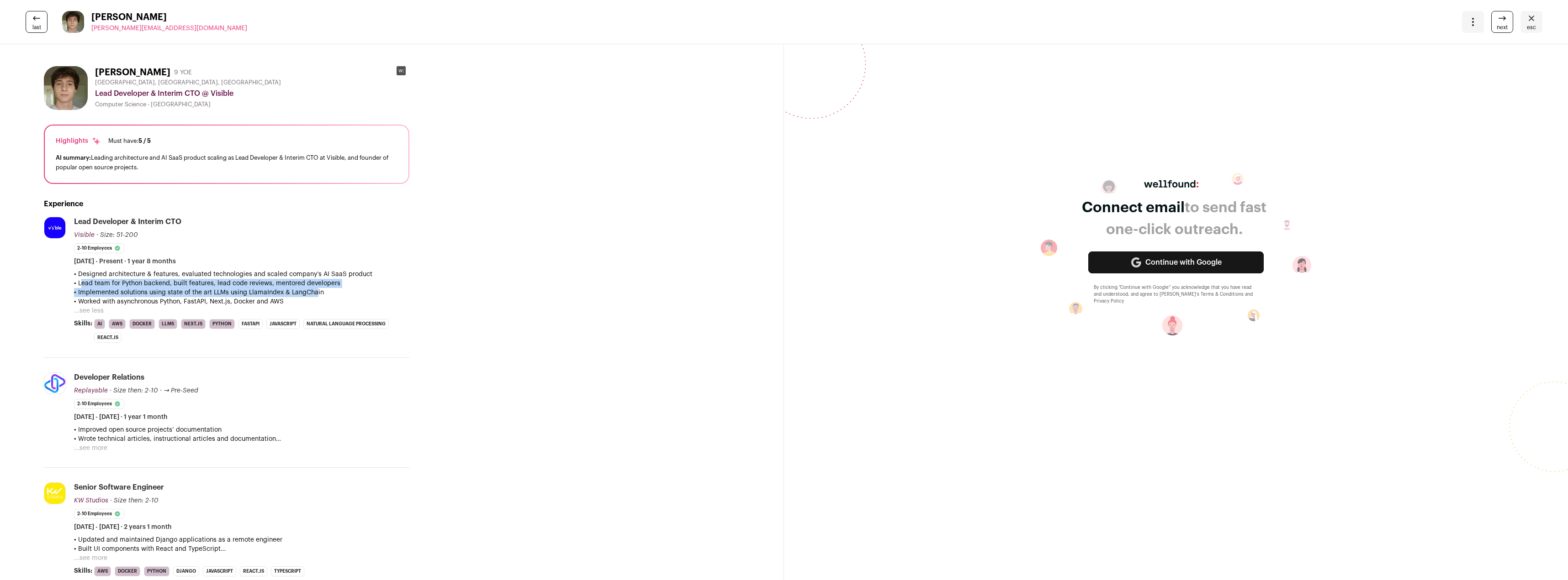
drag, startPoint x: 78, startPoint y: 283, endPoint x: 310, endPoint y: 291, distance: 232.1
click at [310, 291] on div "• Designed architecture & features, evaluated technologies and scaled company’s…" at bounding box center [241, 288] width 335 height 36
click at [310, 291] on p "• Implemented solutions using state of the art LLMs using LlamaIndex & LangChain" at bounding box center [241, 293] width 335 height 9
drag, startPoint x: 211, startPoint y: 294, endPoint x: 322, endPoint y: 297, distance: 111.0
click at [322, 297] on div "• Designed architecture & features, evaluated technologies and scaled company’s…" at bounding box center [241, 288] width 335 height 36
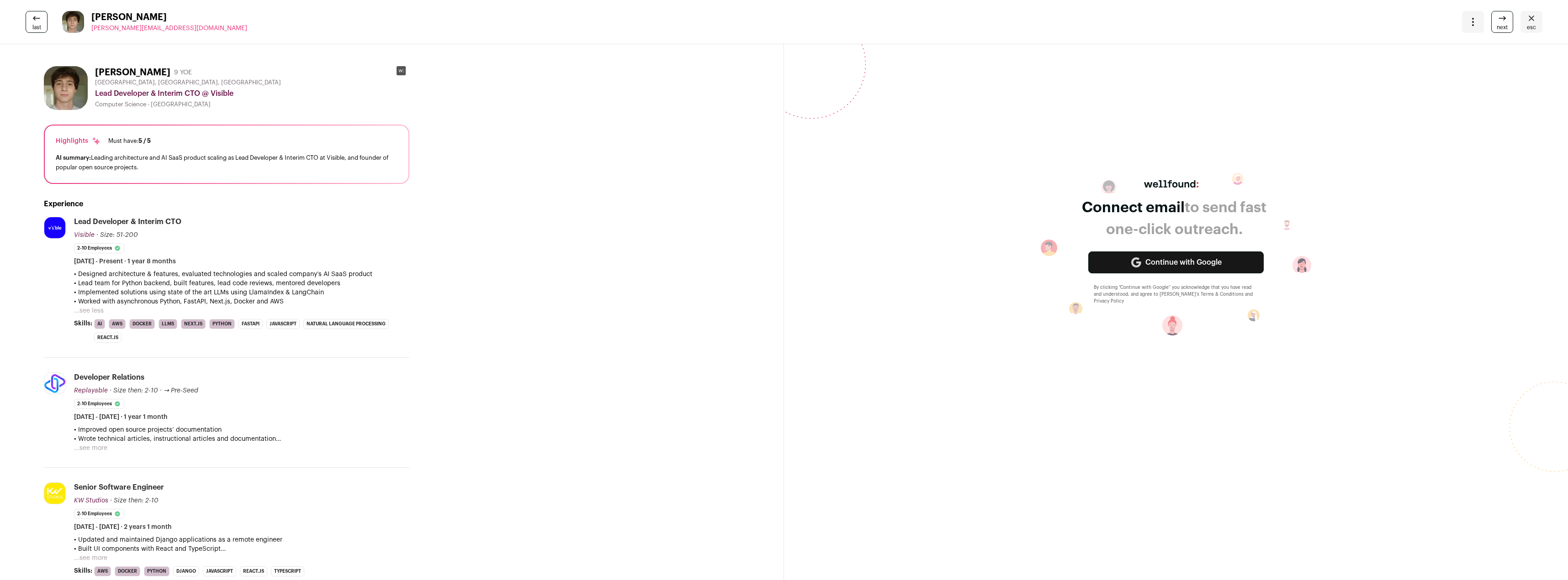
click at [301, 308] on div "• Designed architecture & features, evaluated technologies and scaled company’s…" at bounding box center [241, 293] width 335 height 46
click at [91, 446] on button "...see more" at bounding box center [90, 448] width 33 height 9
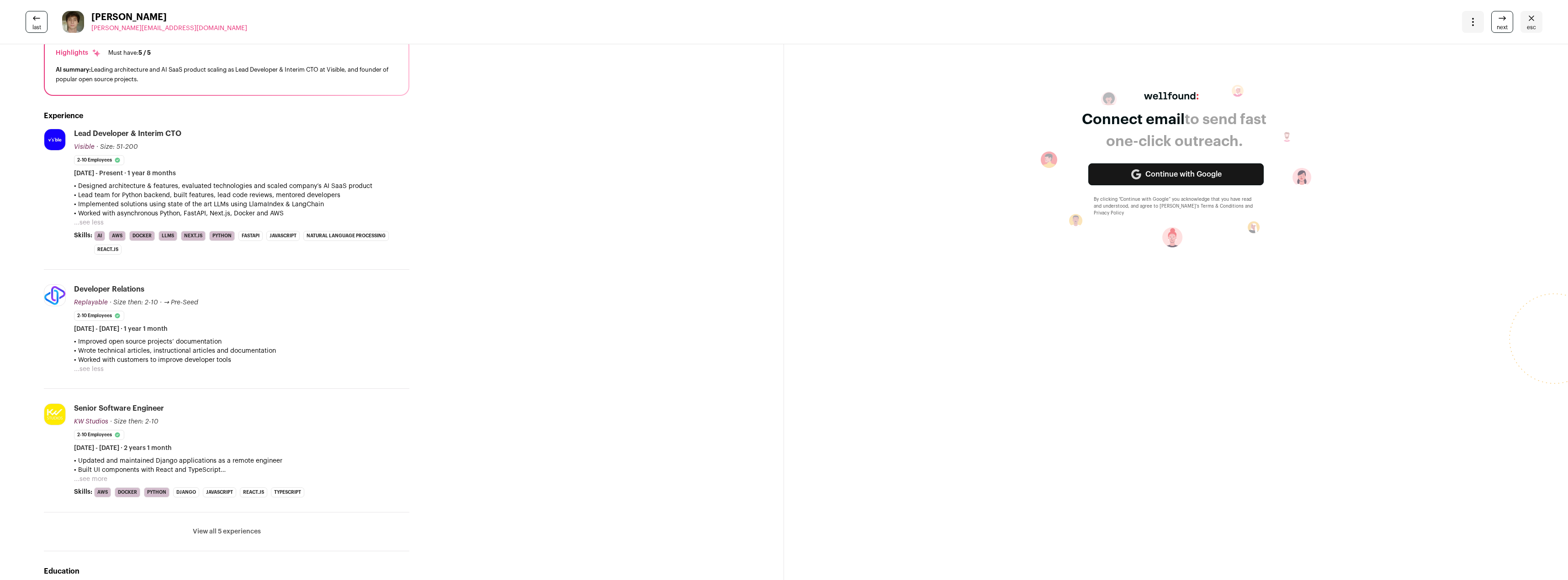
scroll to position [137, 0]
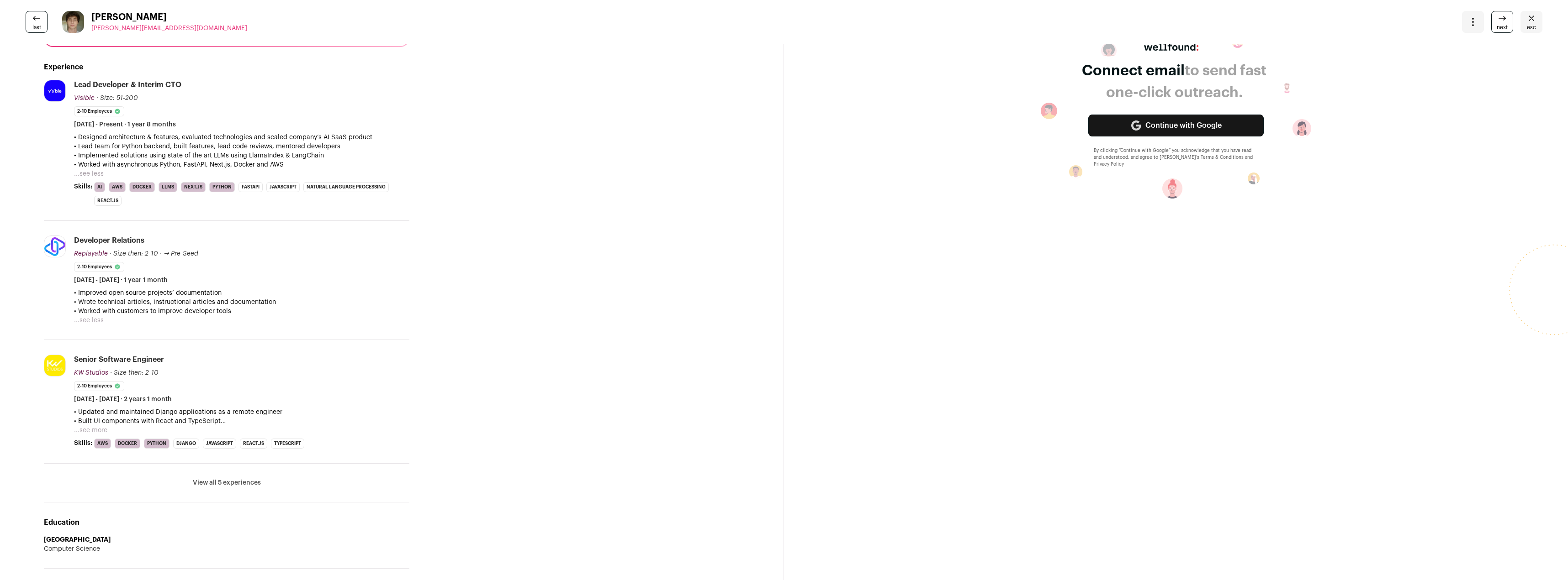
click at [87, 429] on button "...see more" at bounding box center [90, 431] width 33 height 9
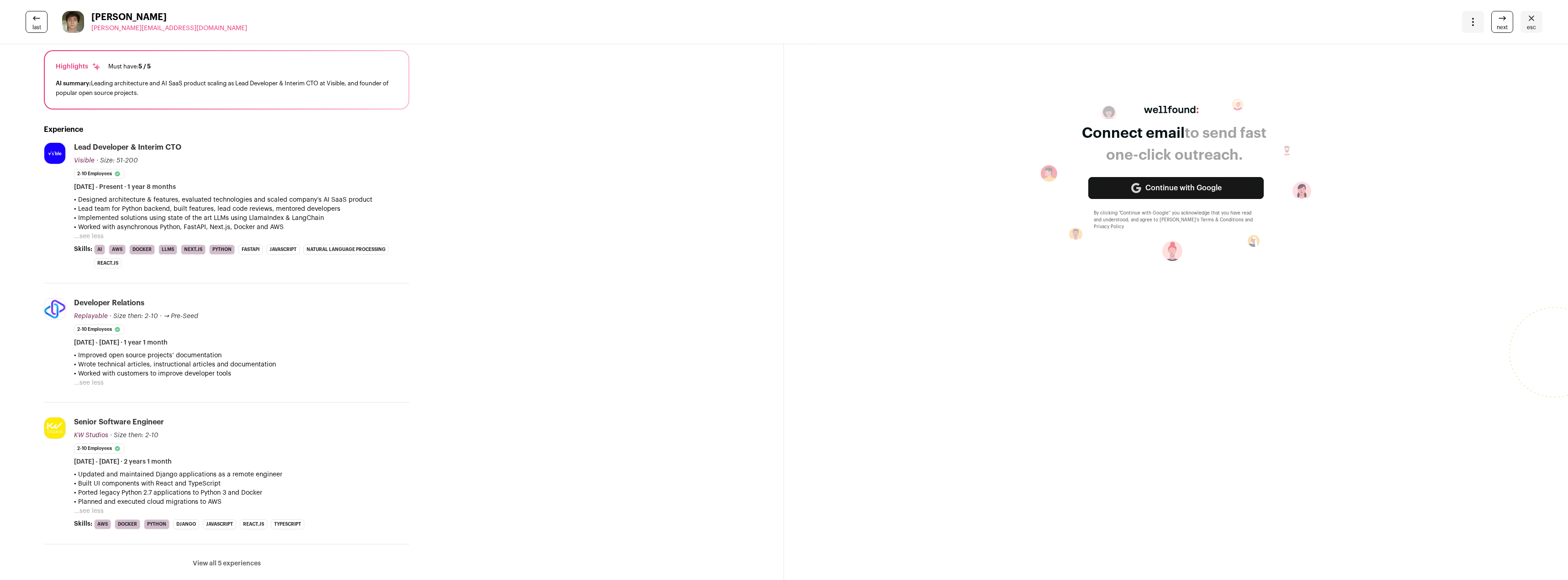
scroll to position [0, 0]
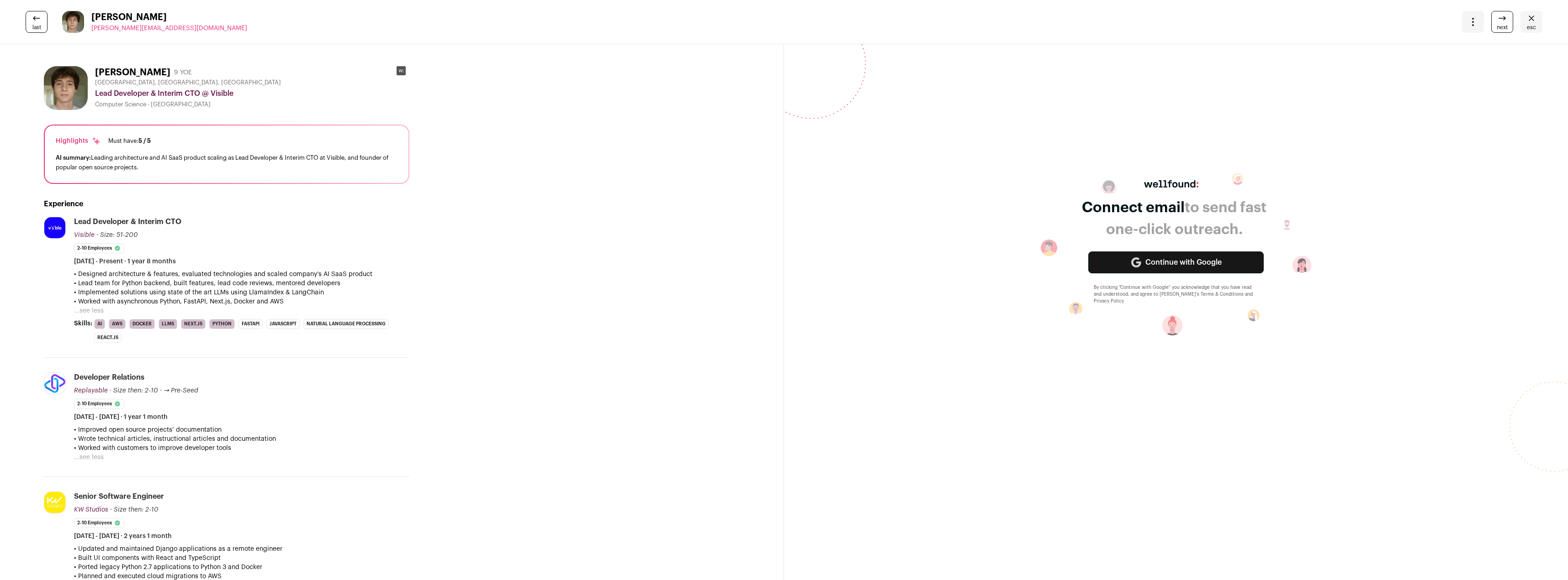
drag, startPoint x: 96, startPoint y: 278, endPoint x: 338, endPoint y: 300, distance: 243.0
click at [338, 300] on div "• Designed architecture & features, evaluated technologies and scaled company’s…" at bounding box center [241, 288] width 335 height 36
click at [338, 300] on p "• Worked with asynchronous Python, FastAPI, Next.js, Docker and AWS" at bounding box center [241, 302] width 335 height 9
click at [40, 27] on span "last" at bounding box center [37, 27] width 8 height 7
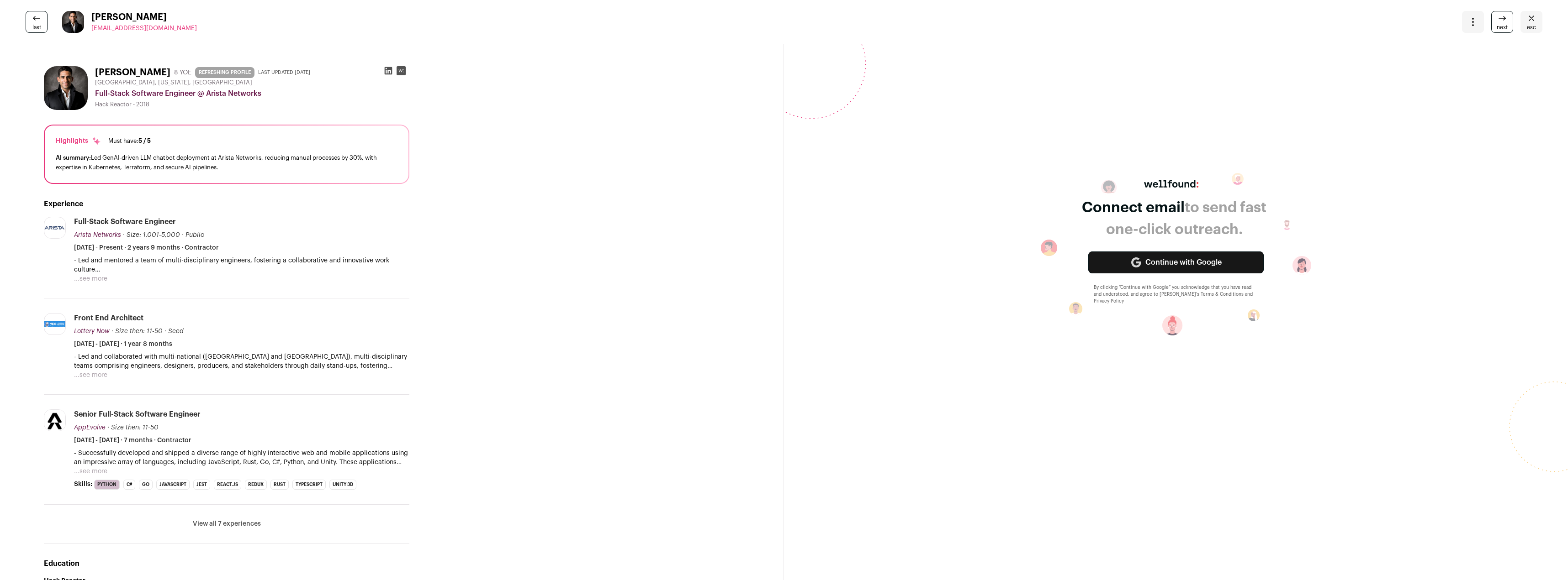
click at [1497, 20] on icon at bounding box center [1502, 18] width 11 height 11
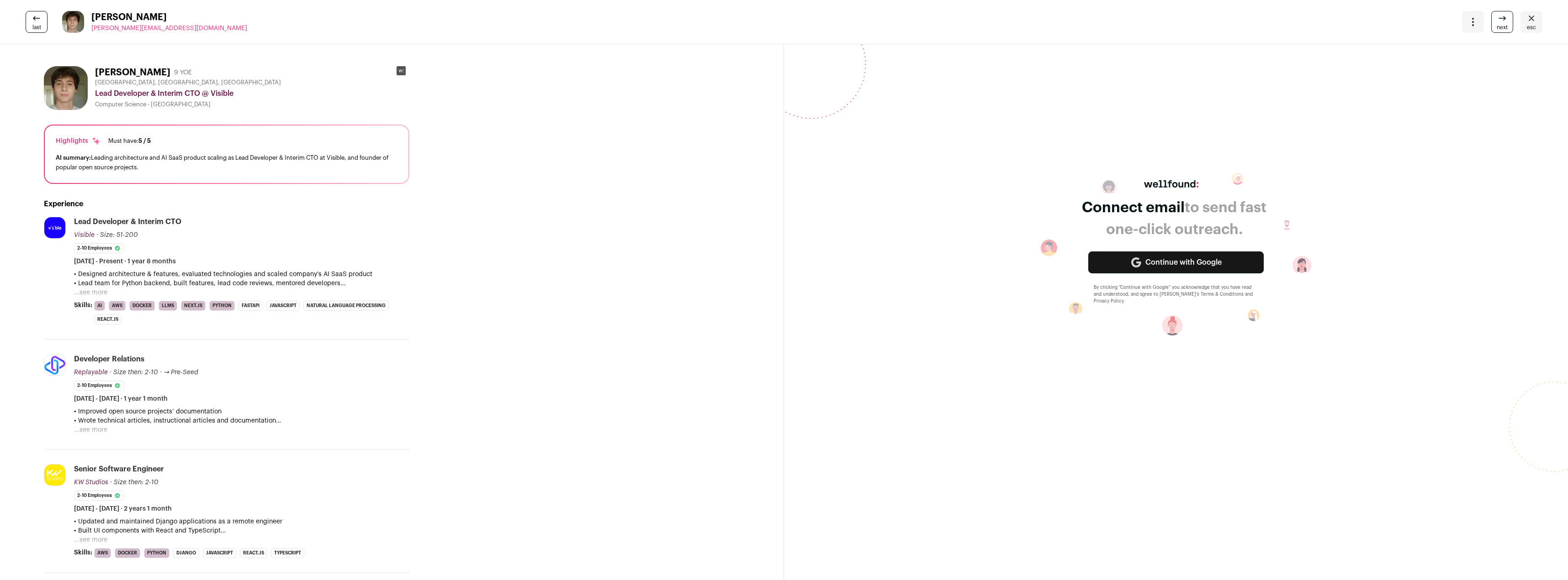
click at [1497, 23] on icon at bounding box center [1502, 18] width 11 height 11
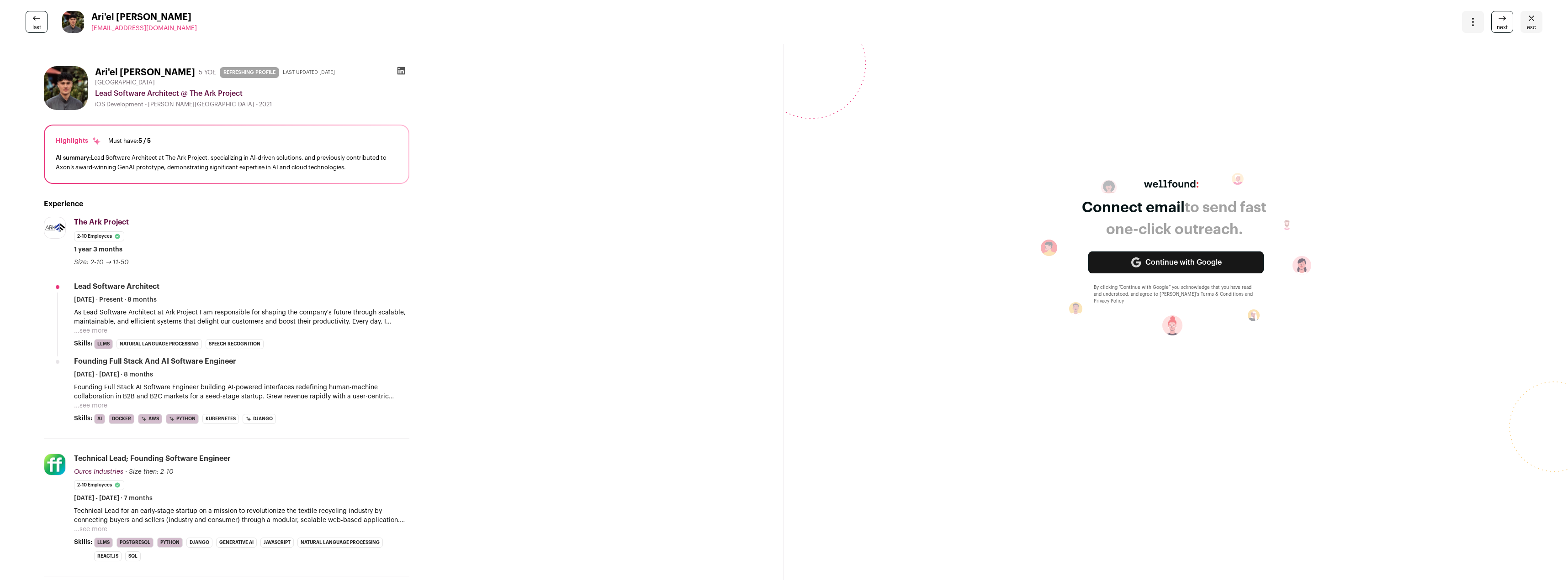
click at [86, 334] on button "...see more" at bounding box center [90, 331] width 33 height 9
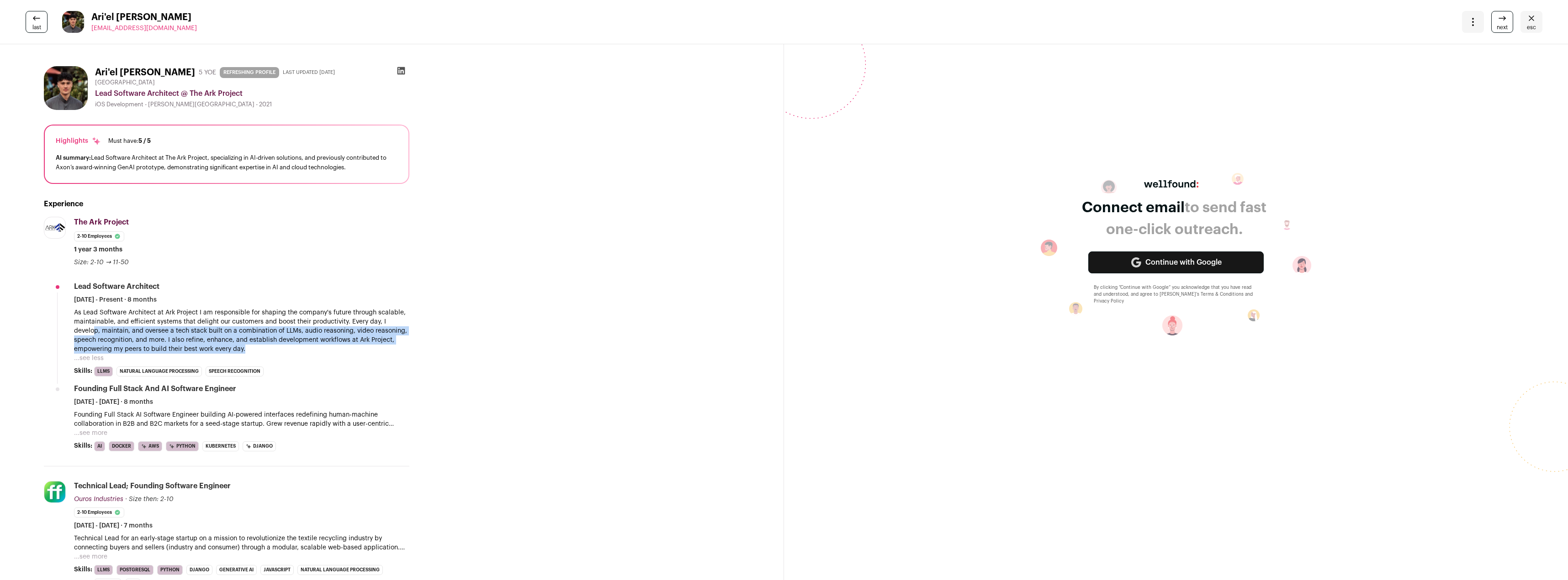
drag, startPoint x: 95, startPoint y: 328, endPoint x: 245, endPoint y: 349, distance: 151.5
click at [245, 349] on p "As Lead Software Architect at Ark Project I am responsible for shaping the comp…" at bounding box center [241, 331] width 335 height 46
click at [252, 347] on p "As Lead Software Architect at Ark Project I am responsible for shaping the comp…" at bounding box center [241, 331] width 335 height 46
drag, startPoint x: 236, startPoint y: 347, endPoint x: 80, endPoint y: 323, distance: 157.8
click at [80, 323] on p "As Lead Software Architect at Ark Project I am responsible for shaping the comp…" at bounding box center [241, 331] width 335 height 46
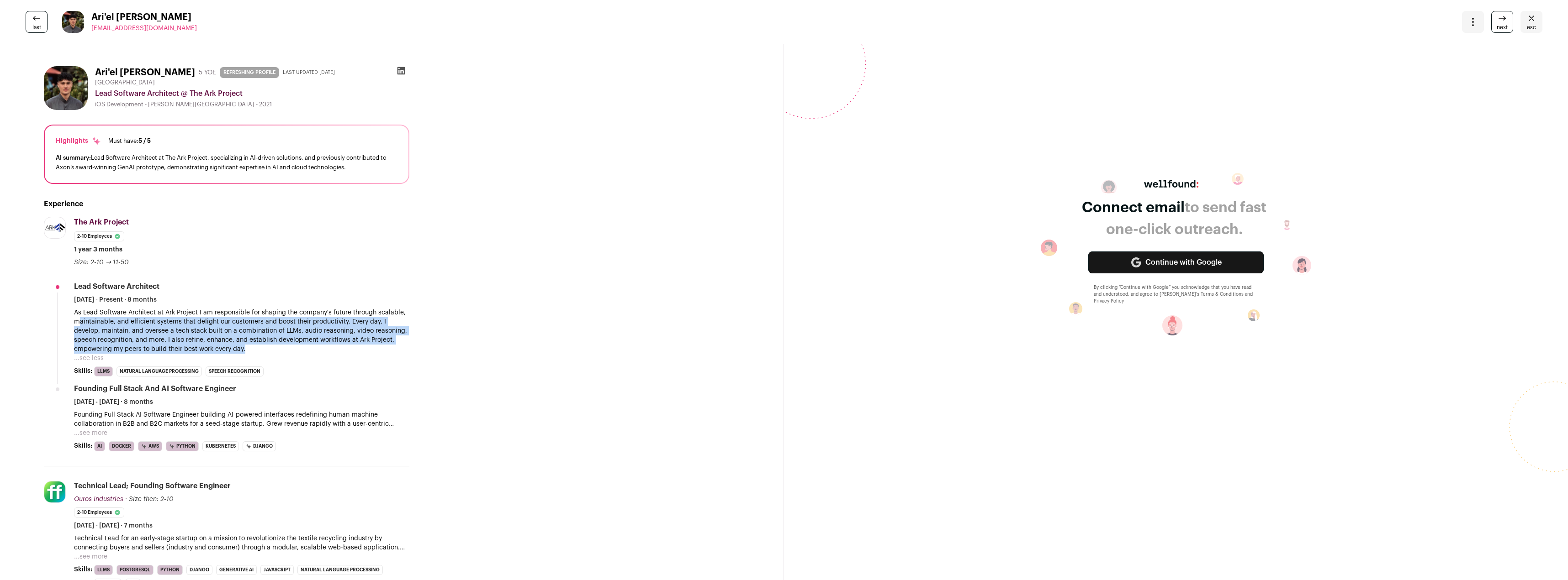
click at [98, 429] on button "...see more" at bounding box center [90, 433] width 33 height 9
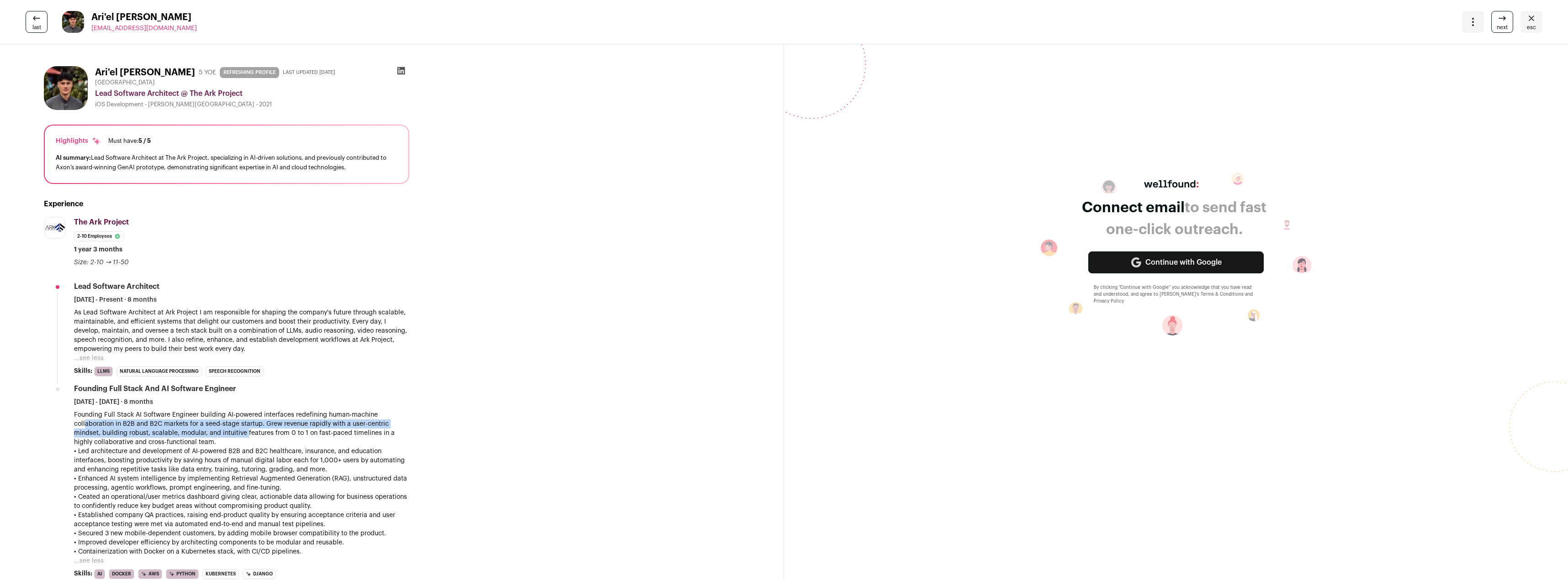
drag, startPoint x: 84, startPoint y: 423, endPoint x: 247, endPoint y: 437, distance: 163.6
click at [247, 437] on p "Founding Full Stack AI Software Engineer building AI-powered interfaces redefin…" at bounding box center [241, 484] width 335 height 146
click at [248, 438] on p "Founding Full Stack AI Software Engineer building AI-powered interfaces redefin…" at bounding box center [241, 484] width 335 height 146
drag, startPoint x: 93, startPoint y: 450, endPoint x: 335, endPoint y: 469, distance: 242.7
click at [335, 469] on p "Founding Full Stack AI Software Engineer building AI-powered interfaces redefin…" at bounding box center [241, 484] width 335 height 146
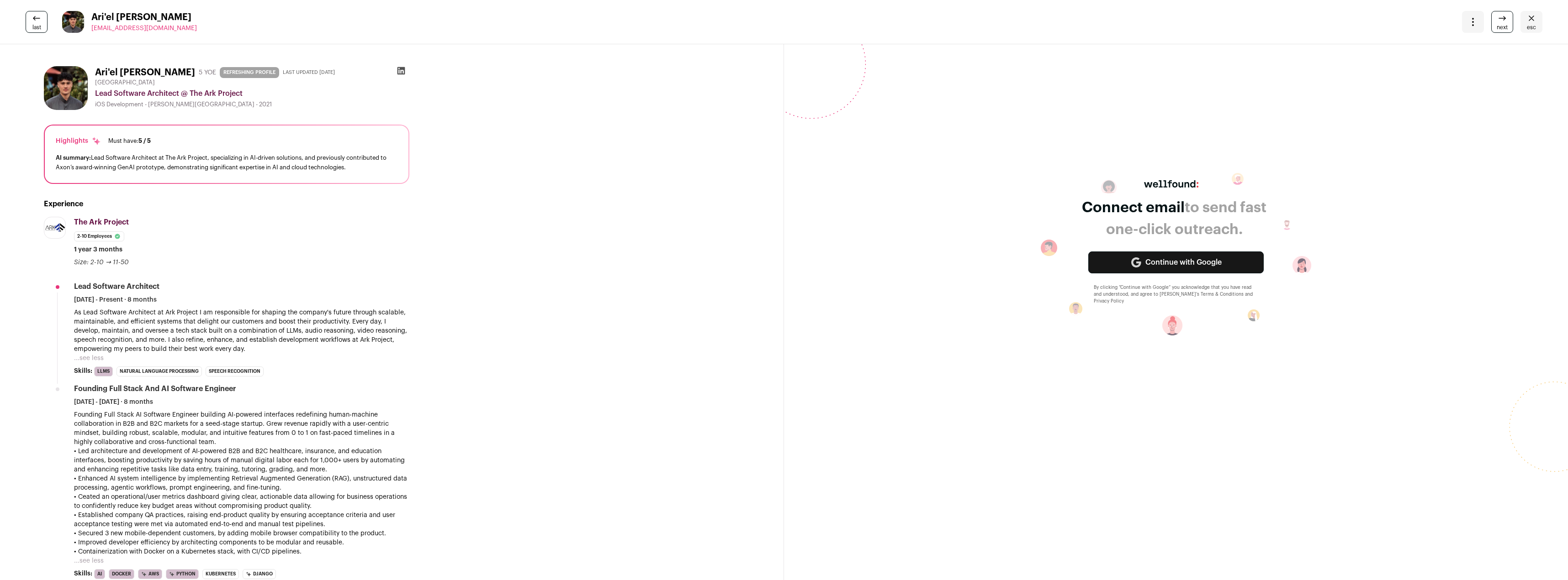
click at [337, 469] on p "Founding Full Stack AI Software Engineer building AI-powered interfaces redefin…" at bounding box center [241, 484] width 335 height 146
drag, startPoint x: 341, startPoint y: 469, endPoint x: 72, endPoint y: 454, distance: 269.4
click at [72, 454] on li "The Ark Project [DOMAIN_NAME] Add to company list Public / Private Private Valu…" at bounding box center [226, 405] width 365 height 377
click at [85, 478] on p "Founding Full Stack AI Software Engineer building AI-powered interfaces redefin…" at bounding box center [241, 484] width 335 height 146
drag, startPoint x: 88, startPoint y: 484, endPoint x: 288, endPoint y: 491, distance: 200.1
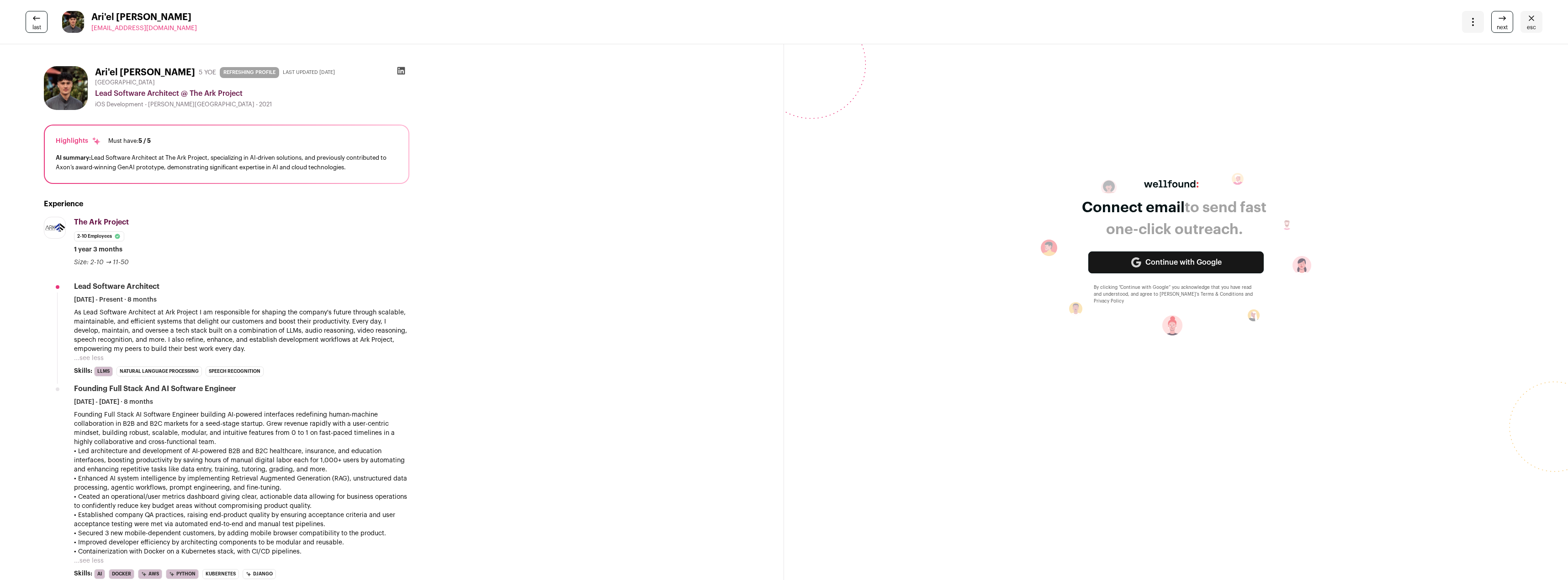
click at [286, 491] on p "Founding Full Stack AI Software Engineer building AI-powered interfaces redefin…" at bounding box center [241, 484] width 335 height 146
click at [288, 491] on p "Founding Full Stack AI Software Engineer building AI-powered interfaces redefin…" at bounding box center [241, 484] width 335 height 146
drag, startPoint x: 303, startPoint y: 488, endPoint x: 68, endPoint y: 478, distance: 235.2
click at [68, 478] on li "The Ark Project [DOMAIN_NAME] Add to company list Public / Private Private Valu…" at bounding box center [226, 405] width 365 height 377
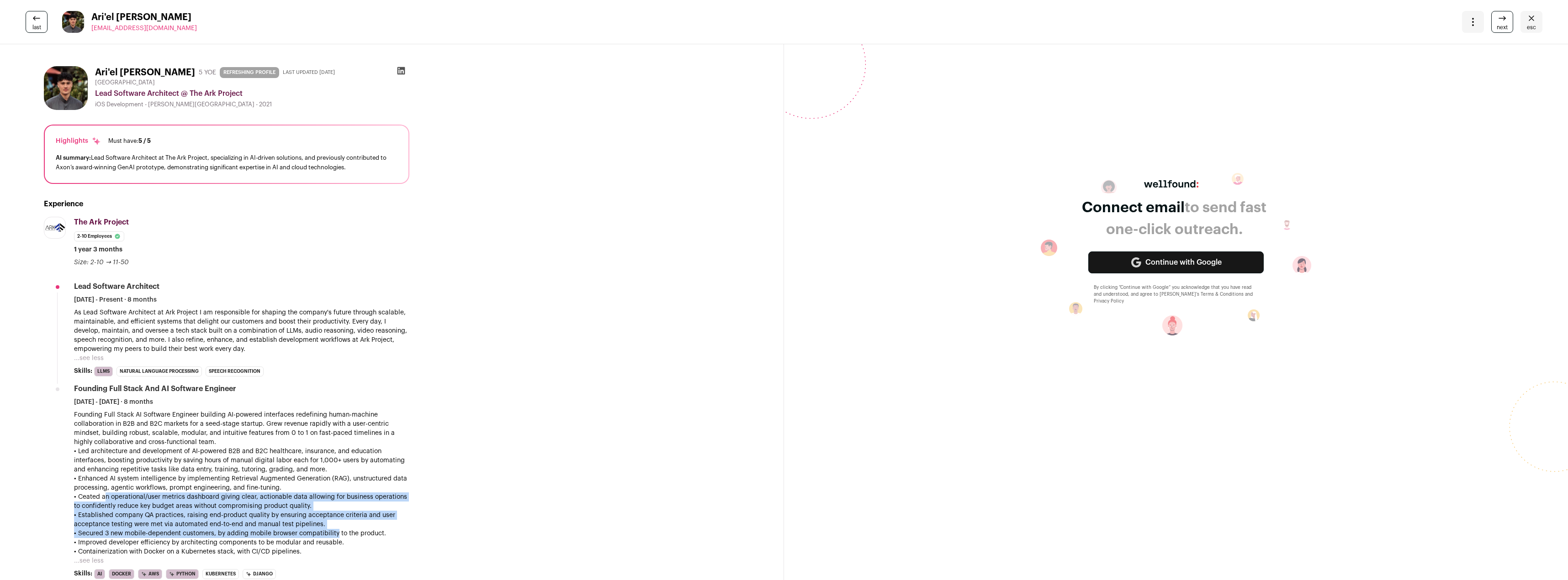
drag, startPoint x: 102, startPoint y: 502, endPoint x: 335, endPoint y: 527, distance: 234.3
click at [333, 530] on p "Founding Full Stack AI Software Engineer building AI-powered interfaces redefin…" at bounding box center [241, 484] width 335 height 146
click at [1497, 19] on icon at bounding box center [1502, 18] width 11 height 11
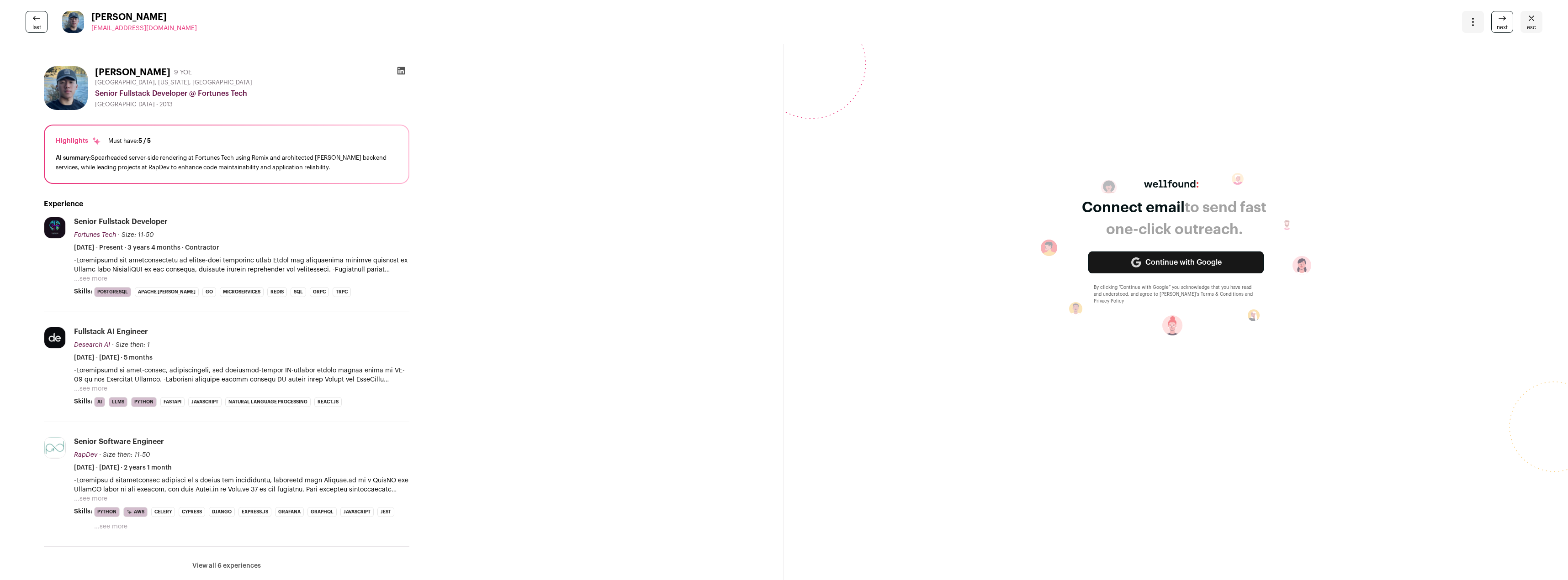
click at [93, 283] on button "...see more" at bounding box center [90, 279] width 33 height 9
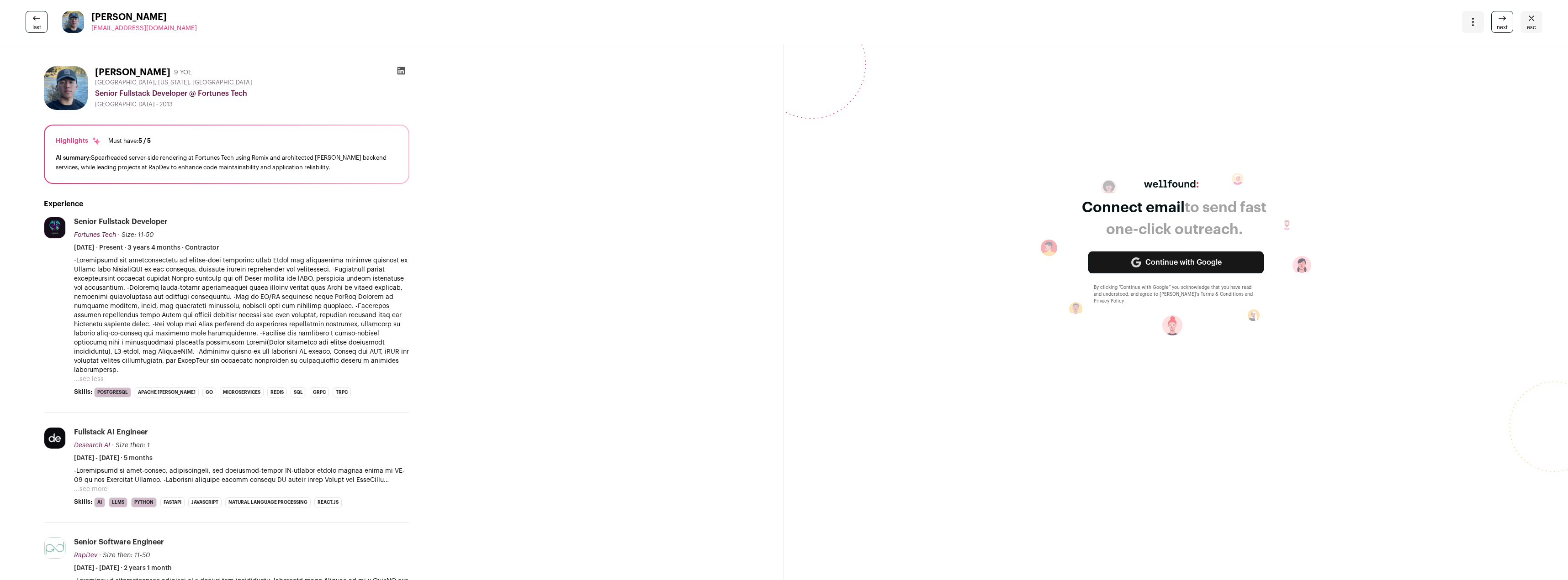
click at [94, 485] on button "...see more" at bounding box center [90, 489] width 33 height 9
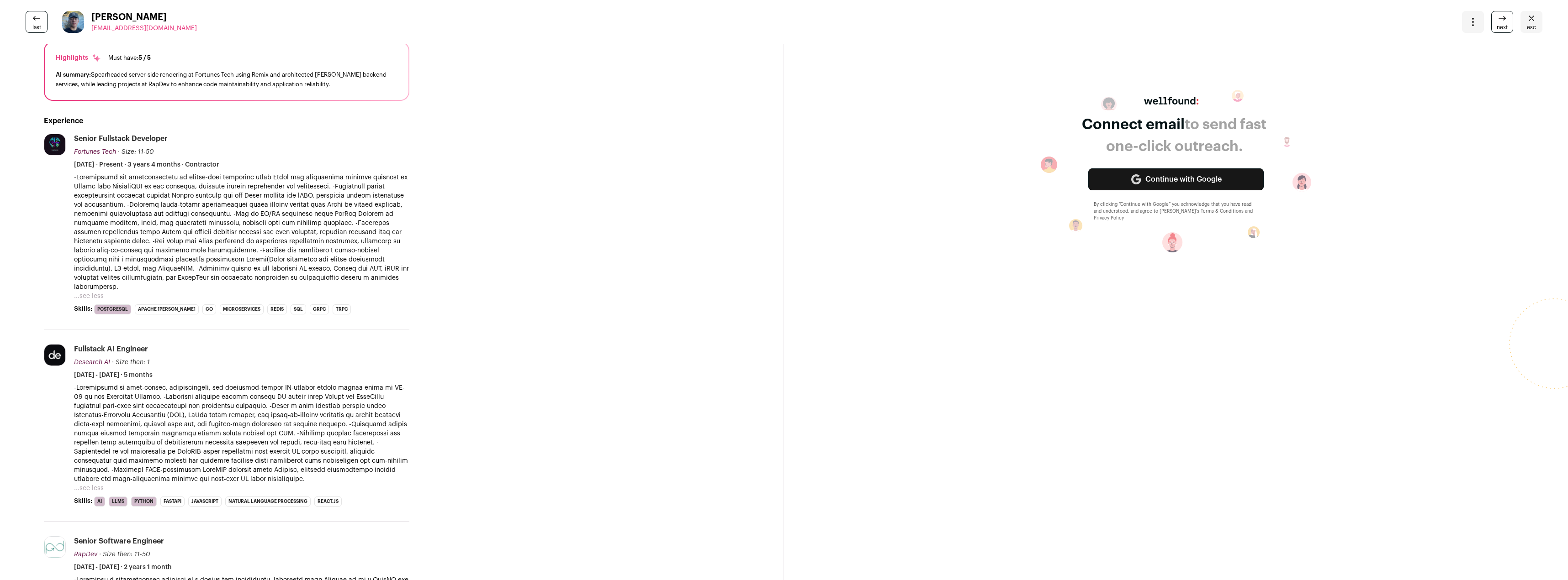
scroll to position [91, 0]
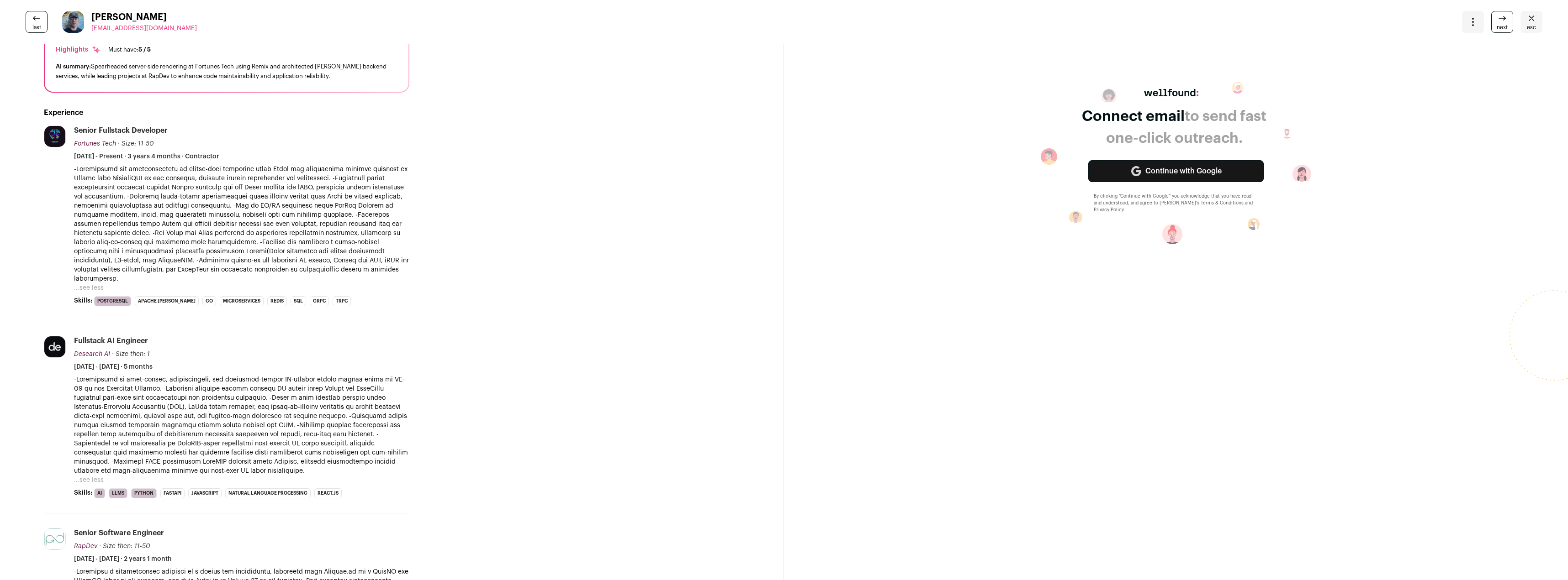
click at [90, 476] on button "...see less" at bounding box center [89, 480] width 30 height 9
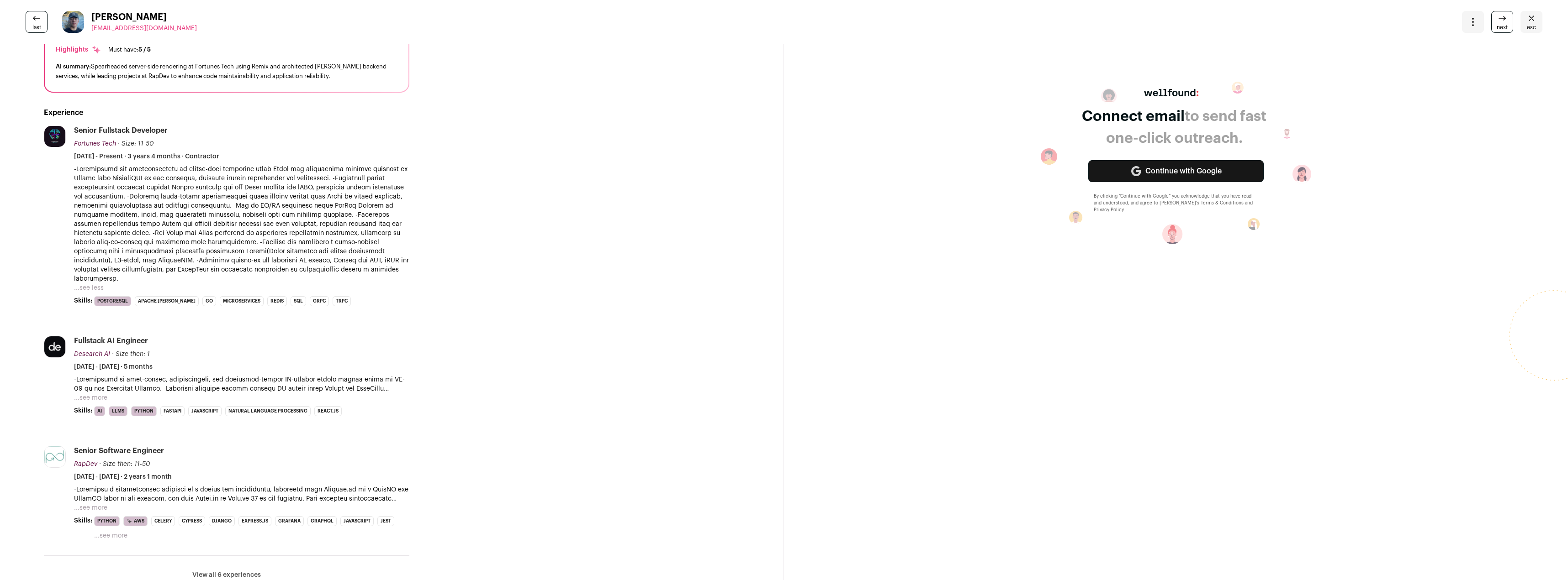
click at [1498, 23] on span "next" at bounding box center [1502, 27] width 11 height 7
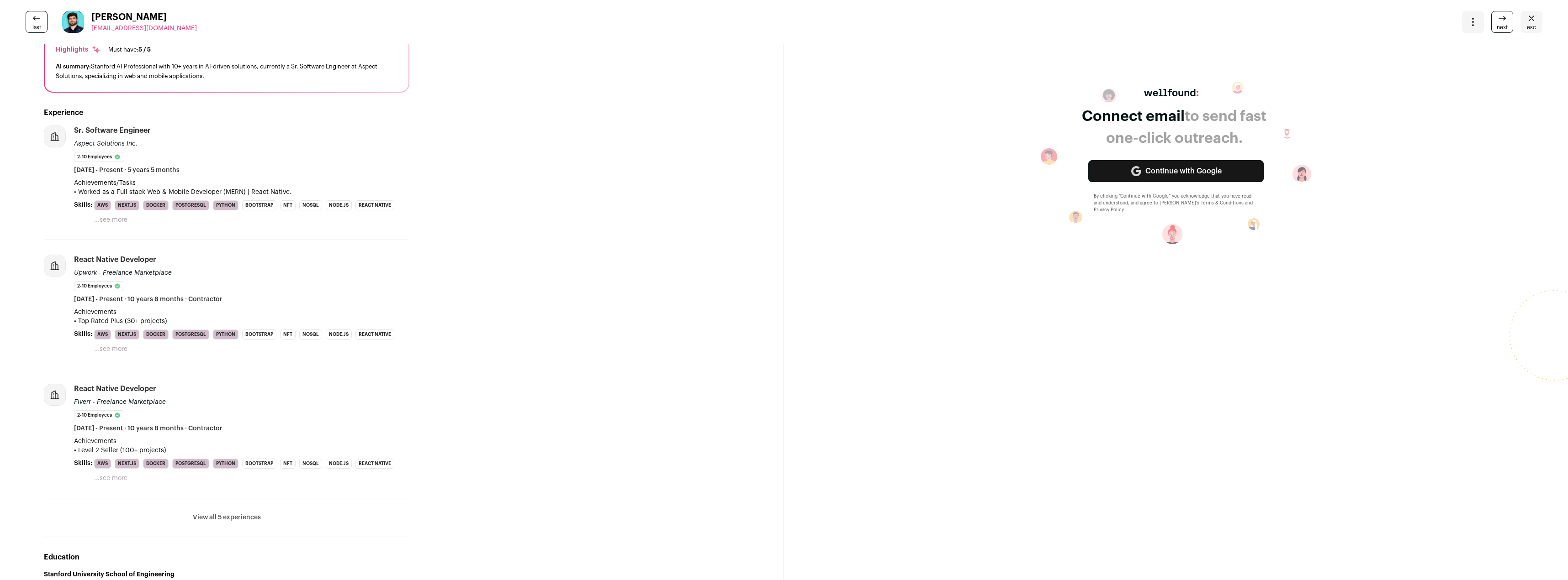
click at [115, 225] on button "...see more" at bounding box center [110, 220] width 33 height 9
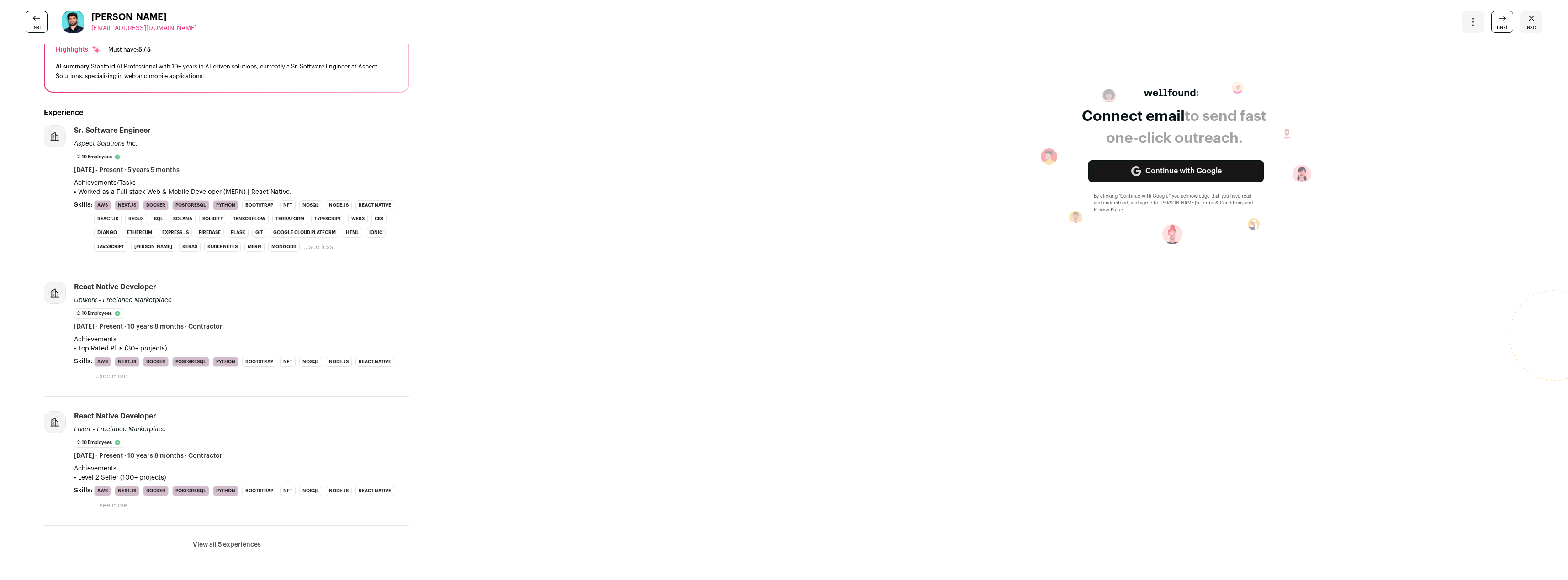
click at [100, 381] on button "...see more" at bounding box center [110, 377] width 33 height 9
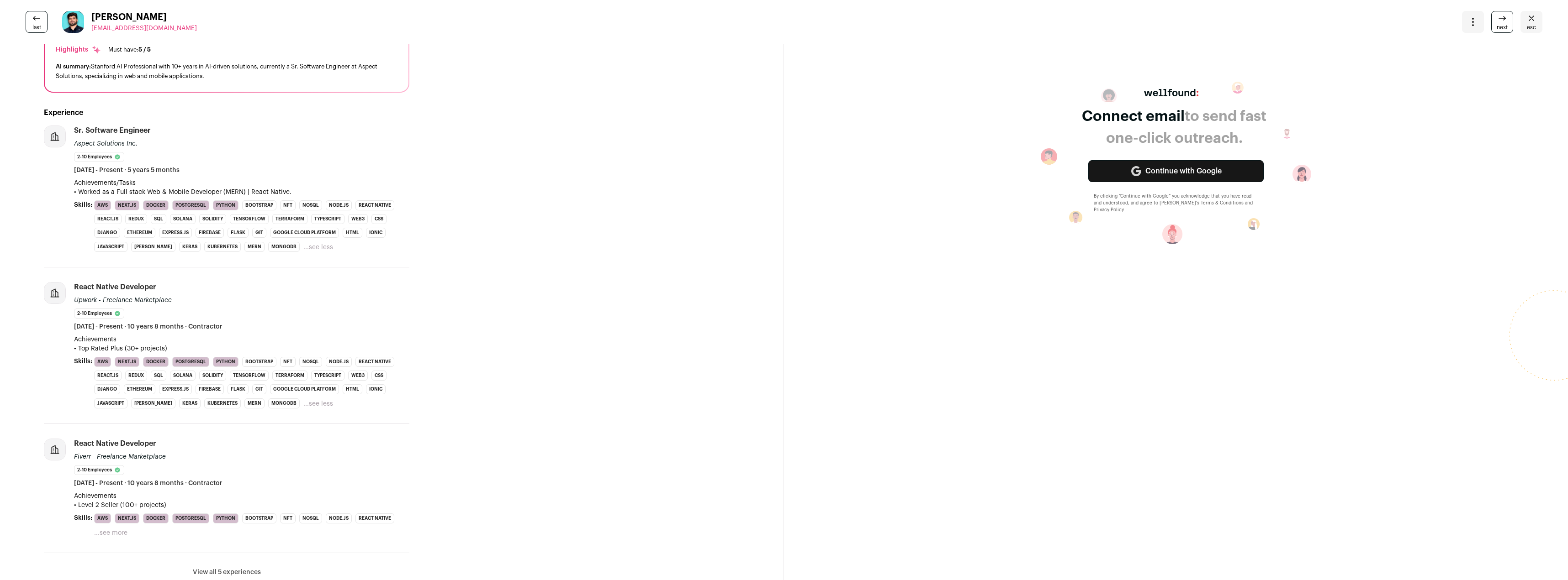
click at [123, 538] on button "...see more" at bounding box center [110, 533] width 33 height 9
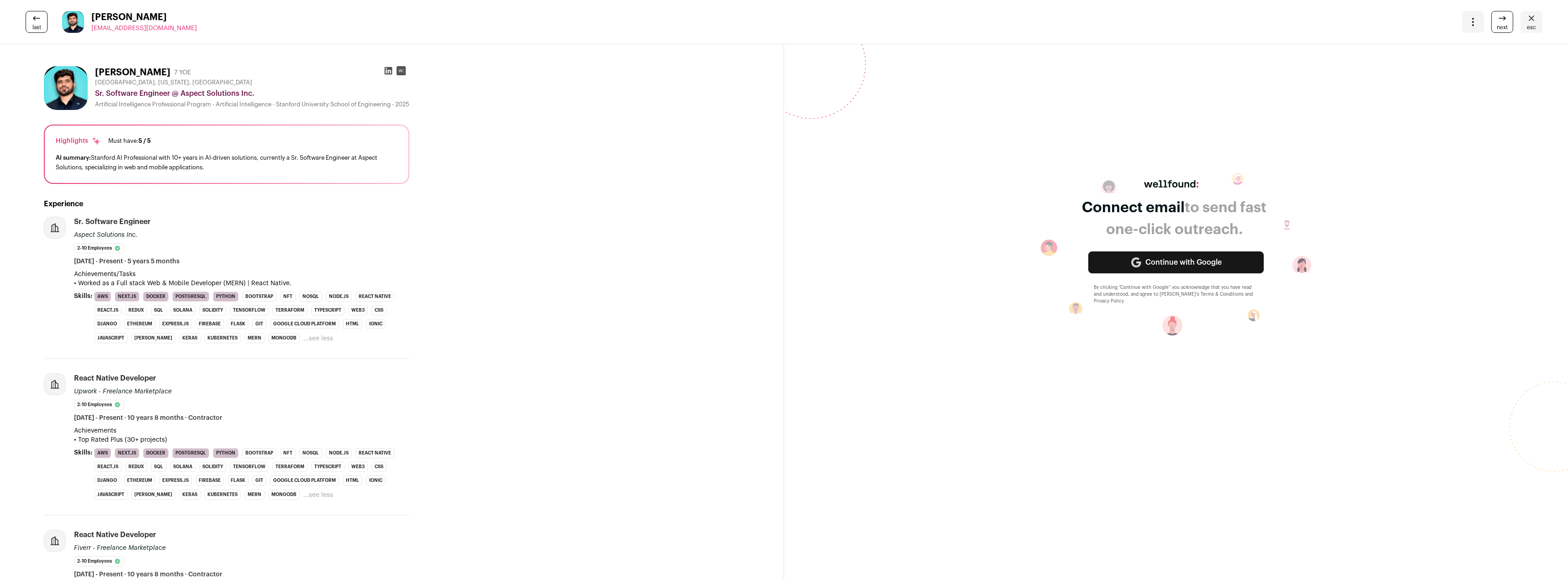
drag, startPoint x: 289, startPoint y: 175, endPoint x: 100, endPoint y: 167, distance: 189.2
click at [100, 166] on div "AI summary: Stanford AI Professional with 10+ years in AI-driven solutions, cur…" at bounding box center [226, 162] width 342 height 19
click at [320, 170] on div "AI summary: Stanford AI Professional with 10+ years in AI-driven solutions, cur…" at bounding box center [226, 162] width 342 height 19
click at [1473, 25] on icon "Open dropdown" at bounding box center [1473, 25] width 1 height 1
drag, startPoint x: 499, startPoint y: 154, endPoint x: 760, endPoint y: 154, distance: 261.0
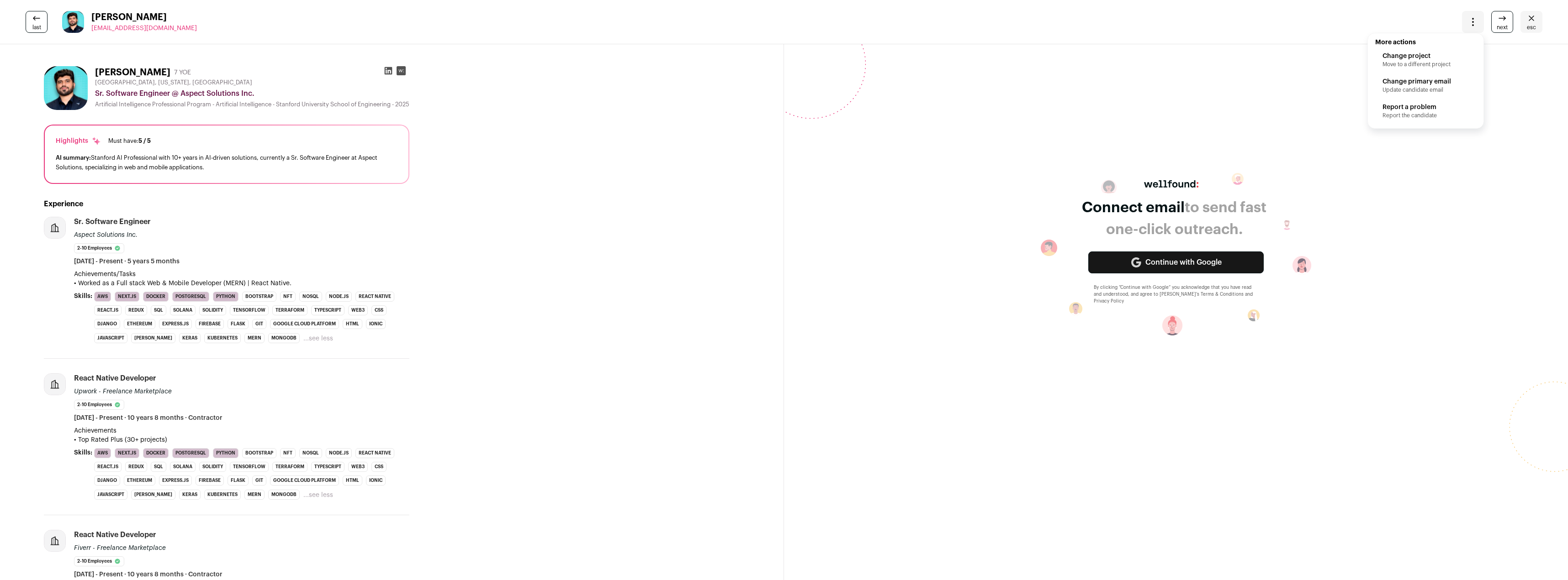
drag, startPoint x: 98, startPoint y: 164, endPoint x: 241, endPoint y: 167, distance: 143.0
click at [241, 167] on div "AI summary: Stanford AI Professional with 10+ years in AI-driven solutions, cur…" at bounding box center [226, 162] width 342 height 19
click at [232, 172] on div "AI summary: Stanford AI Professional with 10+ years in AI-driven solutions, cur…" at bounding box center [226, 162] width 342 height 19
click at [1497, 22] on icon at bounding box center [1502, 18] width 11 height 11
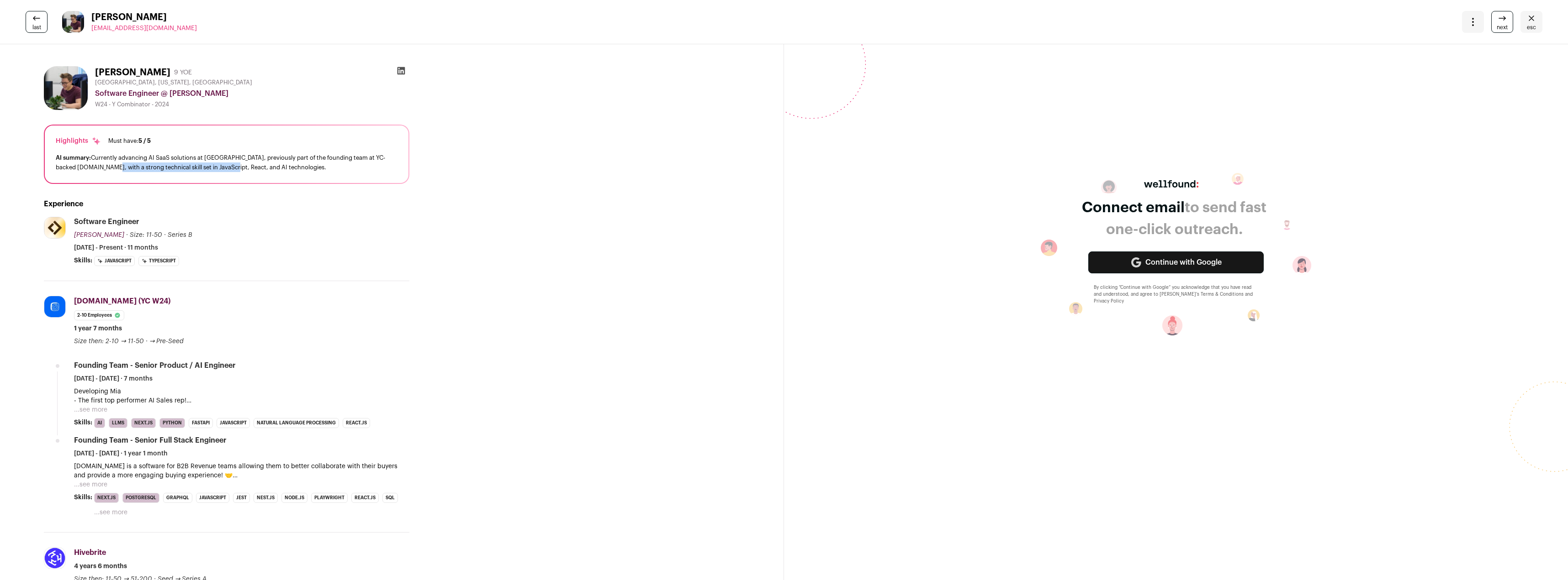
drag, startPoint x: 97, startPoint y: 164, endPoint x: 273, endPoint y: 169, distance: 176.1
click at [273, 168] on div "AI summary: Currently advancing AI SaaS solutions at [GEOGRAPHIC_DATA], previou…" at bounding box center [226, 162] width 342 height 19
click at [98, 411] on button "...see more" at bounding box center [90, 410] width 33 height 9
click at [95, 493] on button "...see more" at bounding box center [90, 494] width 33 height 9
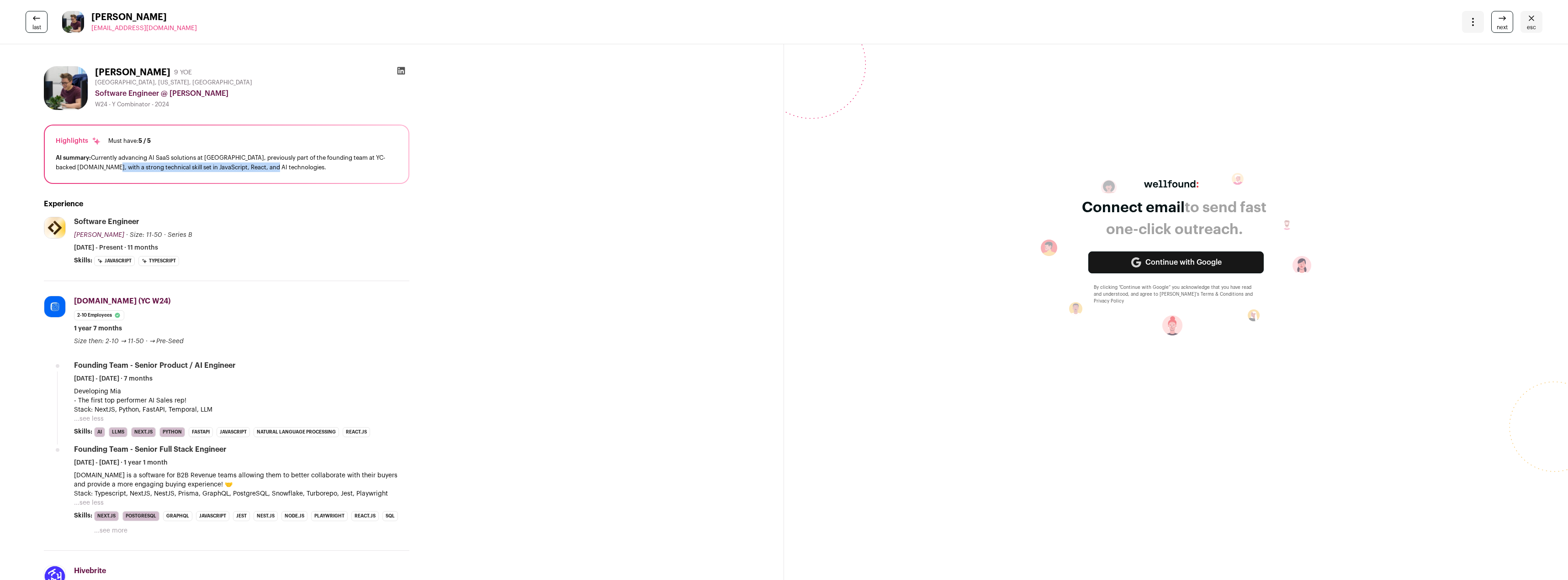
click at [1500, 18] on icon at bounding box center [1502, 18] width 11 height 11
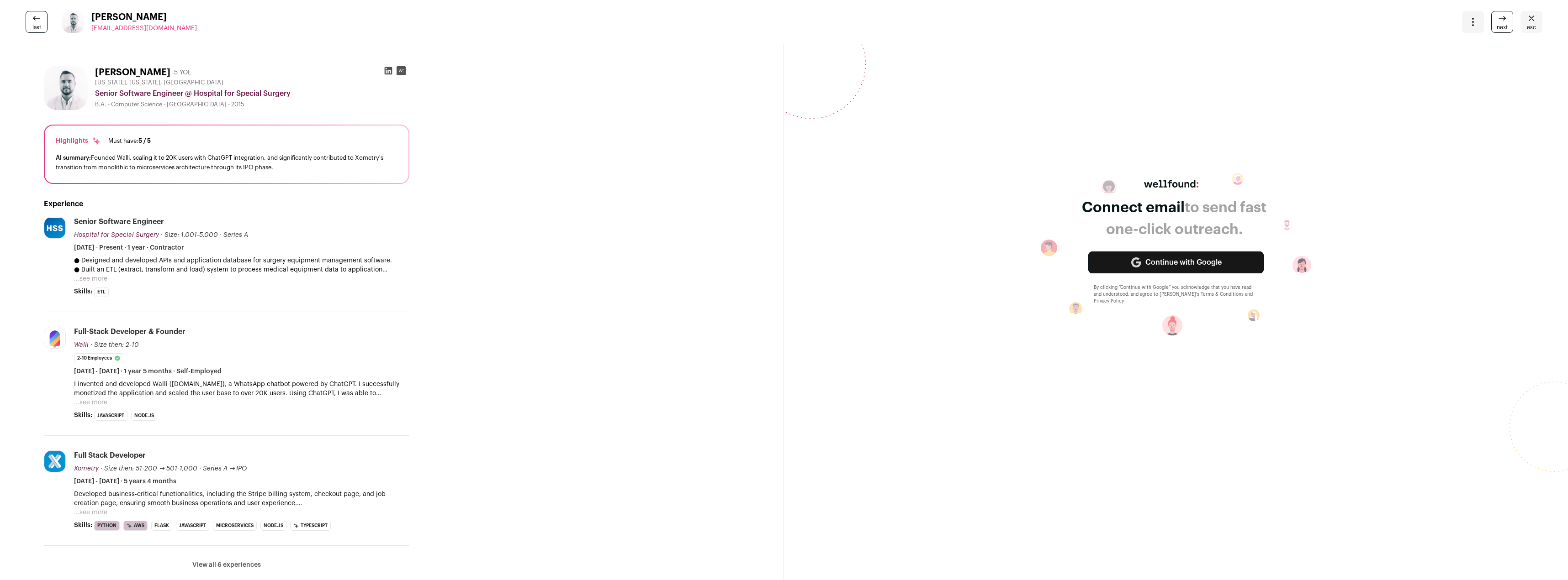
click at [93, 278] on button "...see more" at bounding box center [90, 279] width 33 height 9
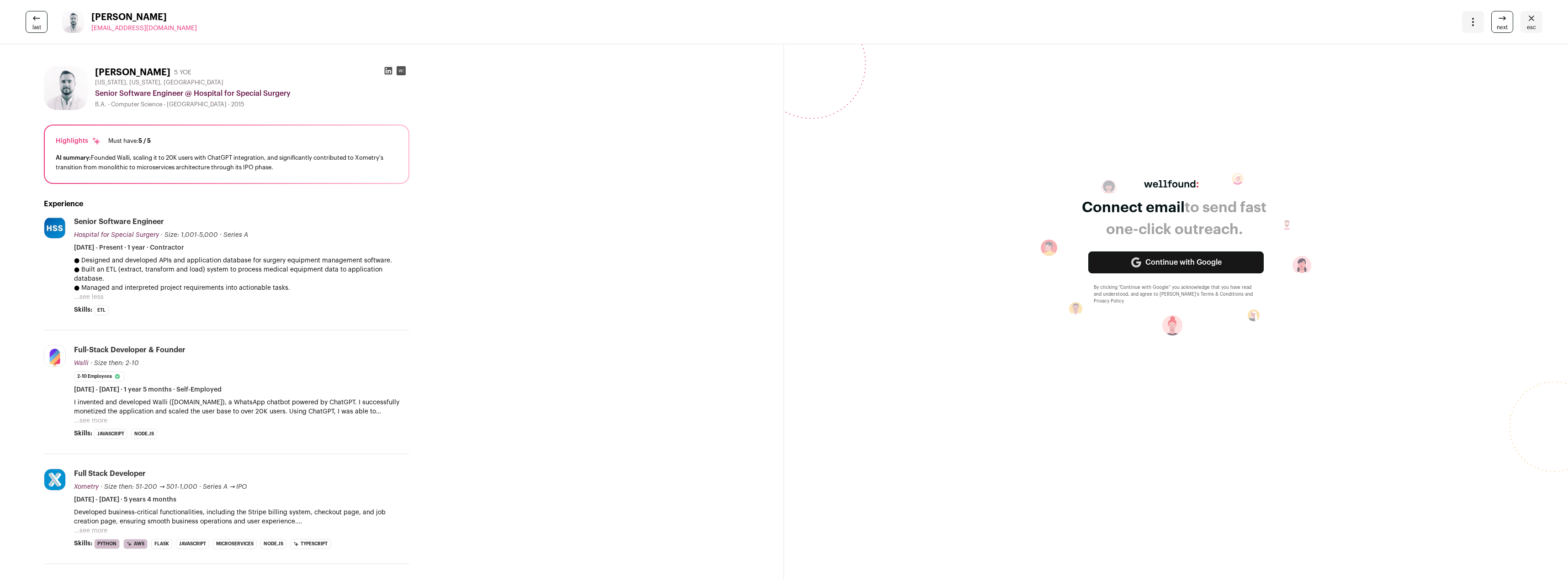
click at [94, 416] on button "...see more" at bounding box center [90, 421] width 33 height 9
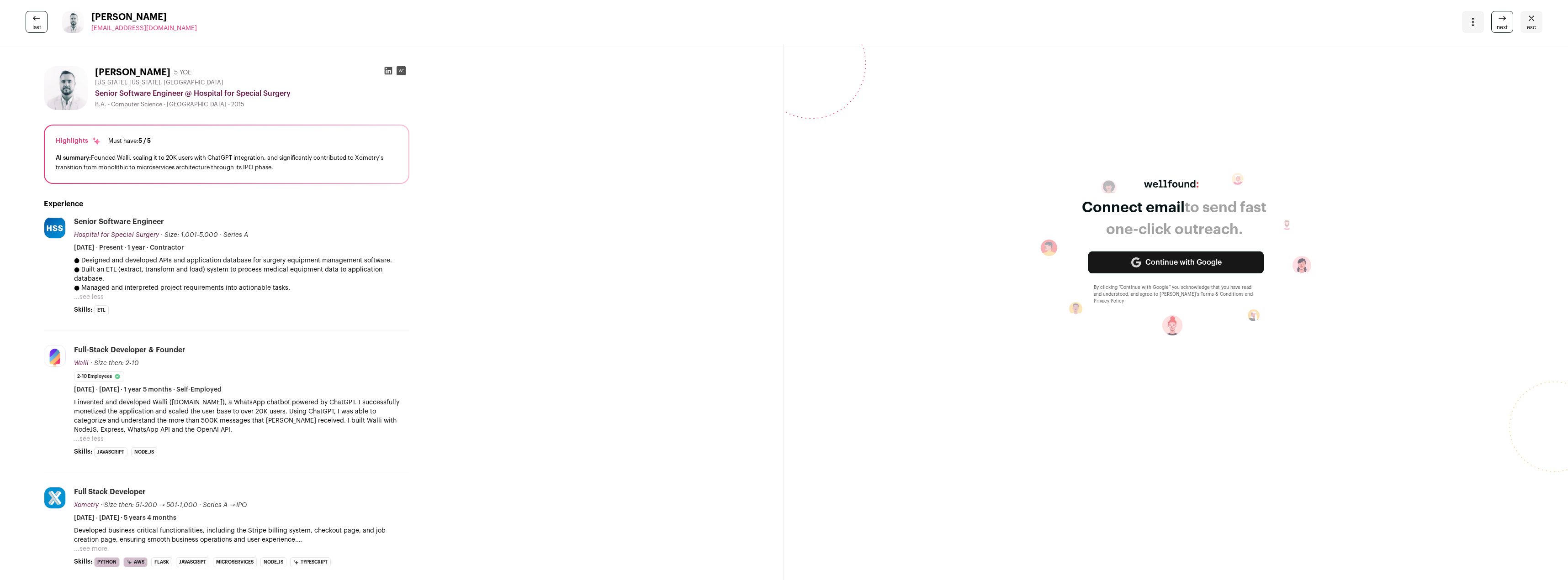
scroll to position [46, 0]
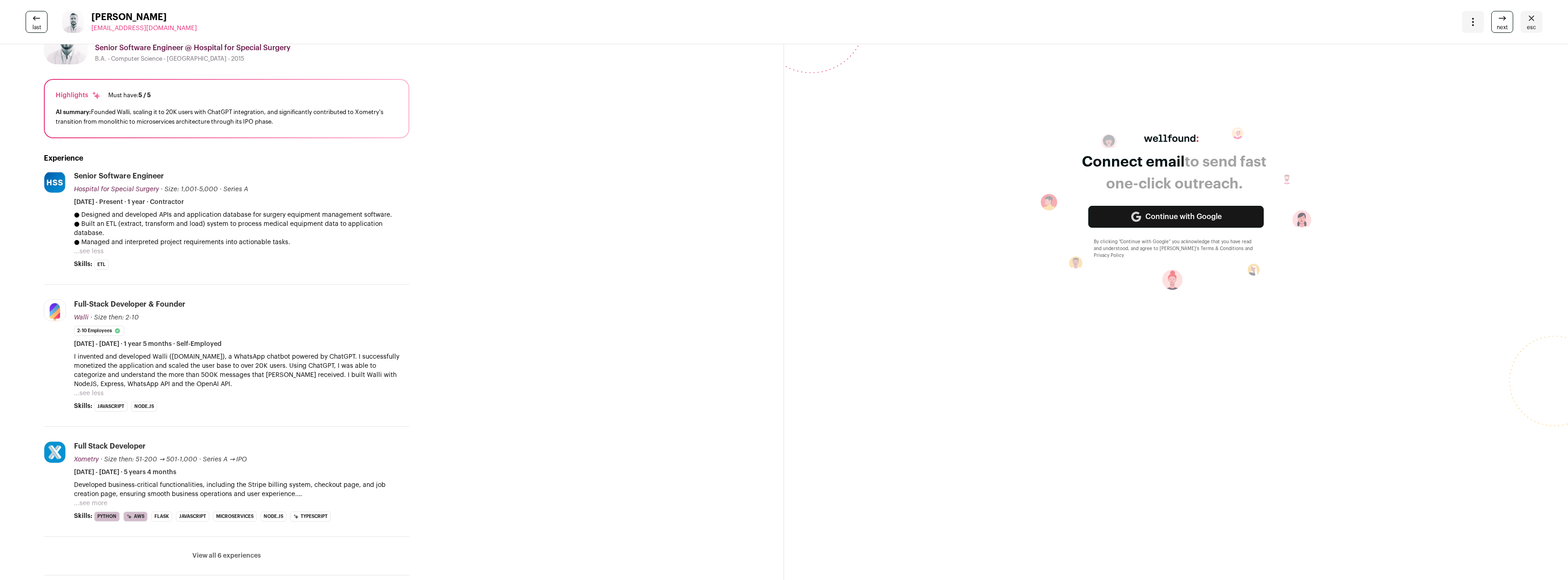
click at [95, 499] on button "...see more" at bounding box center [90, 504] width 33 height 9
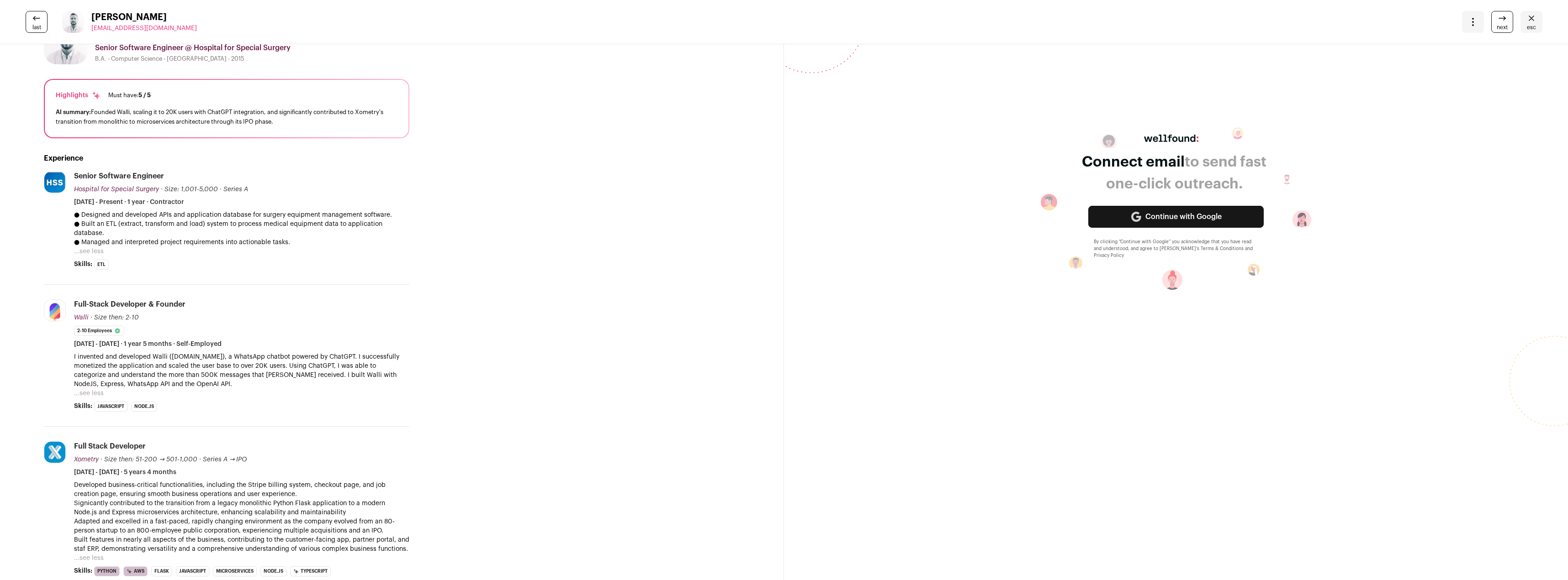
scroll to position [0, 0]
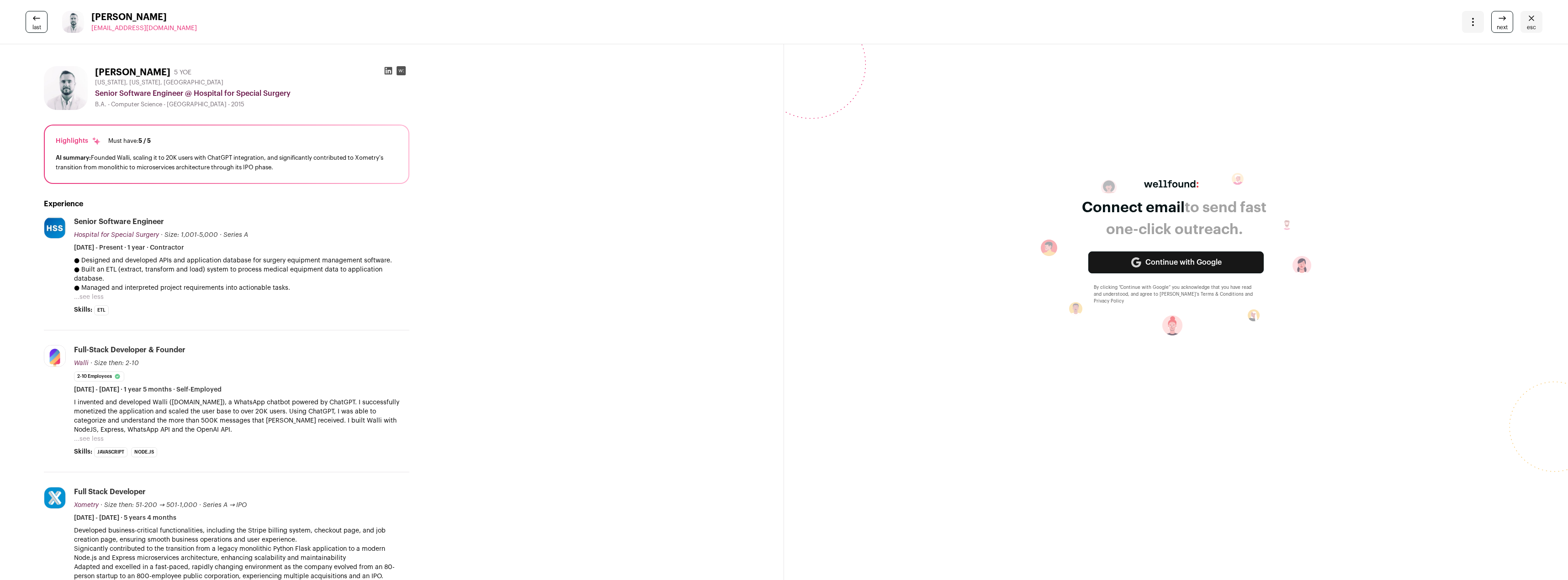
click at [95, 293] on button "...see less" at bounding box center [89, 297] width 30 height 9
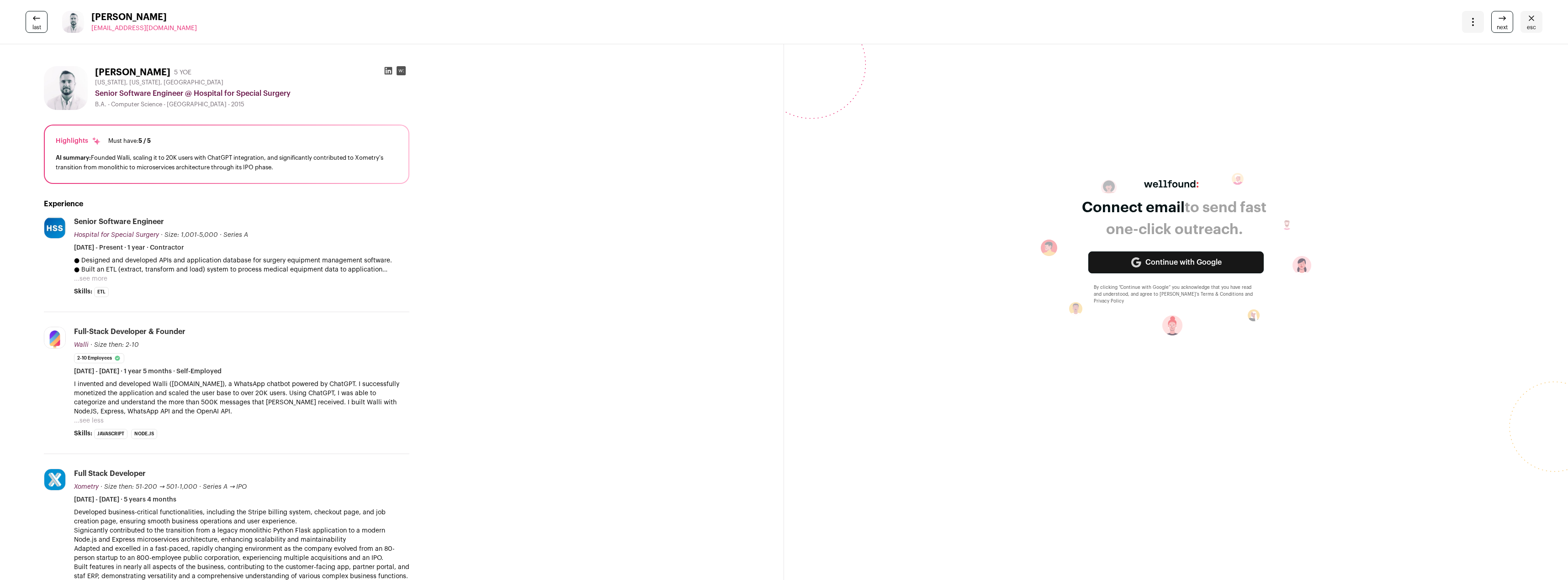
click at [90, 281] on button "...see more" at bounding box center [90, 279] width 33 height 9
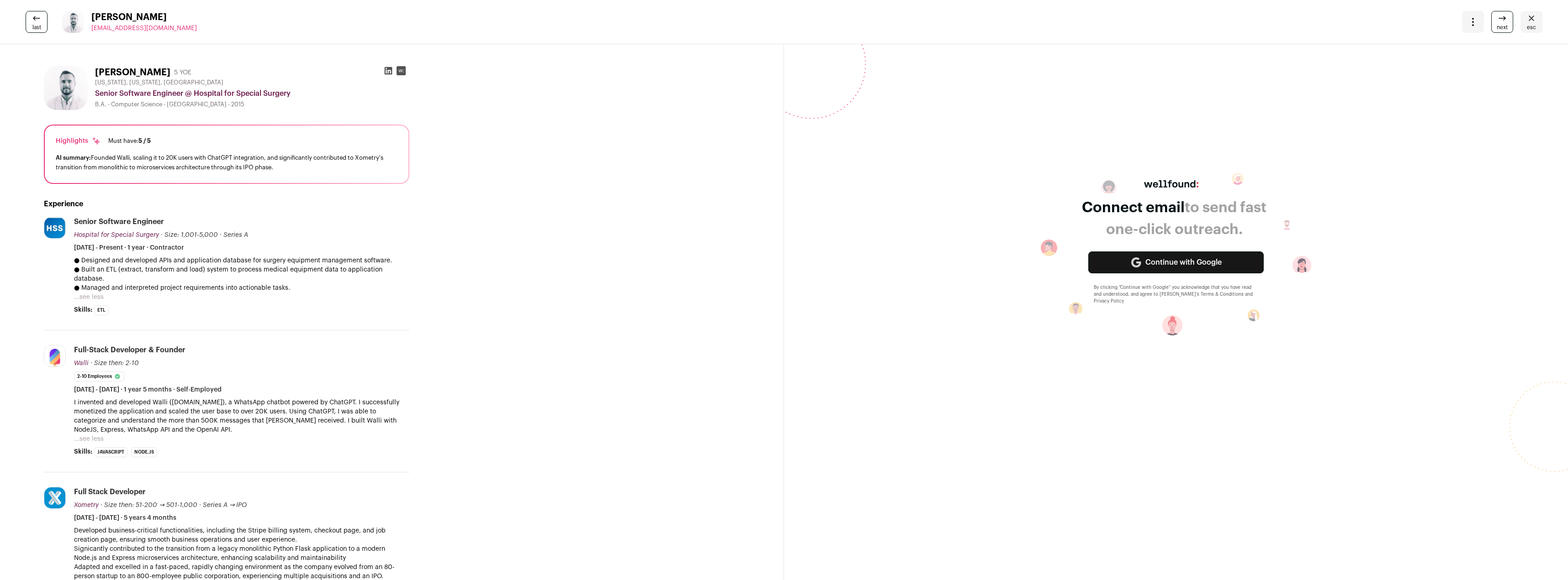
click at [1497, 25] on span "next" at bounding box center [1502, 27] width 11 height 7
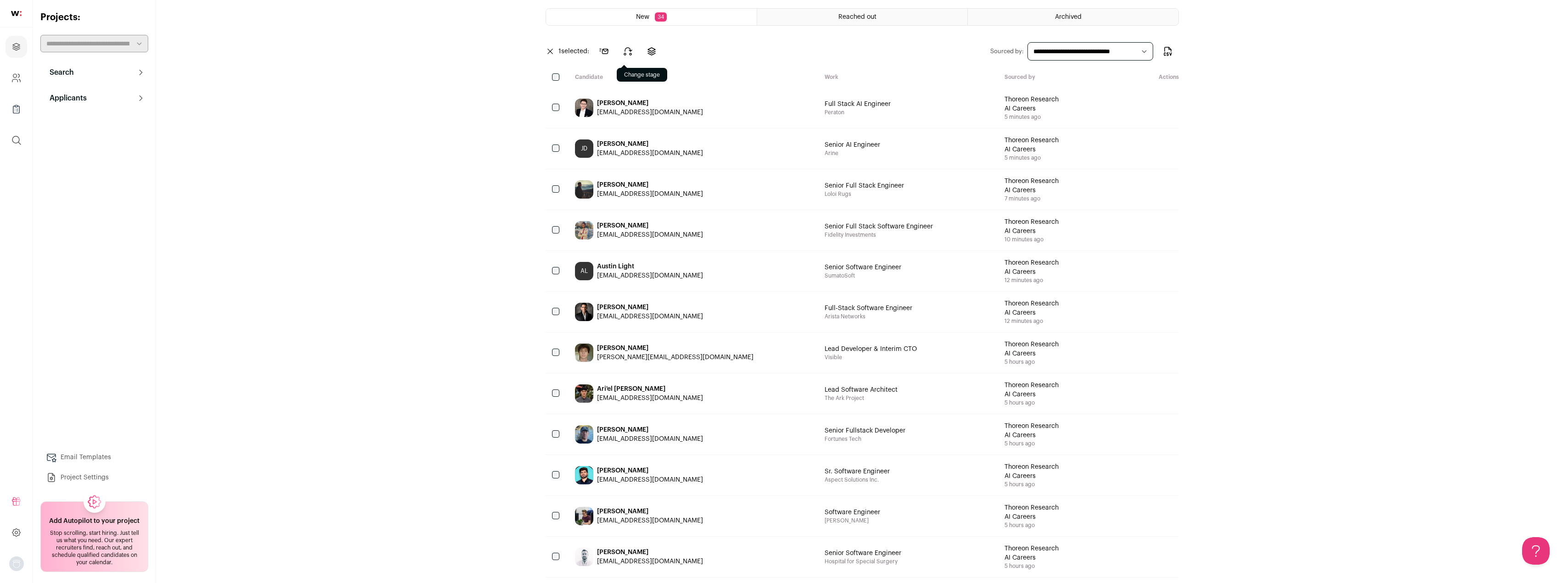
click at [632, 56] on icon at bounding box center [628, 51] width 11 height 11
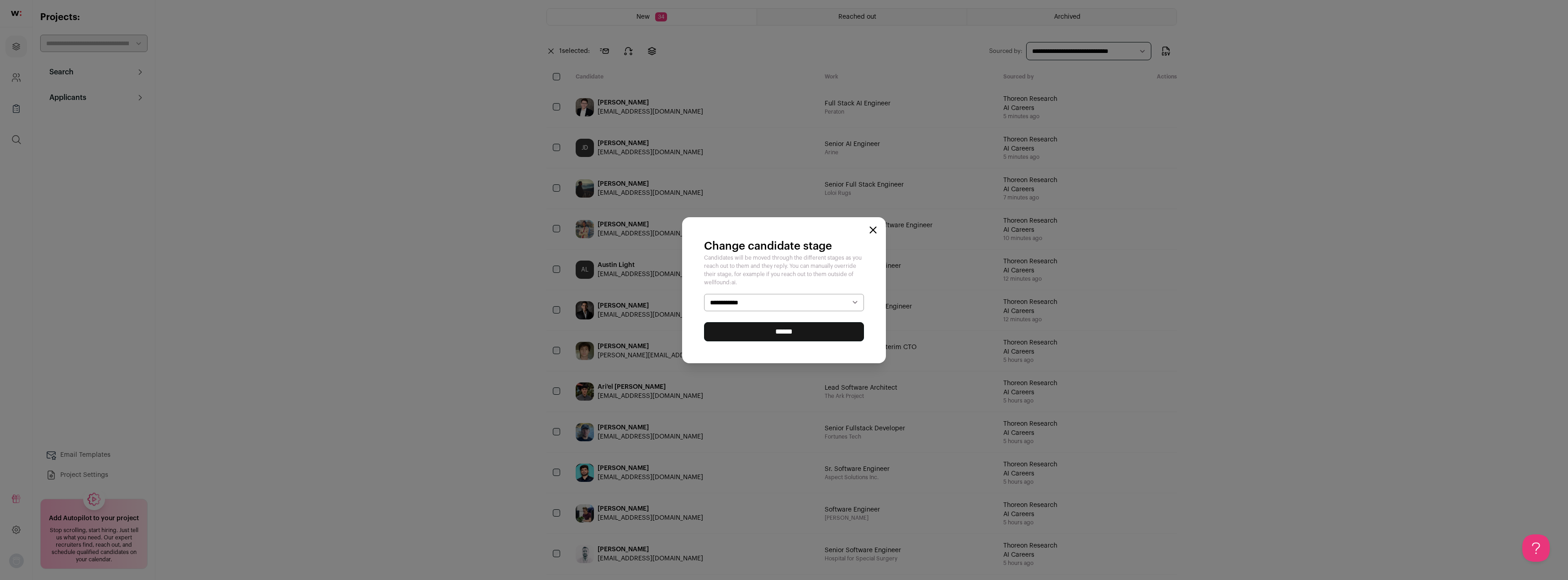
click at [819, 302] on select "**********" at bounding box center [783, 302] width 160 height 18
click at [704, 294] on select "**********" at bounding box center [783, 302] width 160 height 18
click at [873, 222] on div "**********" at bounding box center [784, 290] width 204 height 146
click at [872, 231] on icon "Close modal" at bounding box center [873, 229] width 6 height 6
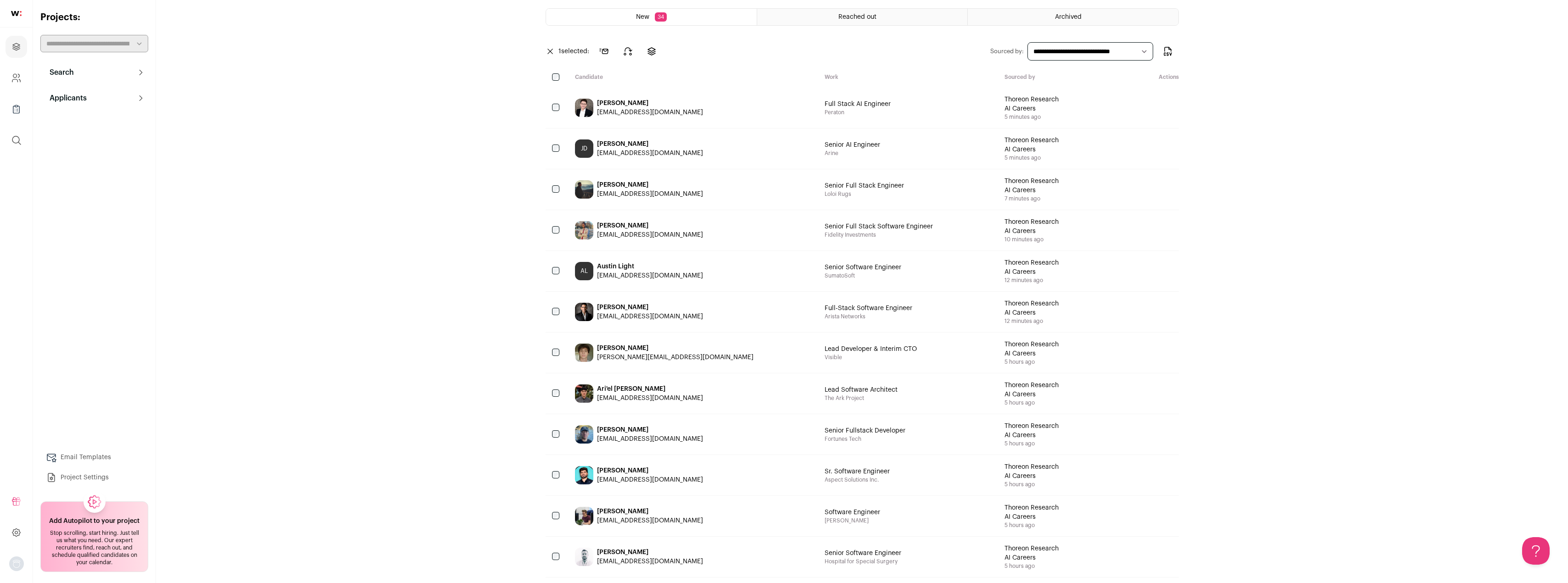
click at [1162, 476] on icon at bounding box center [1162, 475] width 11 height 11
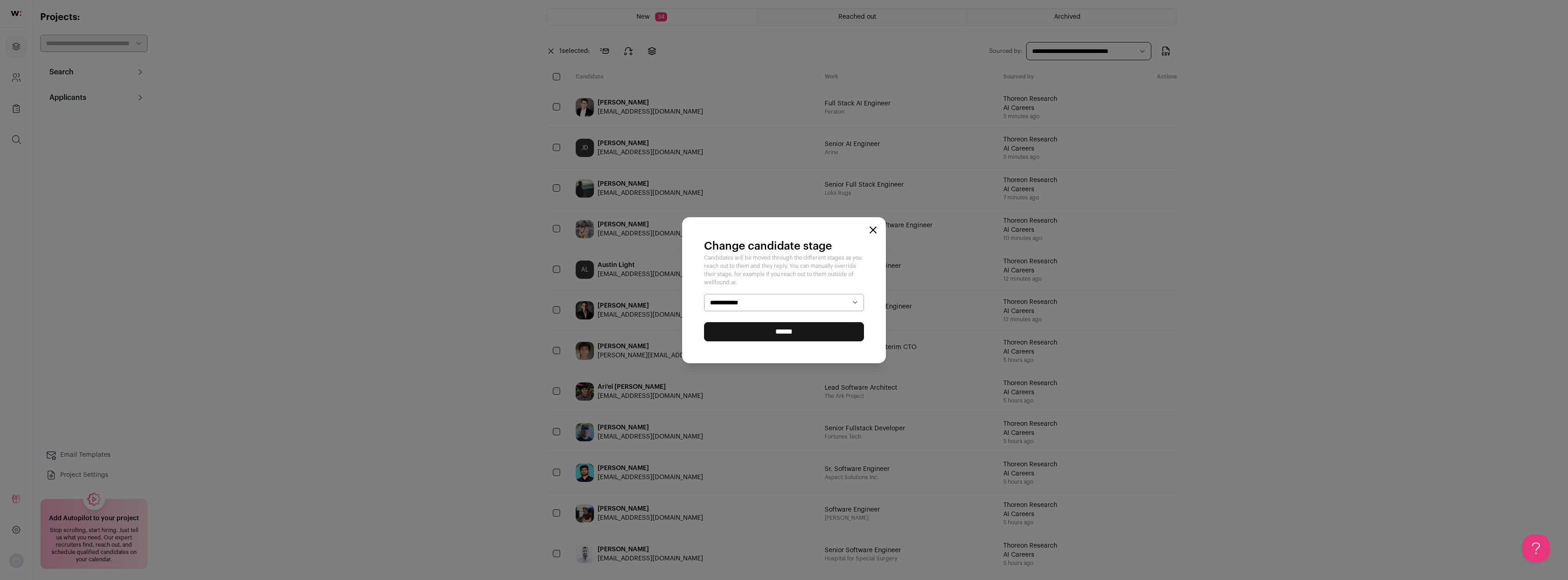
click at [0, 0] on select "**********" at bounding box center [0, 0] width 0 height 0
select select "********"
click at [0, 0] on select "**********" at bounding box center [0, 0] width 0 height 0
click at [765, 332] on input "******" at bounding box center [783, 332] width 160 height 19
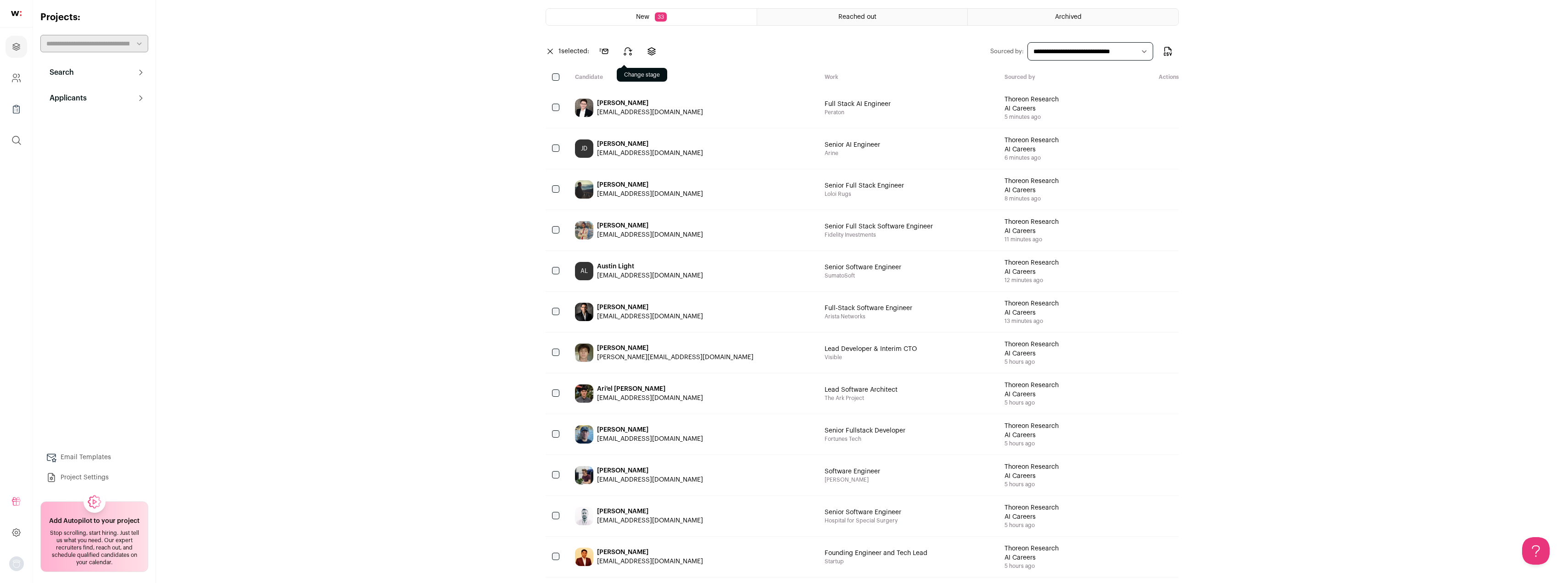
click at [630, 53] on icon at bounding box center [628, 51] width 11 height 11
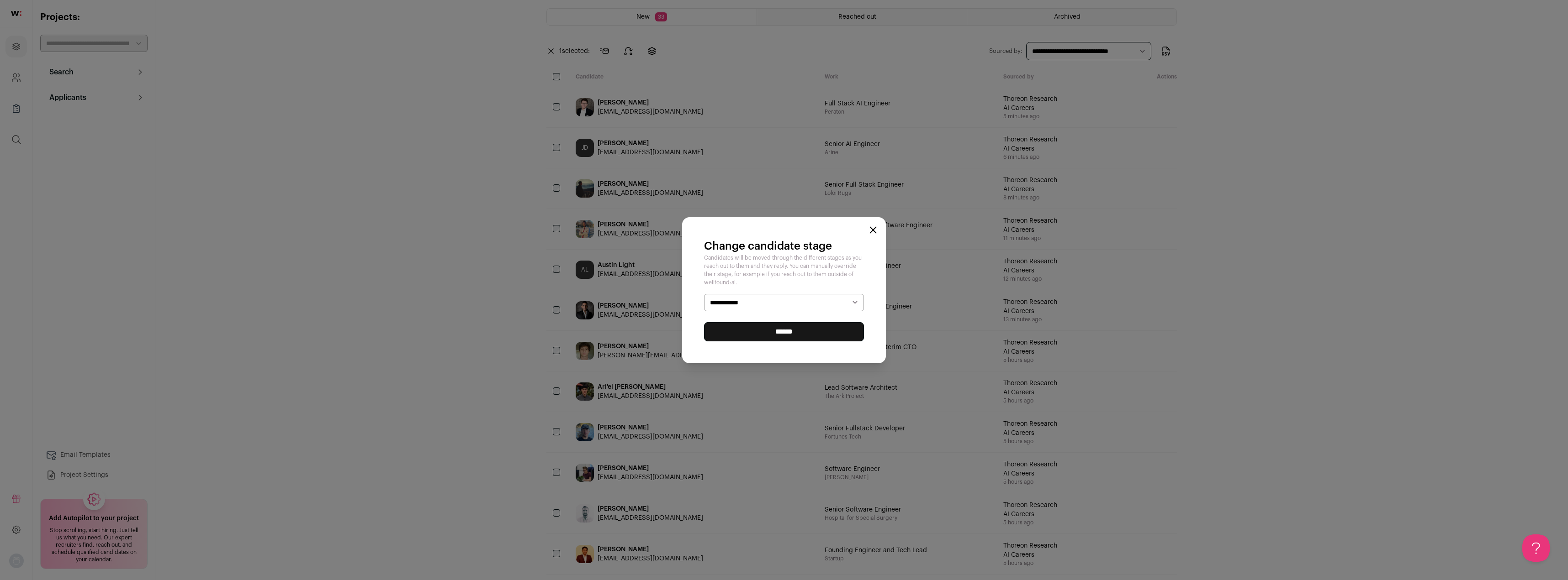
drag, startPoint x: 753, startPoint y: 304, endPoint x: 753, endPoint y: 310, distance: 6.0
click at [753, 304] on select "**********" at bounding box center [783, 302] width 160 height 18
click at [734, 302] on select "**********" at bounding box center [783, 302] width 160 height 18
click at [788, 303] on select "**********" at bounding box center [783, 302] width 160 height 18
drag, startPoint x: 843, startPoint y: 300, endPoint x: 851, endPoint y: 300, distance: 8.0
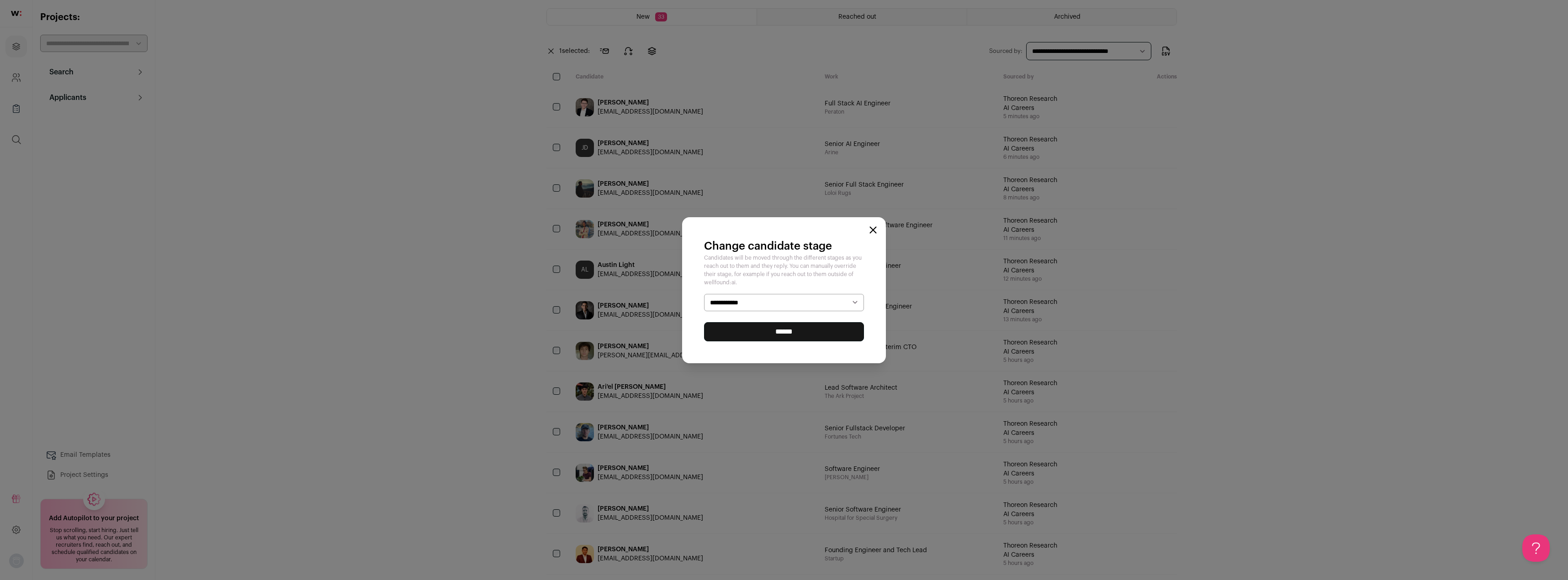
click at [843, 300] on select "**********" at bounding box center [783, 302] width 160 height 18
click at [852, 300] on select "**********" at bounding box center [783, 302] width 160 height 18
click at [858, 306] on select "**********" at bounding box center [783, 302] width 160 height 18
click at [407, 295] on div "**********" at bounding box center [784, 290] width 1568 height 580
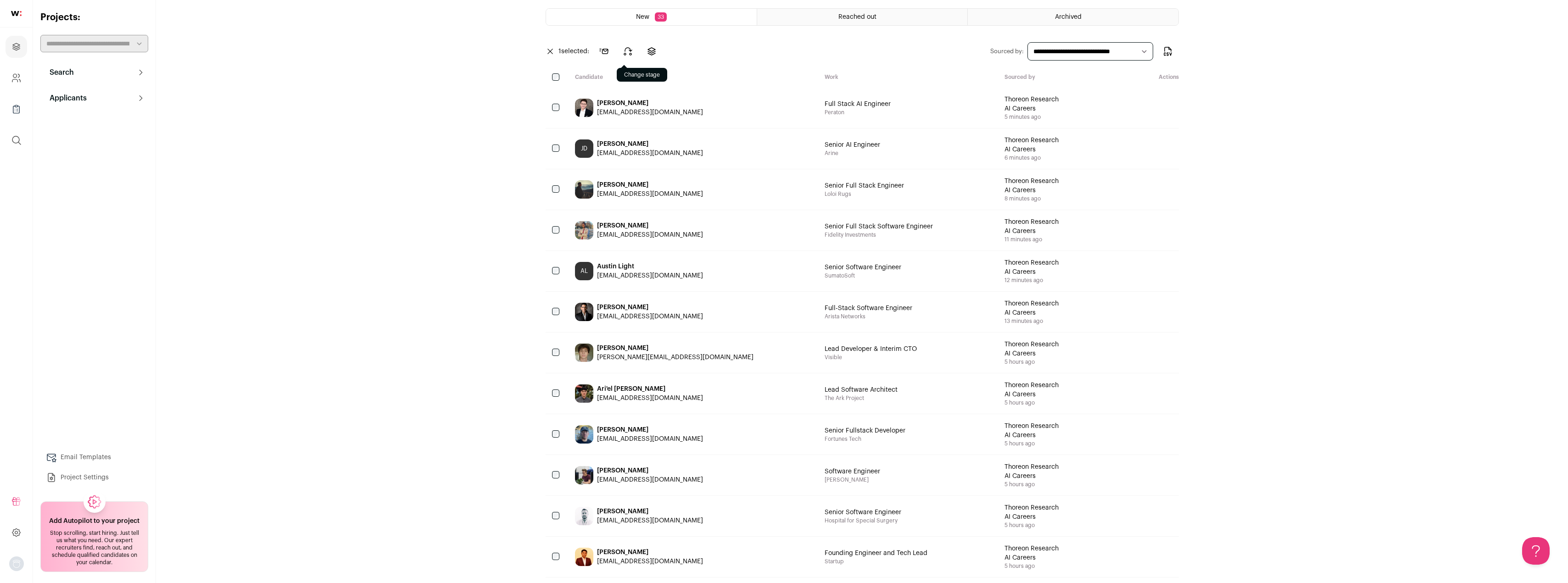
click at [630, 51] on icon at bounding box center [628, 51] width 11 height 11
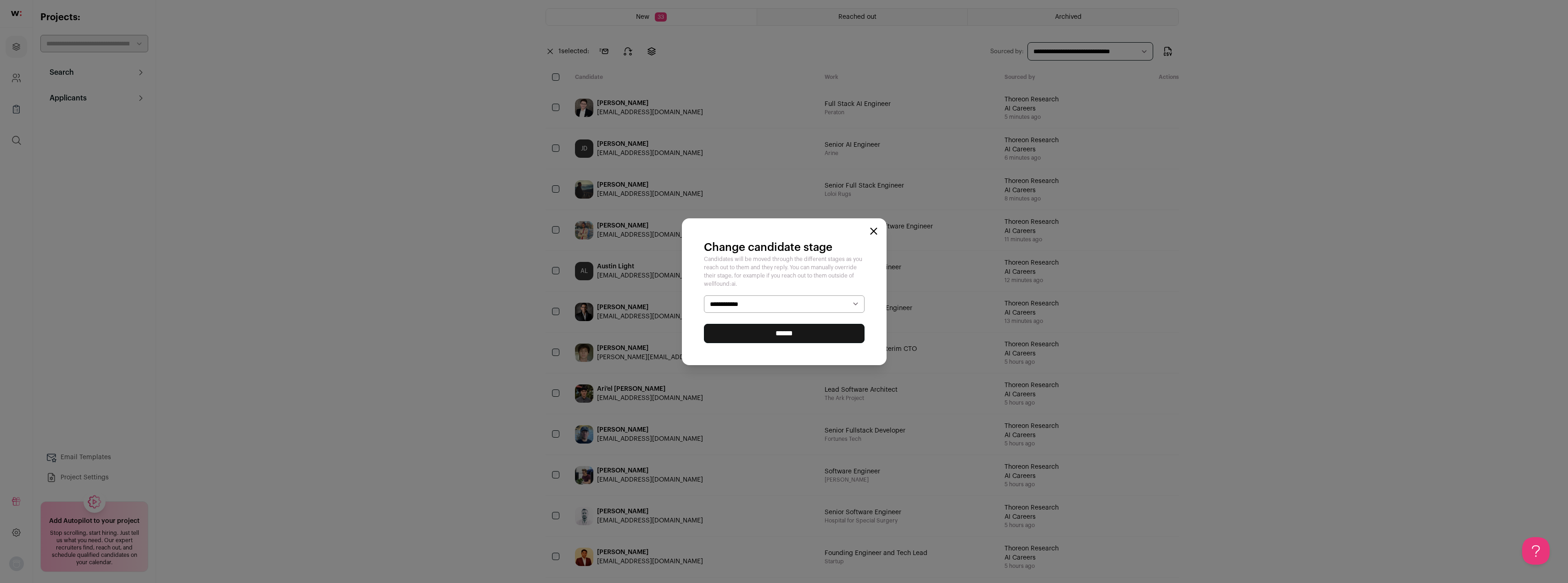
click at [790, 309] on select "**********" at bounding box center [784, 304] width 161 height 18
click at [707, 295] on select "**********" at bounding box center [787, 304] width 161 height 18
click at [753, 331] on input "******" at bounding box center [787, 333] width 161 height 19
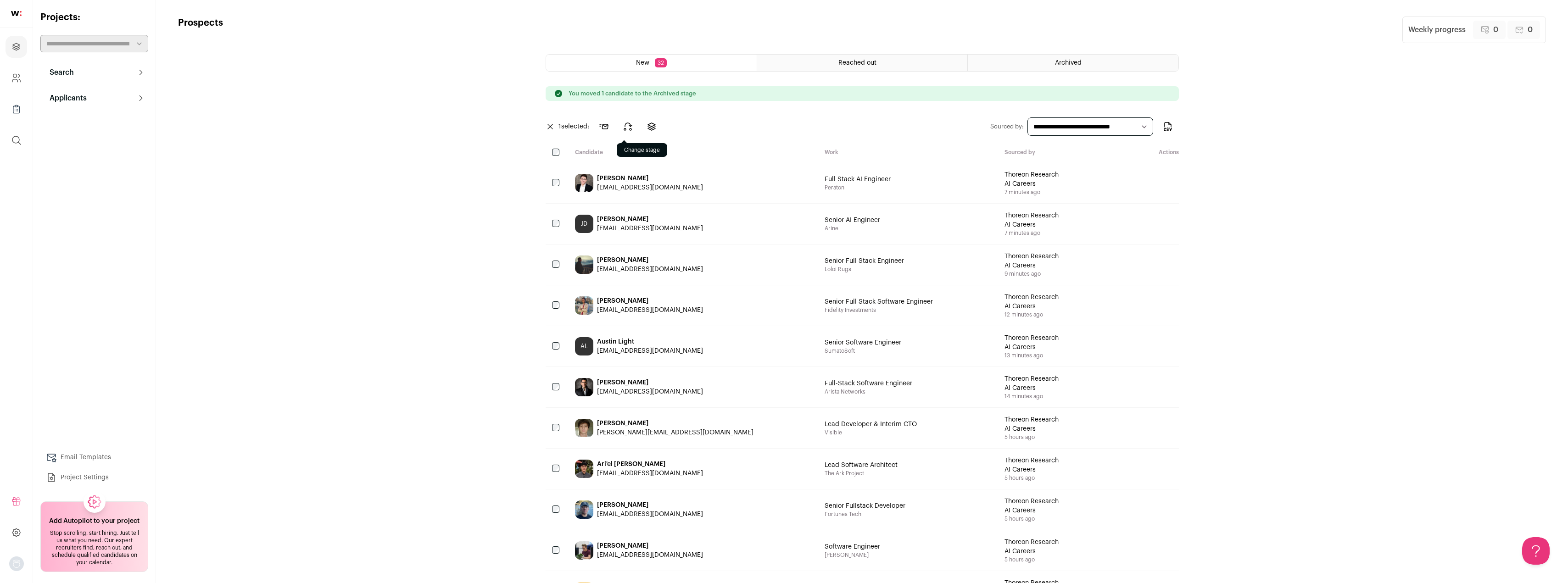
click at [628, 127] on icon at bounding box center [628, 126] width 11 height 11
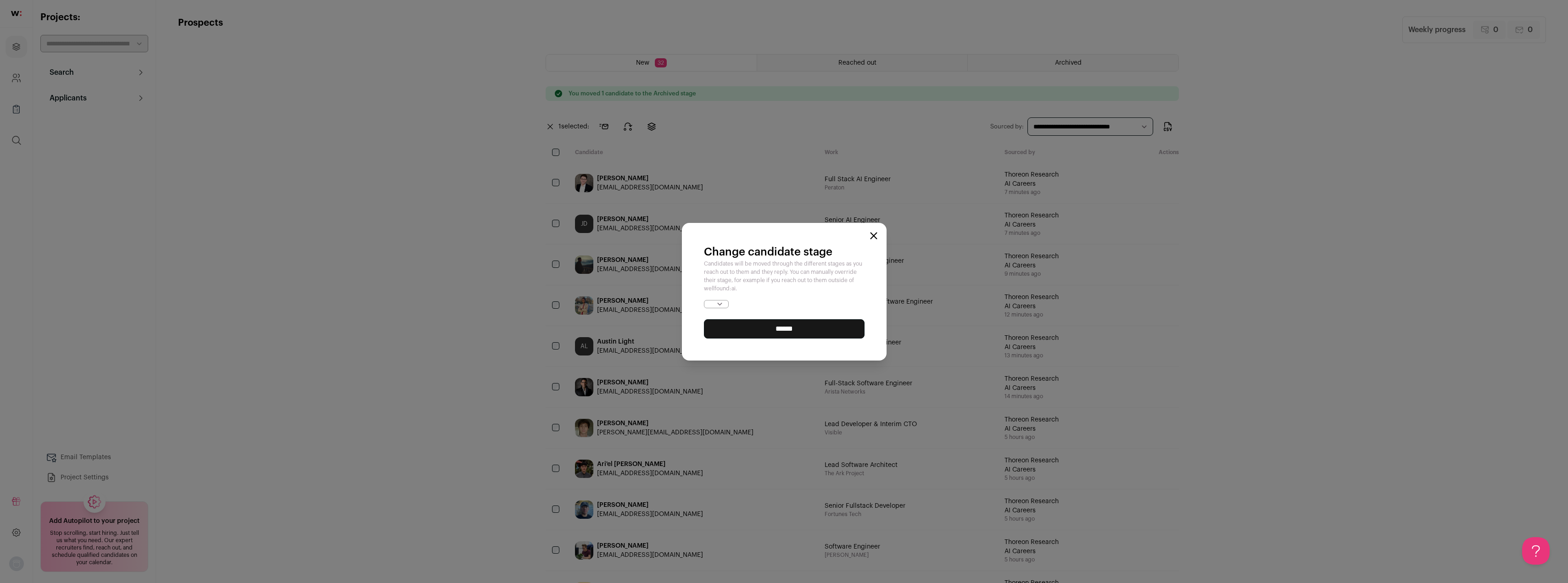
click at [729, 300] on select "**********" at bounding box center [716, 304] width 25 height 9
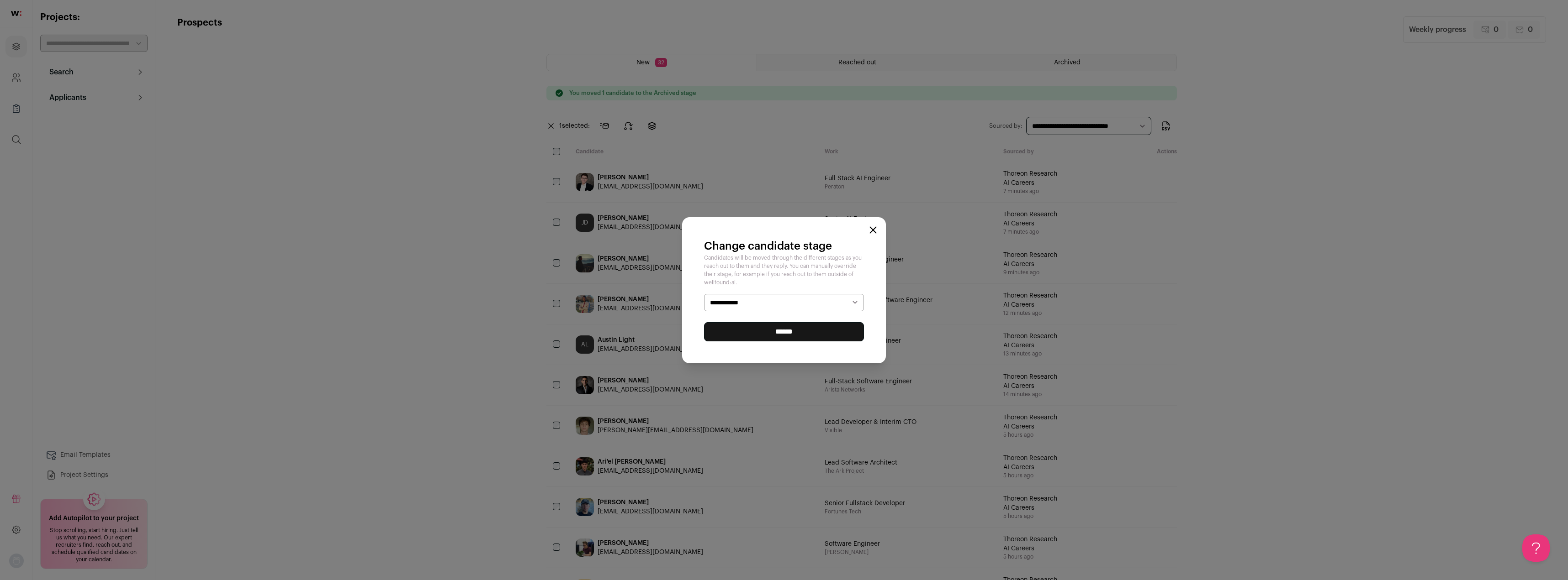
click at [761, 305] on select "**********" at bounding box center [783, 302] width 160 height 18
click at [843, 298] on select "**********" at bounding box center [783, 302] width 160 height 18
select select "********"
click at [704, 294] on select "**********" at bounding box center [783, 302] width 160 height 18
click at [768, 332] on input "******" at bounding box center [783, 332] width 160 height 19
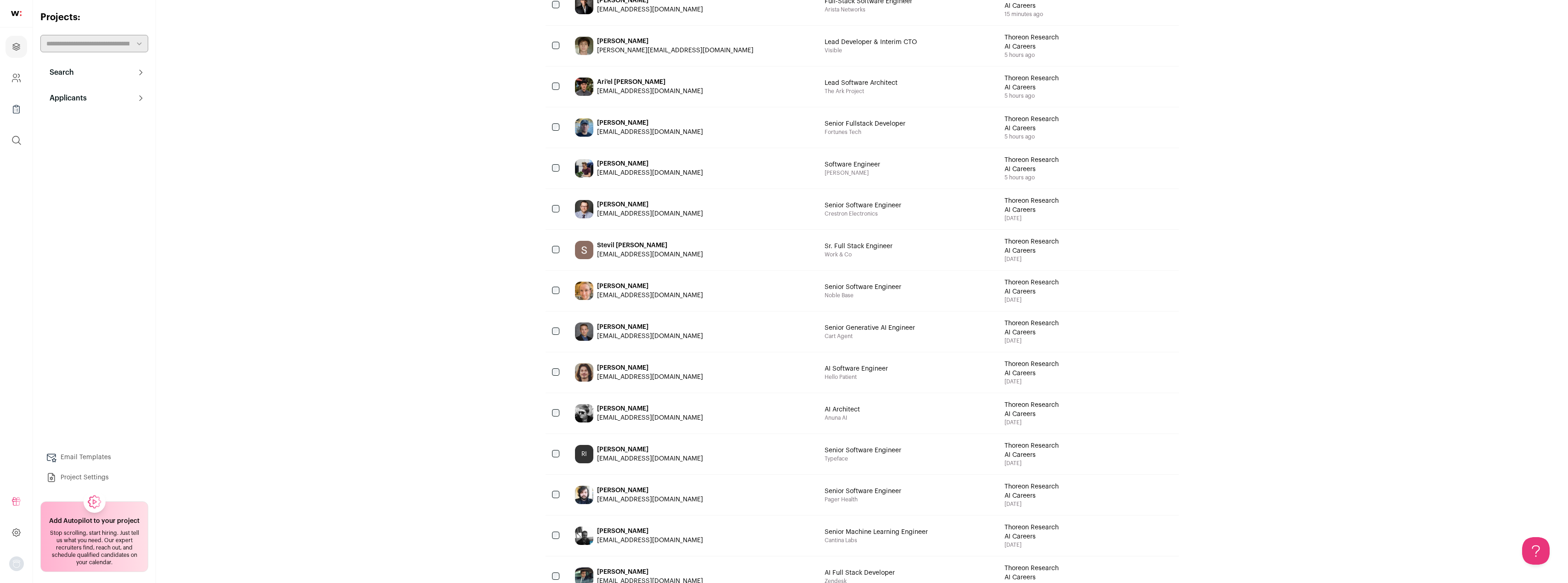
scroll to position [647, 0]
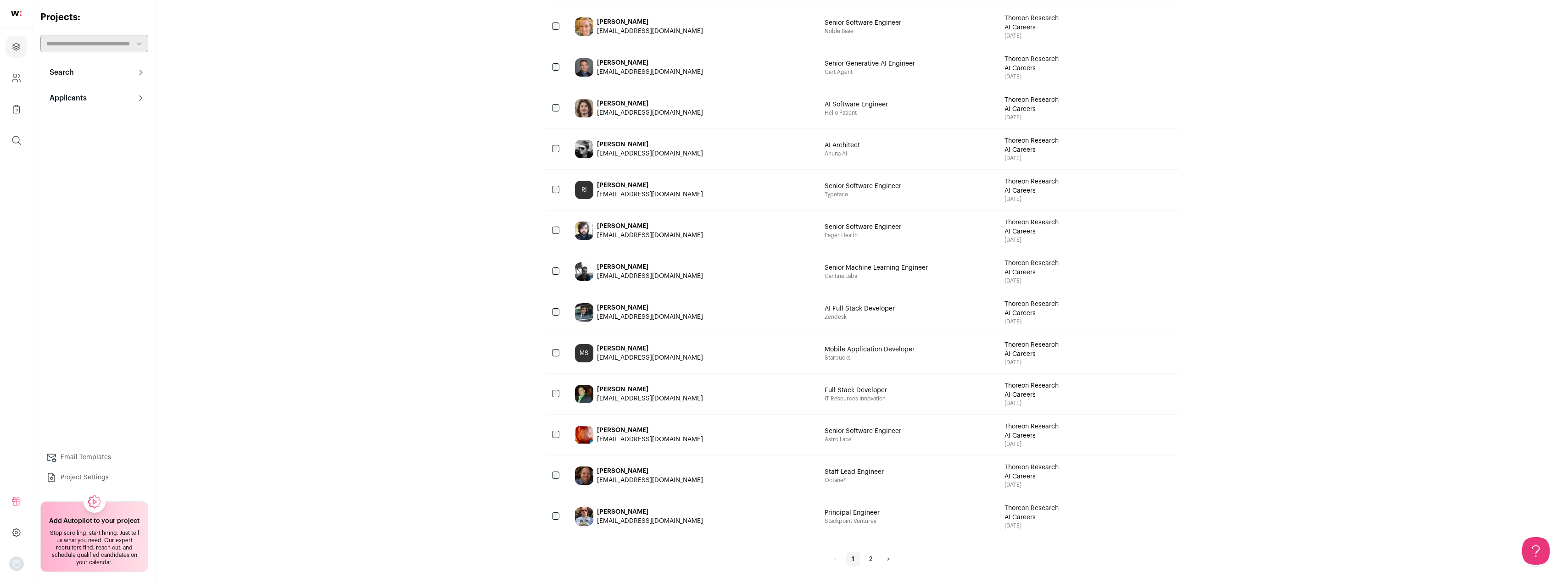
click at [98, 525] on h2 "Add Autopilot to your project" at bounding box center [94, 521] width 90 height 9
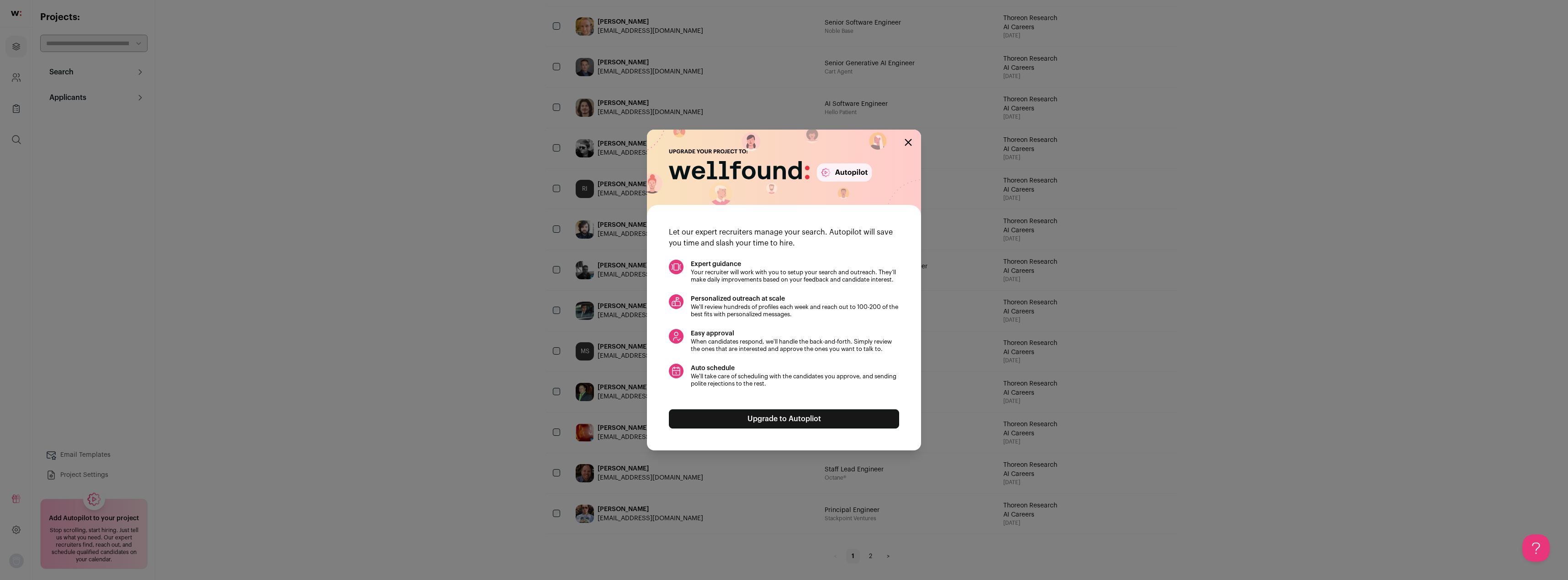
click at [800, 419] on link "Upgrade to Autopliot" at bounding box center [783, 418] width 230 height 19
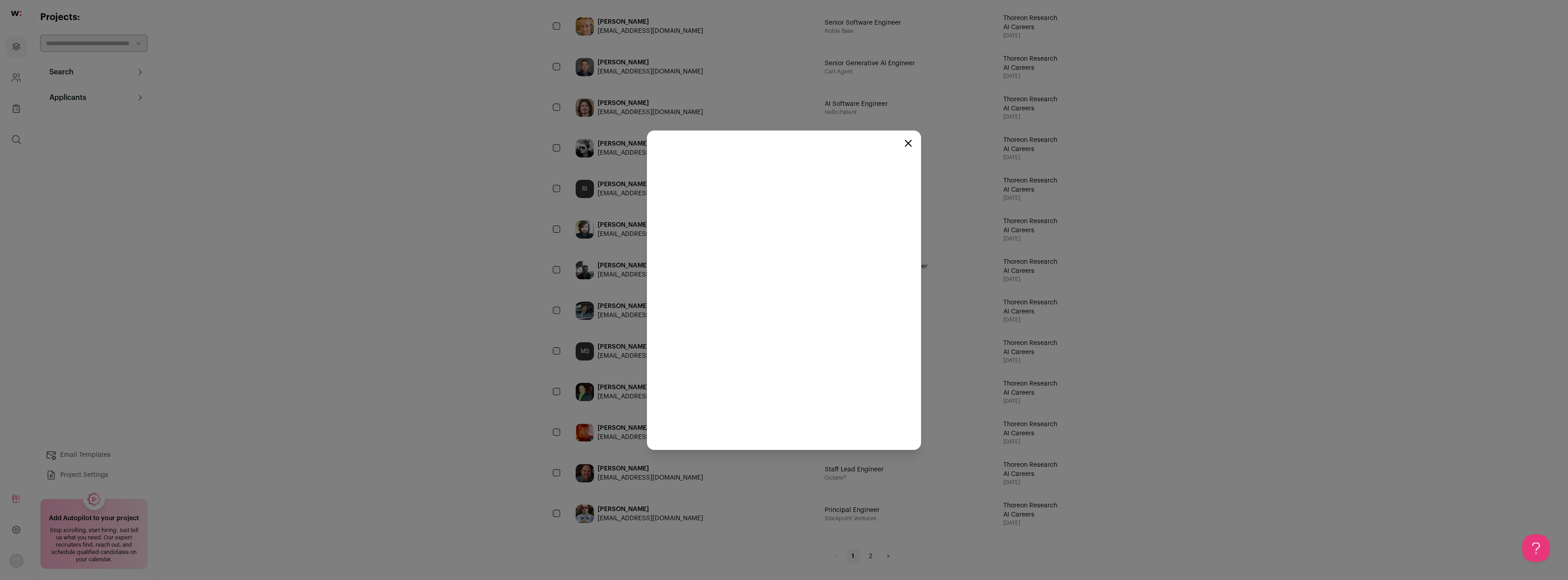
click at [911, 143] on icon "Close modal" at bounding box center [908, 143] width 7 height 7
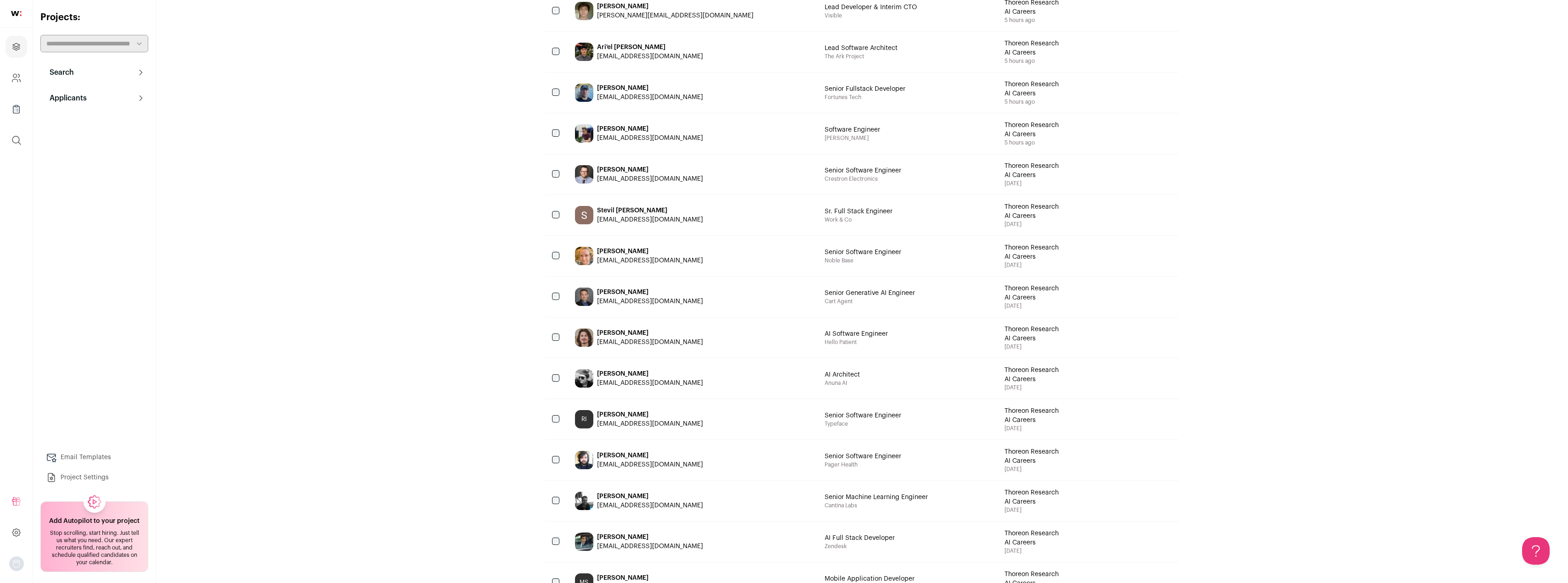
scroll to position [0, 0]
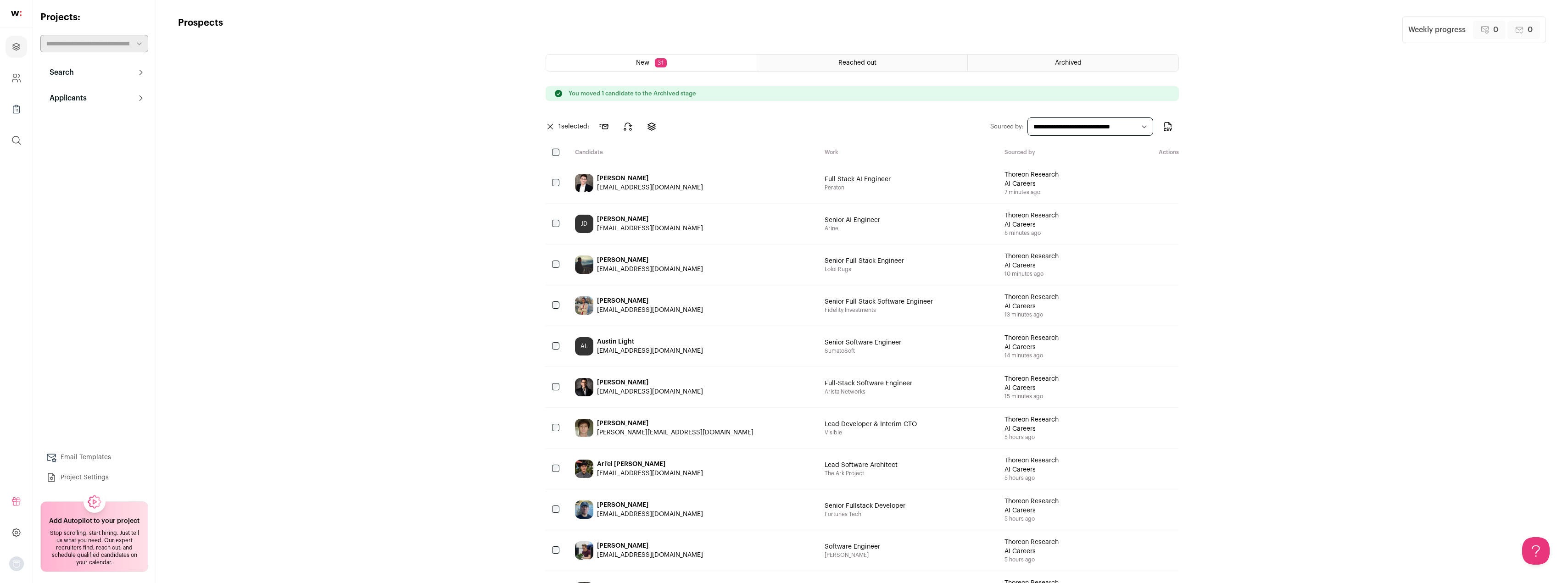
click at [71, 459] on link "Email Templates" at bounding box center [94, 457] width 108 height 18
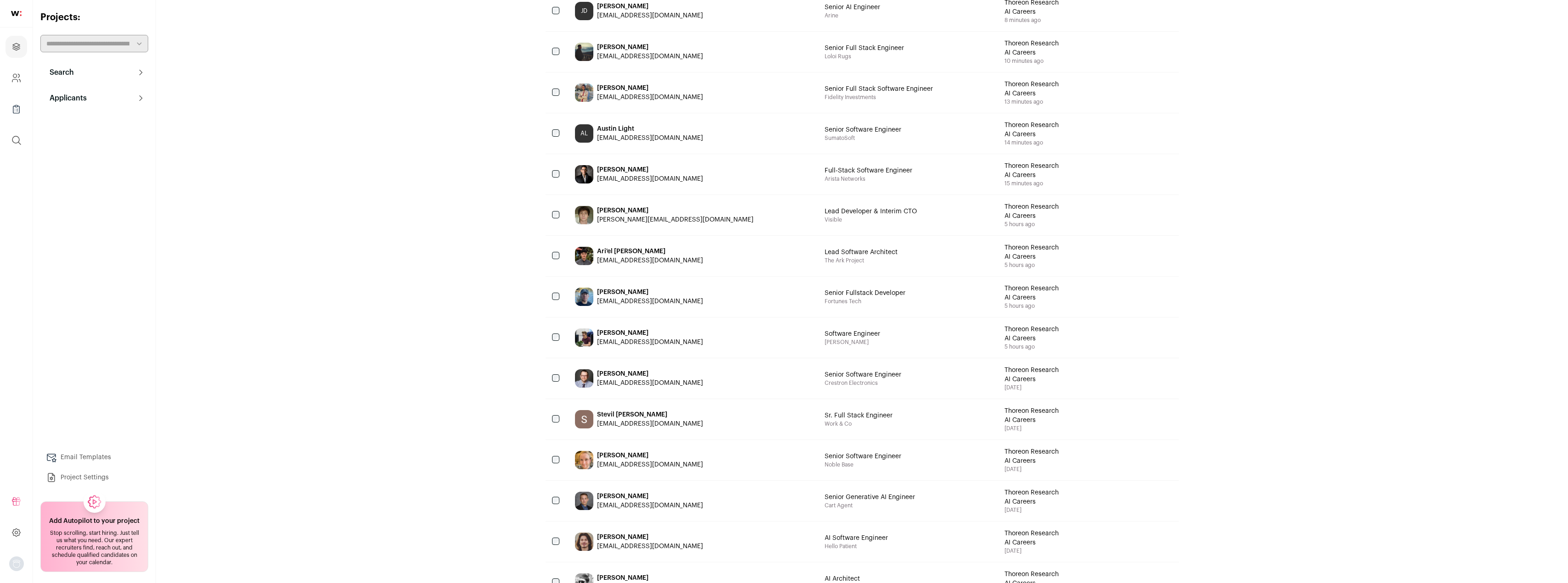
scroll to position [75, 0]
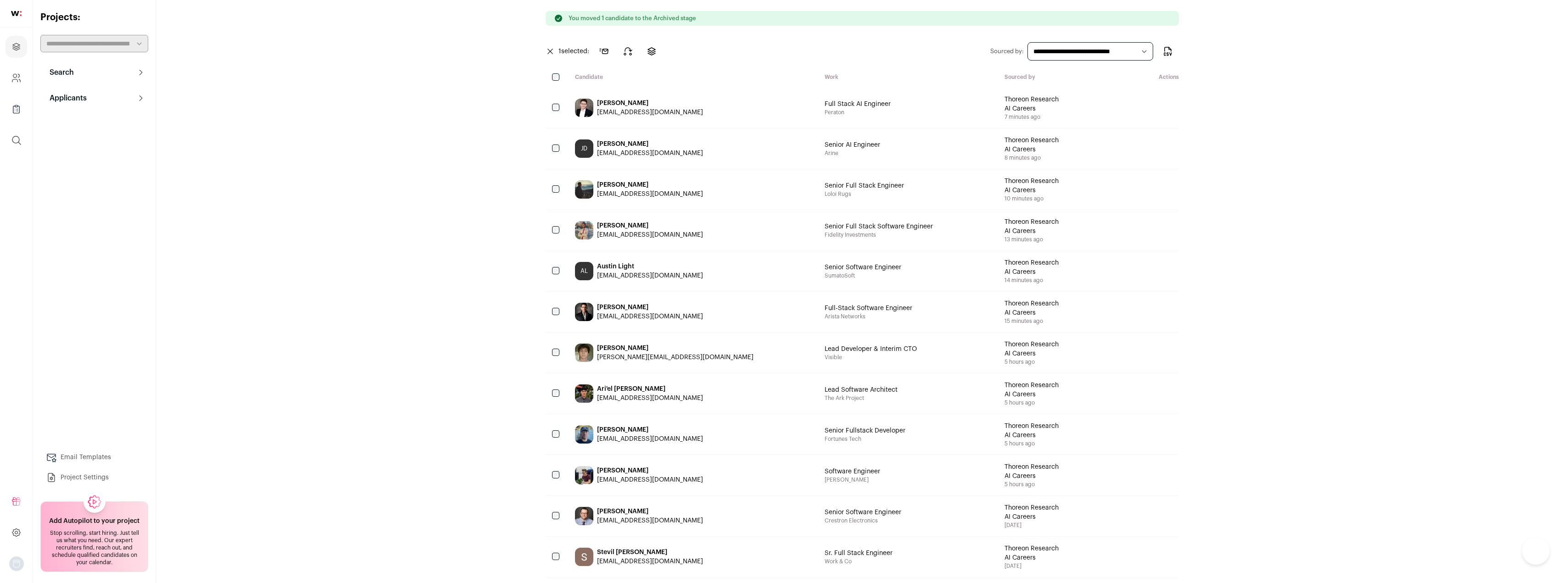
click at [19, 15] on img at bounding box center [16, 14] width 10 height 5
click at [15, 13] on img at bounding box center [16, 14] width 10 height 5
